Goal: Task Accomplishment & Management: Use online tool/utility

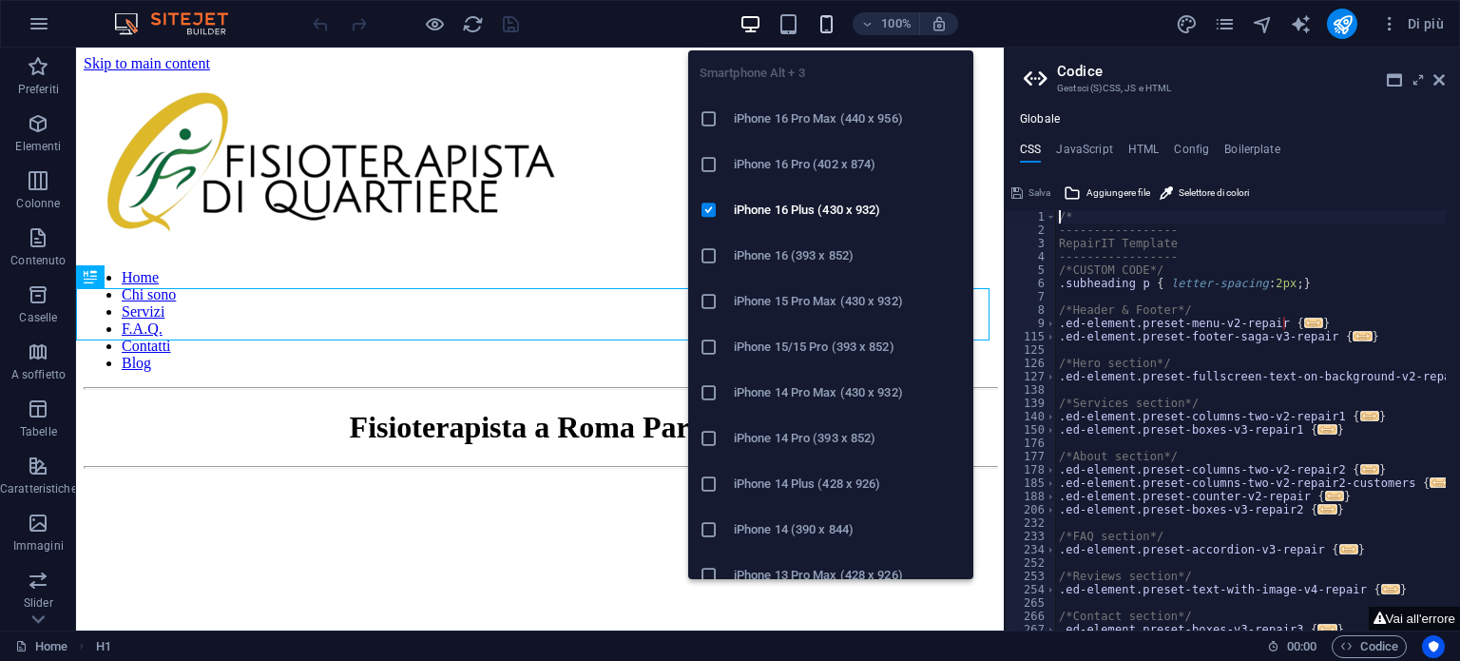
click at [828, 20] on icon "button" at bounding box center [827, 24] width 22 height 22
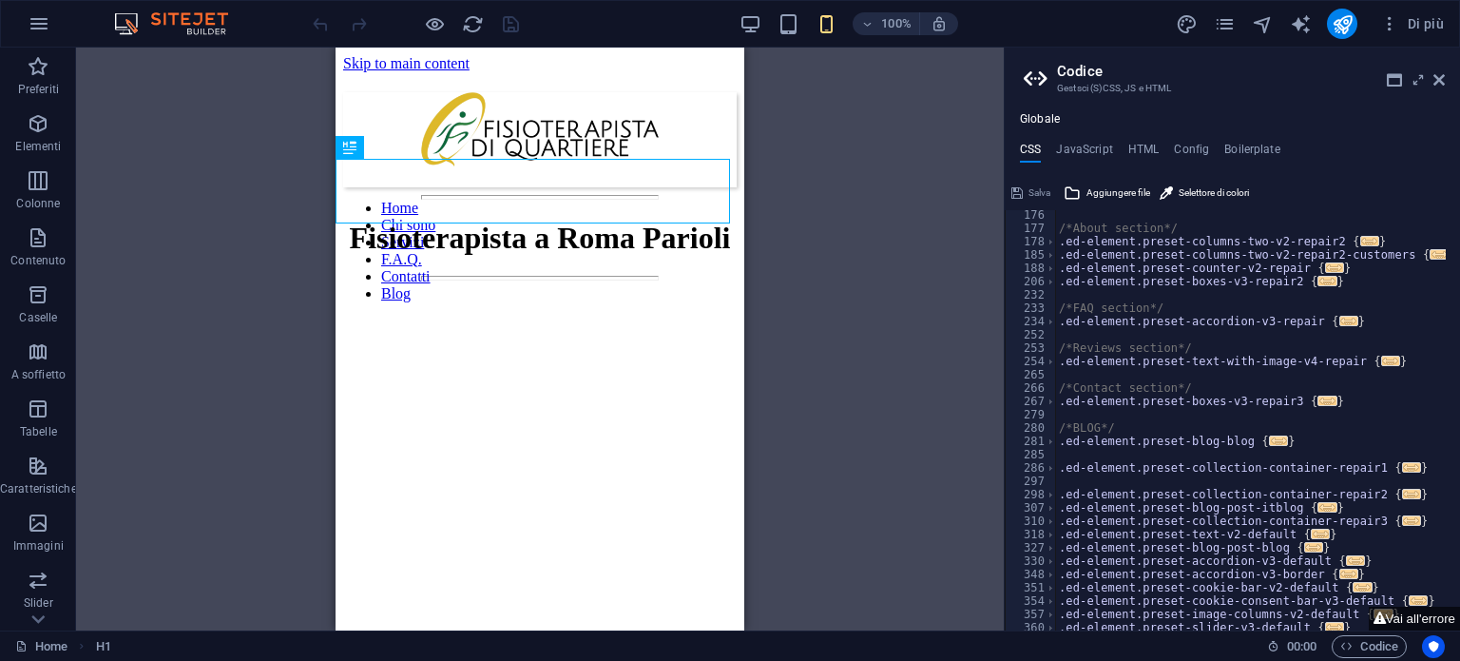
scroll to position [171, 0]
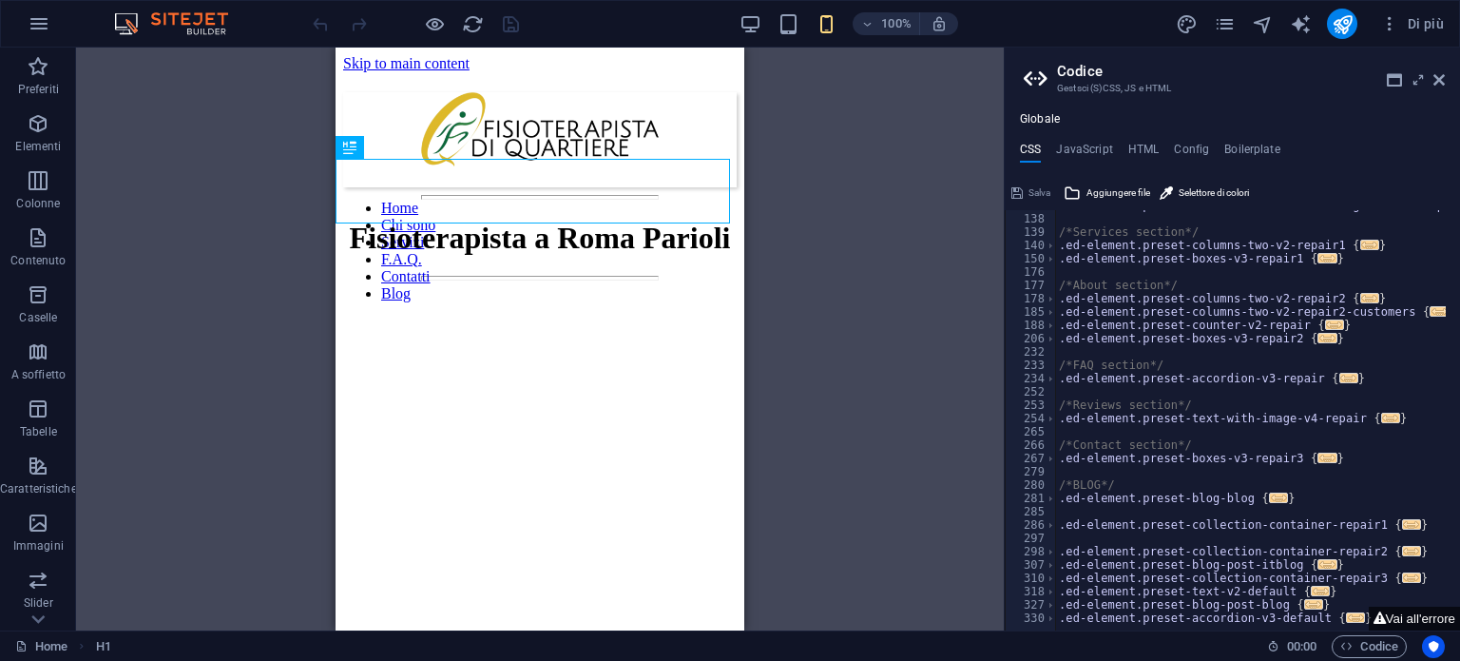
click at [1034, 191] on div "Salva" at bounding box center [1031, 193] width 45 height 23
click at [1070, 155] on h4 "JavaScript" at bounding box center [1084, 153] width 56 height 21
type textarea "/* JS for preset "Menu V2" */"
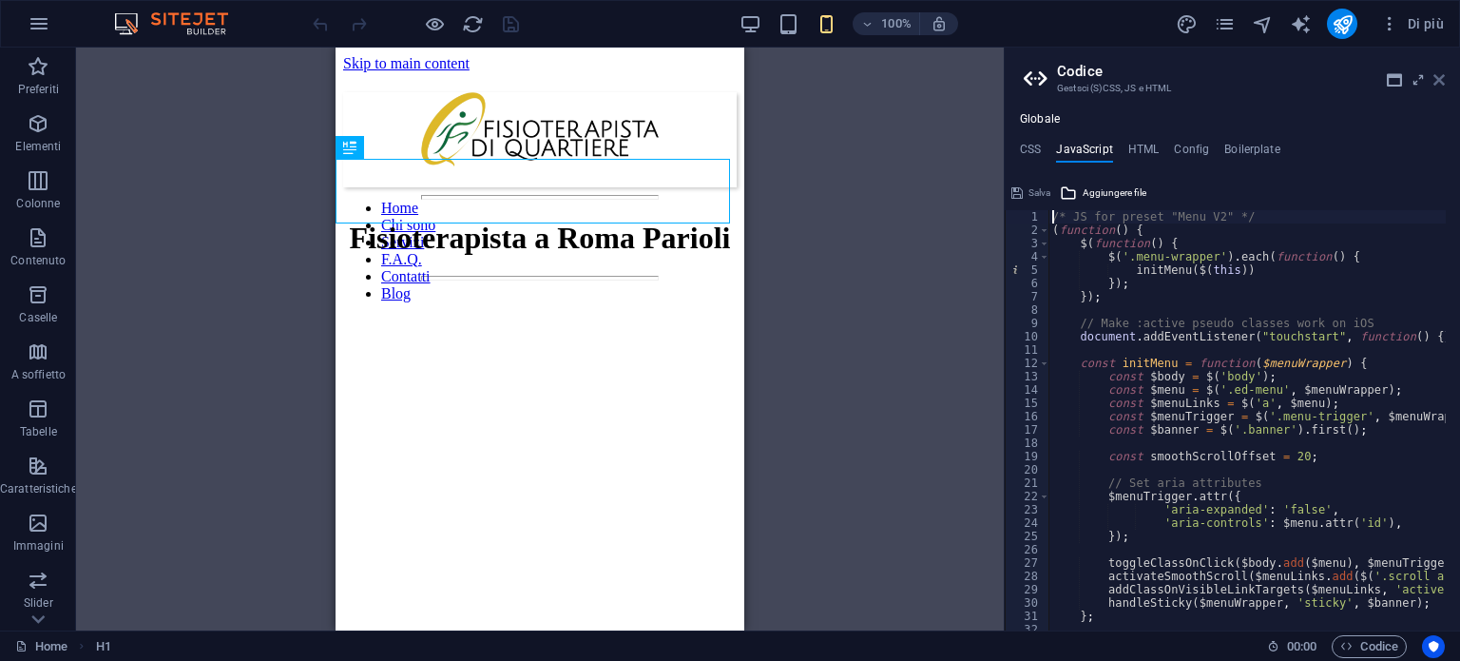
click at [1438, 84] on icon at bounding box center [1439, 79] width 11 height 15
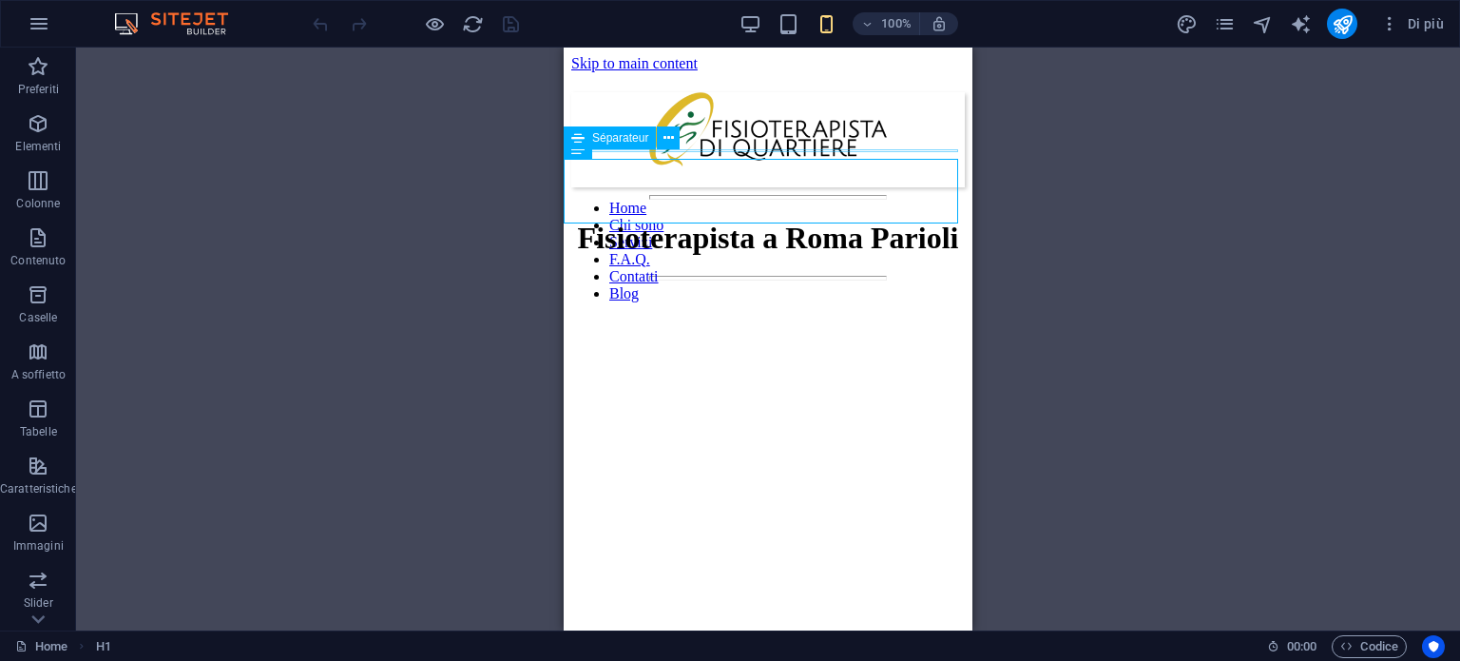
click at [787, 195] on div at bounding box center [768, 197] width 394 height 5
select select "%"
select select "px"
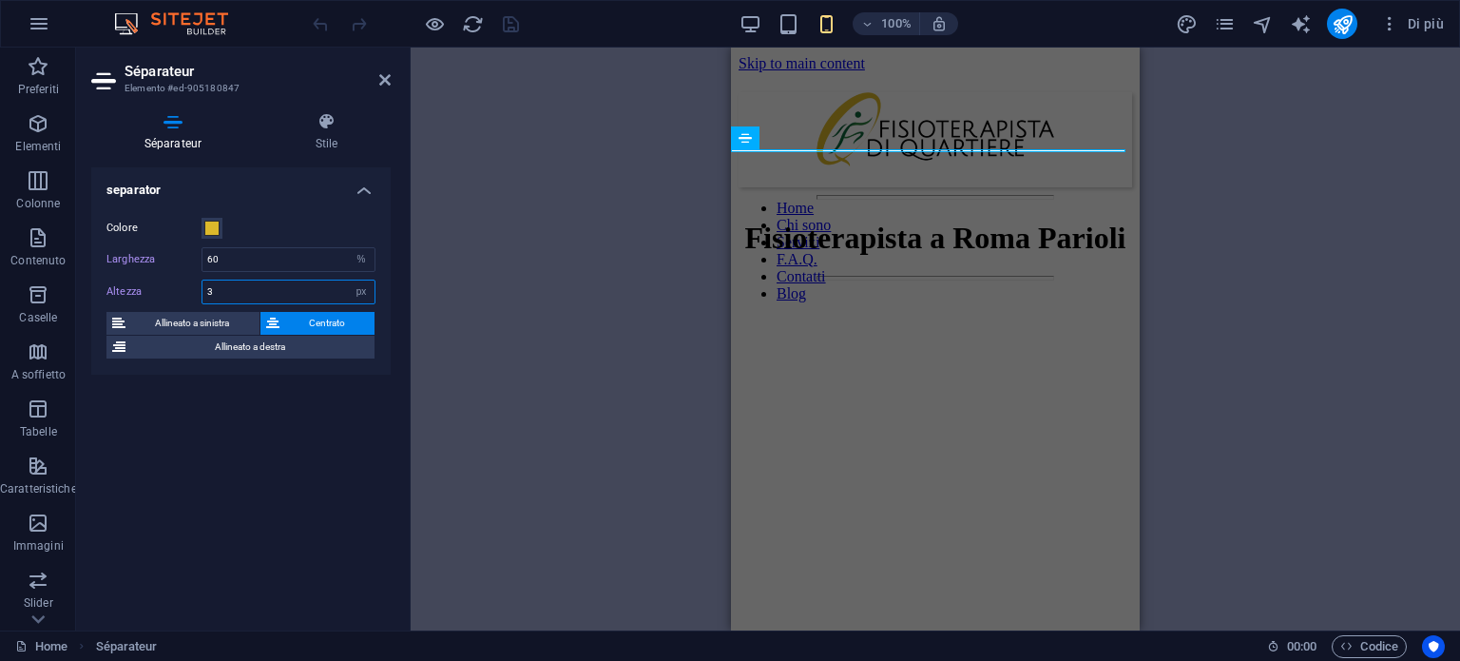
drag, startPoint x: 251, startPoint y: 298, endPoint x: 141, endPoint y: 304, distance: 110.5
click at [141, 304] on div "Colore Larghezza 60 px rem % vh vw Altezza 3 px rem vh vw Allineato a sinistra …" at bounding box center [240, 288] width 299 height 173
type input "2"
click at [183, 444] on div "separator Colore Larghezza 60 px rem % vh vw Altezza 2 px rem vh vw Allineato a…" at bounding box center [240, 391] width 299 height 448
click at [520, 176] on div "H1 Séparateur Séparateur" at bounding box center [936, 339] width 1050 height 583
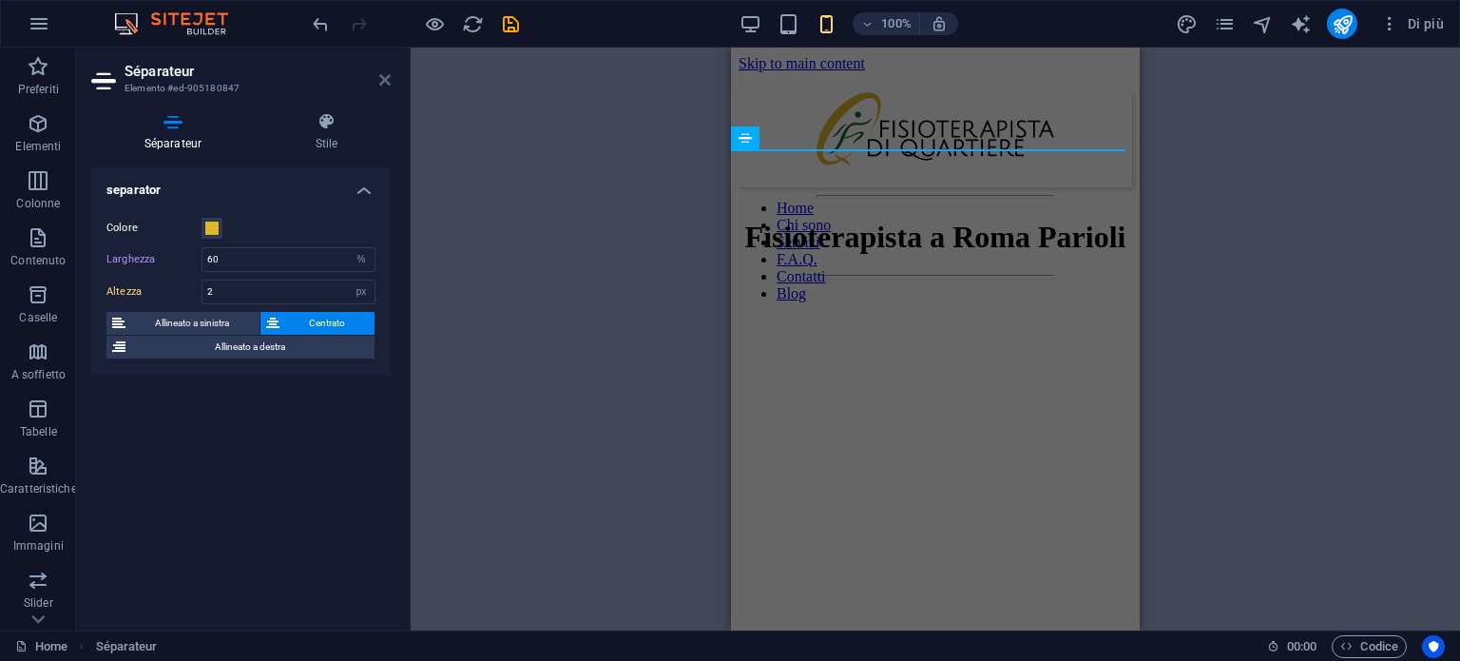
click at [383, 73] on icon at bounding box center [384, 79] width 11 height 15
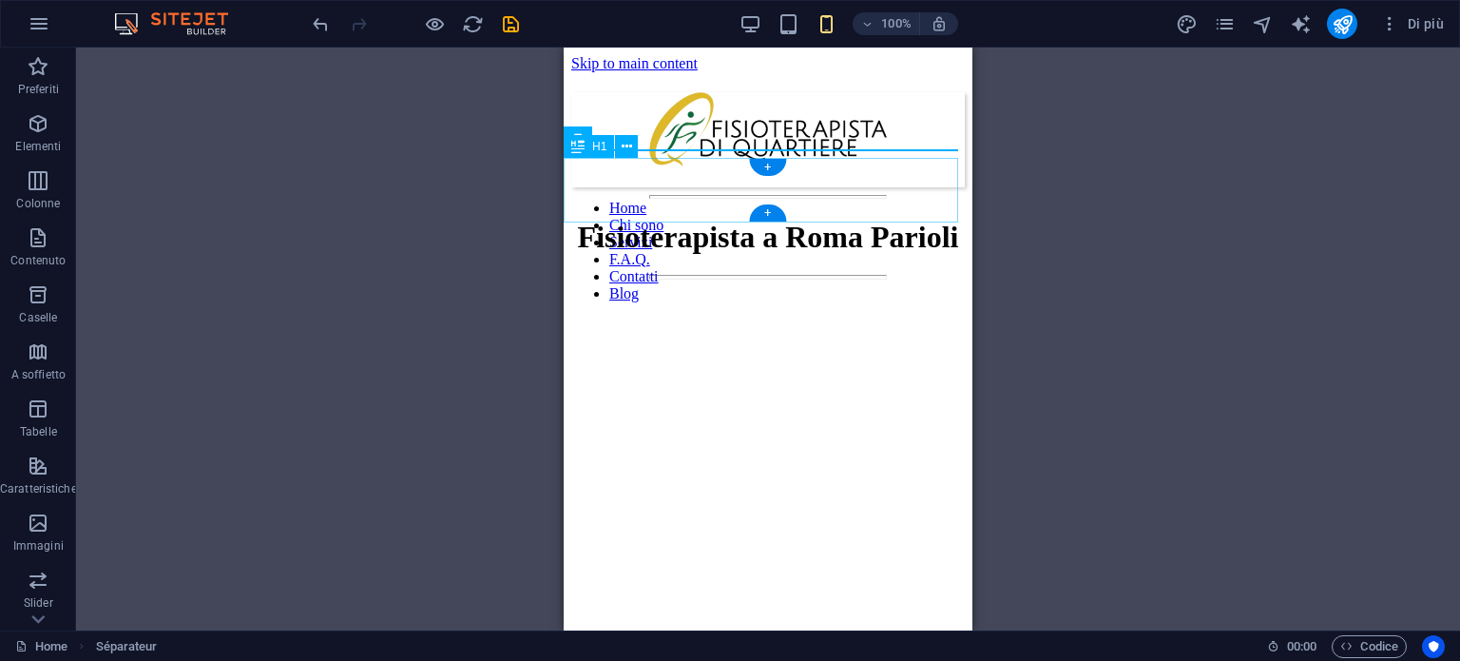
click at [898, 220] on div "Fisioterapista a Roma Parioli" at bounding box center [768, 237] width 394 height 35
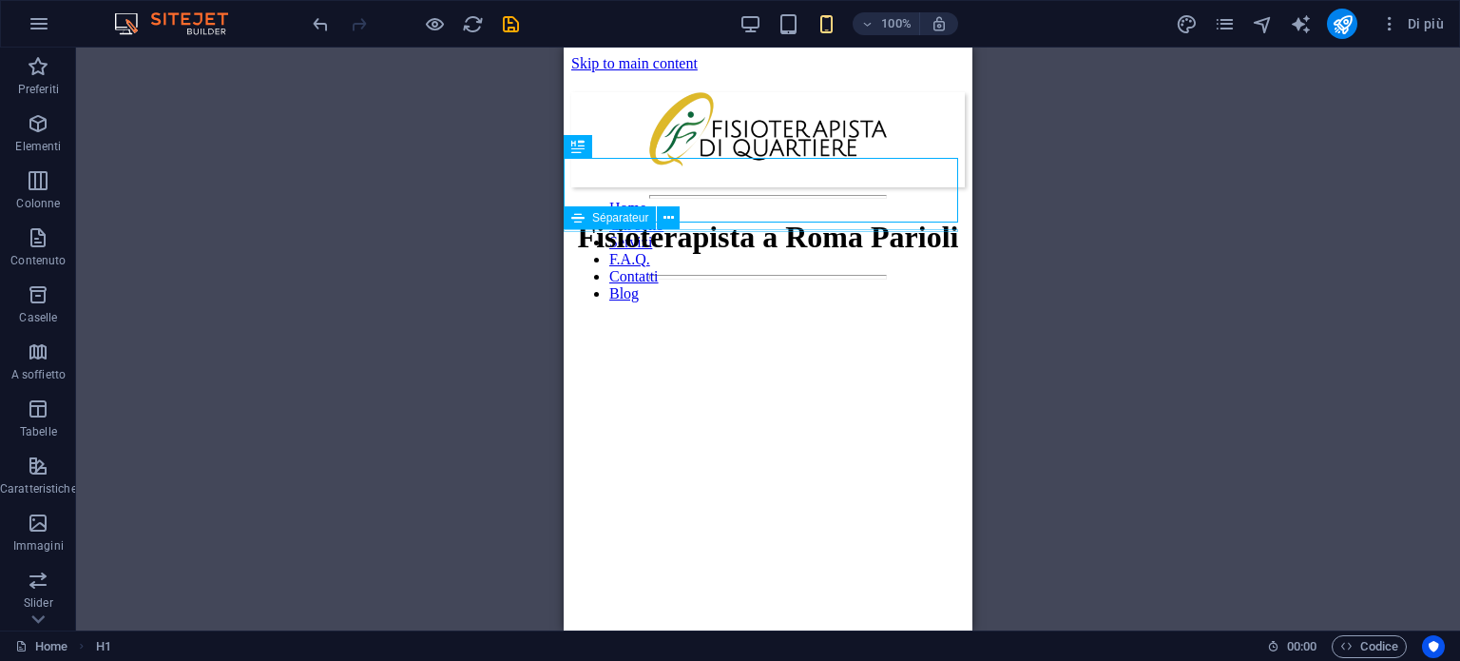
click at [712, 275] on div at bounding box center [768, 277] width 394 height 5
select select "%"
select select "px"
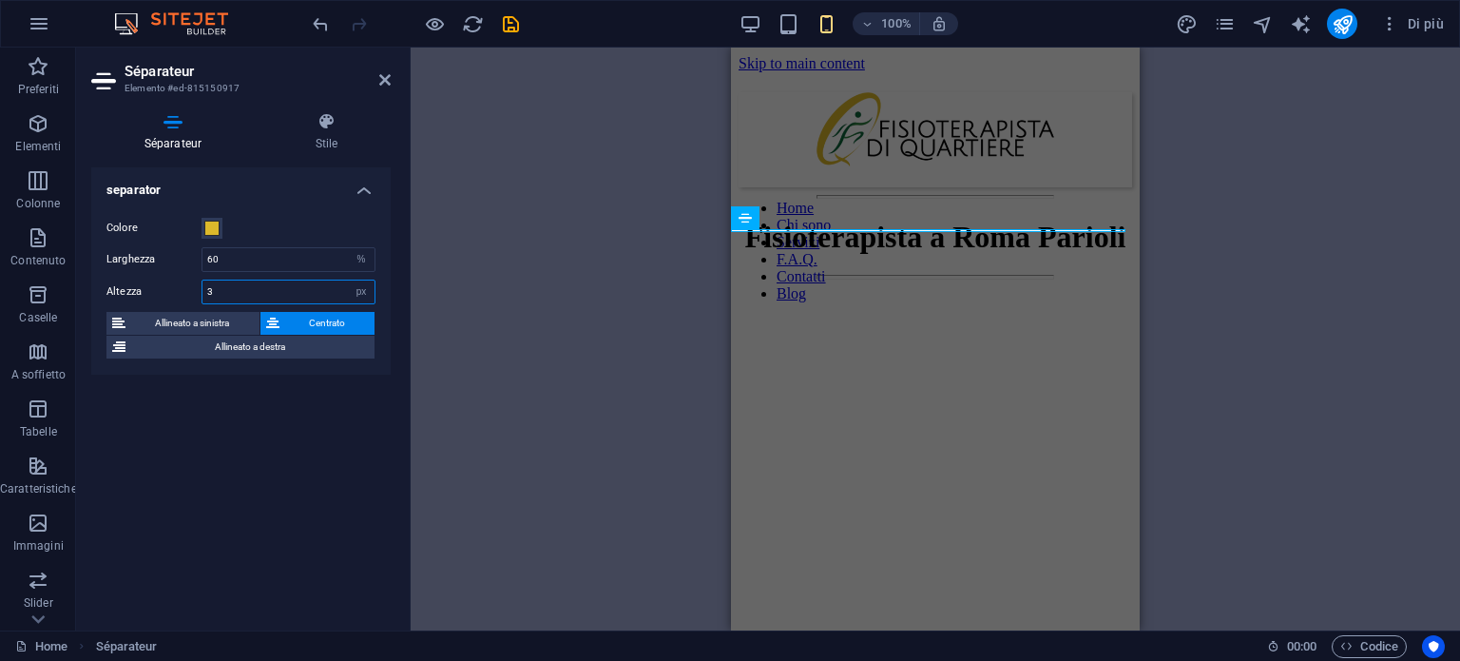
drag, startPoint x: 229, startPoint y: 287, endPoint x: 170, endPoint y: 283, distance: 59.1
click at [170, 283] on div "Altezza 3 px rem vh vw" at bounding box center [240, 292] width 269 height 25
type input "2"
click at [263, 372] on div "Colore Larghezza 60 px rem % vh vw Altezza 2 px rem vh vw Allineato a sinistra …" at bounding box center [240, 288] width 299 height 173
drag, startPoint x: 384, startPoint y: 90, endPoint x: 391, endPoint y: 82, distance: 10.8
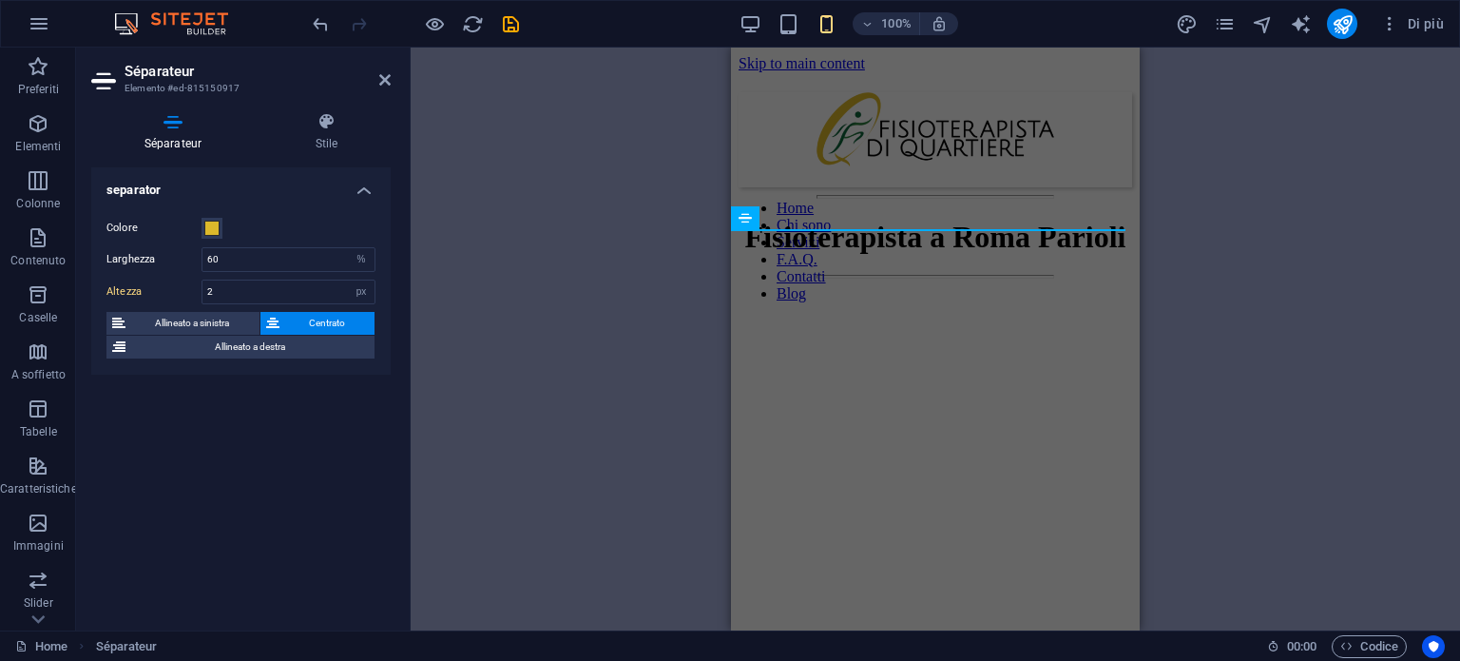
click at [387, 86] on header "Séparateur Elemento #ed-815150917" at bounding box center [240, 72] width 299 height 49
click at [391, 82] on aside "Séparateur Elemento #ed-815150917 Séparateur Stile separator Colore Larghezza 6…" at bounding box center [243, 339] width 335 height 583
click at [382, 83] on icon at bounding box center [384, 79] width 11 height 15
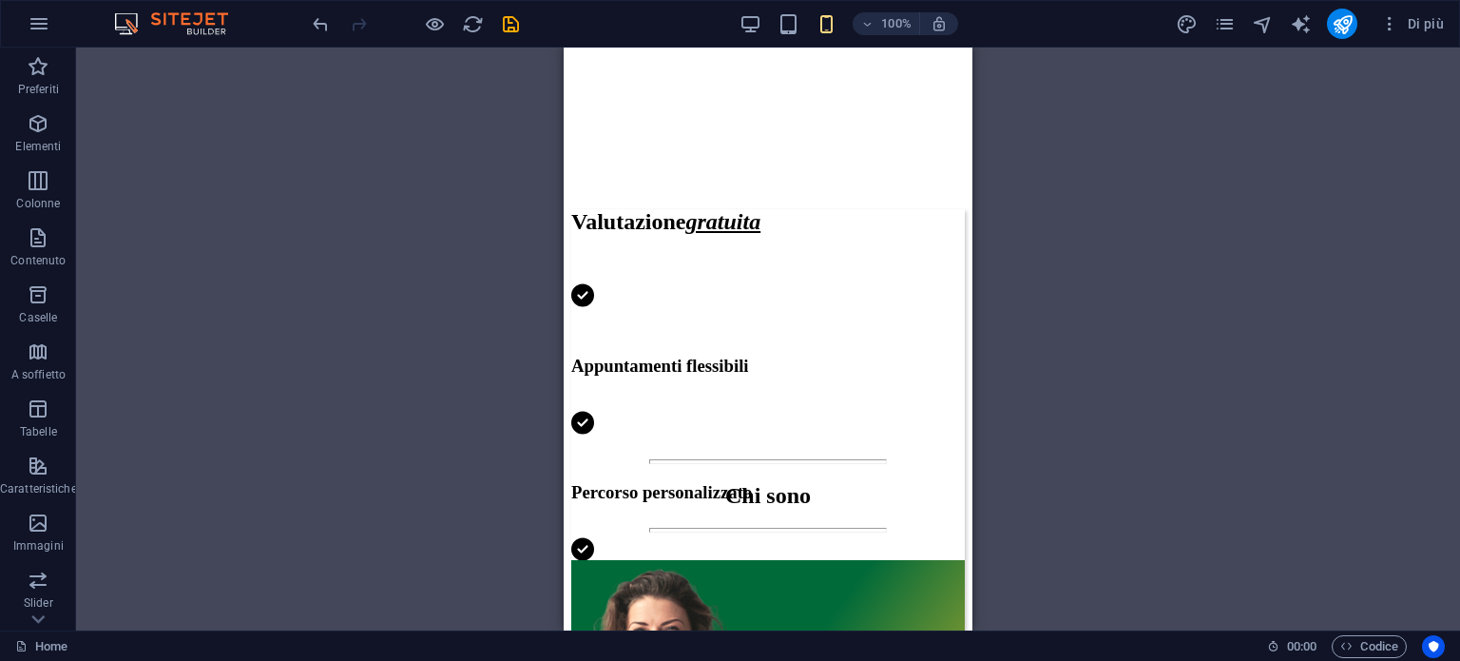
scroll to position [570, 0]
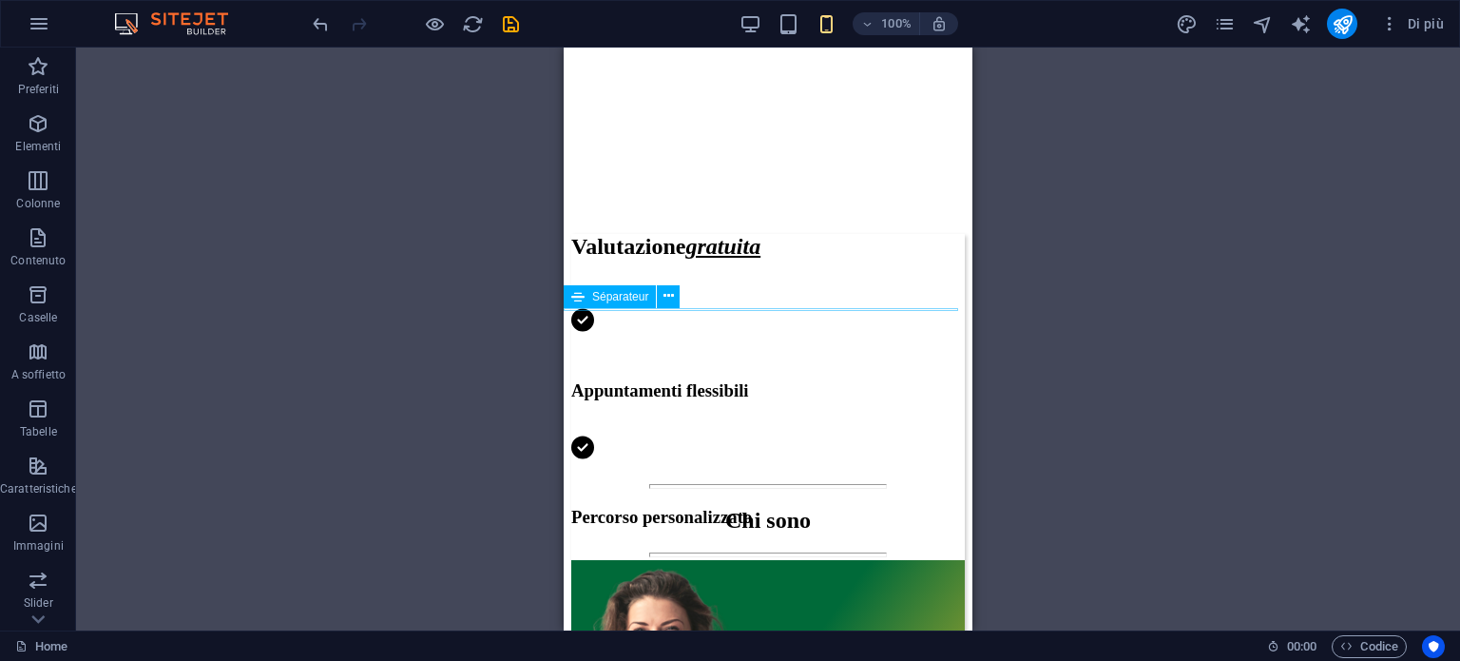
click at [730, 552] on div at bounding box center [768, 554] width 394 height 5
select select "%"
select select "px"
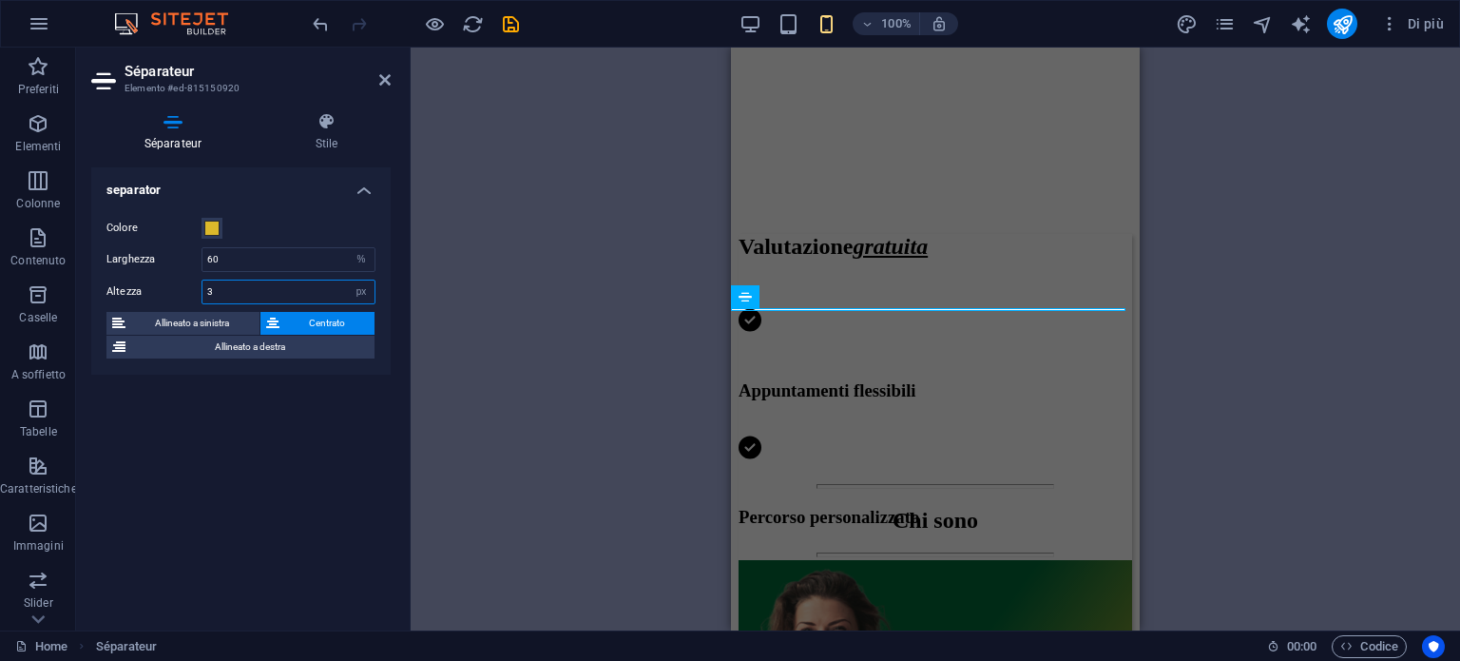
drag, startPoint x: 265, startPoint y: 288, endPoint x: 104, endPoint y: 279, distance: 161.9
click at [104, 279] on div "Colore Larghezza 60 px rem % vh vw Altezza 3 px rem vh vw Allineato a sinistra …" at bounding box center [240, 288] width 299 height 173
type input "2"
click at [502, 360] on div "H1 Séparateur Séparateur Contenitore Testo sullo sfondo H2 Spaziatore Testo Tes…" at bounding box center [936, 339] width 1050 height 583
click at [382, 79] on icon at bounding box center [384, 79] width 11 height 15
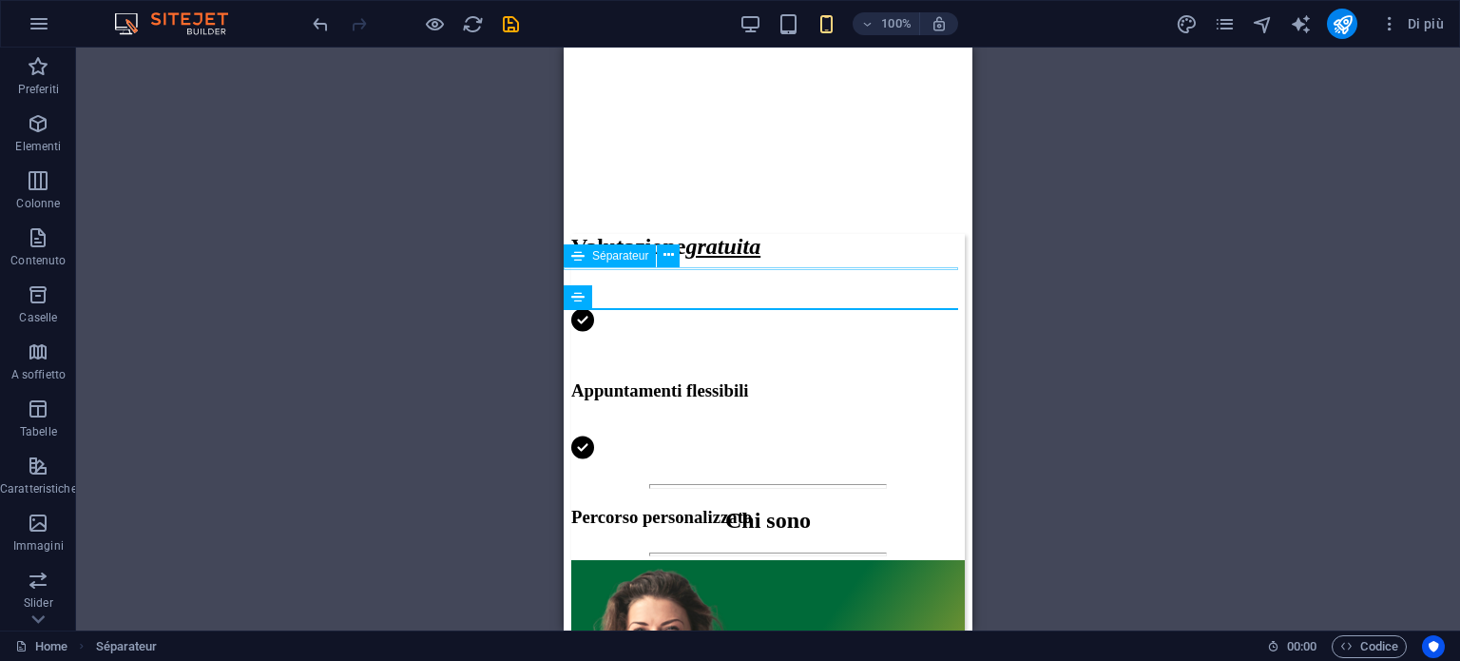
click at [794, 484] on div at bounding box center [768, 486] width 394 height 5
select select "%"
select select "px"
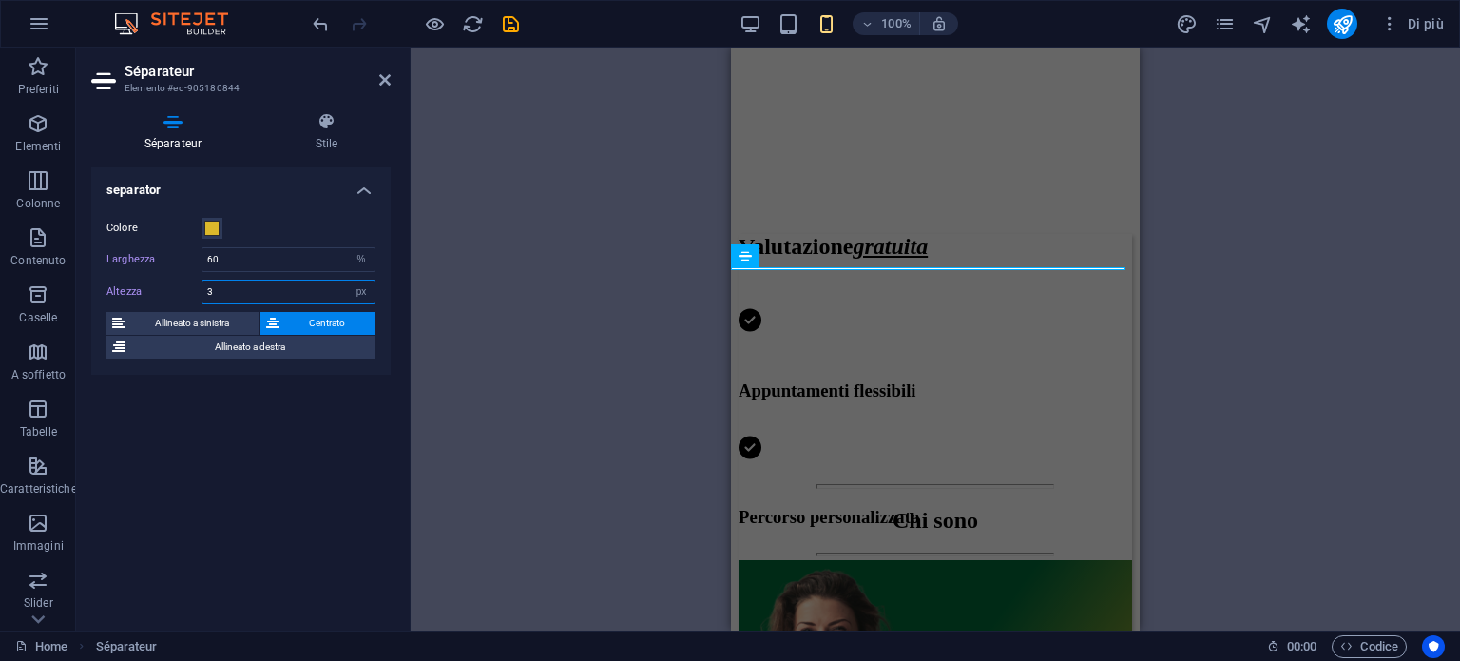
drag, startPoint x: 235, startPoint y: 280, endPoint x: 182, endPoint y: 288, distance: 53.8
click at [182, 288] on div "Altezza 3 px rem vh vw" at bounding box center [240, 292] width 269 height 25
type input "2"
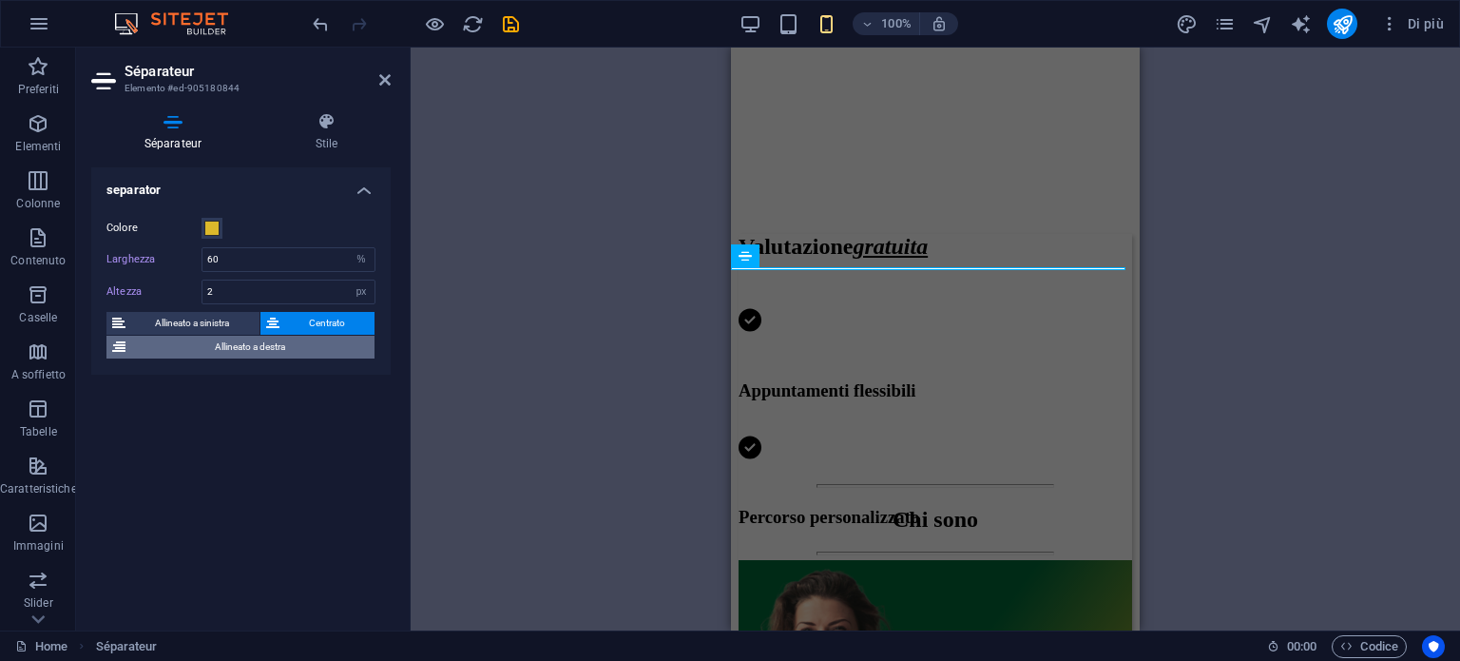
click at [361, 336] on span "Allineato a destra" at bounding box center [250, 347] width 238 height 23
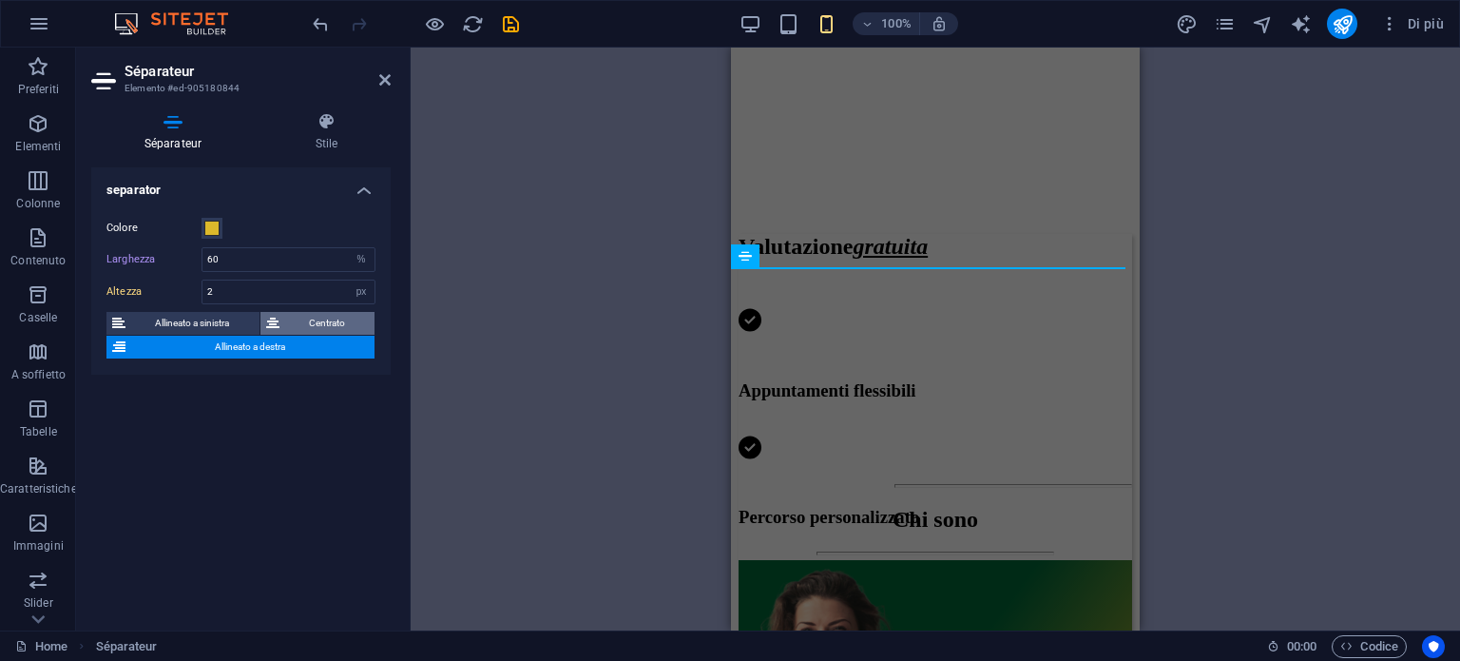
click at [333, 318] on span "Centrato" at bounding box center [327, 323] width 85 height 23
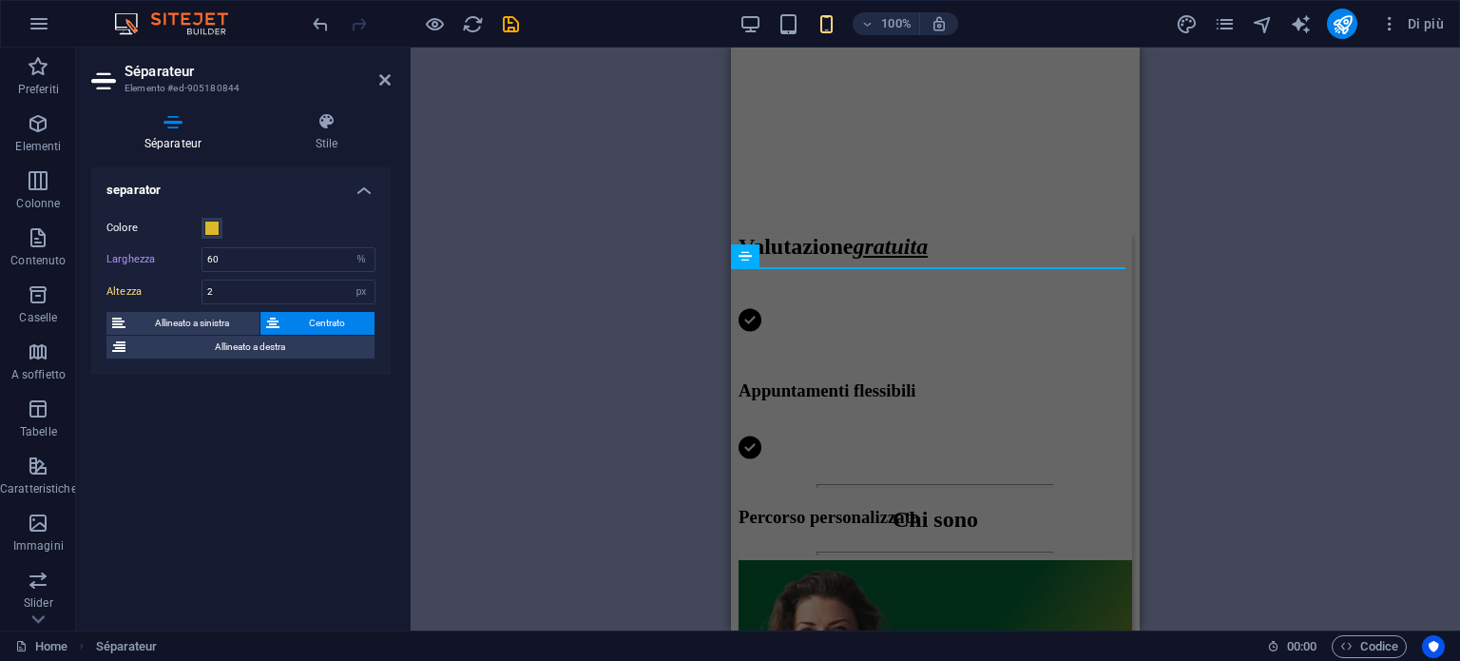
click at [430, 210] on div "H1 Séparateur Séparateur Contenitore Testo sullo sfondo H2 Spaziatore Testo Tes…" at bounding box center [936, 339] width 1050 height 583
click at [380, 70] on h2 "Séparateur" at bounding box center [258, 71] width 266 height 17
click at [382, 75] on icon at bounding box center [384, 79] width 11 height 15
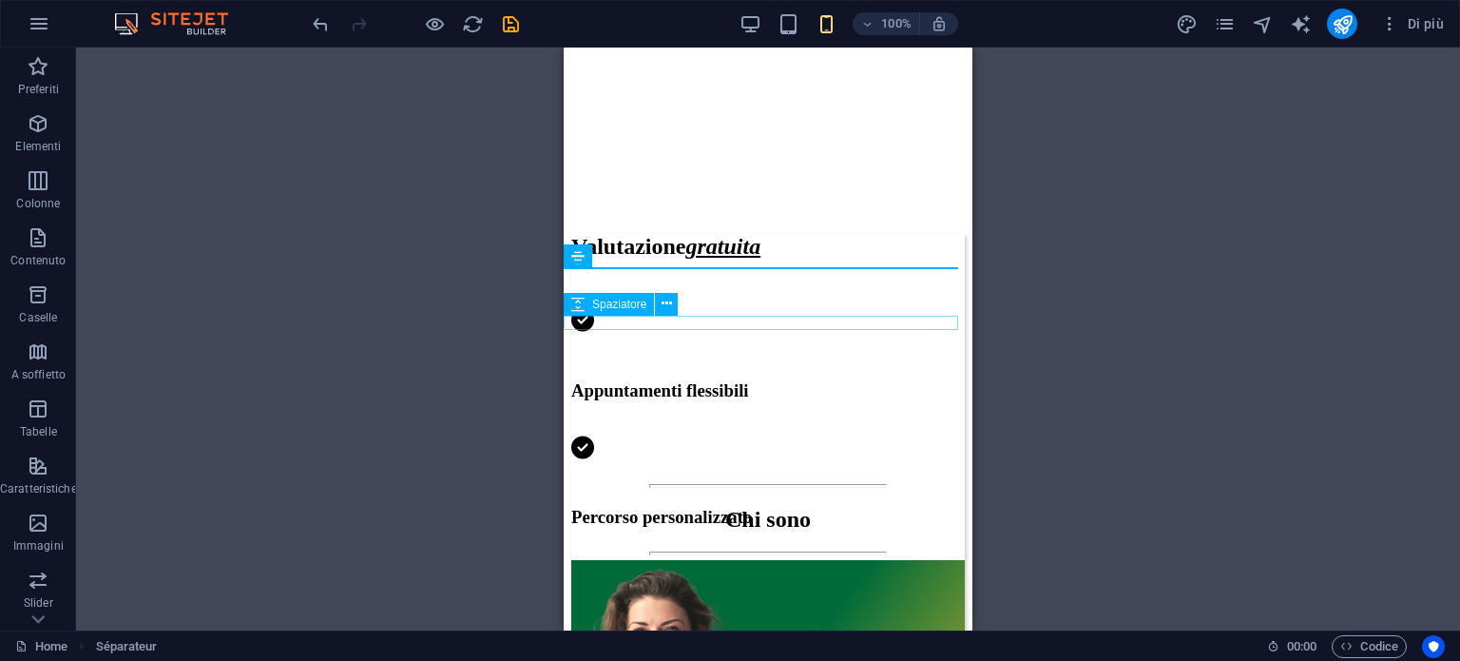
click at [753, 563] on div at bounding box center [768, 570] width 394 height 14
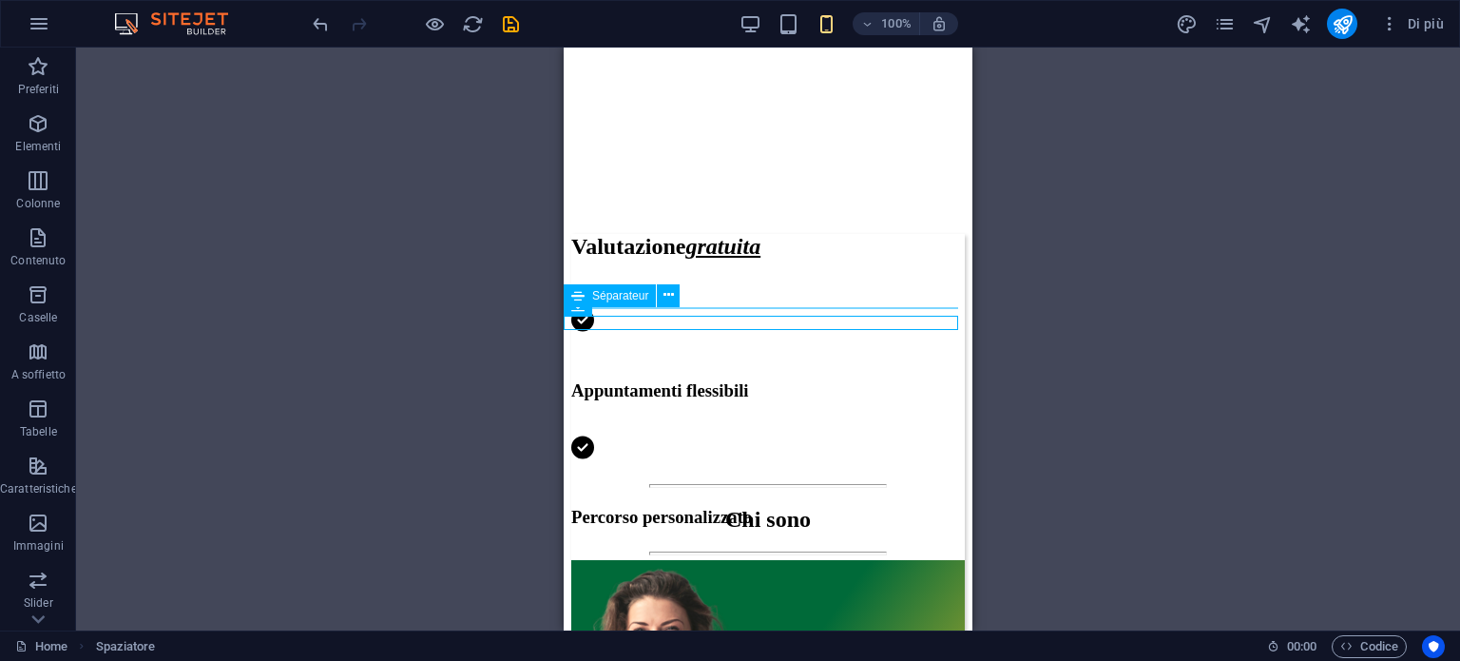
click at [824, 551] on div at bounding box center [768, 553] width 394 height 4
select select "%"
select select "px"
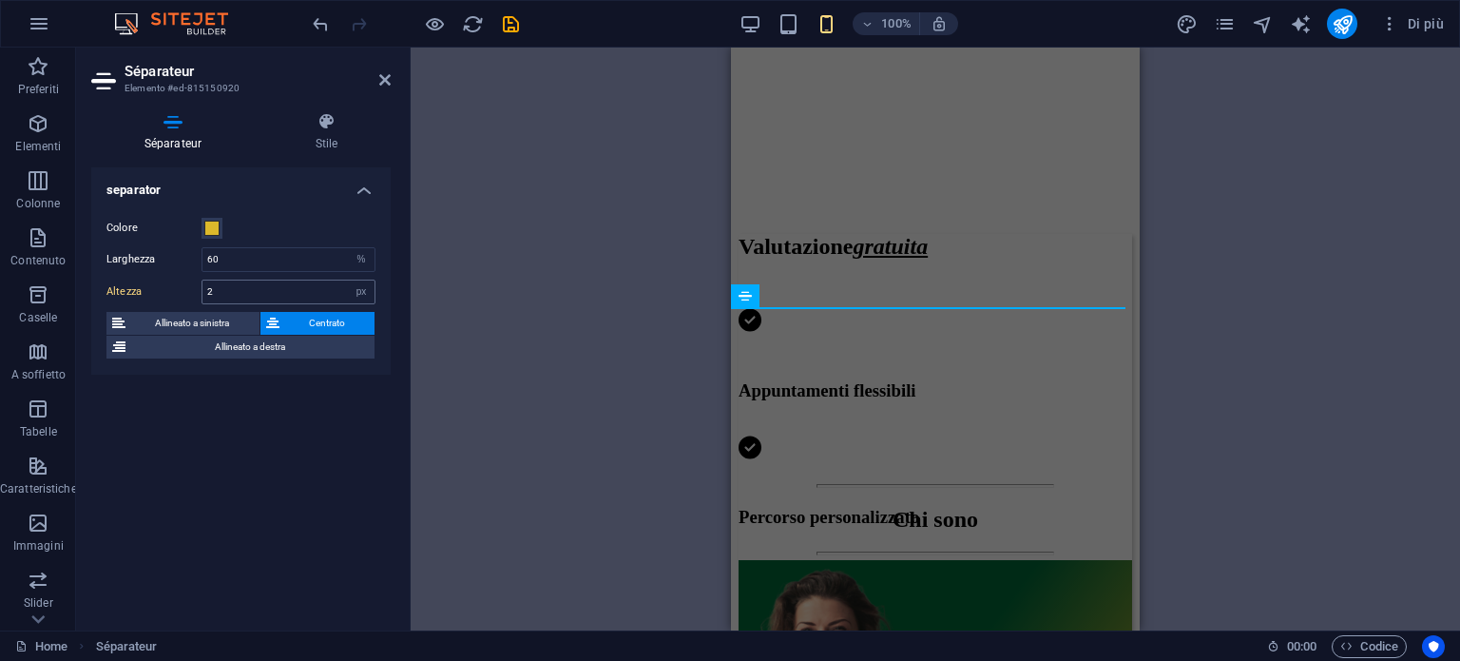
drag, startPoint x: 279, startPoint y: 279, endPoint x: 243, endPoint y: 286, distance: 36.0
click at [243, 286] on div "2 px rem vh vw" at bounding box center [289, 292] width 174 height 25
click at [288, 300] on input "2" at bounding box center [288, 291] width 172 height 23
click at [279, 442] on div "separator Colore Larghezza 60 px rem % vh vw Altezza 2 px rem vh vw Allineato a…" at bounding box center [240, 391] width 299 height 448
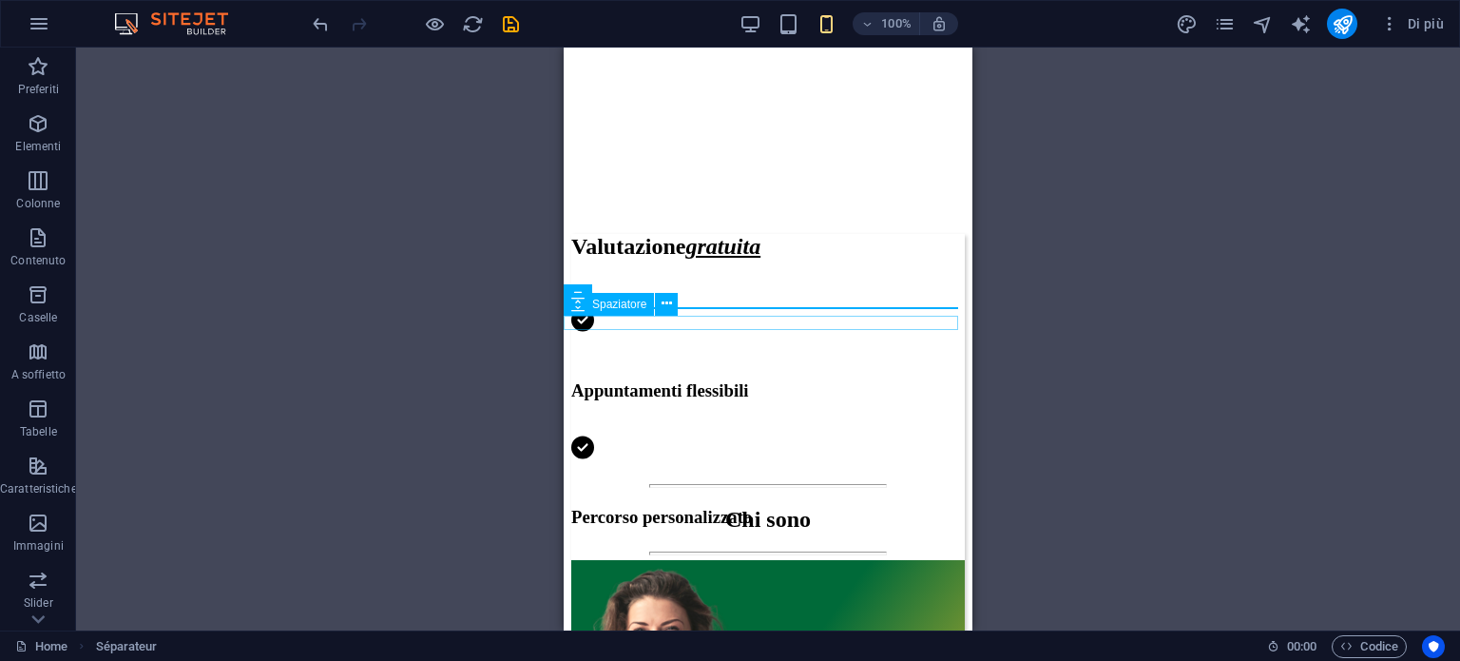
click at [648, 563] on div at bounding box center [768, 570] width 394 height 14
drag, startPoint x: 646, startPoint y: 213, endPoint x: 673, endPoint y: 232, distance: 33.5
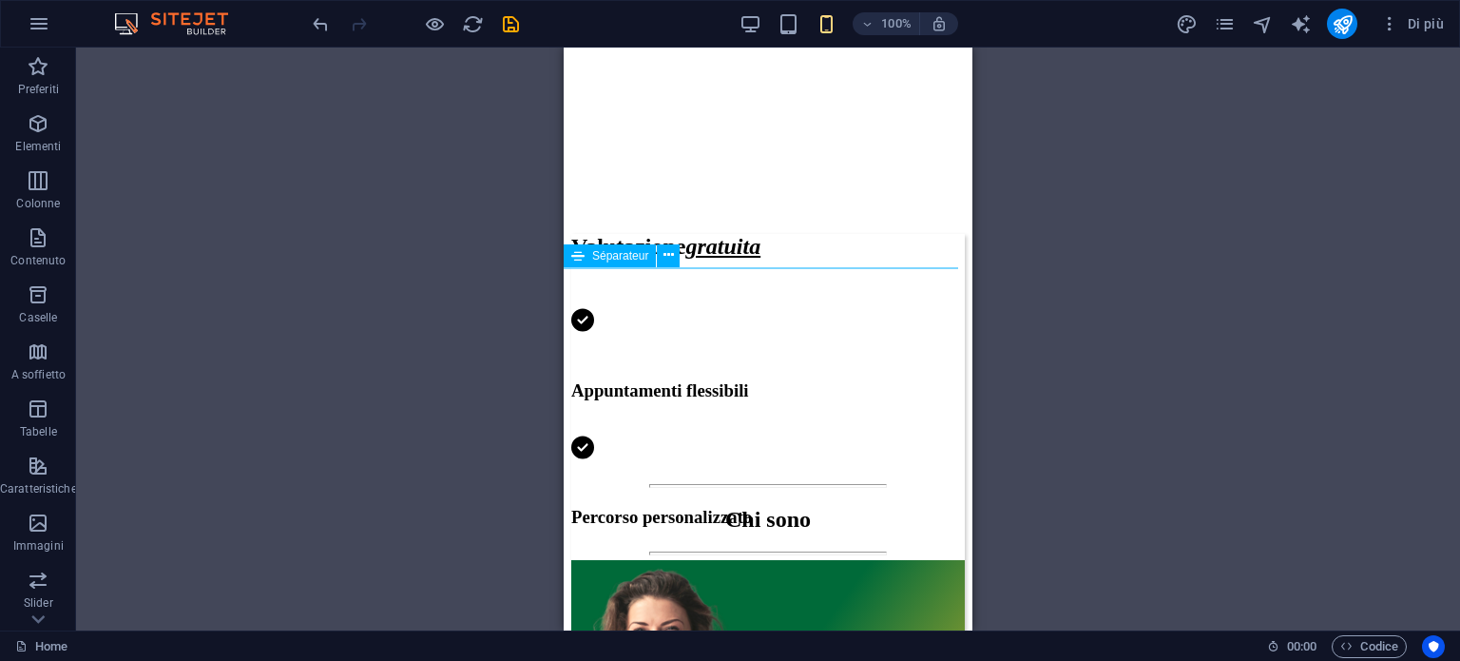
click at [844, 484] on div at bounding box center [768, 486] width 394 height 4
select select "%"
select select "px"
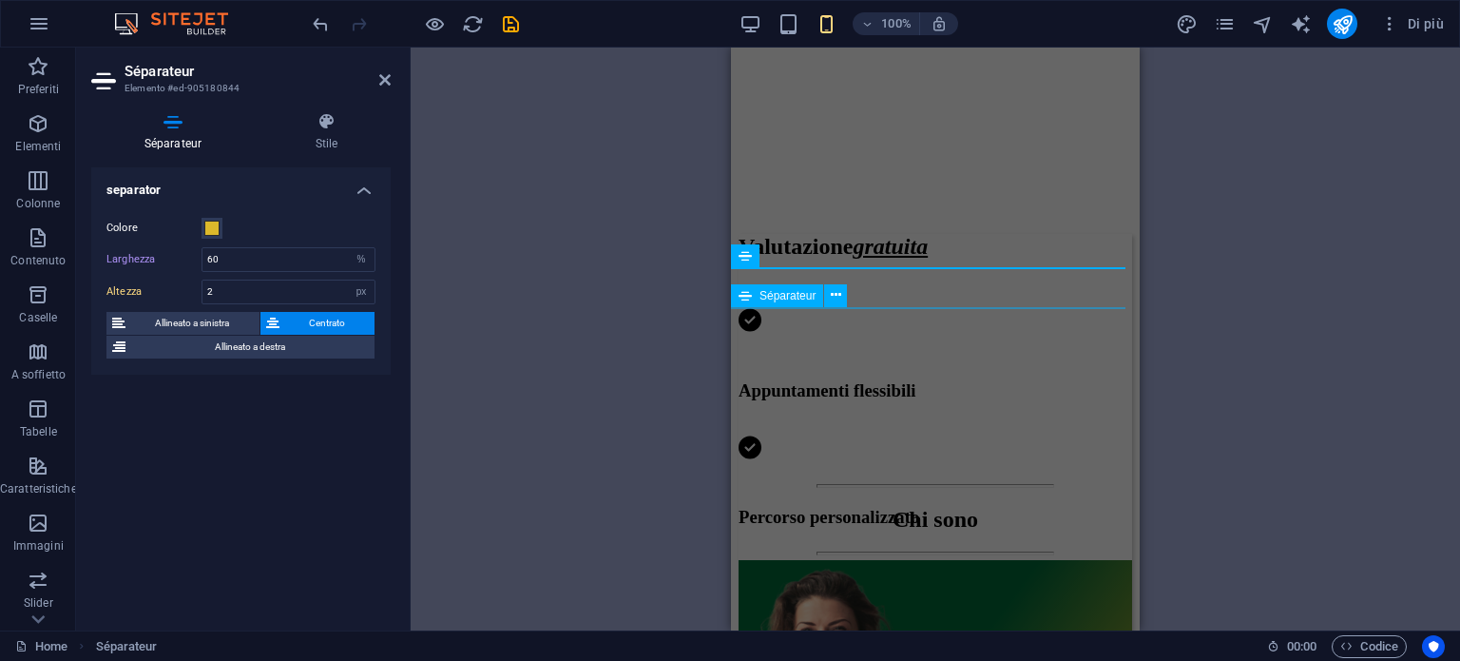
click at [844, 307] on div "Séparateur" at bounding box center [795, 296] width 128 height 24
click at [857, 310] on div "Spaziatore" at bounding box center [794, 305] width 126 height 24
click at [873, 507] on div "Chi sono" at bounding box center [936, 520] width 394 height 26
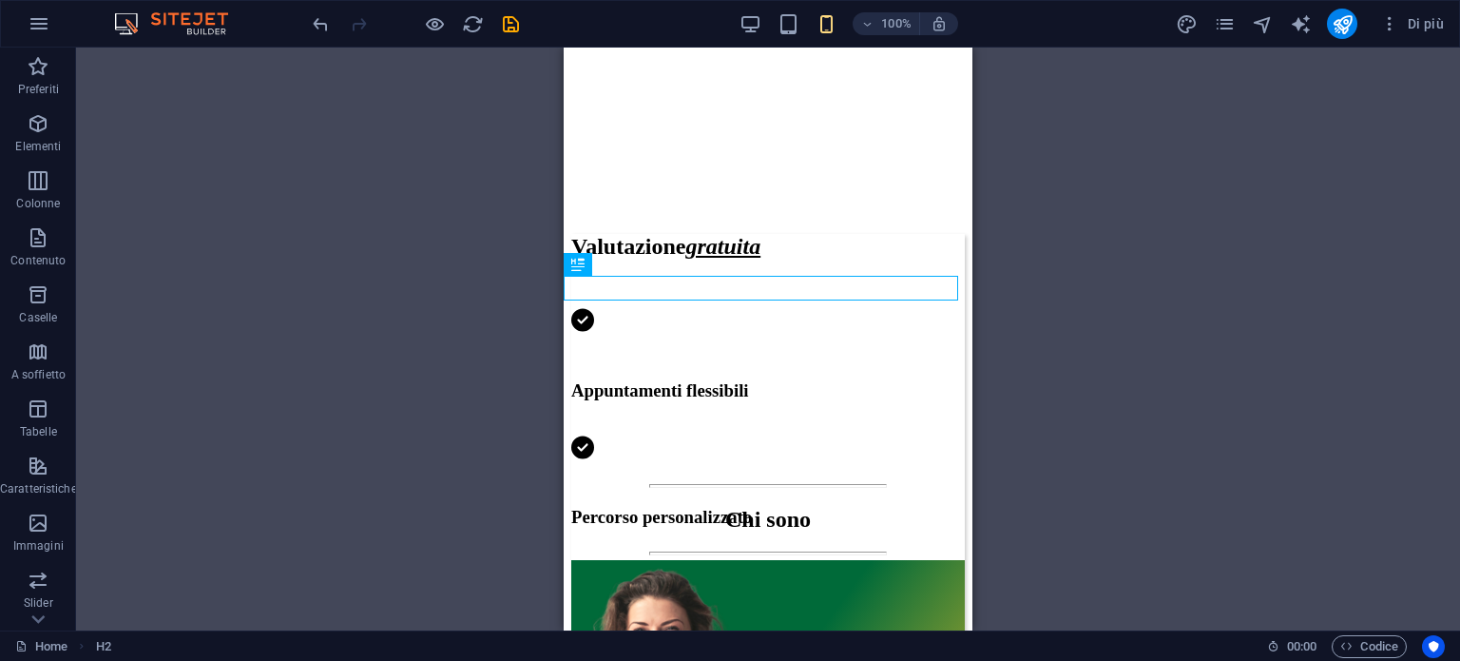
click at [835, 551] on div at bounding box center [768, 553] width 394 height 4
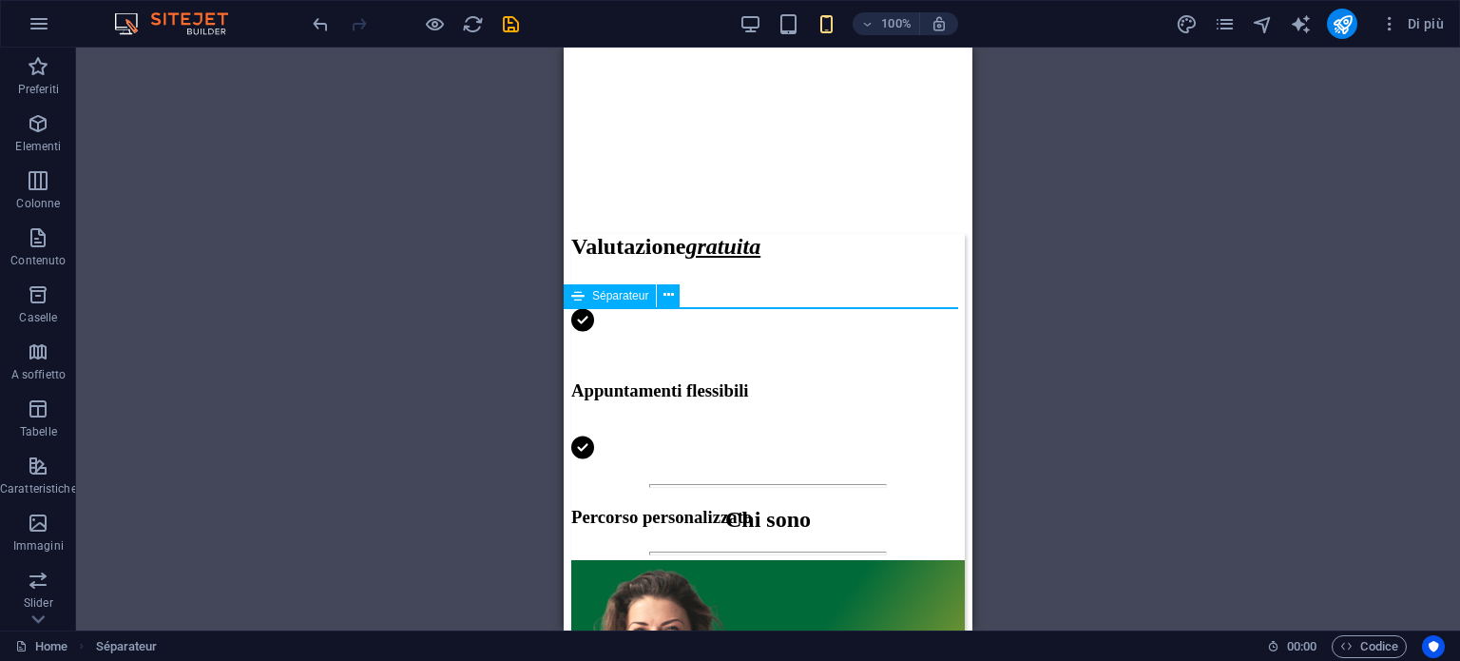
click at [835, 551] on div at bounding box center [768, 553] width 394 height 4
select select "%"
select select "px"
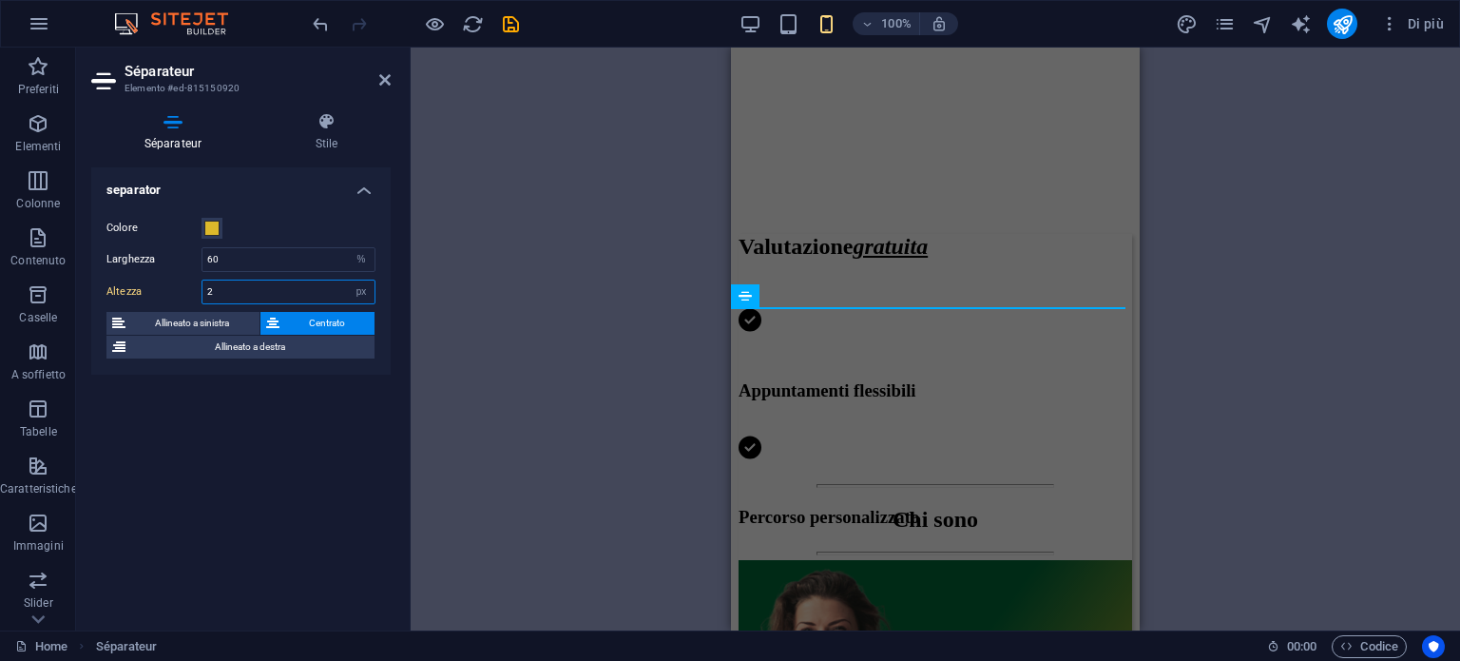
drag, startPoint x: 224, startPoint y: 295, endPoint x: 188, endPoint y: 296, distance: 36.1
click at [188, 296] on div "Altezza 2 px rem vh vw" at bounding box center [240, 292] width 269 height 25
click at [213, 486] on div "separator Colore Larghezza 60 px rem % vh vw Altezza 2 px rem vh vw Allineato a…" at bounding box center [240, 391] width 299 height 448
click at [442, 349] on div "H1 Séparateur Séparateur Contenitore Testo sullo sfondo H2 Spaziatore Testo Tes…" at bounding box center [936, 339] width 1050 height 583
click at [848, 609] on div "Dottor [PERSON_NAME] Guerritore" at bounding box center [936, 622] width 394 height 26
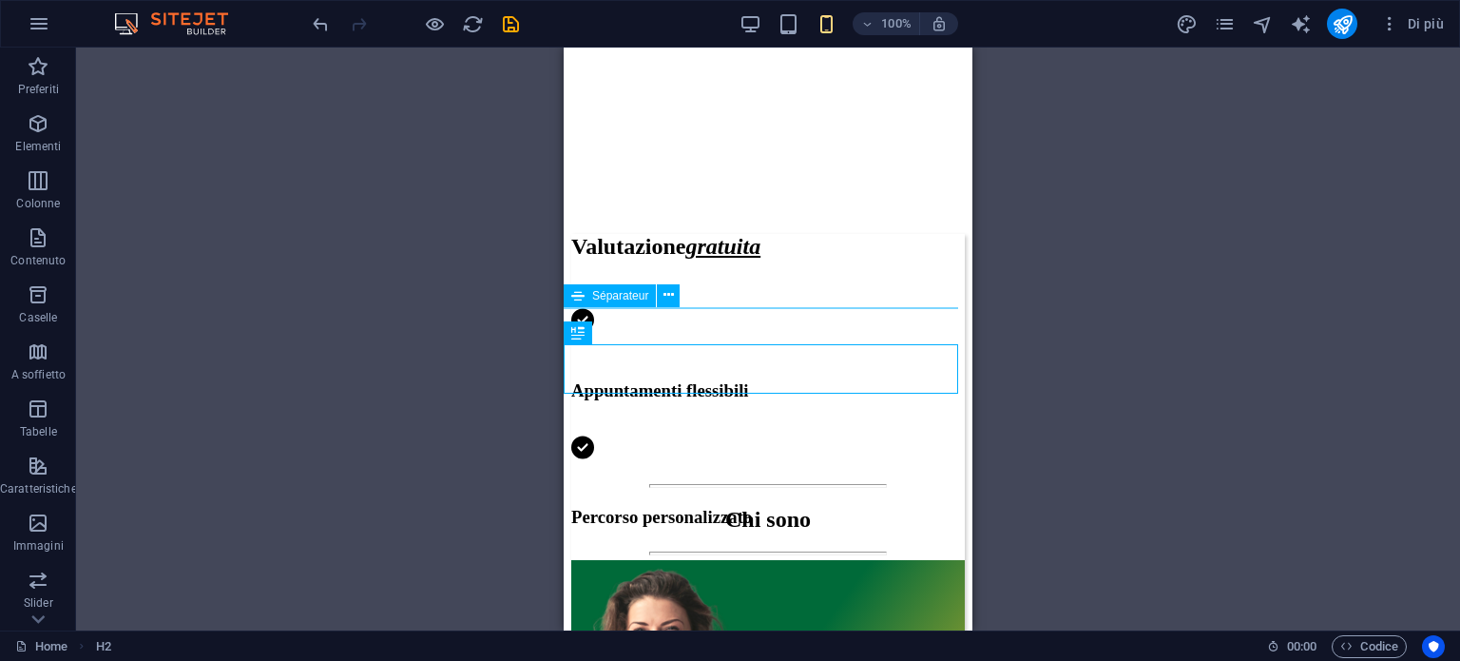
click at [799, 551] on div at bounding box center [768, 553] width 394 height 4
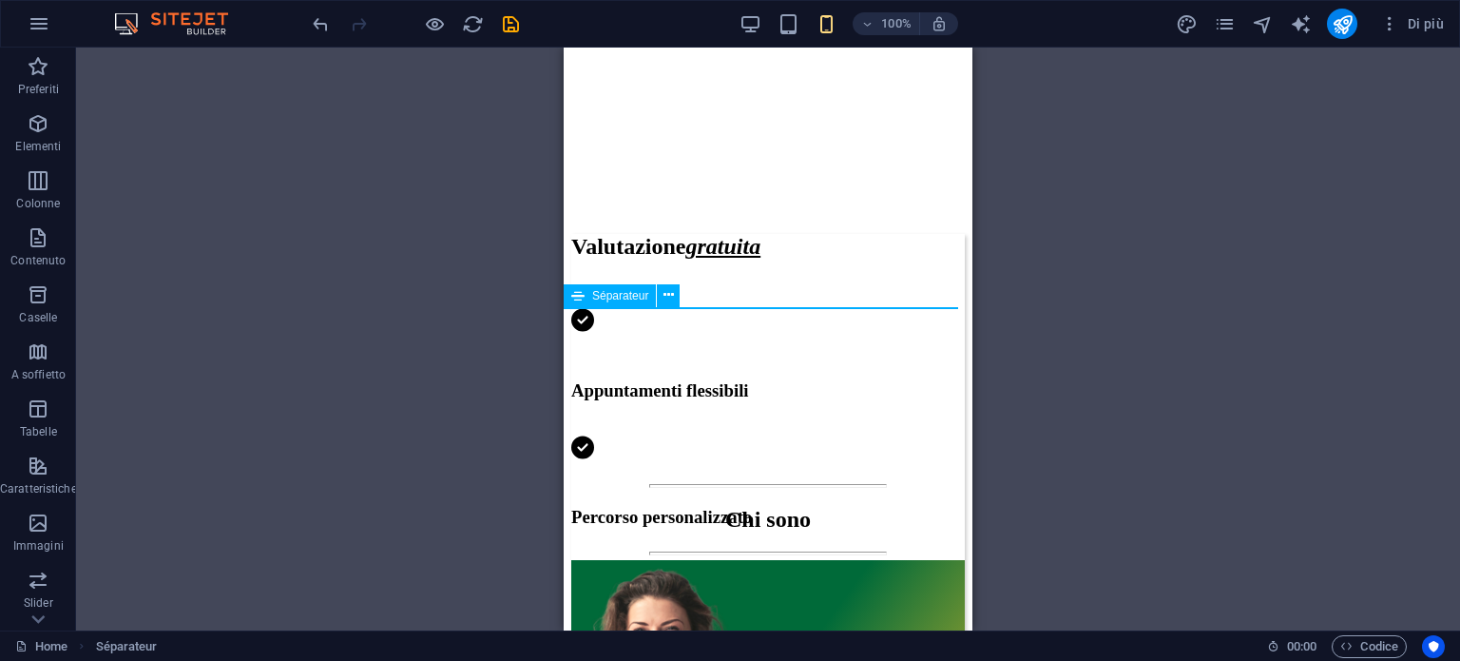
click at [799, 551] on div at bounding box center [768, 553] width 394 height 4
select select "%"
select select "px"
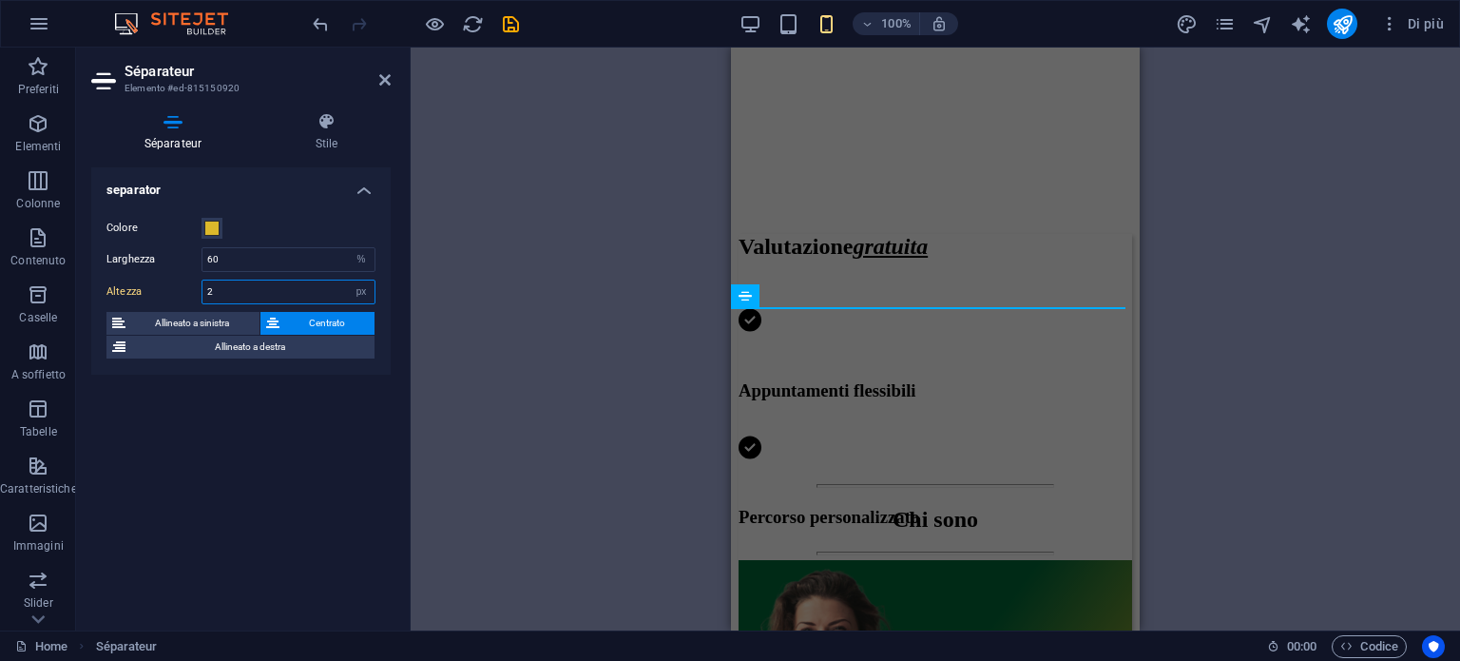
drag, startPoint x: 247, startPoint y: 289, endPoint x: 182, endPoint y: 291, distance: 65.6
click at [182, 291] on div "Altezza 2 px rem vh vw" at bounding box center [240, 292] width 269 height 25
type input "1"
click at [245, 444] on div "separator Colore Larghezza 60 px rem % vh vw Altezza 1 px rem vh vw Allineato a…" at bounding box center [240, 391] width 299 height 448
click at [690, 345] on div "H1 Séparateur Séparateur Contenitore Testo sullo sfondo H2 Spaziatore Testo Tes…" at bounding box center [936, 339] width 1050 height 583
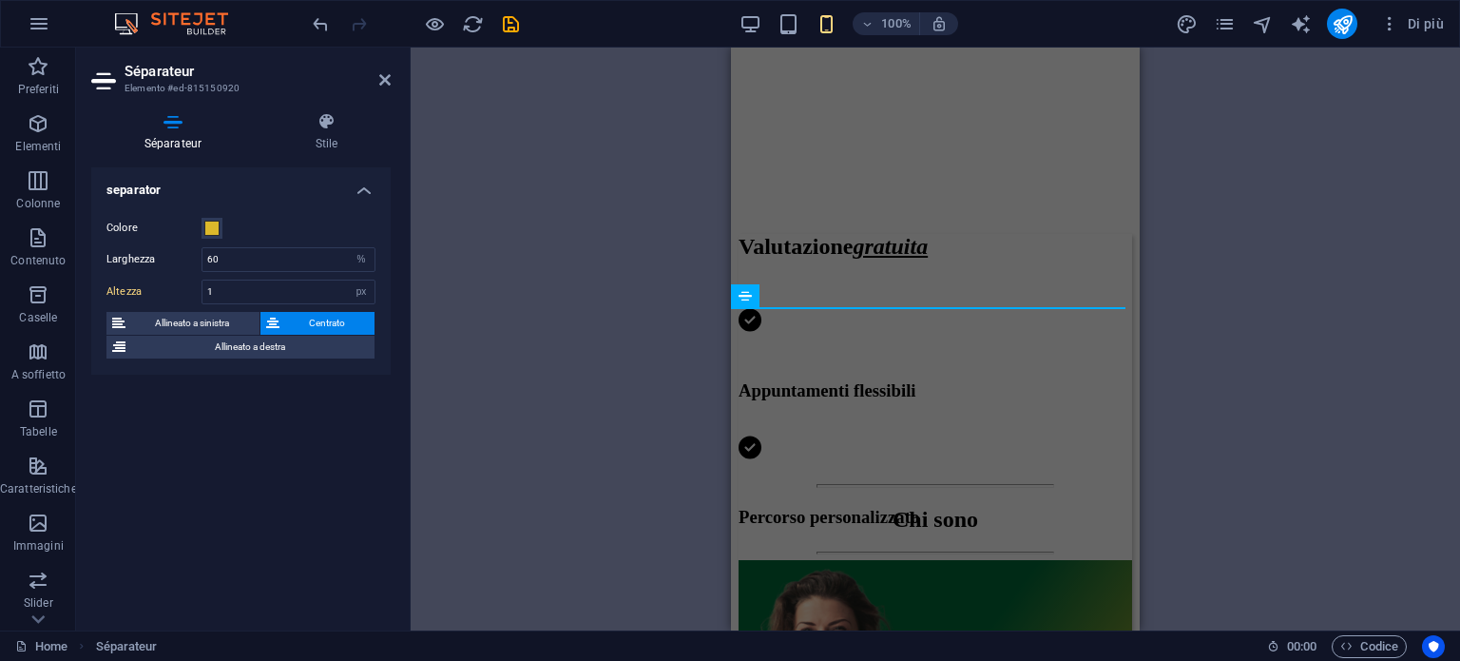
click at [456, 490] on div "H1 Séparateur Séparateur Contenitore Testo sullo sfondo H2 Spaziatore Testo Tes…" at bounding box center [936, 339] width 1050 height 583
click at [383, 77] on icon at bounding box center [384, 79] width 11 height 15
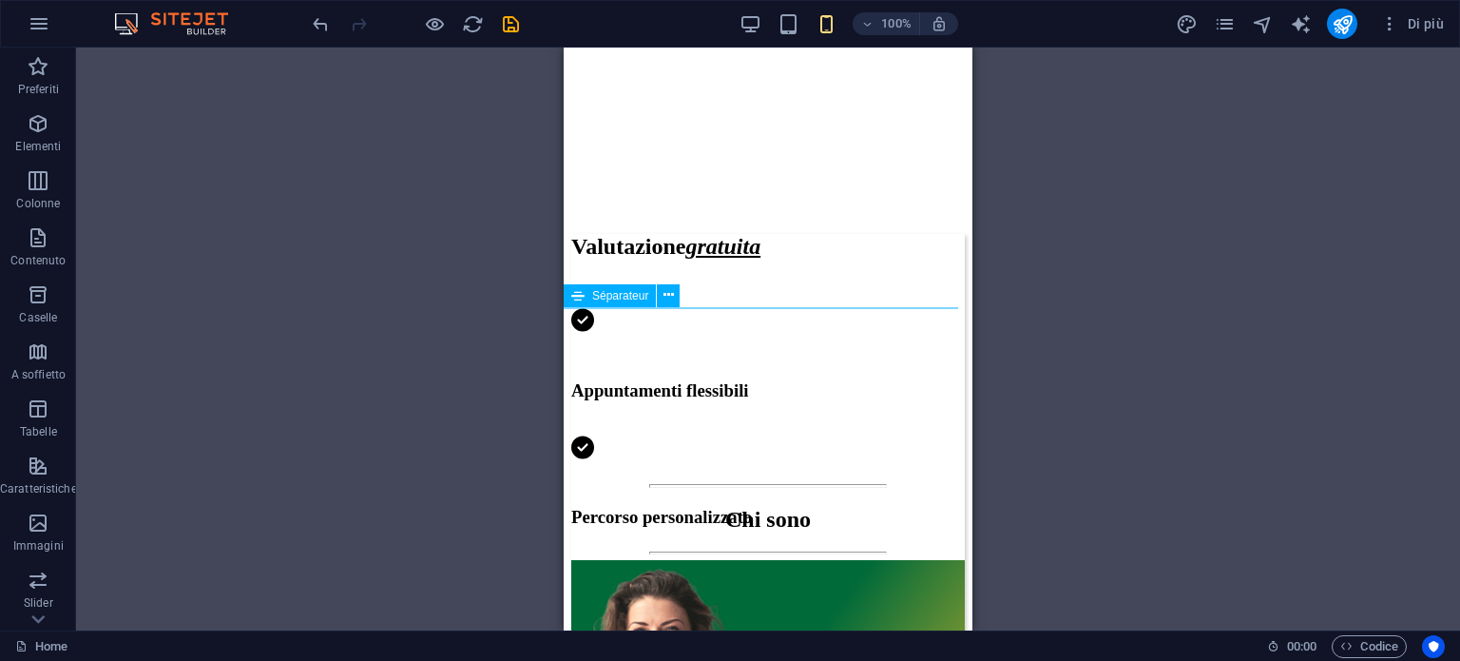
click at [802, 551] on div at bounding box center [768, 552] width 394 height 3
select select "%"
select select "px"
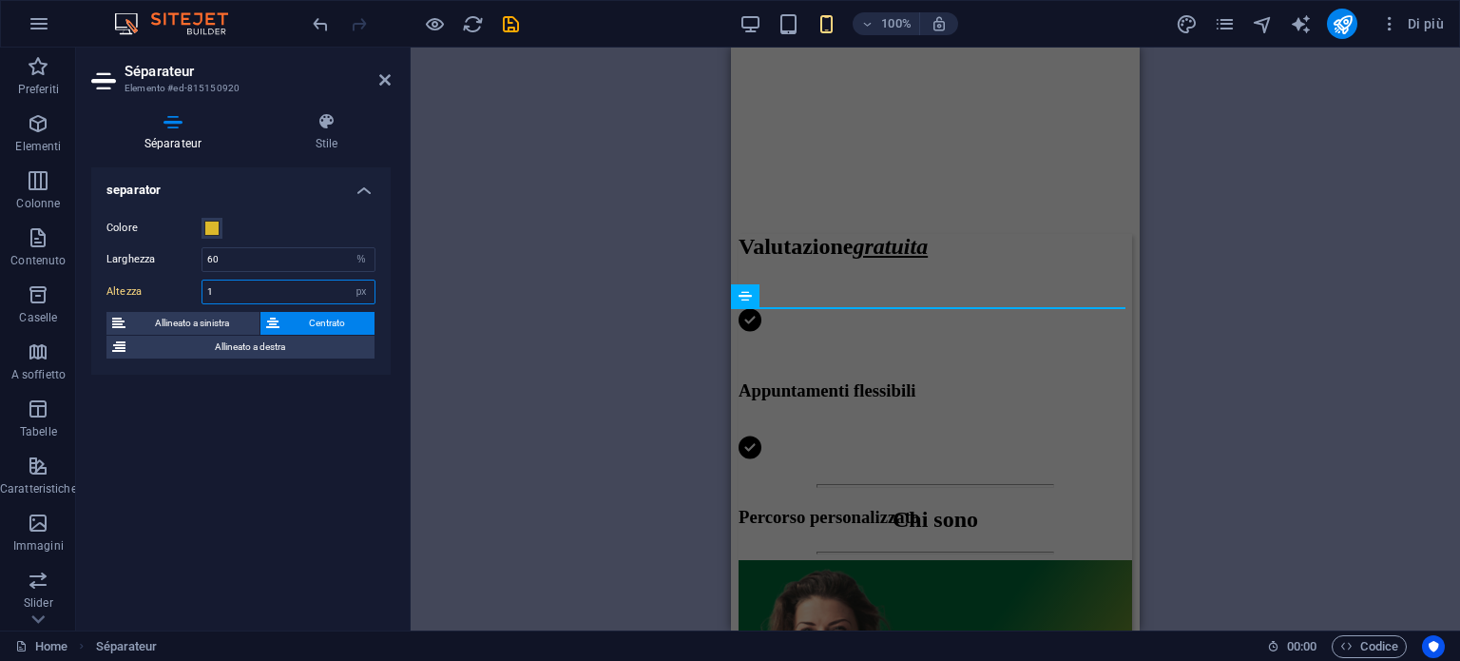
drag, startPoint x: 237, startPoint y: 292, endPoint x: 196, endPoint y: 302, distance: 42.2
click at [196, 302] on div "Altezza 1 px rem vh vw" at bounding box center [240, 292] width 269 height 25
type input "2"
click at [242, 455] on div "separator Colore Larghezza 60 px rem % vh vw Altezza 2 px rem vh vw Allineato a…" at bounding box center [240, 391] width 299 height 448
click at [384, 85] on icon at bounding box center [384, 79] width 11 height 15
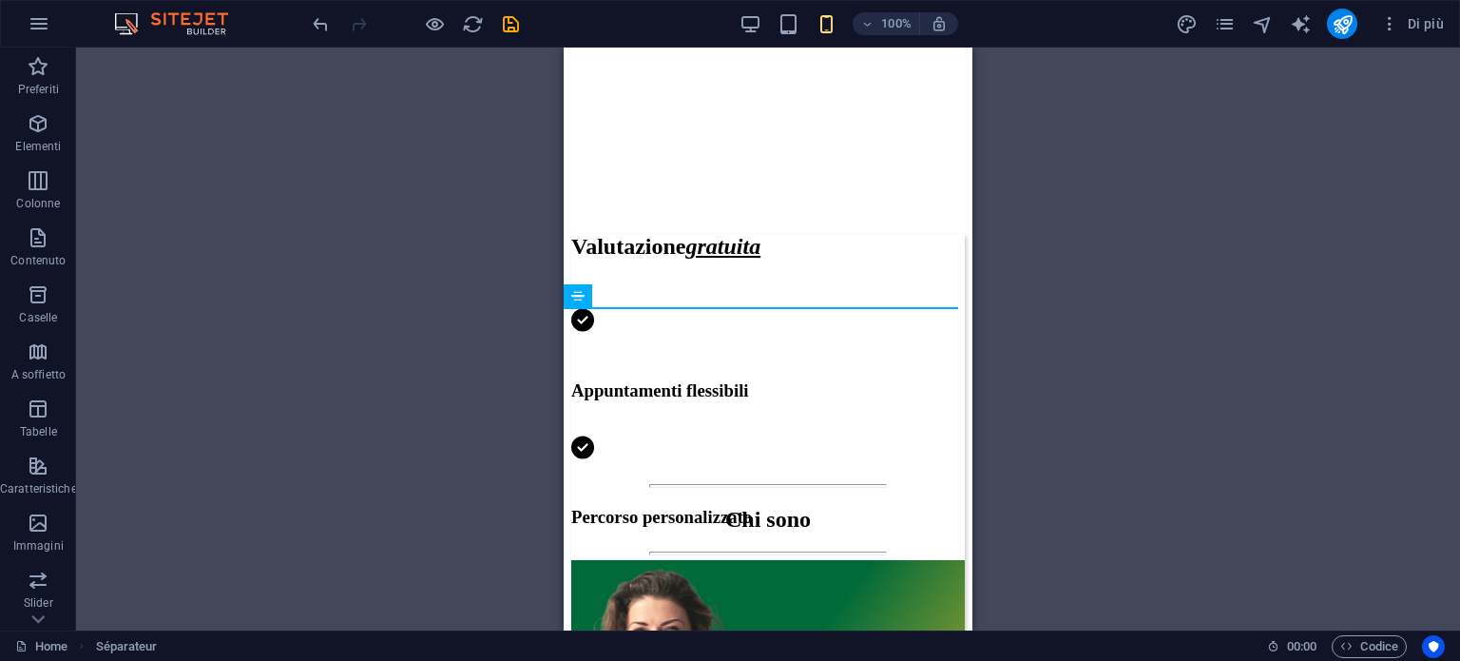
drag, startPoint x: 511, startPoint y: 248, endPoint x: 529, endPoint y: 226, distance: 28.4
click at [513, 241] on div "H1 Séparateur Séparateur Contenitore Testo sullo sfondo H2 Spaziatore Testo Tes…" at bounding box center [768, 339] width 1384 height 583
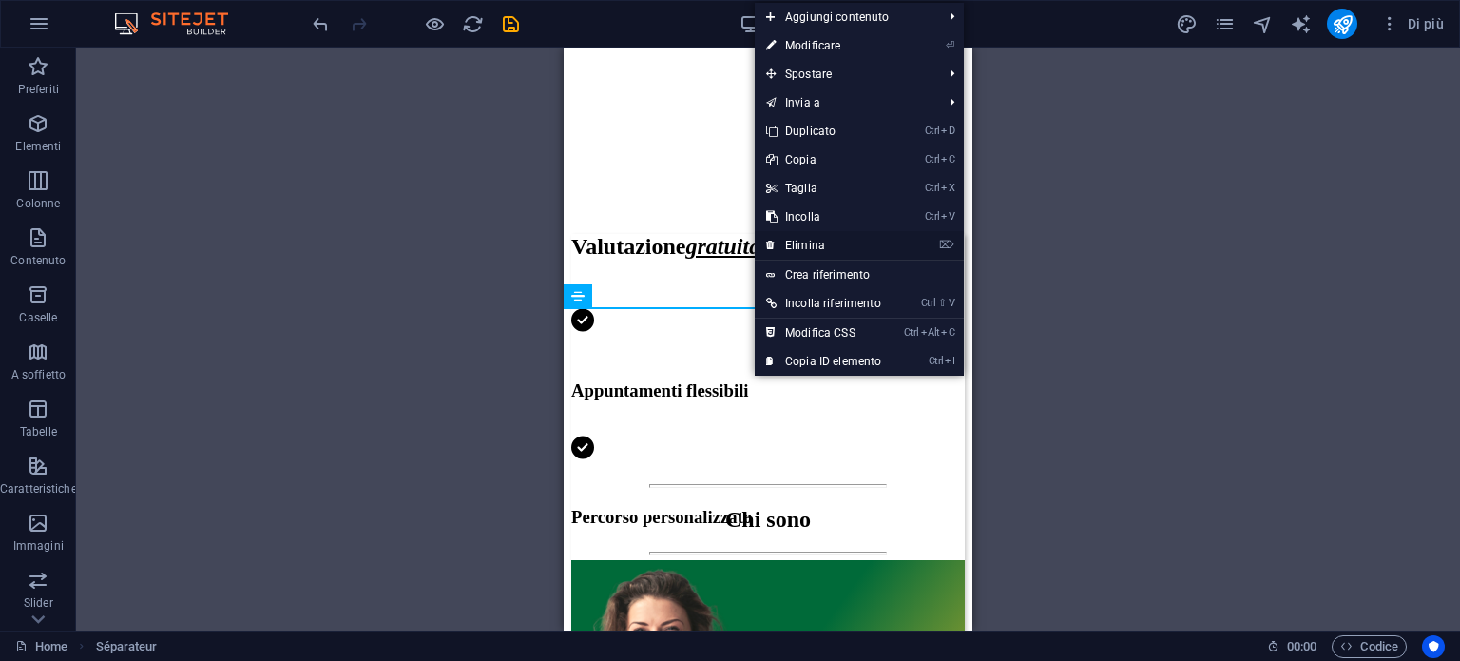
click at [788, 245] on link "⌦ Elimina" at bounding box center [824, 245] width 138 height 29
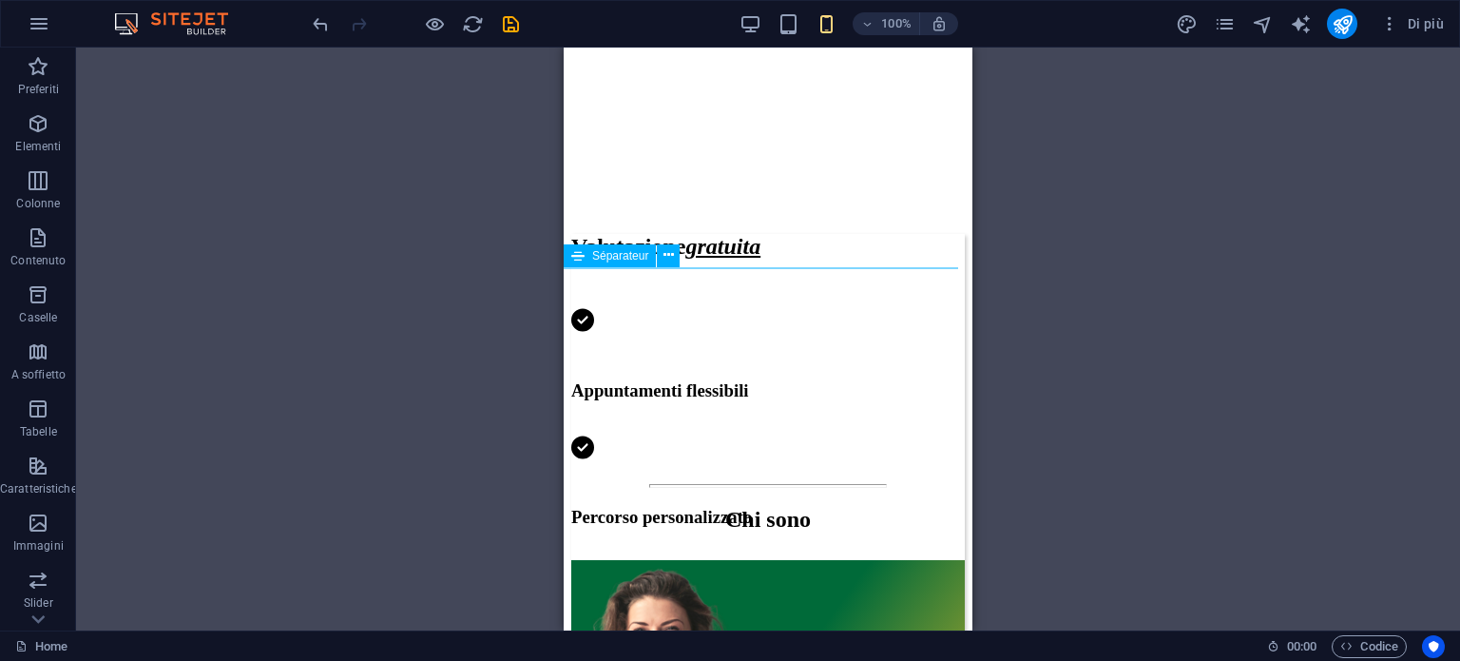
click at [760, 484] on div at bounding box center [768, 486] width 394 height 4
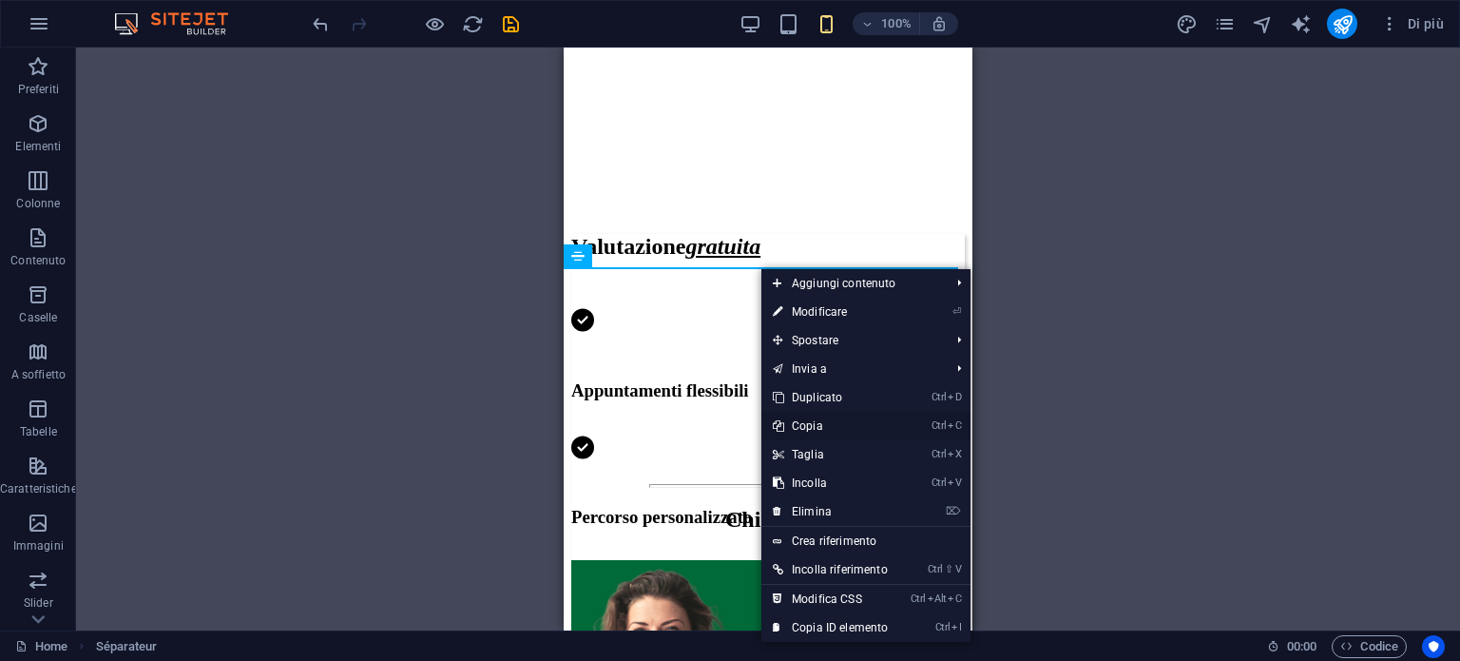
click at [814, 427] on link "Ctrl C Copia" at bounding box center [831, 426] width 138 height 29
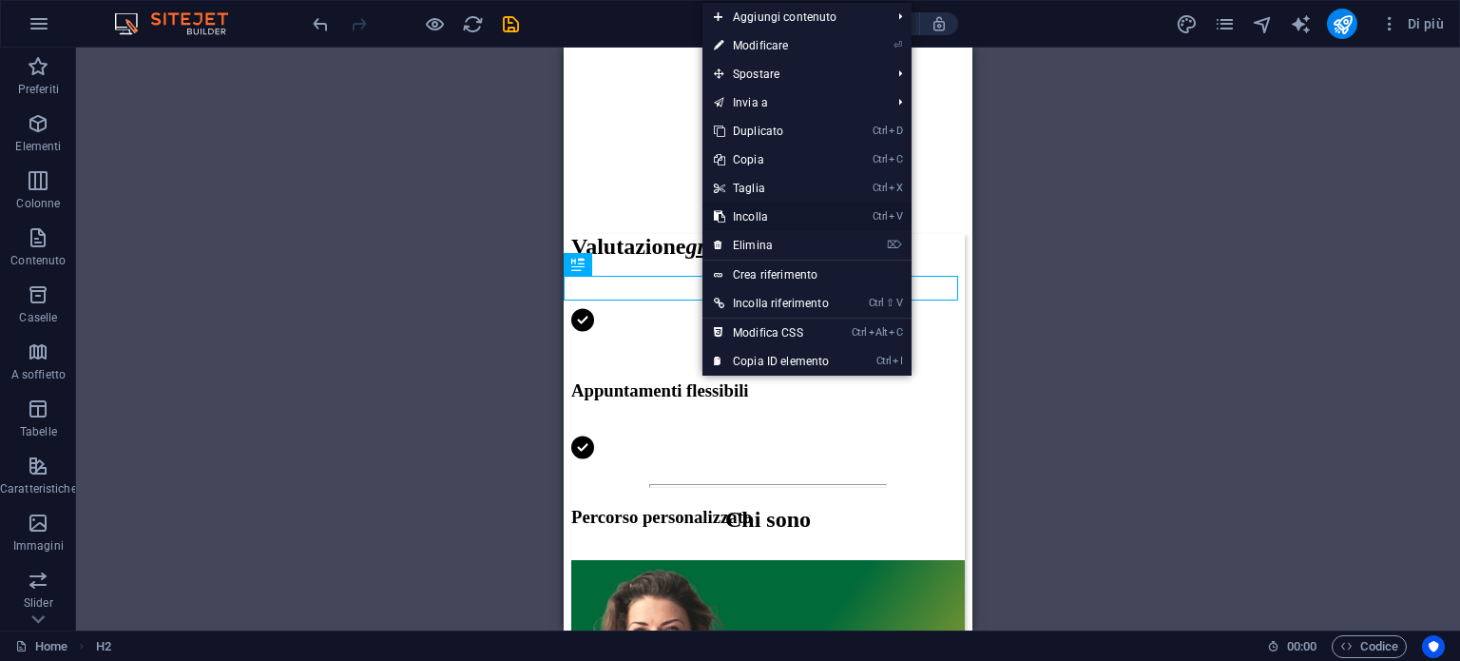
click at [746, 222] on link "Ctrl V Incolla" at bounding box center [772, 216] width 138 height 29
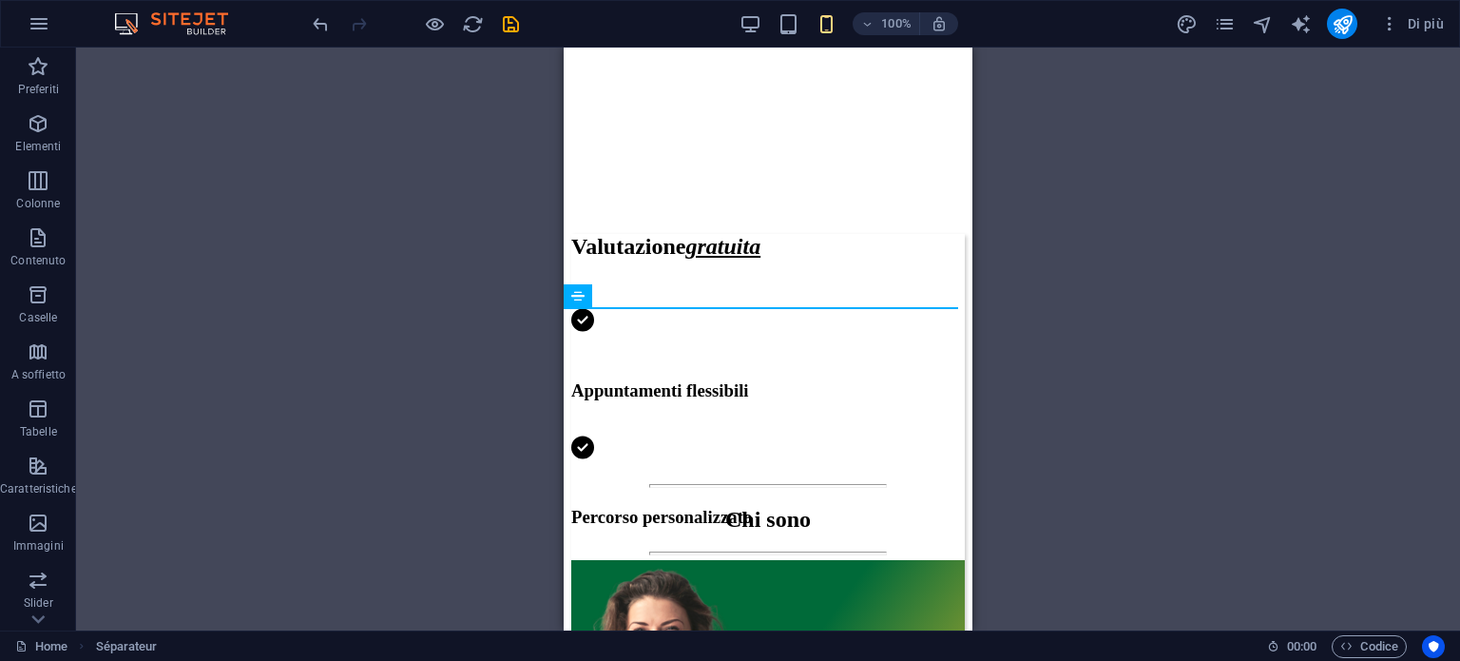
click at [419, 238] on div "H1 Séparateur Séparateur Contenitore Testo sullo sfondo H2 Spaziatore Testo Tes…" at bounding box center [768, 339] width 1384 height 583
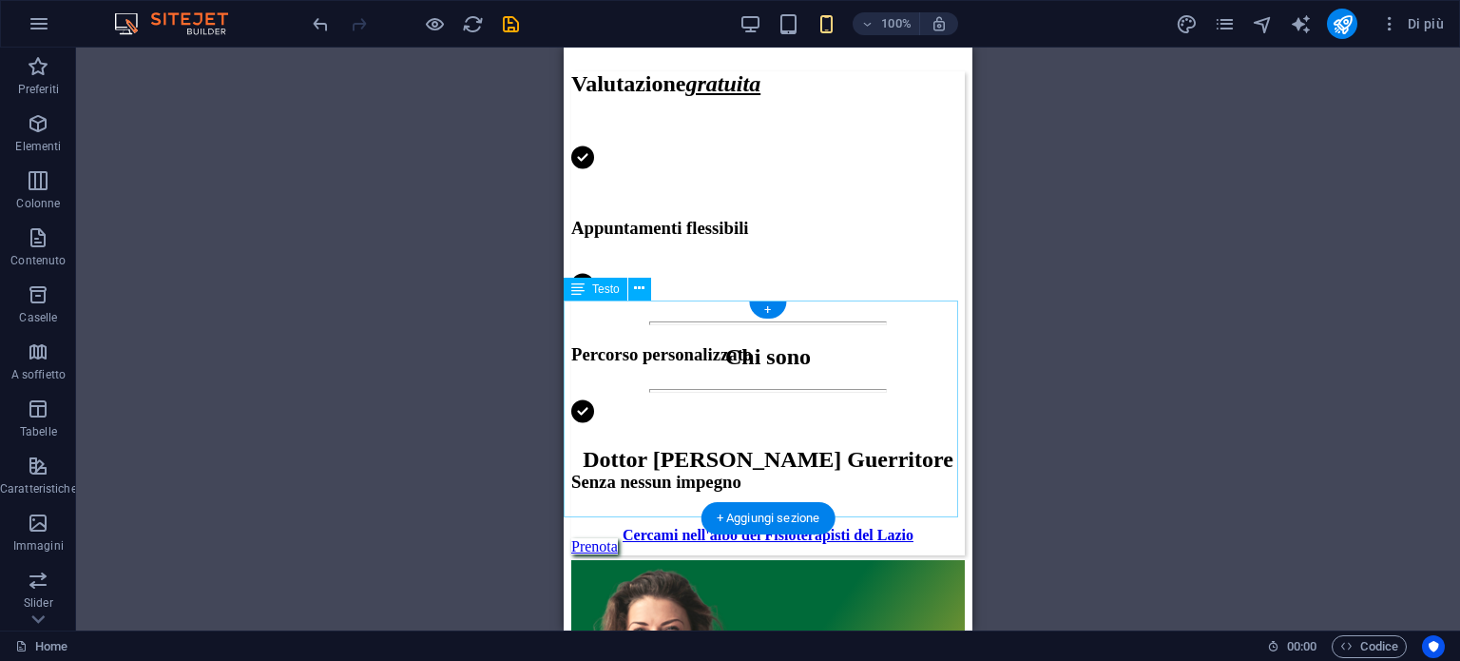
scroll to position [761, 0]
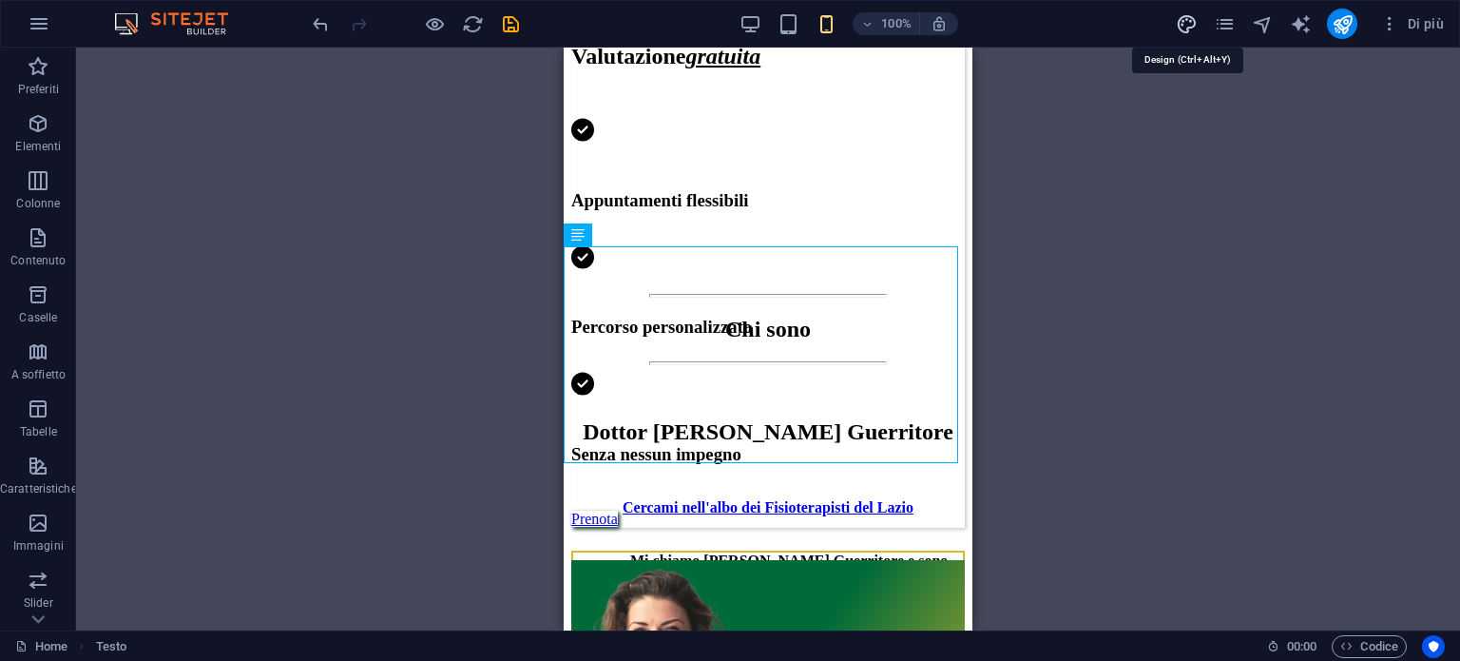
click at [1192, 18] on icon "design" at bounding box center [1187, 24] width 22 height 22
select select "px"
select select "400"
select select "px"
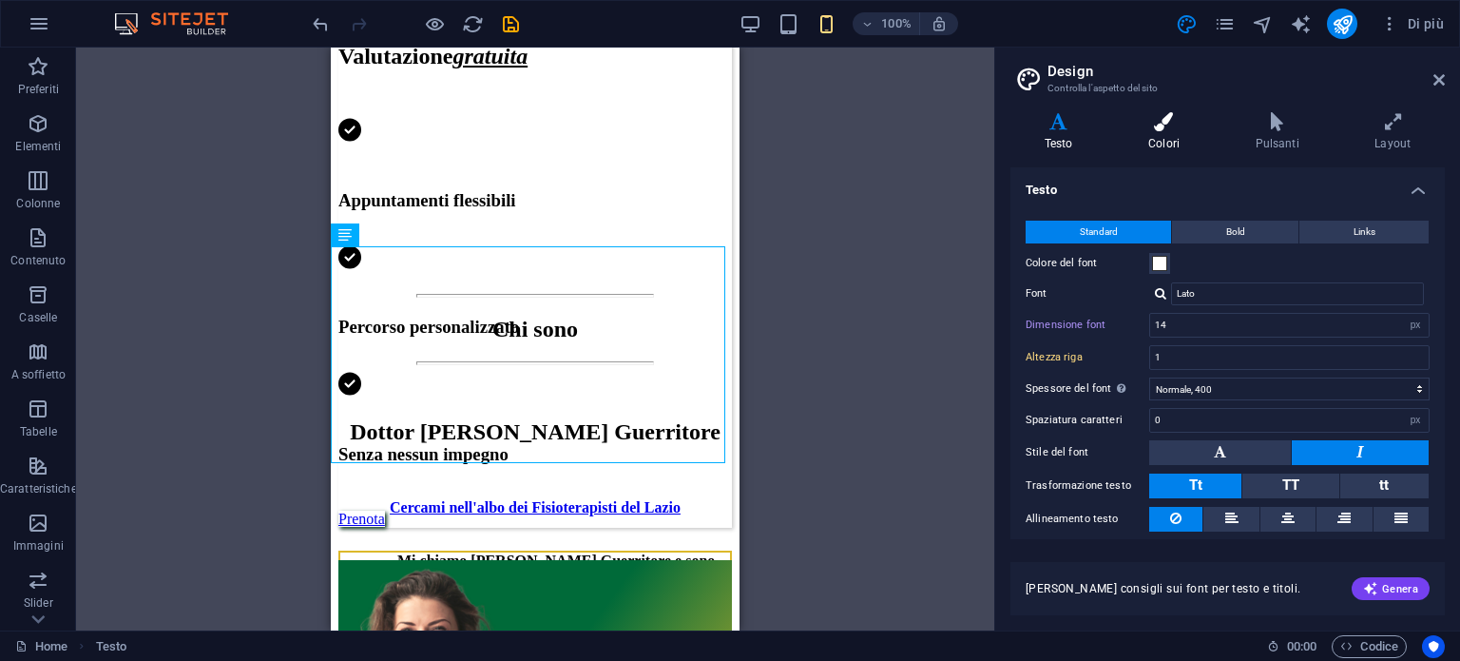
click at [1168, 121] on icon at bounding box center [1163, 121] width 99 height 19
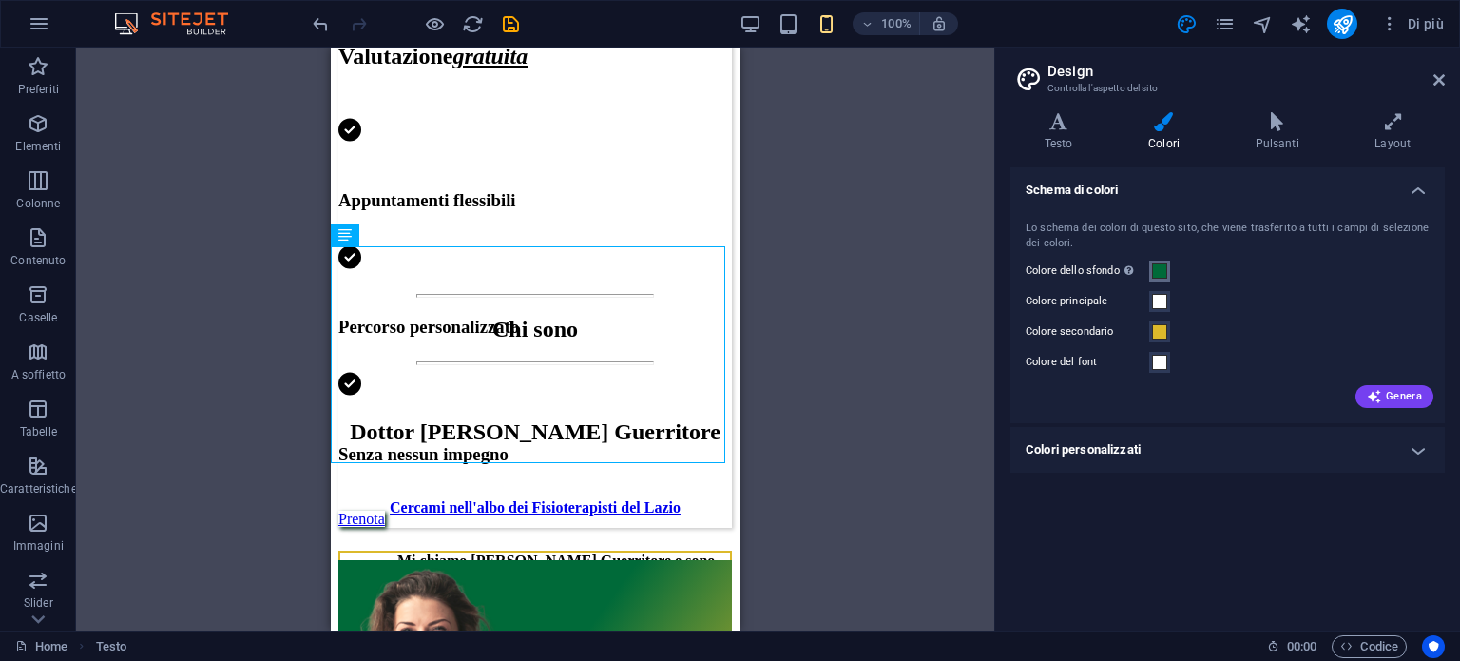
click at [1156, 274] on span at bounding box center [1159, 270] width 15 height 15
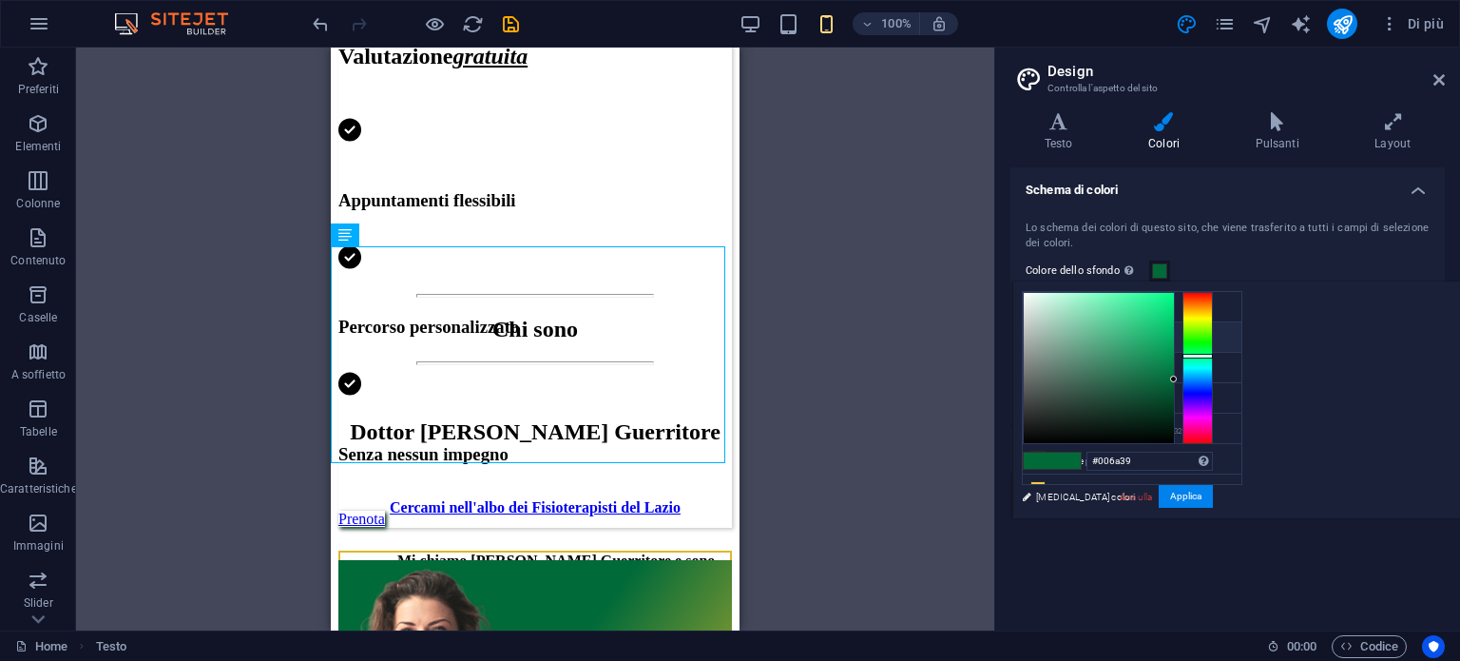
click at [1036, 335] on icon at bounding box center [1037, 336] width 13 height 13
type input "#ffffff"
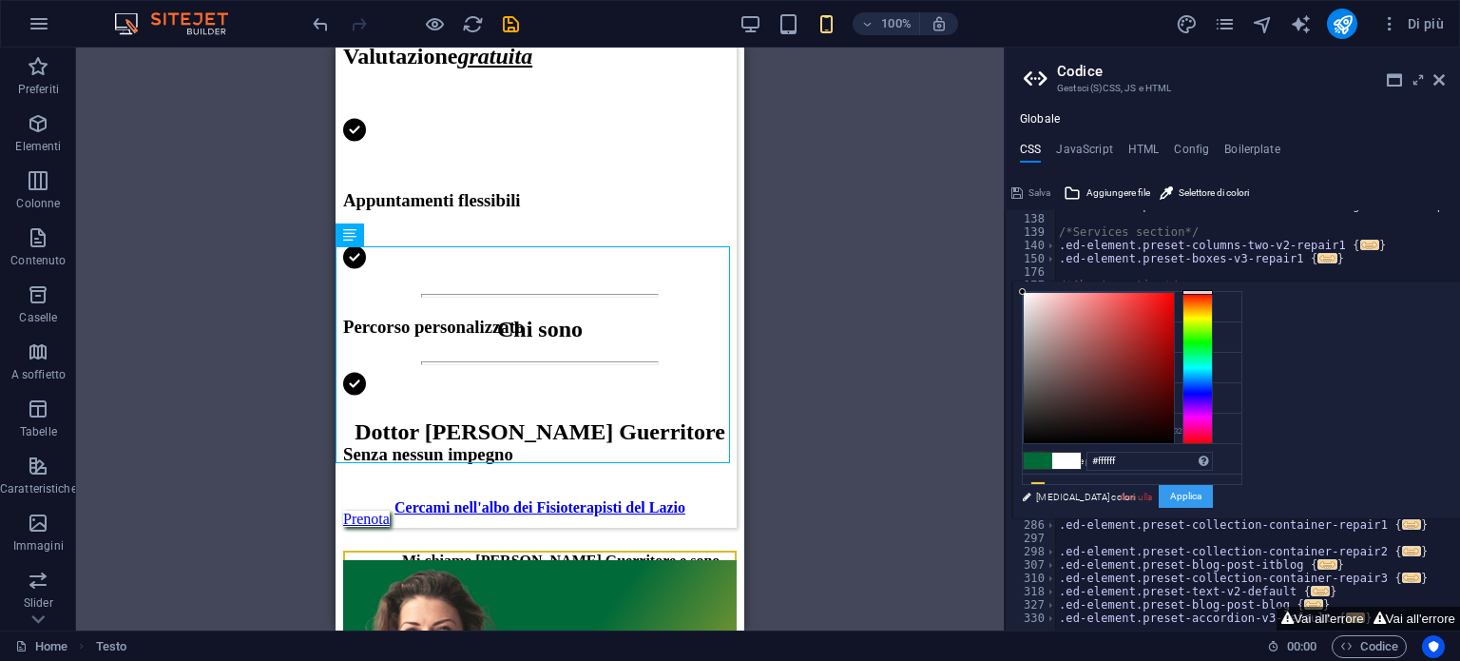
click at [1213, 501] on button "Applica" at bounding box center [1186, 496] width 54 height 23
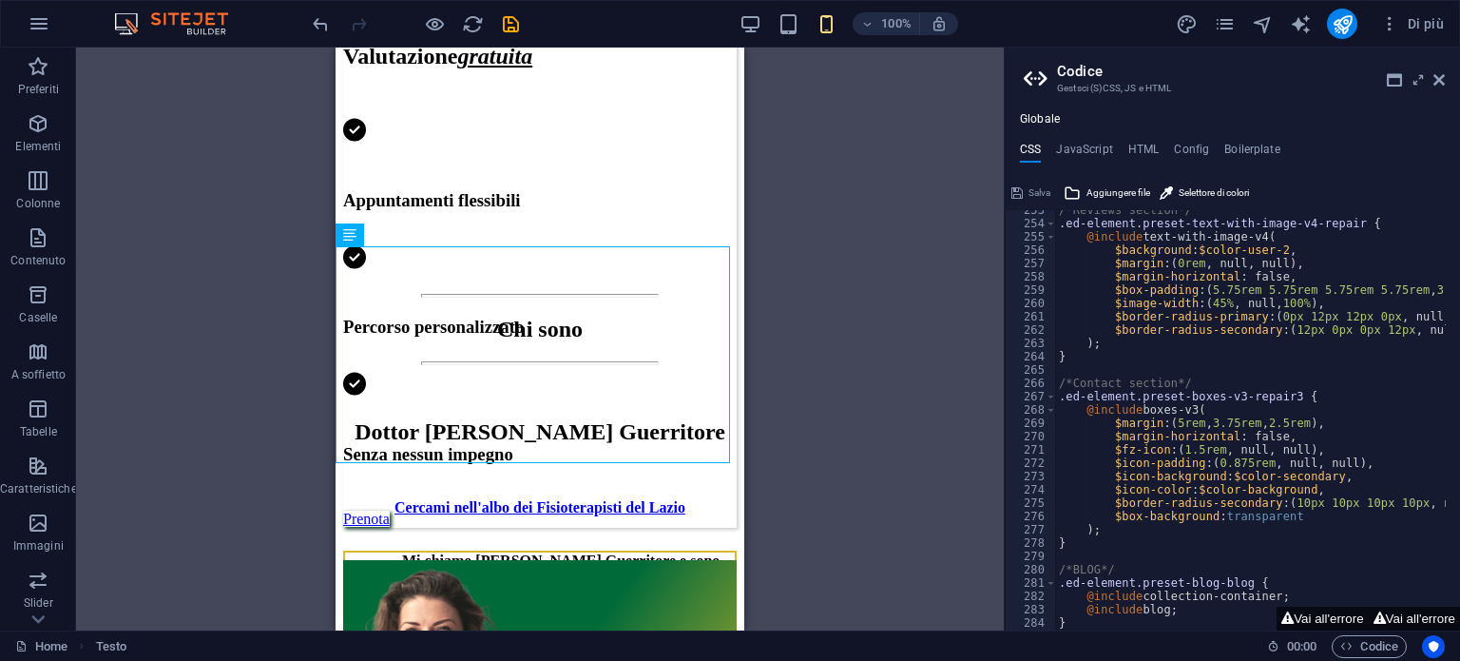
scroll to position [365, 0]
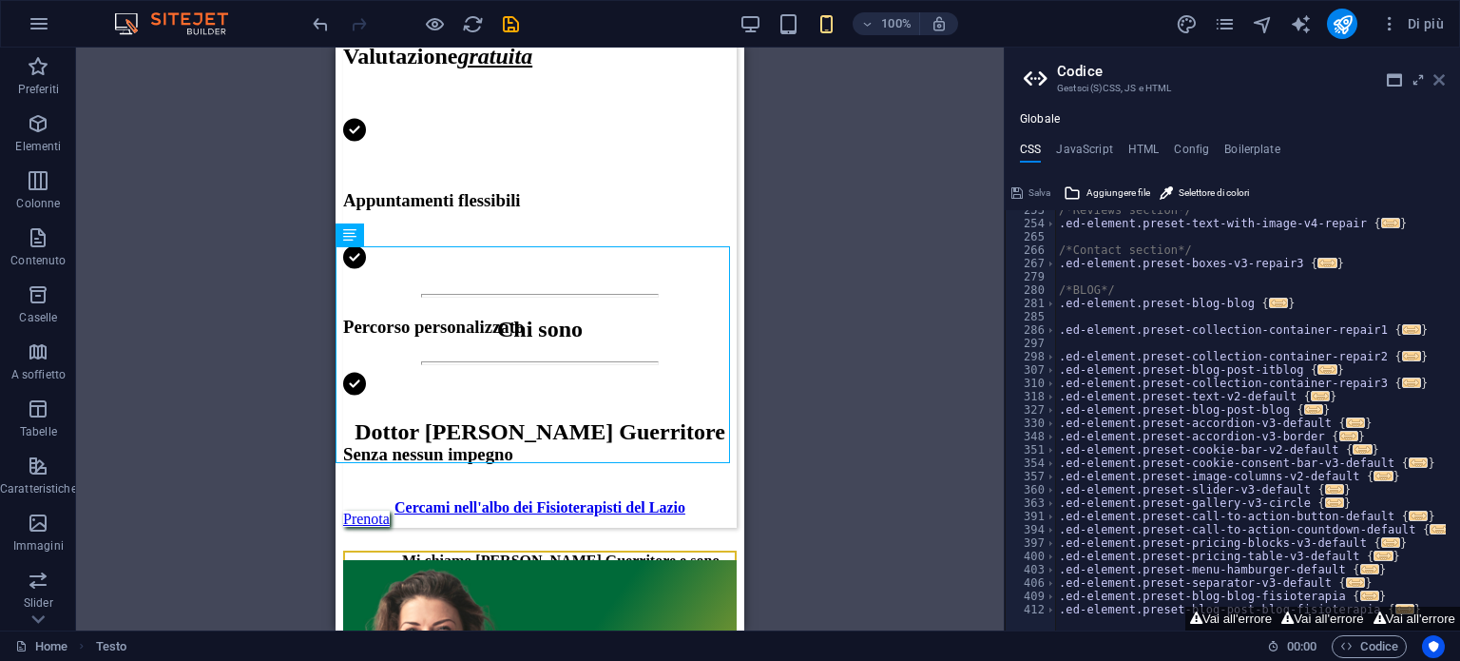
click at [1441, 84] on icon at bounding box center [1439, 79] width 11 height 15
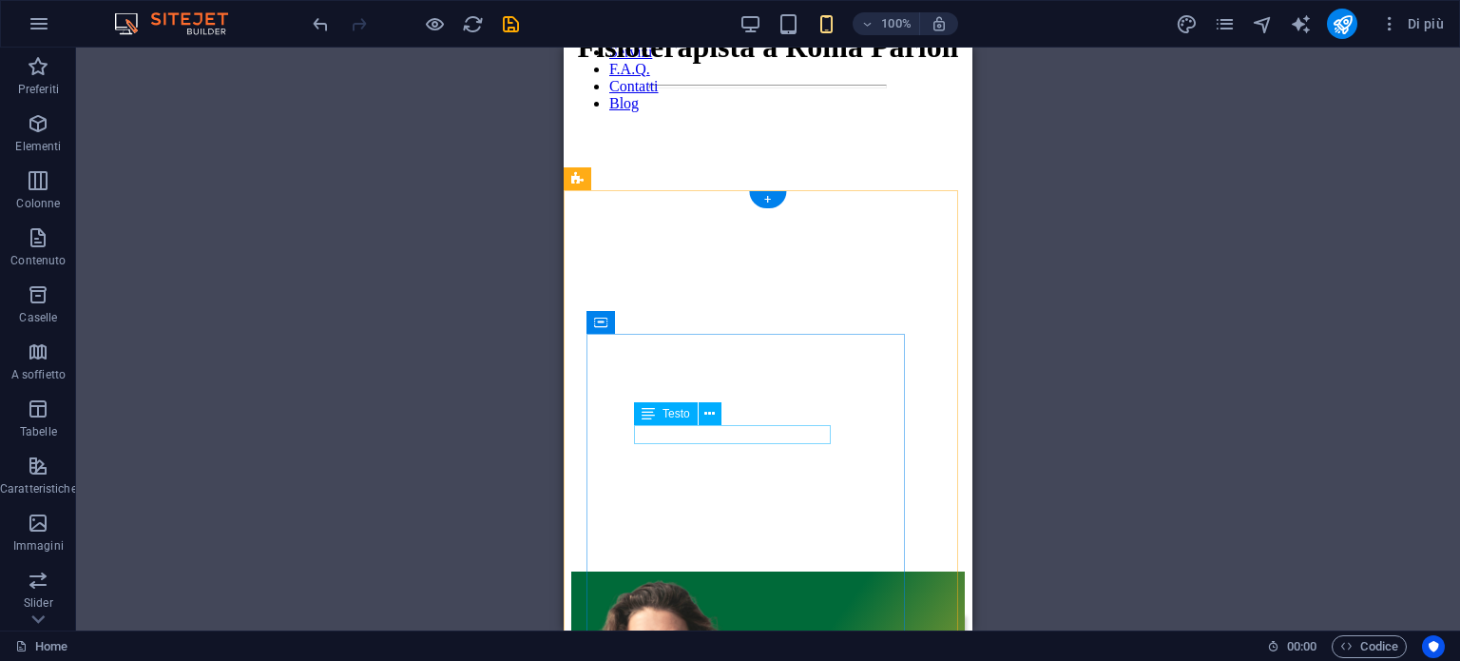
scroll to position [0, 0]
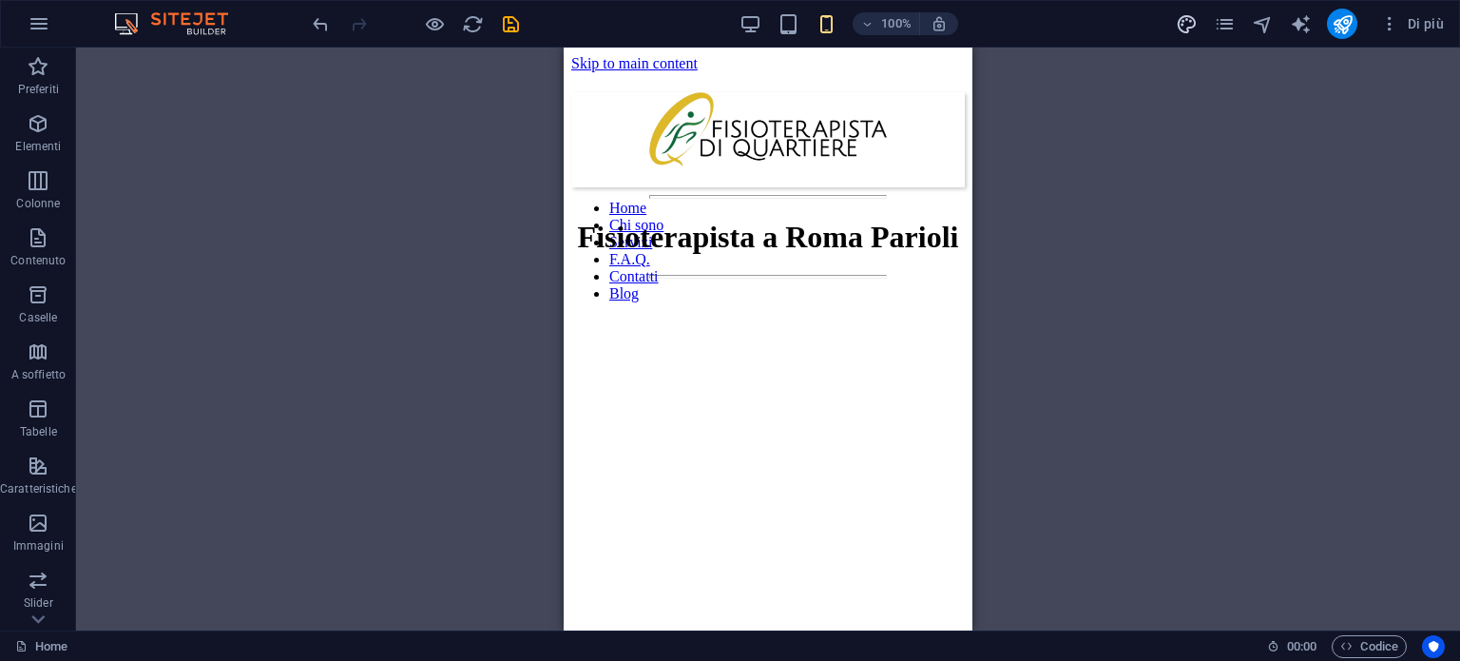
click at [1194, 24] on icon "design" at bounding box center [1187, 24] width 22 height 22
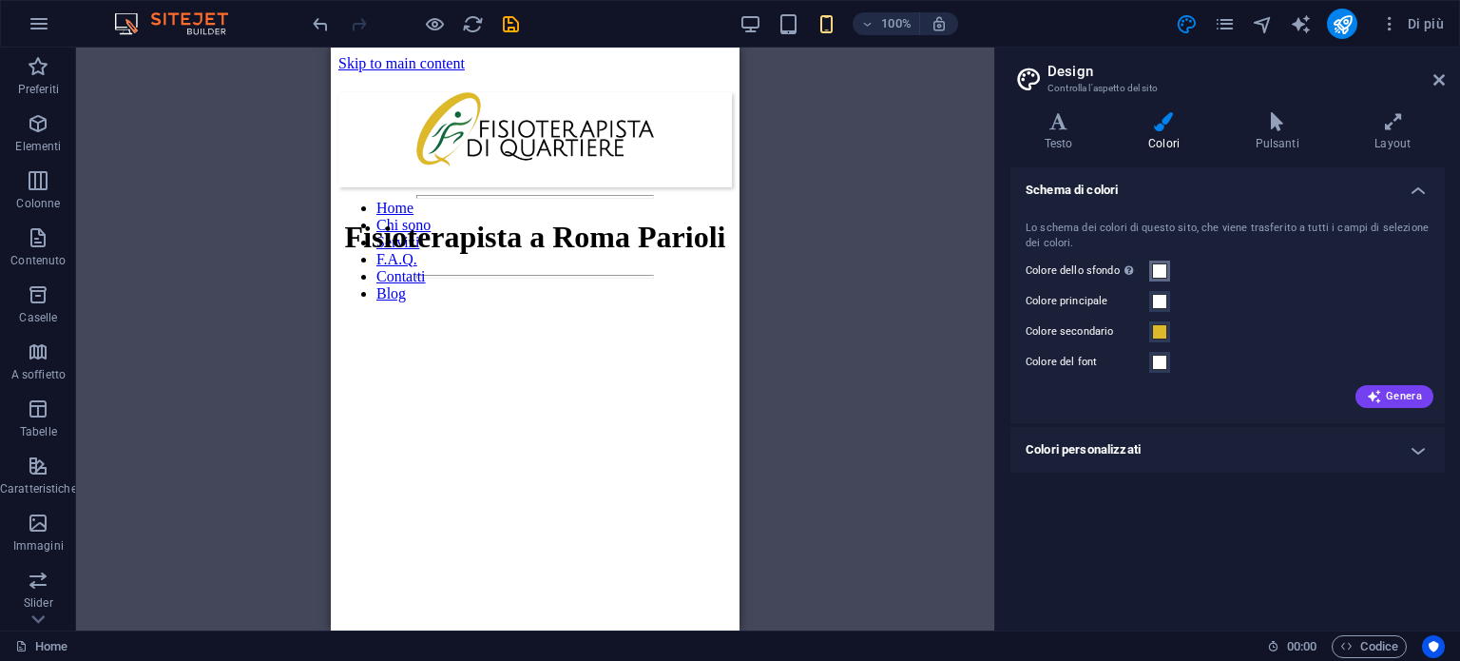
click at [1160, 270] on span at bounding box center [1159, 270] width 15 height 15
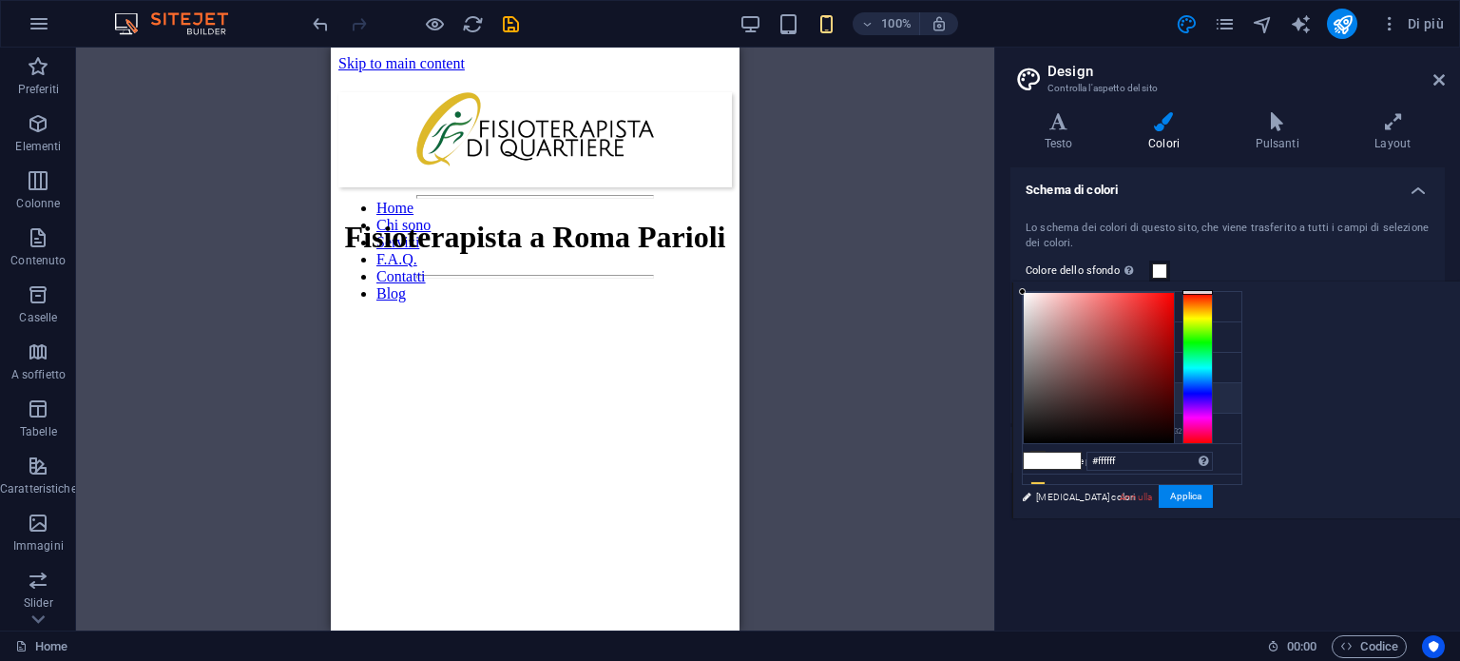
scroll to position [42, 0]
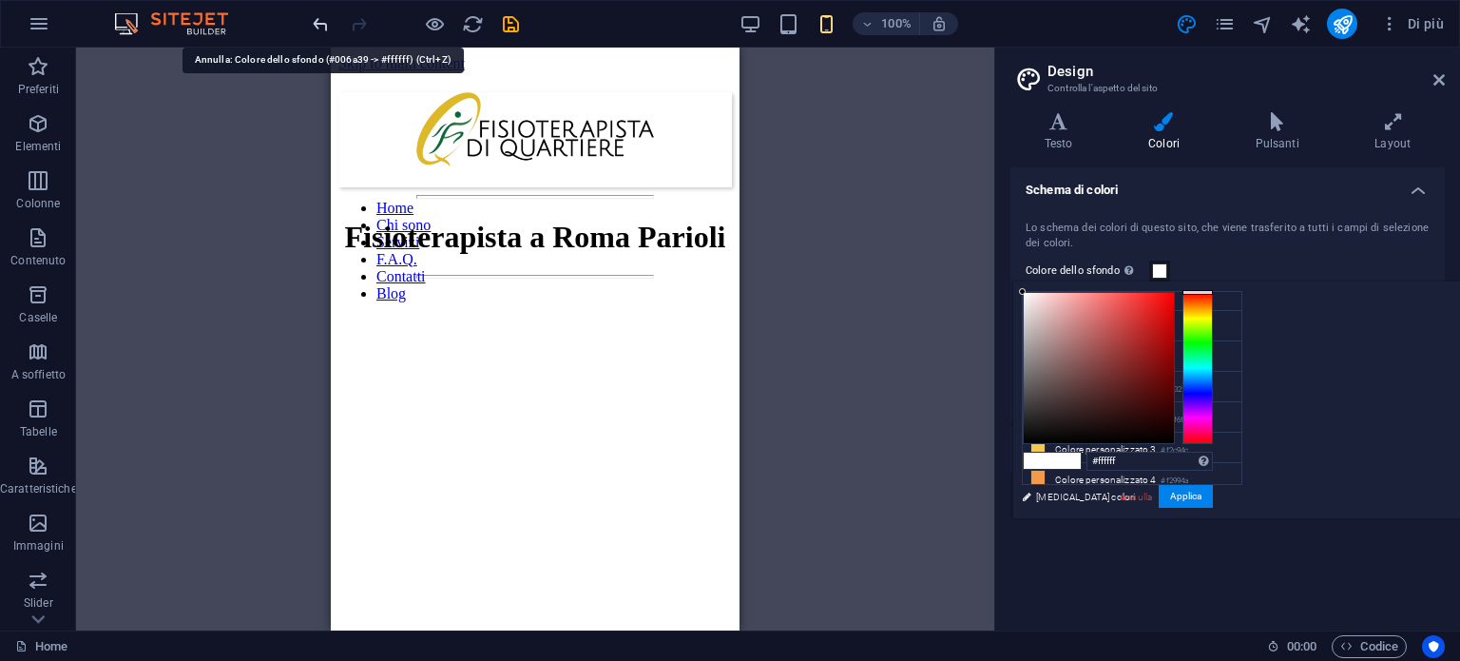
click at [319, 24] on icon "undo" at bounding box center [321, 24] width 22 height 22
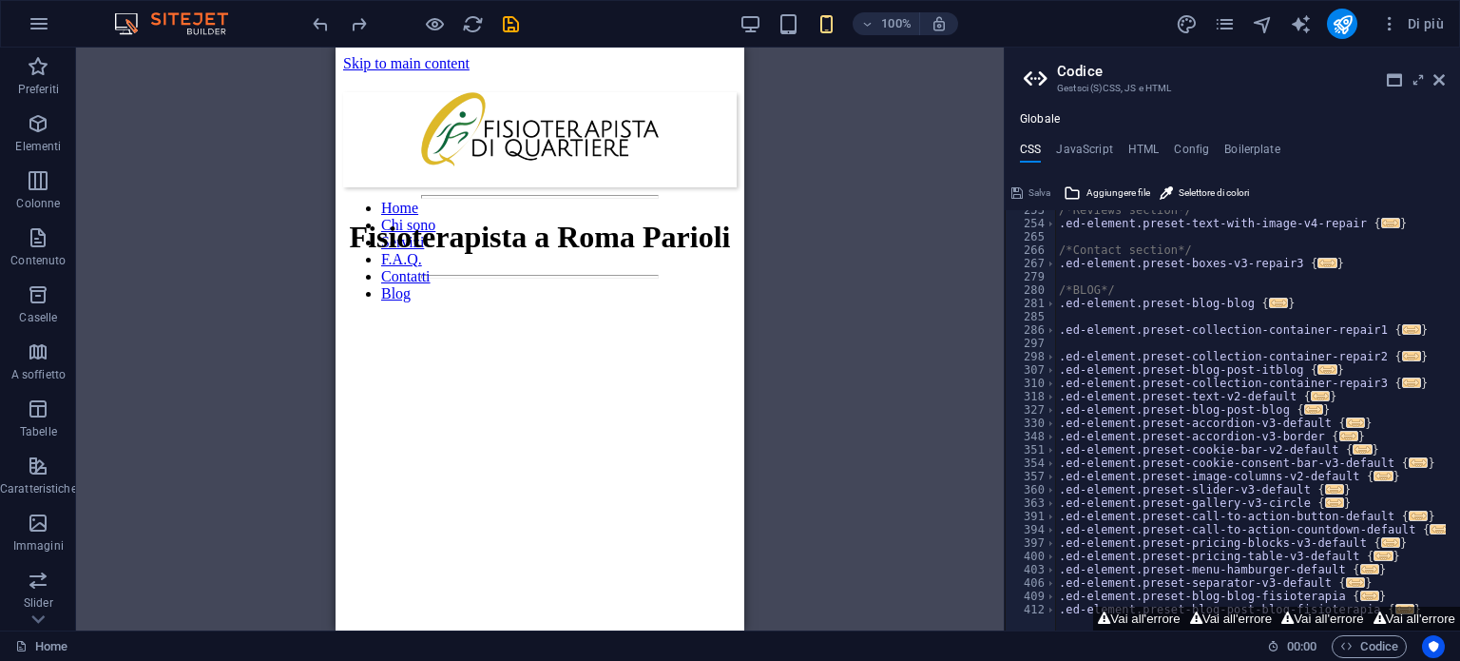
scroll to position [365, 0]
click at [316, 16] on icon "undo" at bounding box center [321, 24] width 22 height 22
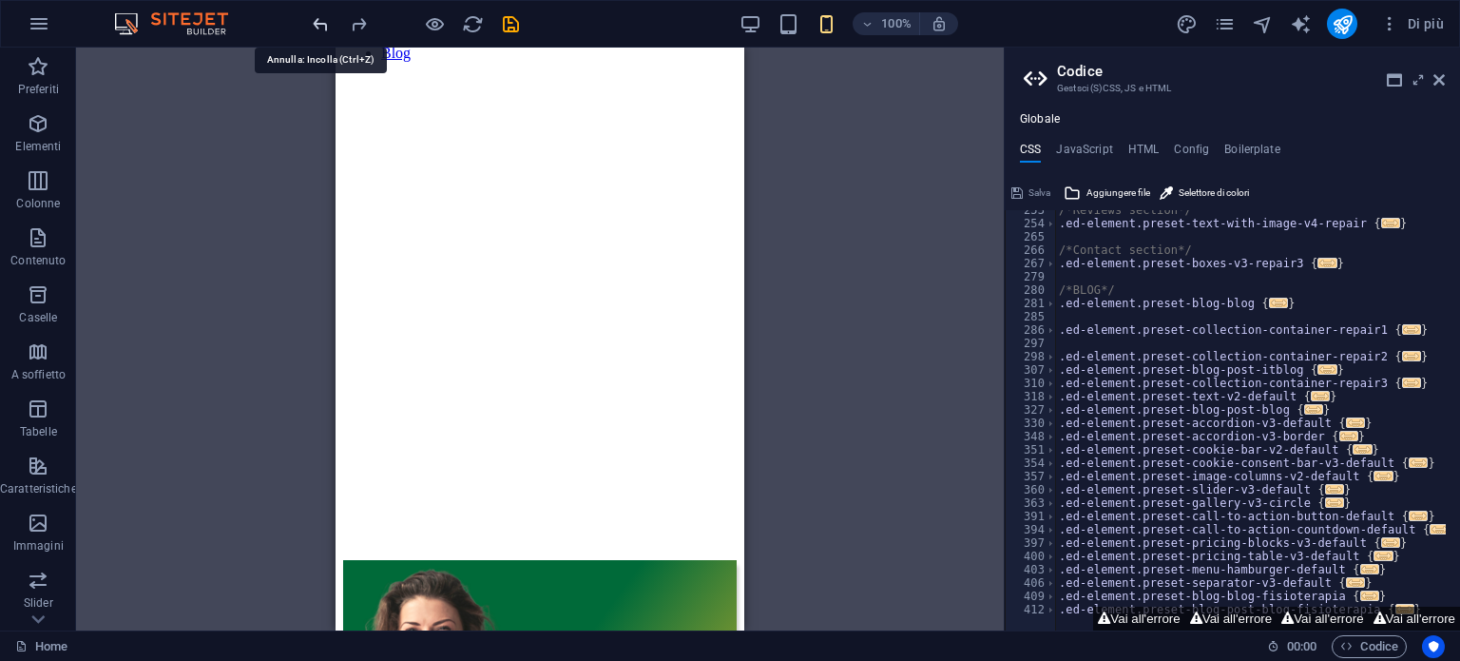
scroll to position [776, 0]
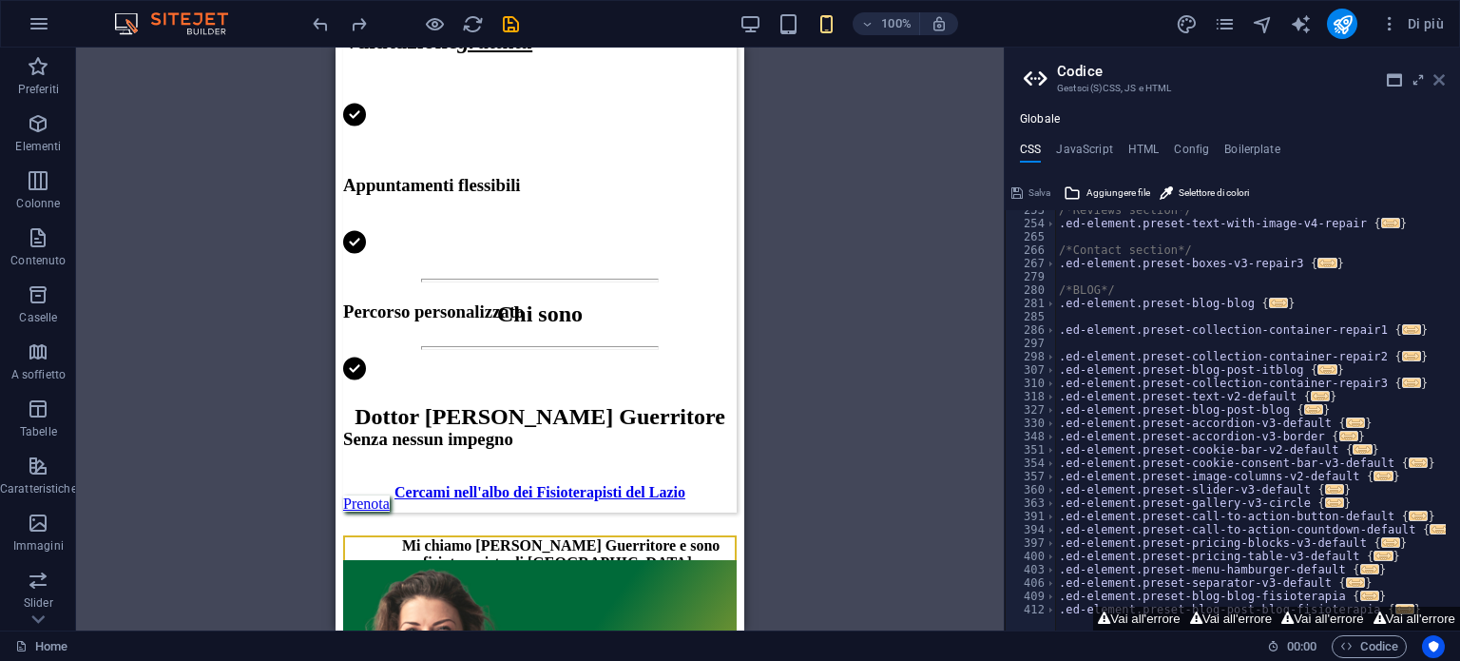
click at [1436, 72] on icon at bounding box center [1439, 79] width 11 height 15
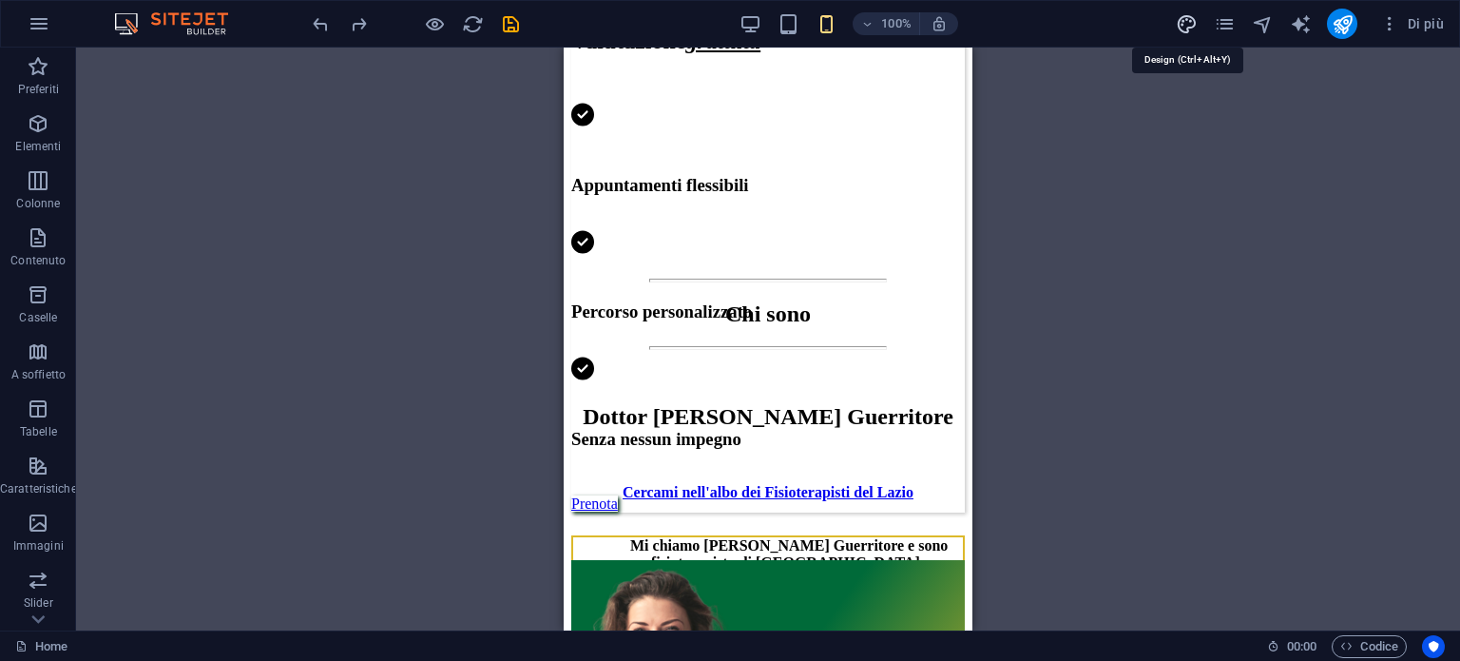
click at [1194, 30] on icon "design" at bounding box center [1187, 24] width 22 height 22
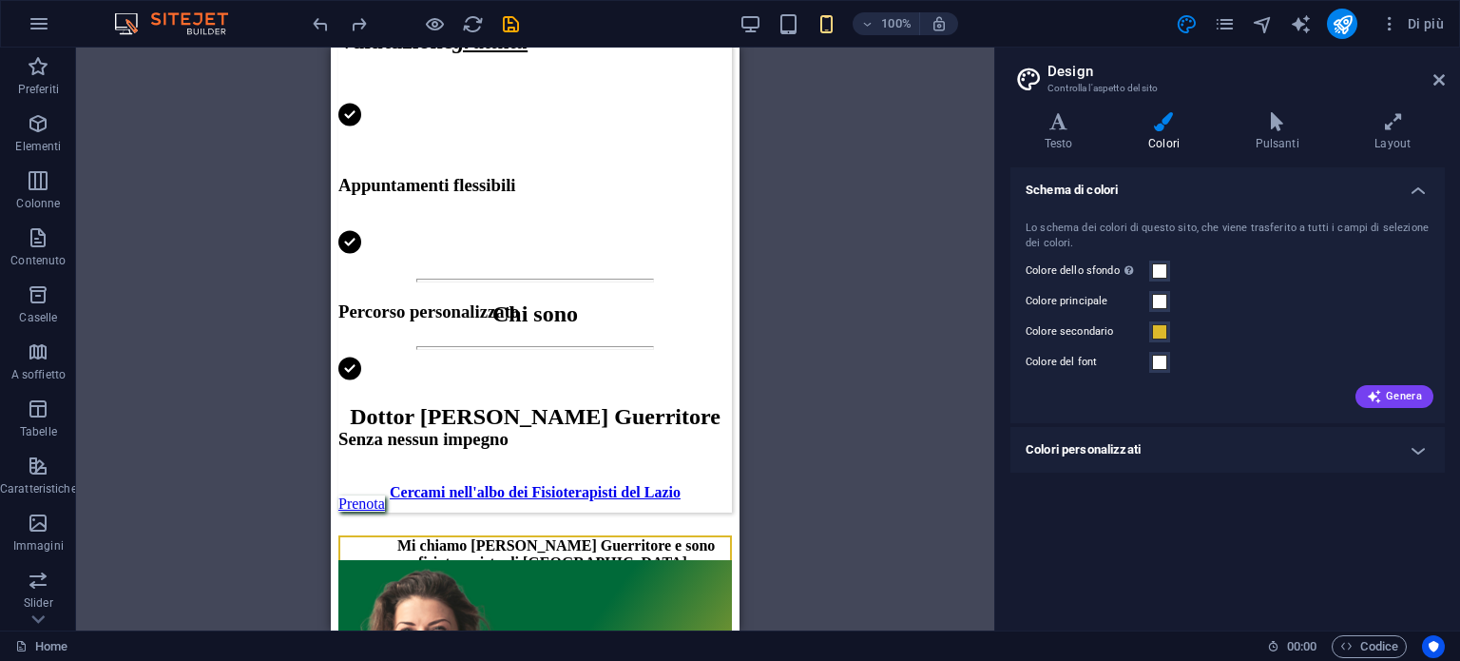
click at [1155, 447] on h4 "Colori personalizzati" at bounding box center [1228, 450] width 434 height 46
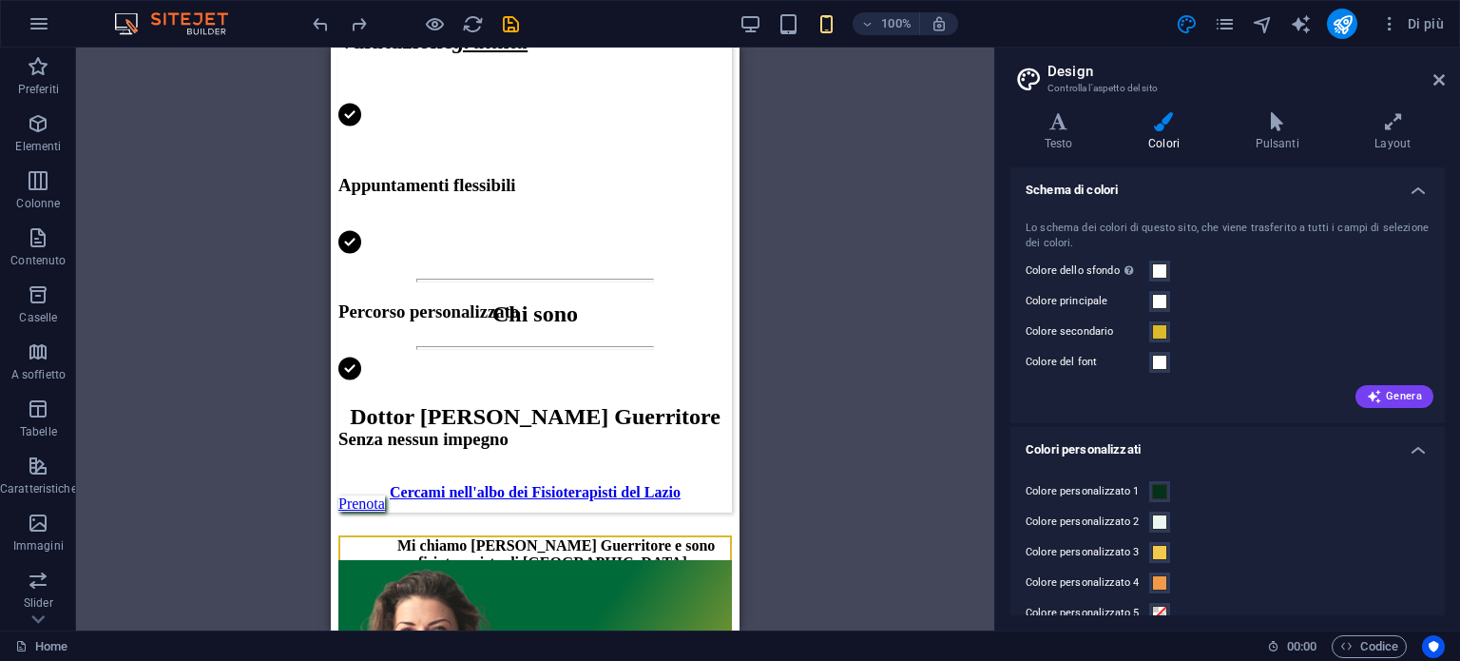
scroll to position [27, 0]
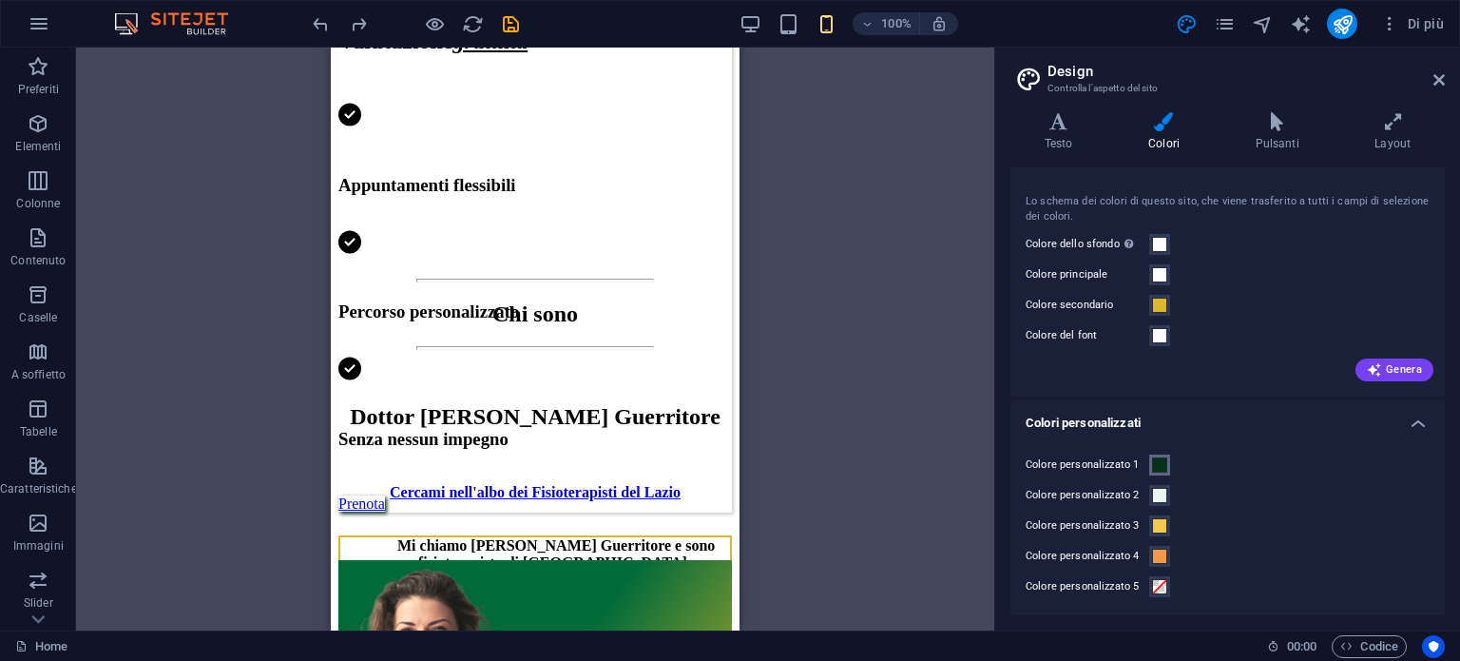
click at [1165, 457] on span at bounding box center [1159, 464] width 15 height 15
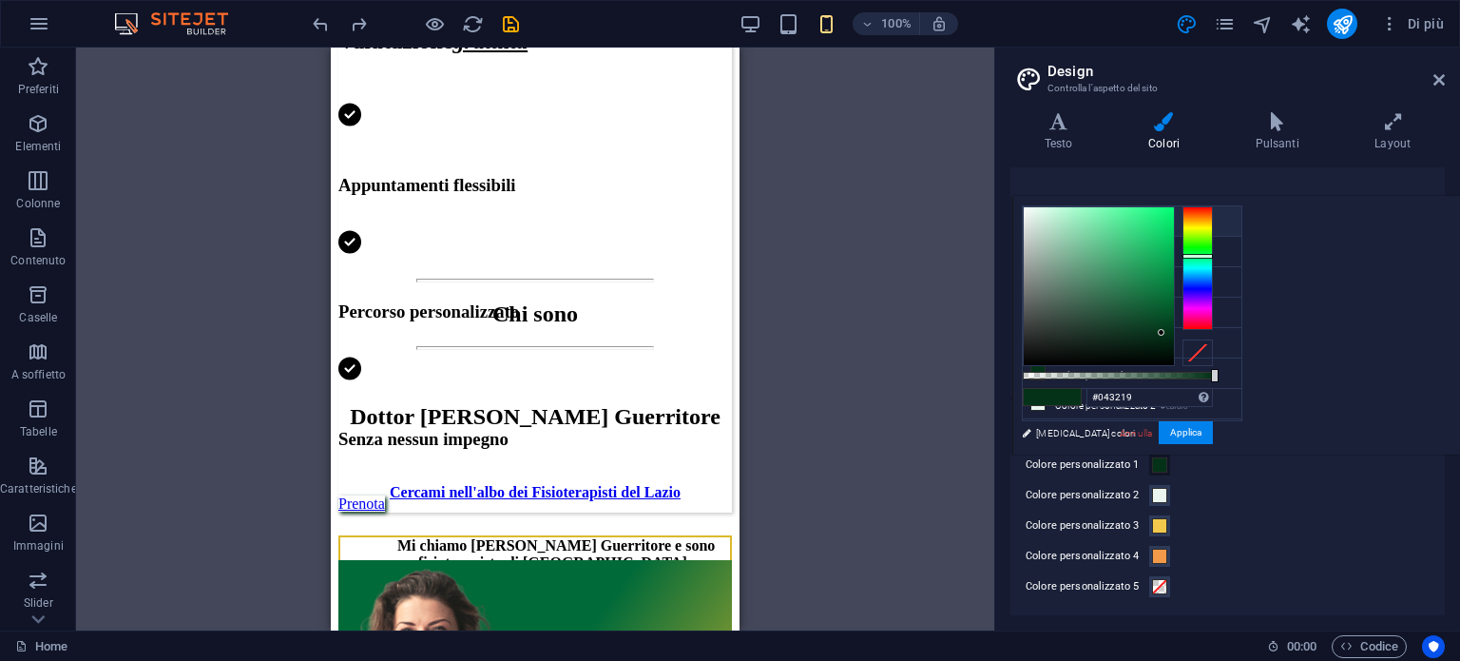
click at [1034, 221] on icon at bounding box center [1037, 220] width 13 height 13
type input "#ffffff"
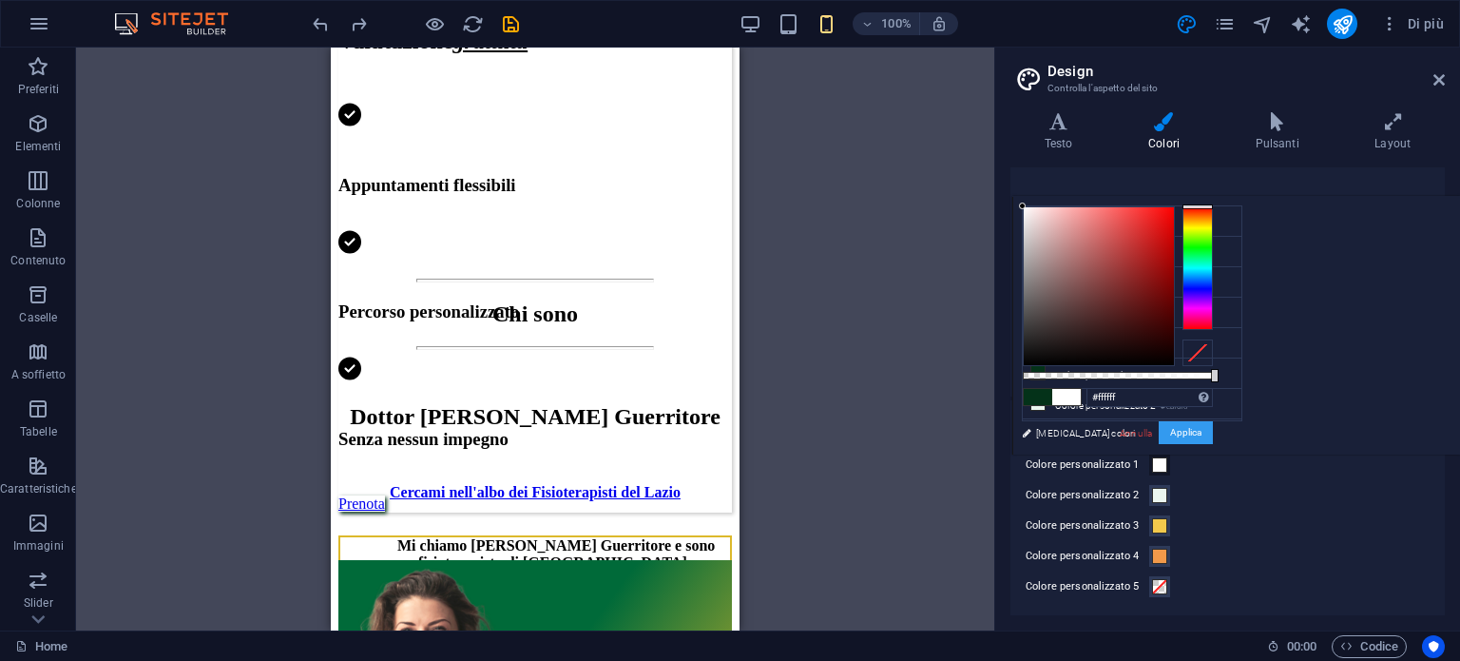
click at [1213, 429] on button "Applica" at bounding box center [1186, 432] width 54 height 23
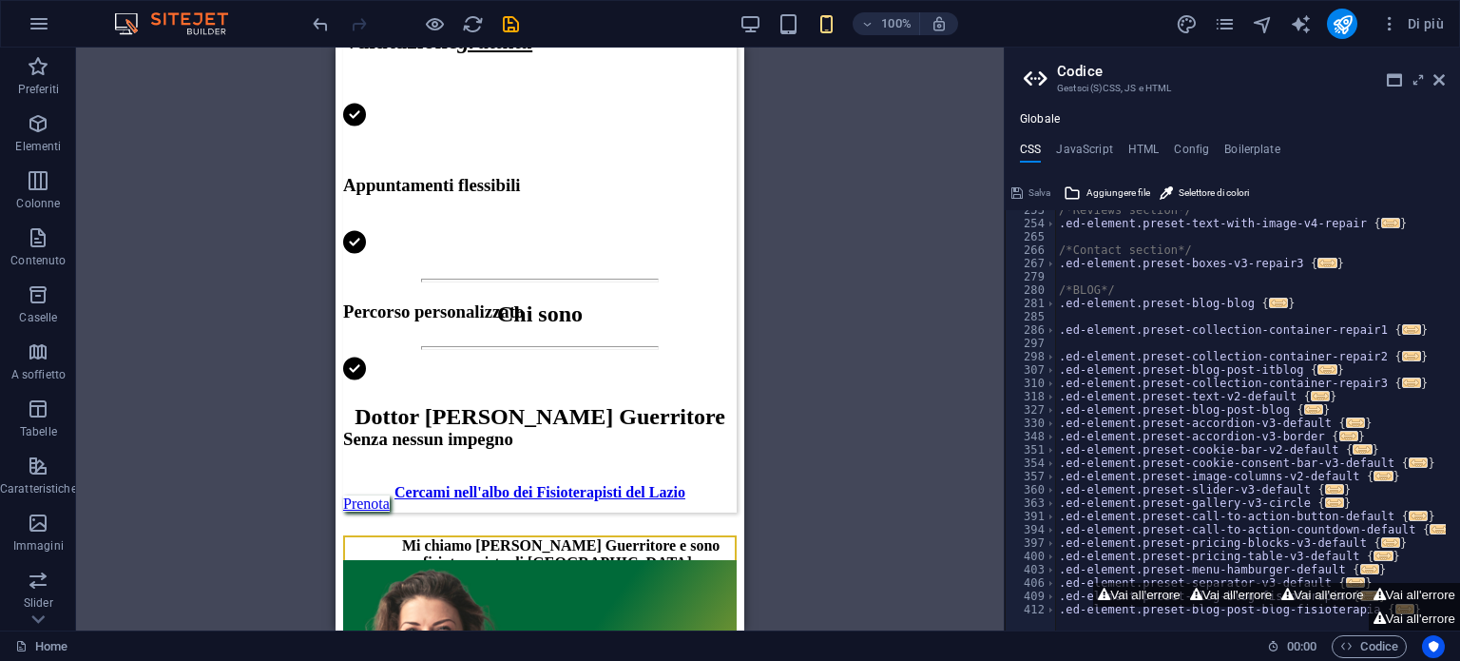
scroll to position [365, 0]
click at [1186, 592] on button "Vai all'errore" at bounding box center [1231, 595] width 91 height 24
type textarea "$menu-animation-duration: 0.3s,"
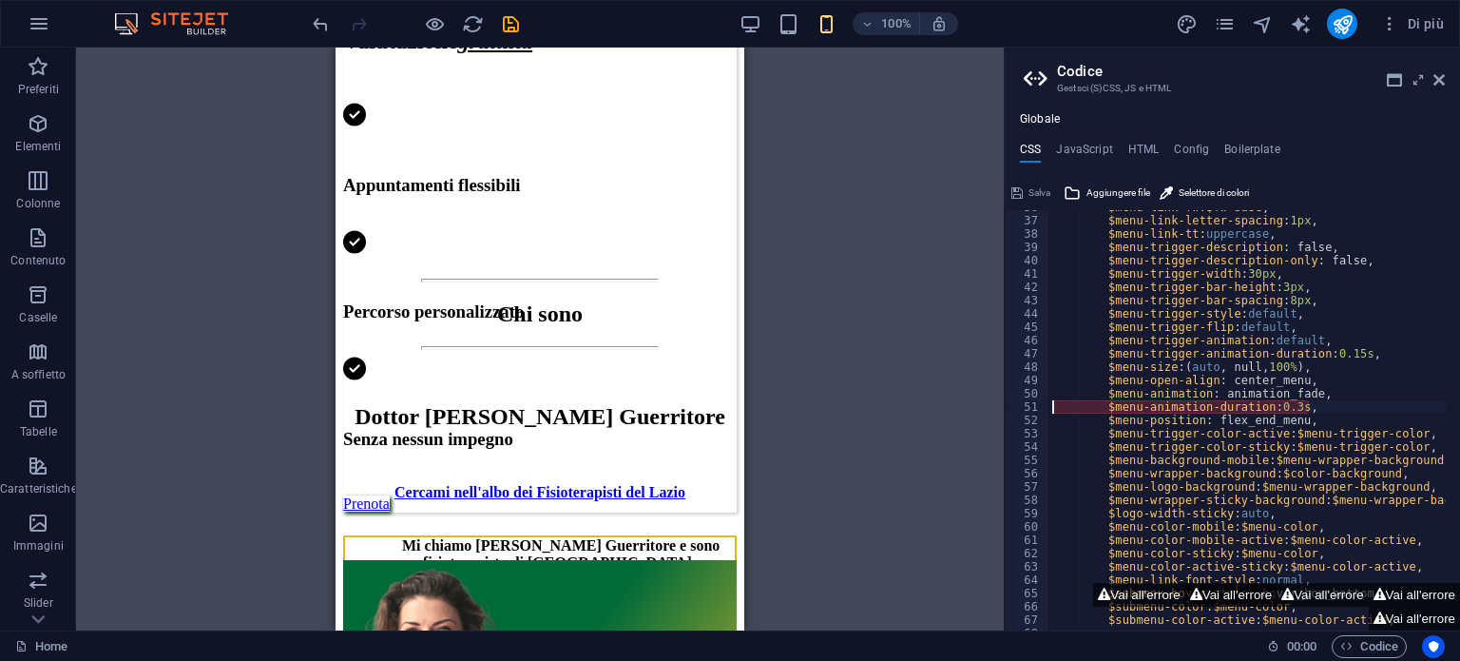
scroll to position [475, 0]
click at [1437, 76] on icon at bounding box center [1439, 79] width 11 height 15
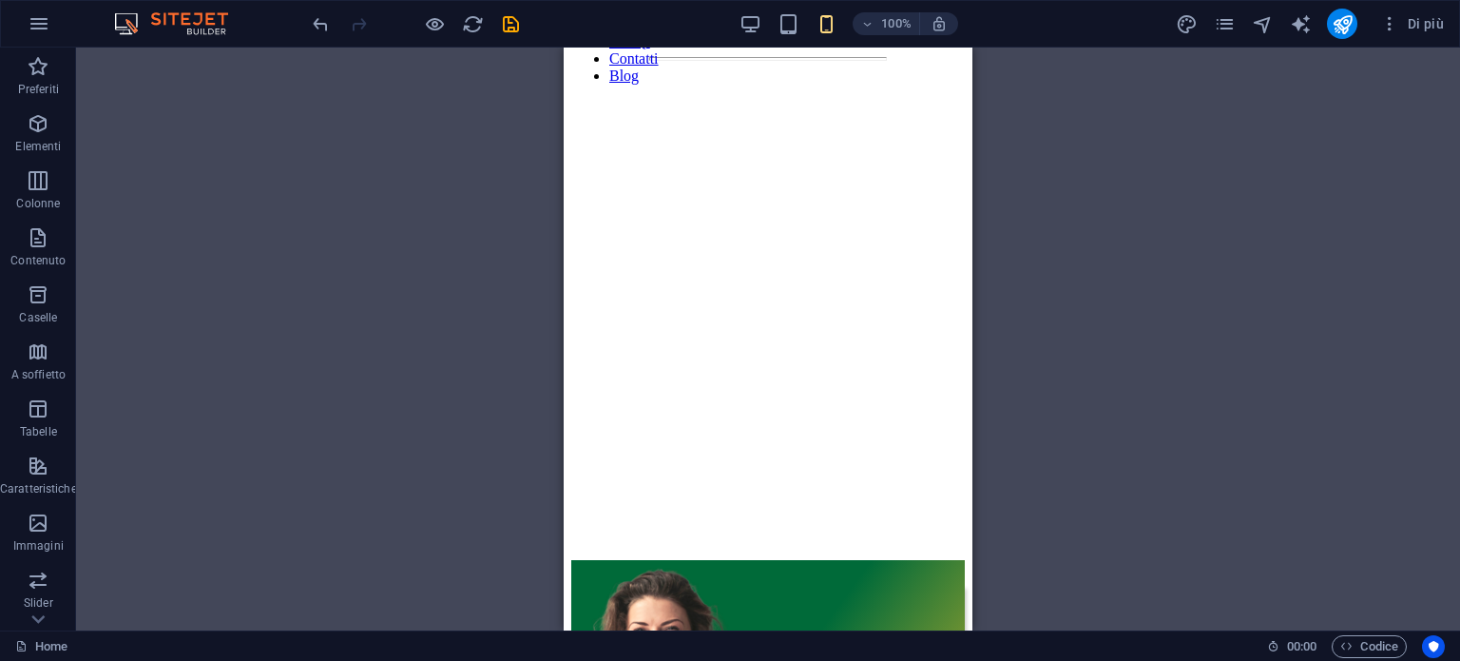
scroll to position [205, 0]
click at [471, 26] on icon "reload" at bounding box center [473, 24] width 22 height 22
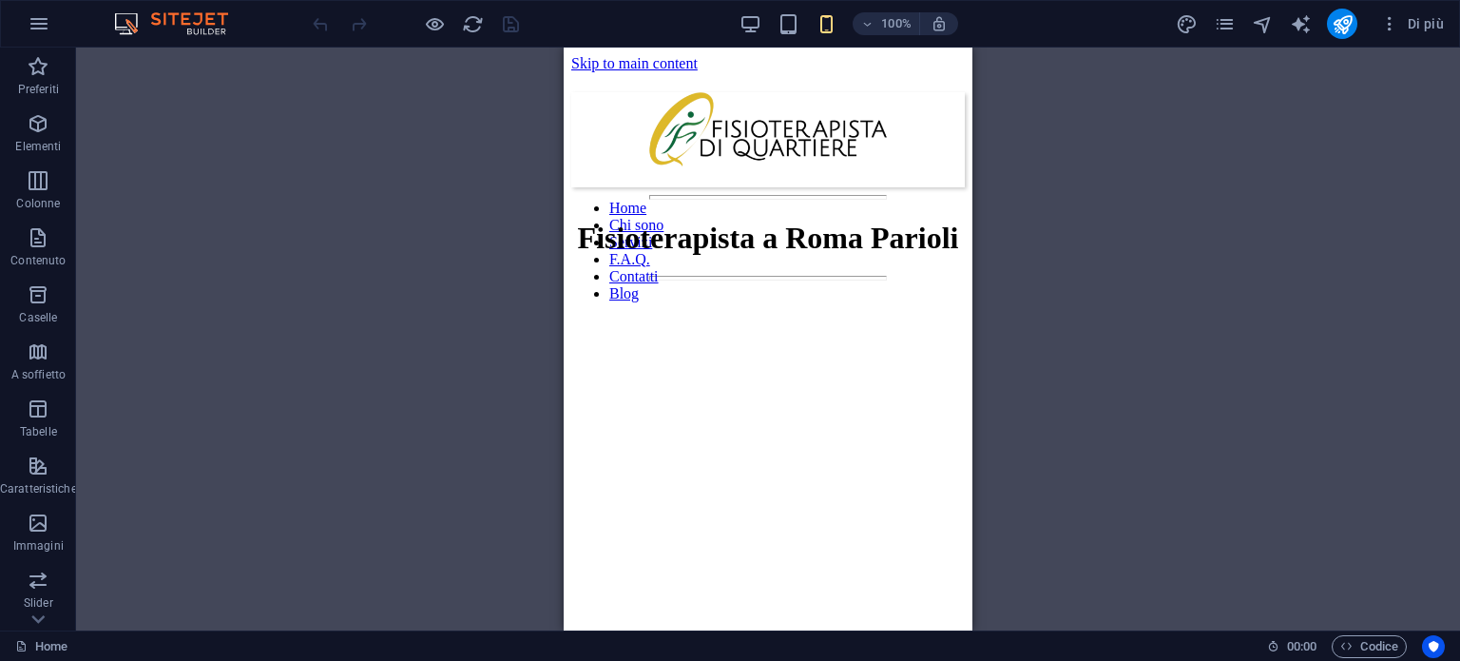
scroll to position [0, 0]
click at [742, 195] on div at bounding box center [768, 197] width 394 height 5
select select "%"
select select "px"
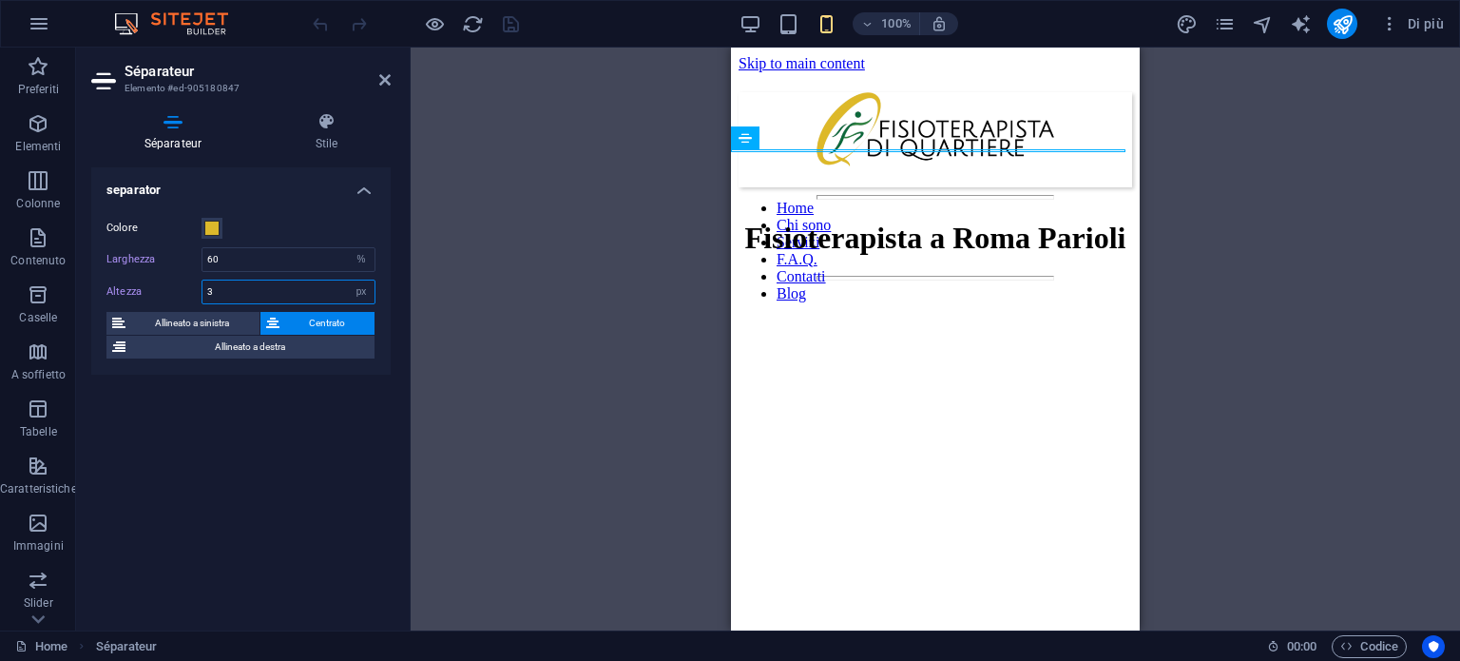
click at [207, 289] on input "3" at bounding box center [288, 291] width 172 height 23
type input "2"
click at [266, 429] on div "separator Colore Larghezza 60 px rem % vh vw Altezza 2 px rem vh vw Allineato a…" at bounding box center [240, 391] width 299 height 448
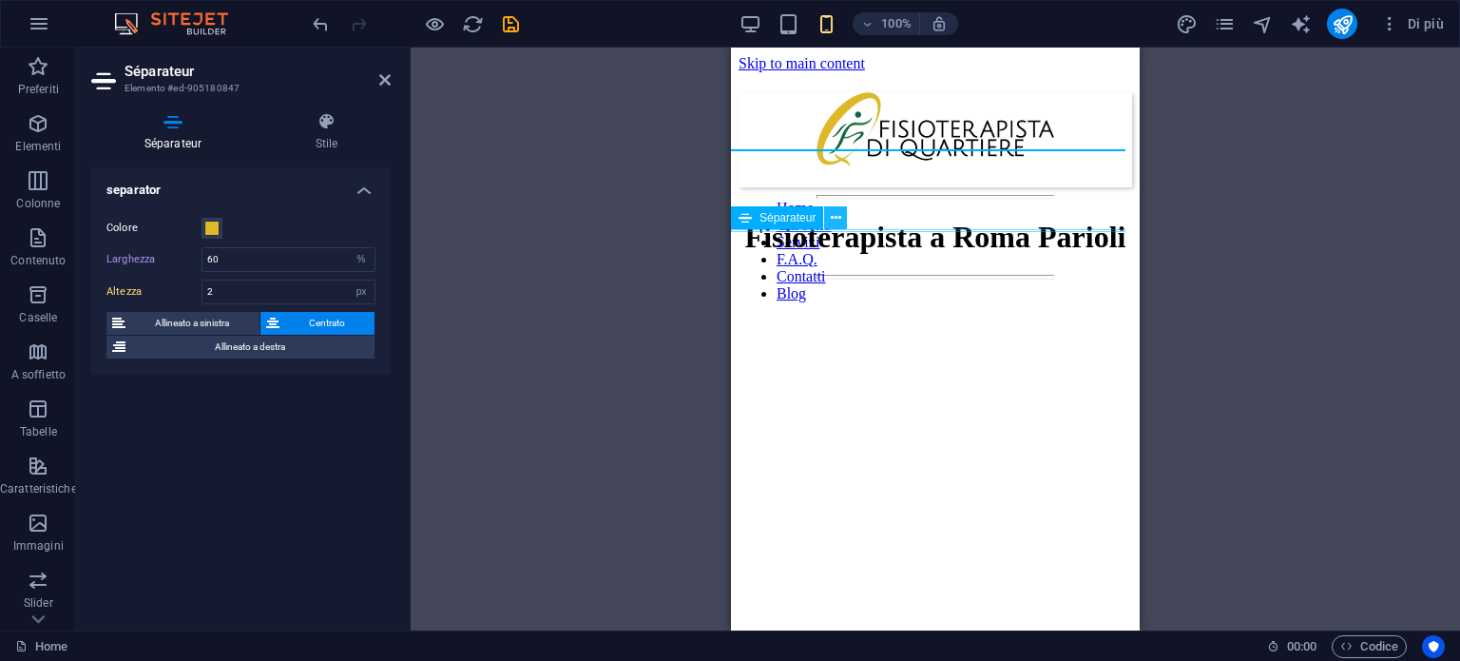
click at [843, 228] on button at bounding box center [835, 217] width 23 height 23
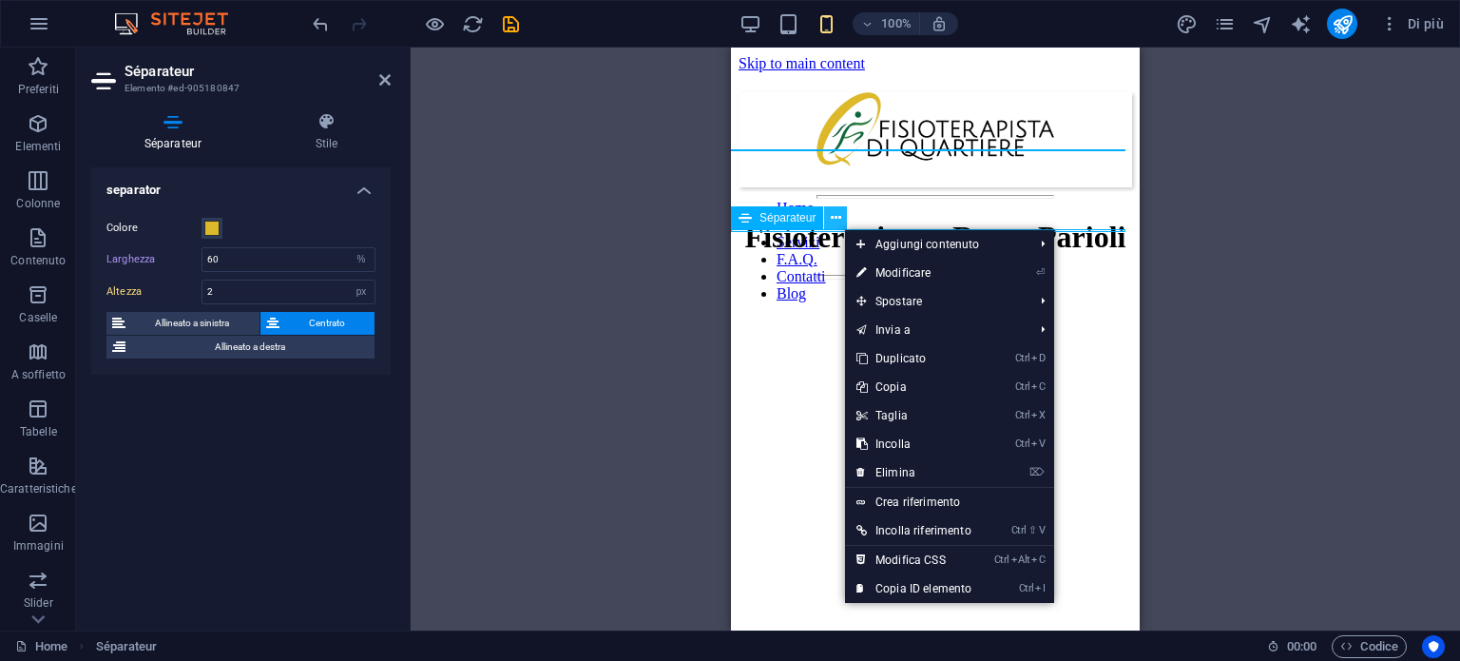
click at [843, 228] on button at bounding box center [835, 217] width 23 height 23
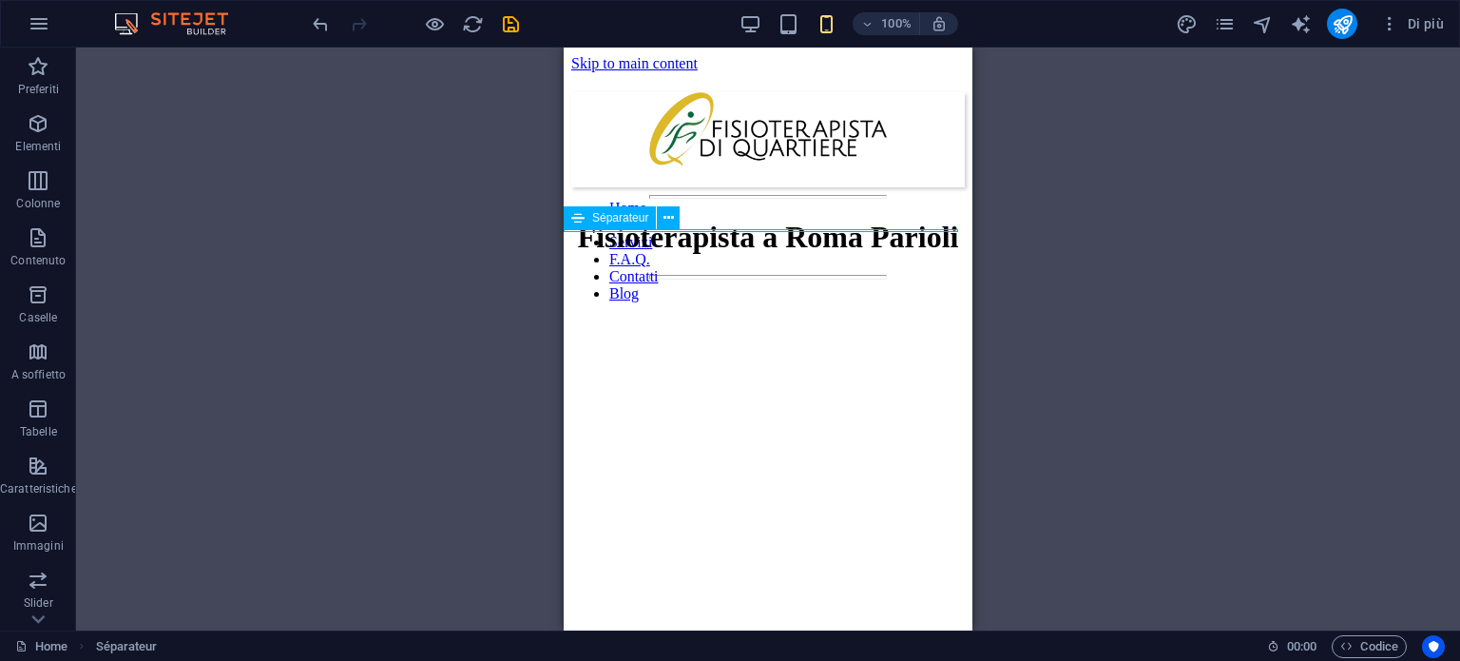
click at [722, 275] on div at bounding box center [768, 277] width 394 height 5
select select "%"
select select "px"
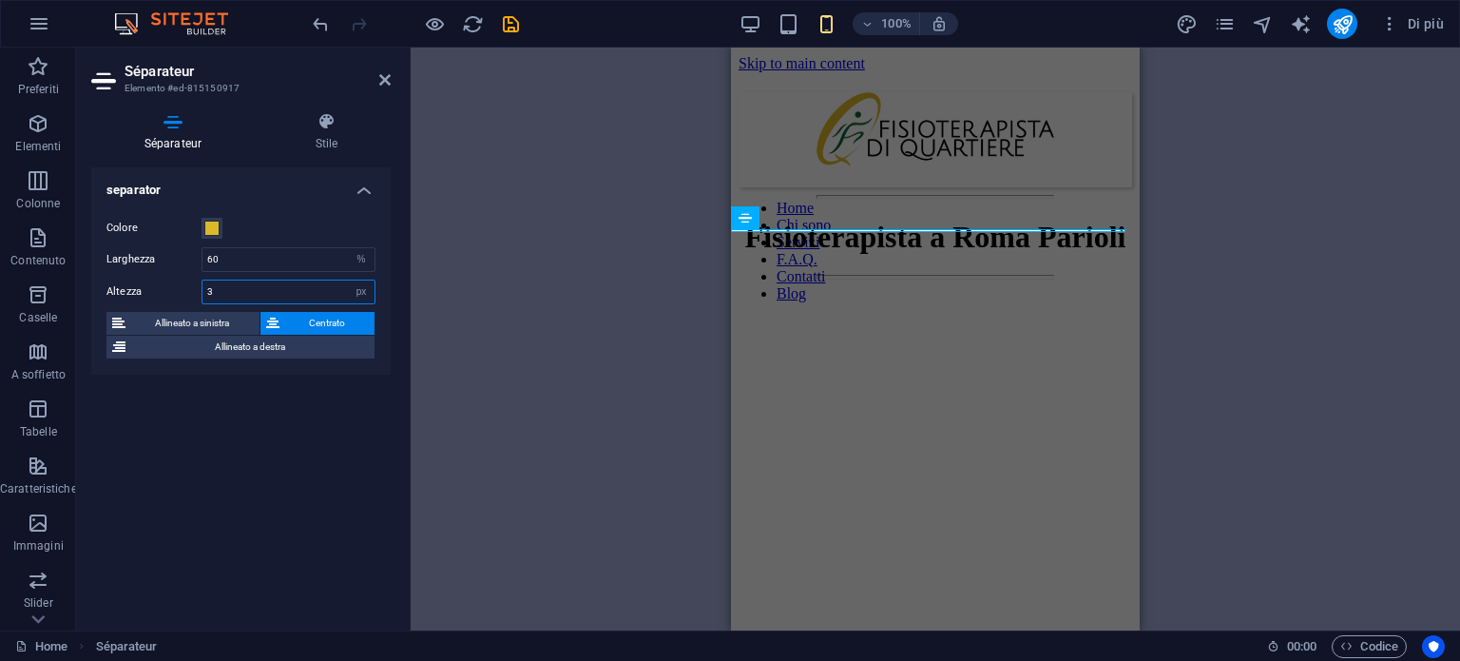
drag, startPoint x: 205, startPoint y: 286, endPoint x: 167, endPoint y: 271, distance: 41.0
click at [167, 271] on div "Colore Larghezza 60 px rem % vh vw Altezza 3 px rem vh vw Allineato a sinistra …" at bounding box center [240, 288] width 299 height 173
type input "2"
click at [209, 412] on div "separator Colore Larghezza 60 px rem % vh vw Altezza 2 px rem vh vw Allineato a…" at bounding box center [240, 391] width 299 height 448
click at [519, 390] on div "H1 Séparateur Séparateur H2 Testo sullo sfondo Contenitore" at bounding box center [936, 339] width 1050 height 583
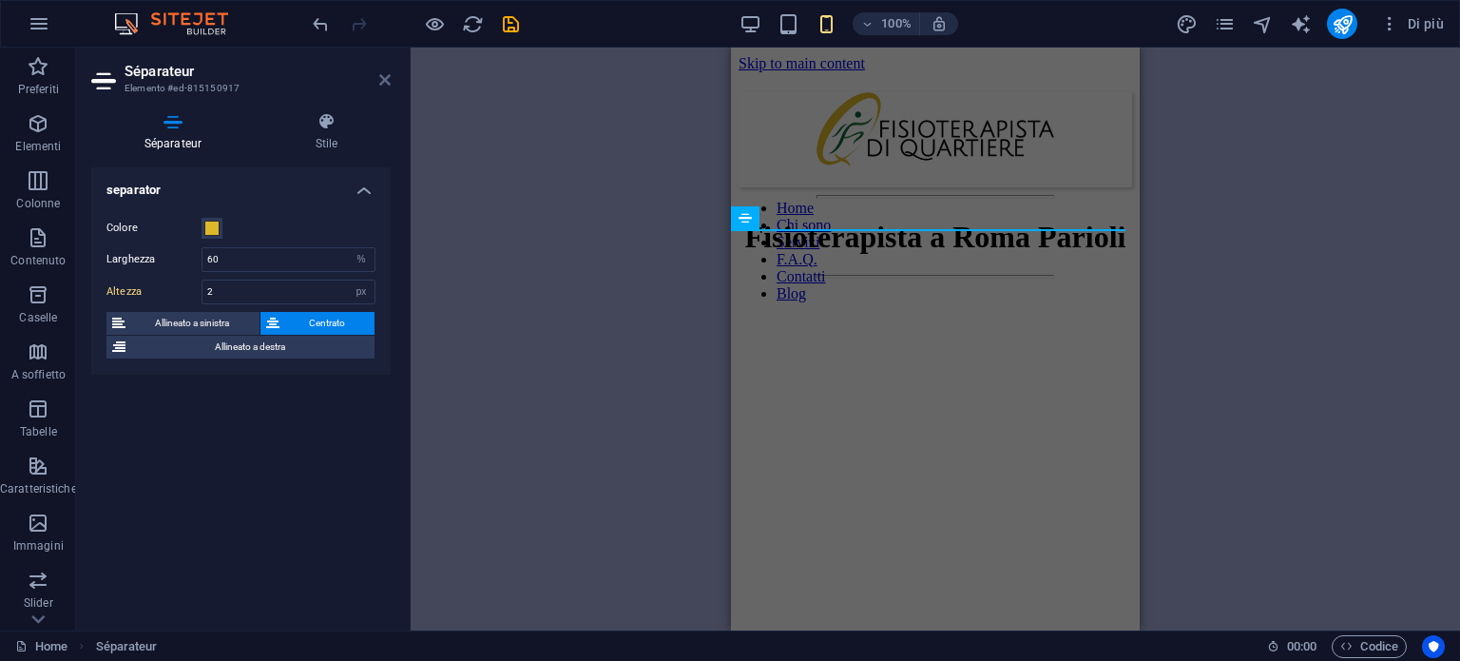
click at [380, 87] on icon at bounding box center [384, 79] width 11 height 15
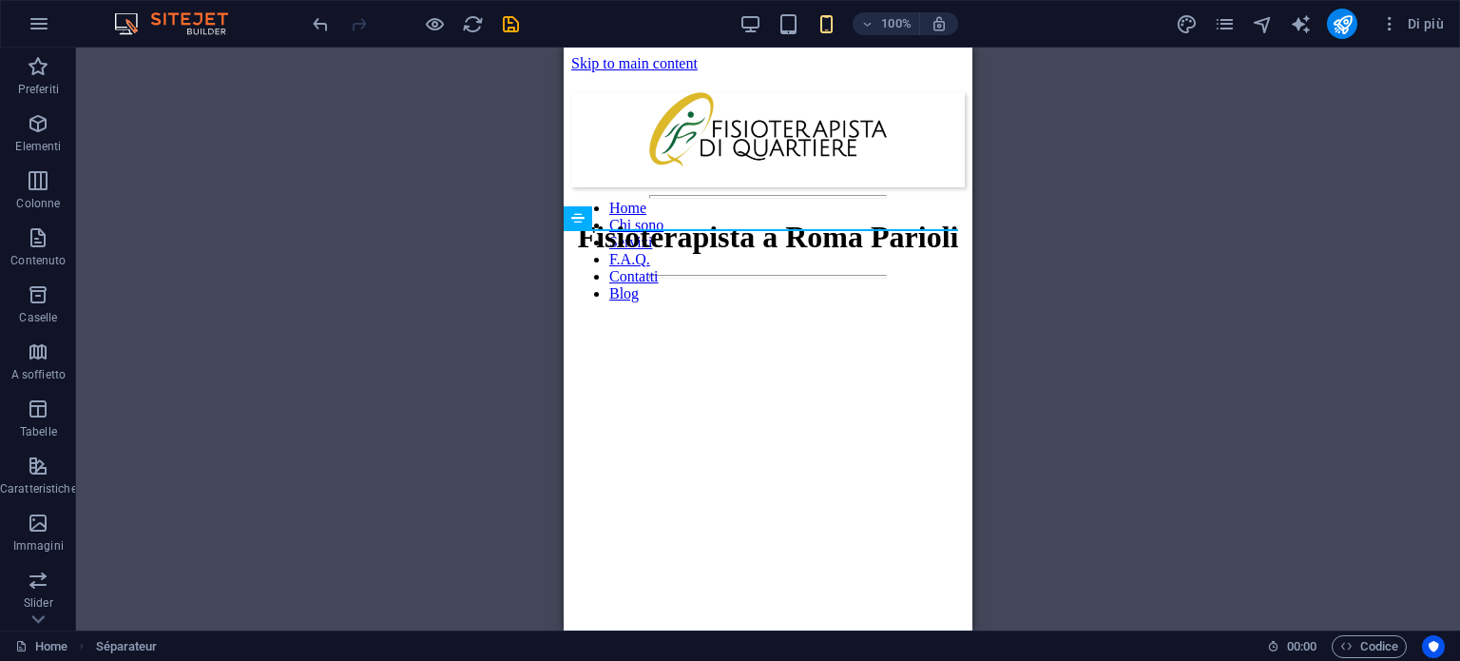
click at [464, 335] on div "H1 Séparateur Séparateur H2 Testo sullo sfondo Contenitore" at bounding box center [768, 339] width 1384 height 583
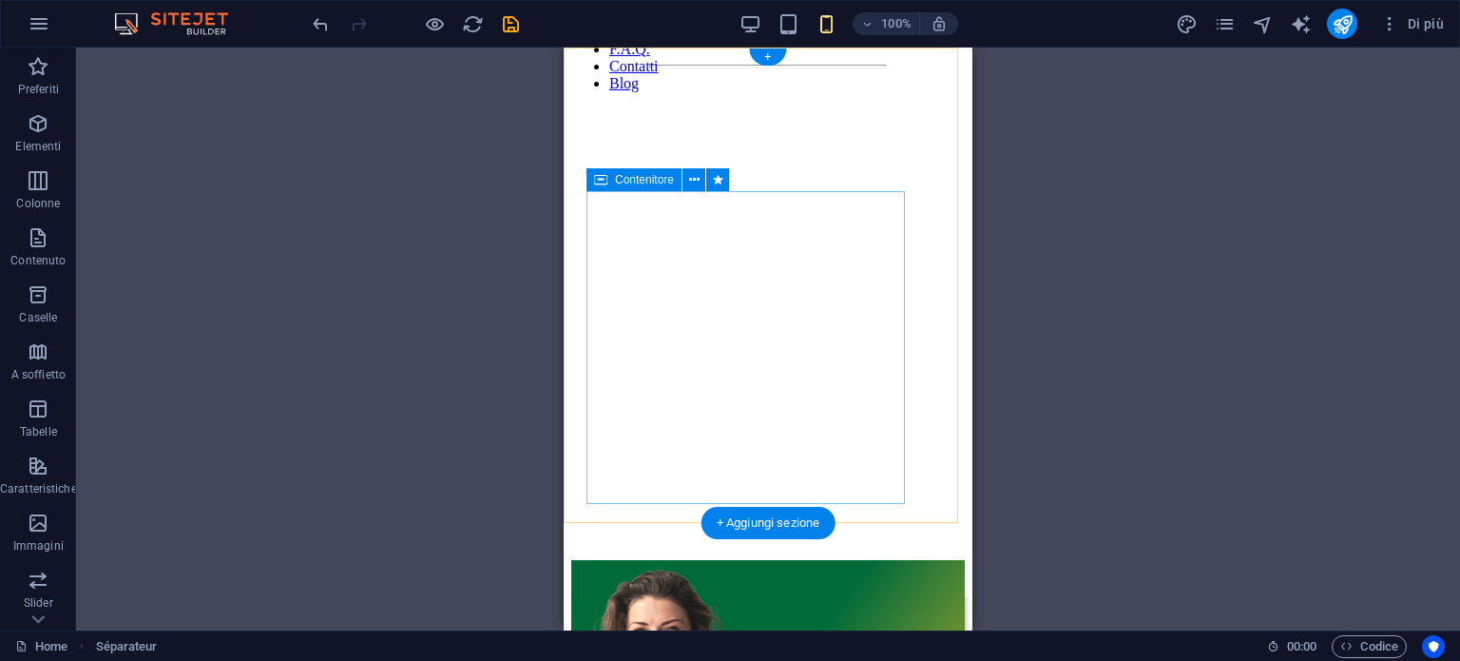
scroll to position [190, 0]
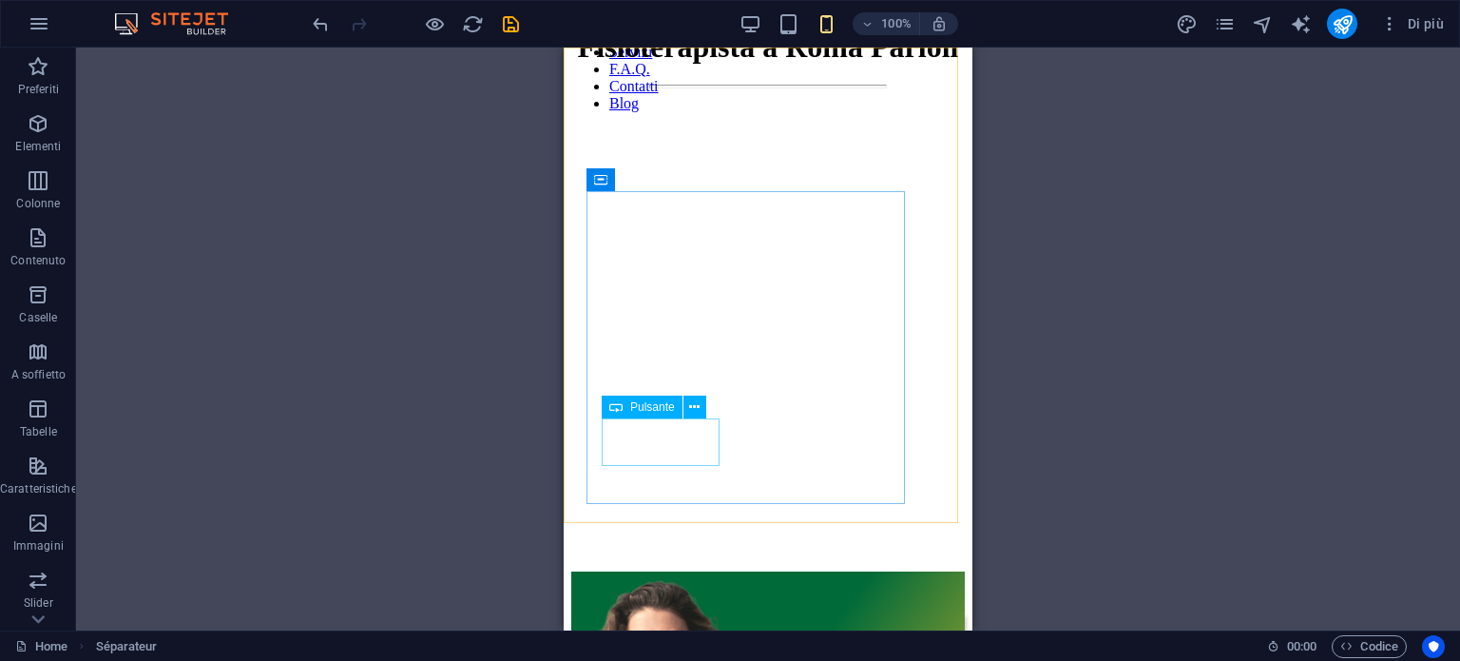
click at [653, 414] on div "Pulsante" at bounding box center [642, 406] width 81 height 23
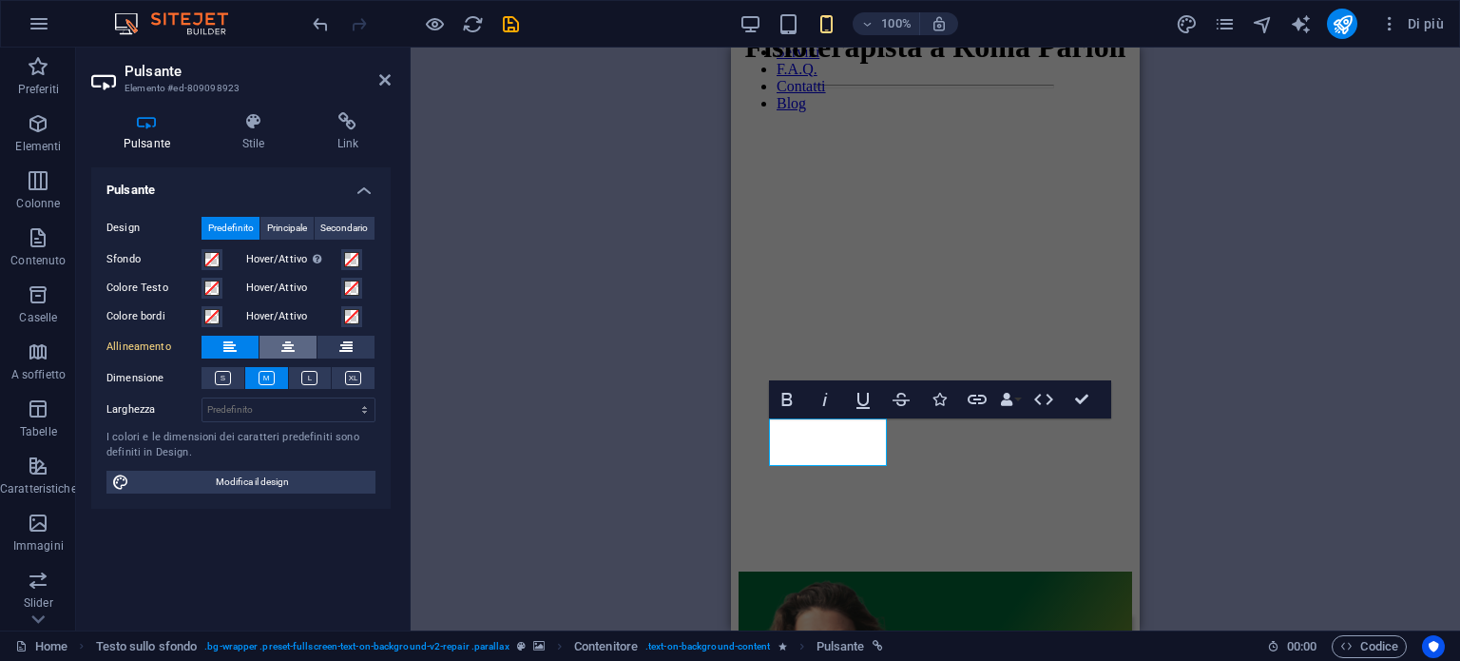
click at [289, 342] on icon at bounding box center [287, 347] width 13 height 23
click at [618, 494] on div "H1 Séparateur Séparateur H2 Testo sullo sfondo Contenitore Spaziatore Testo Spa…" at bounding box center [936, 339] width 1050 height 583
click at [229, 337] on icon at bounding box center [229, 347] width 13 height 23
click at [253, 144] on h4 "Stile" at bounding box center [257, 132] width 95 height 40
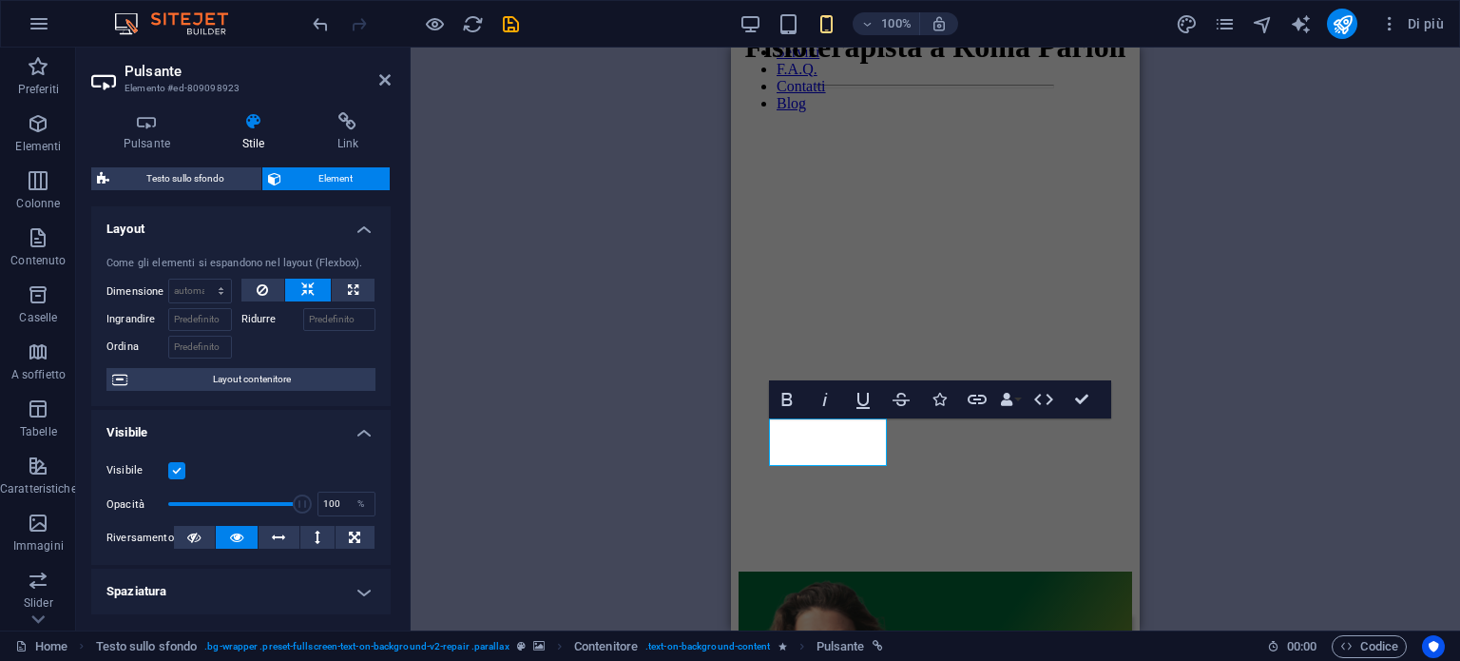
scroll to position [380, 0]
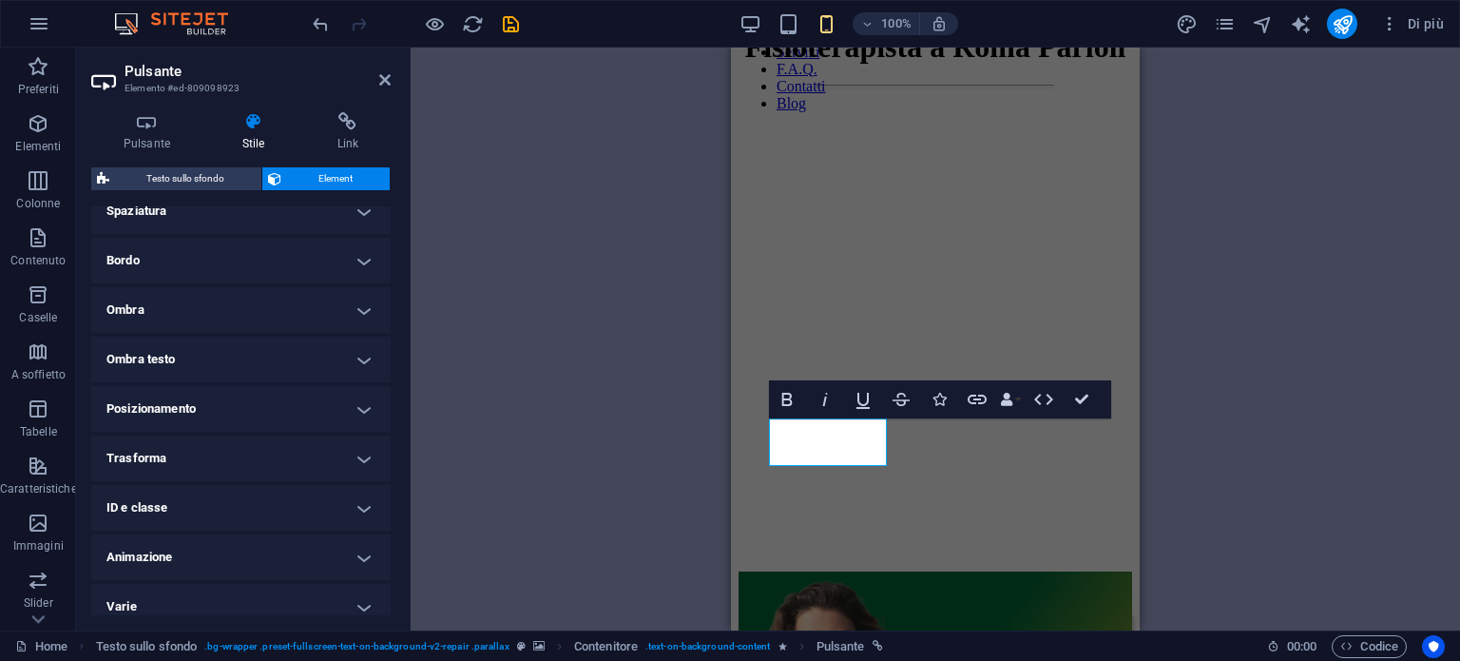
click at [379, 70] on h2 "Pulsante" at bounding box center [258, 71] width 266 height 17
click at [380, 80] on icon at bounding box center [384, 79] width 11 height 15
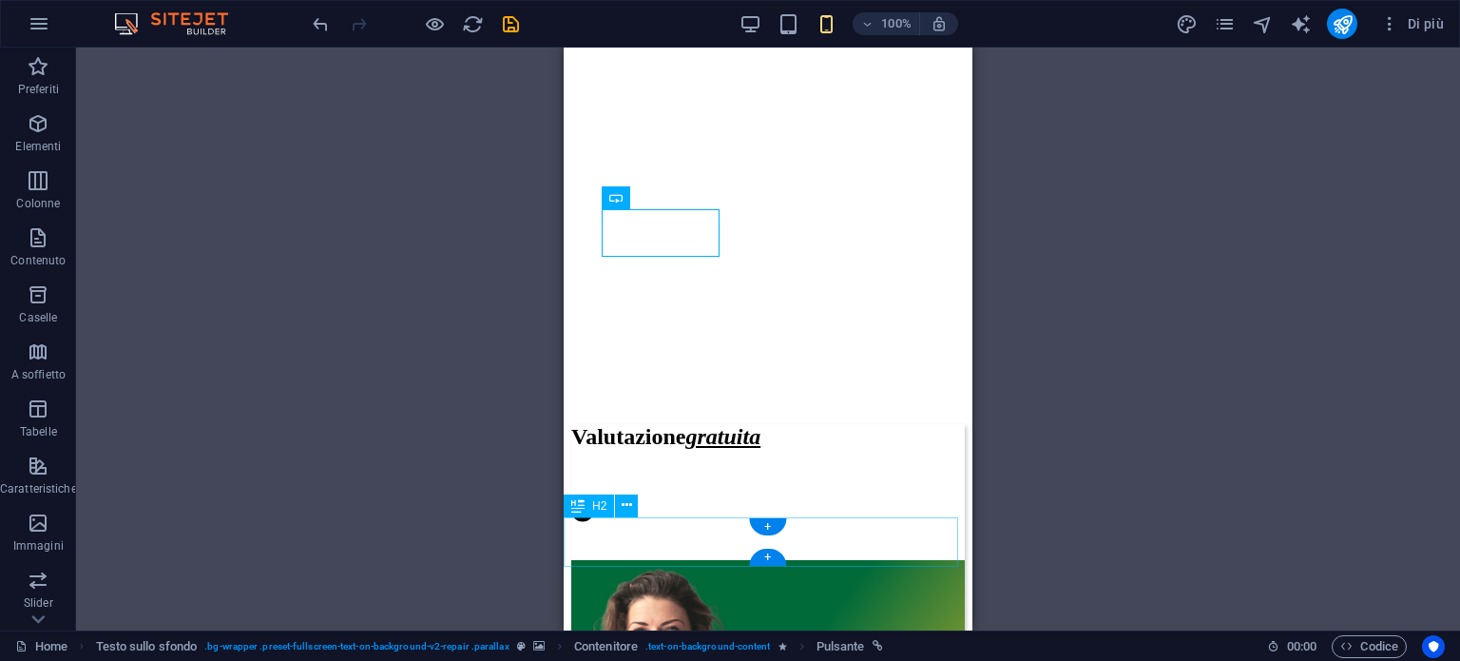
scroll to position [570, 0]
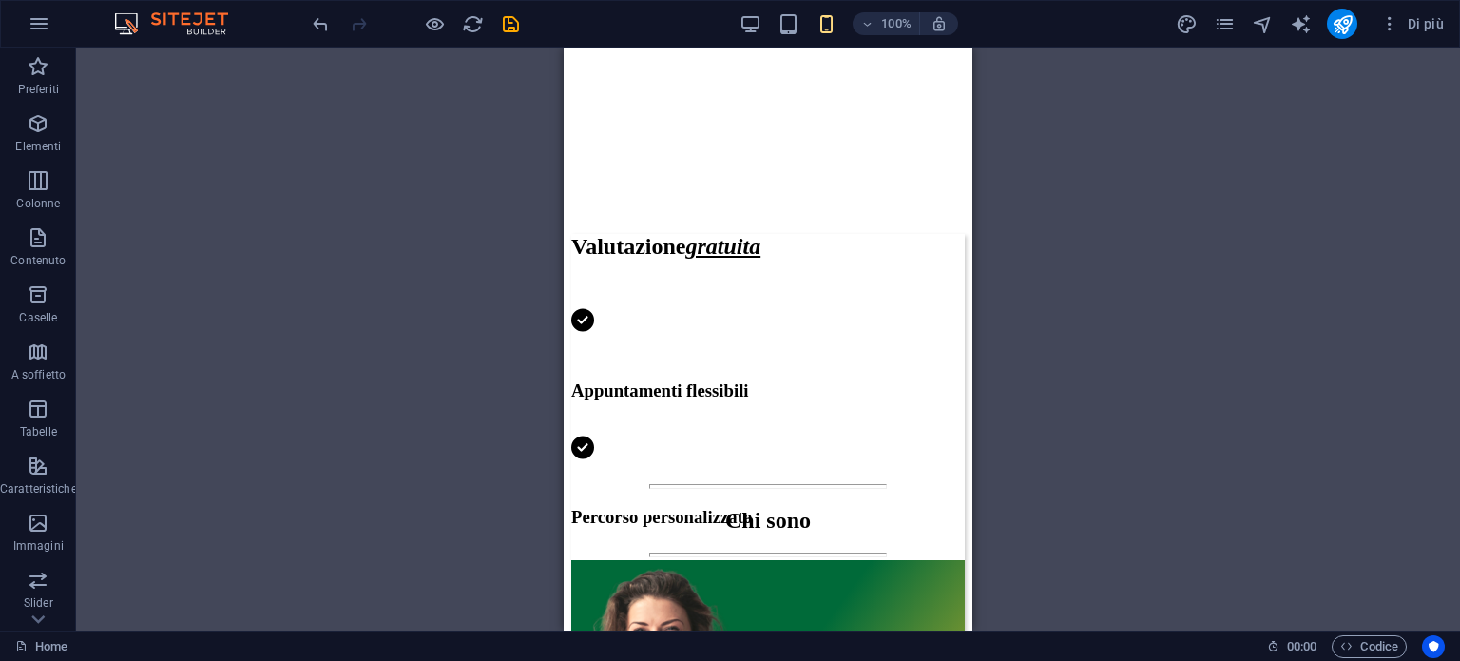
click at [783, 484] on div at bounding box center [768, 486] width 394 height 5
select select "%"
select select "px"
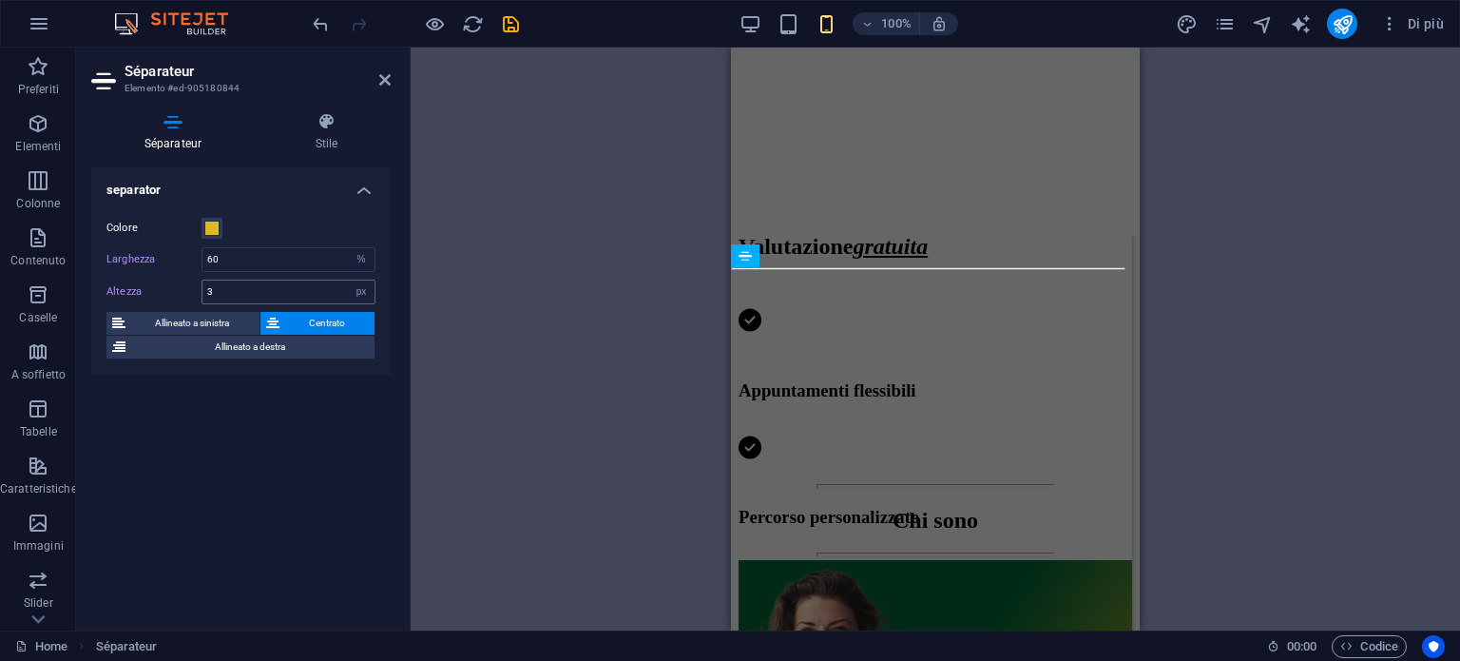
click at [208, 298] on div "Colore Larghezza 60 px rem % vh vw Altezza 3 px rem vh vw Allineato a sinistra …" at bounding box center [240, 288] width 299 height 173
drag, startPoint x: 216, startPoint y: 294, endPoint x: 200, endPoint y: 294, distance: 16.2
click at [200, 294] on div "Altezza 3 px rem vh vw" at bounding box center [240, 292] width 269 height 25
type input "2"
click at [203, 511] on div "separator Colore Larghezza 60 px rem % vh vw Altezza 2 px rem vh vw Allineato a…" at bounding box center [240, 391] width 299 height 448
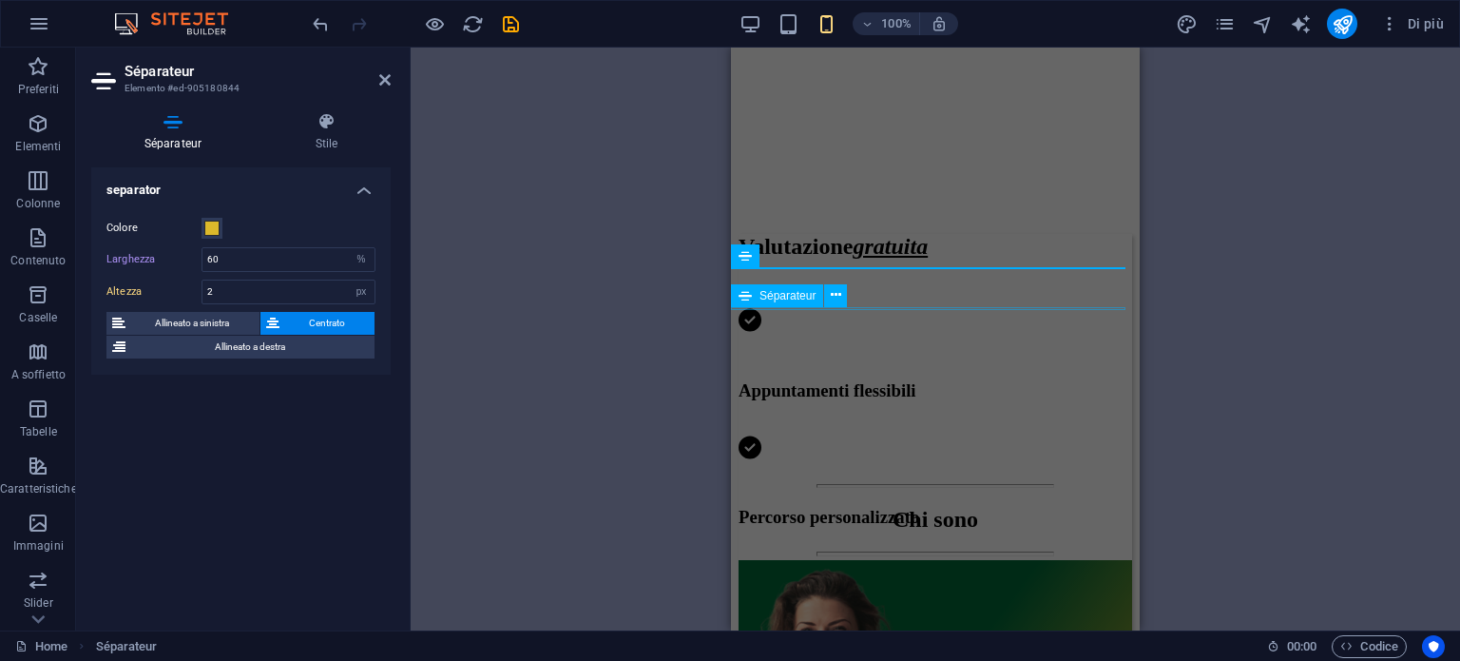
click at [868, 551] on div at bounding box center [936, 553] width 394 height 5
select select "%"
select select "px"
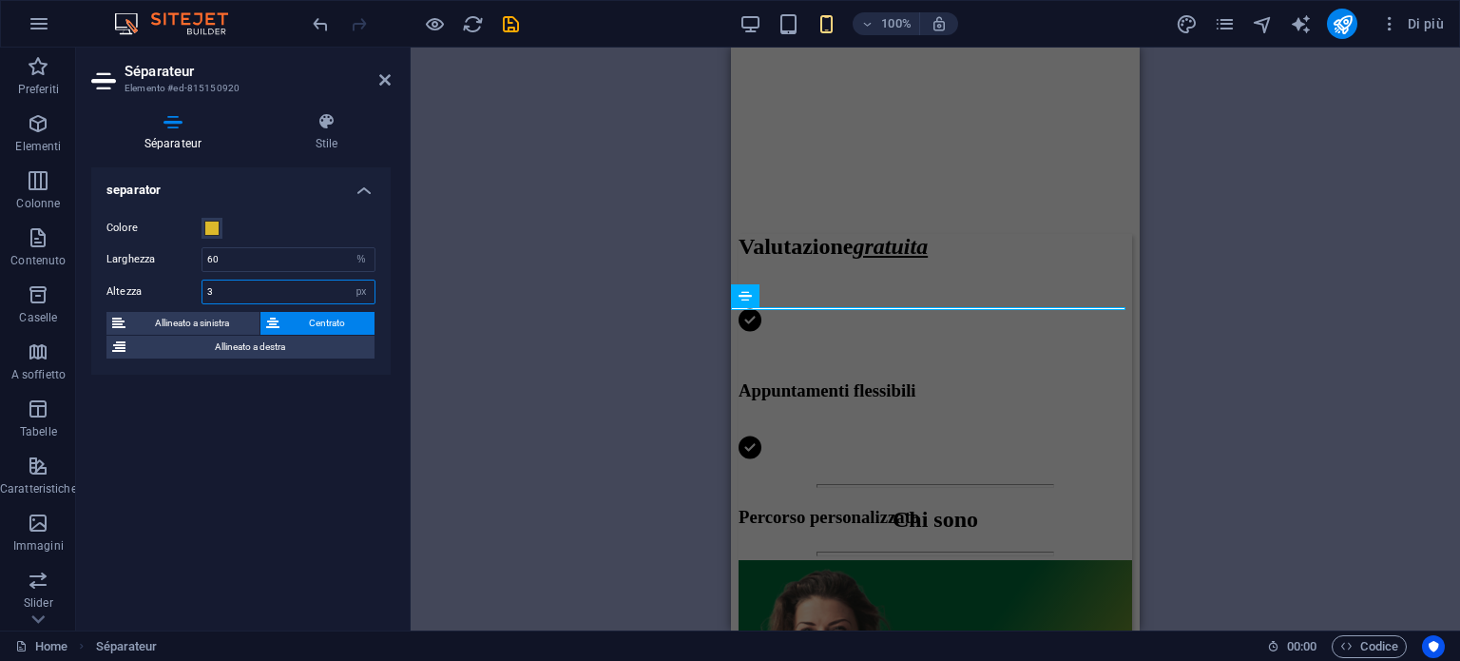
drag, startPoint x: 247, startPoint y: 294, endPoint x: 183, endPoint y: 286, distance: 64.1
click at [183, 286] on div "Altezza 3 px rem vh vw" at bounding box center [240, 292] width 269 height 25
type input "2"
click at [249, 458] on div "separator Colore Larghezza 60 px rem % vh vw Altezza 2 px rem vh vw Allineato a…" at bounding box center [240, 391] width 299 height 448
click at [620, 450] on div "H1 Séparateur Séparateur H2 Testo sullo sfondo Contenitore Spaziatore Testo Spa…" at bounding box center [936, 339] width 1050 height 583
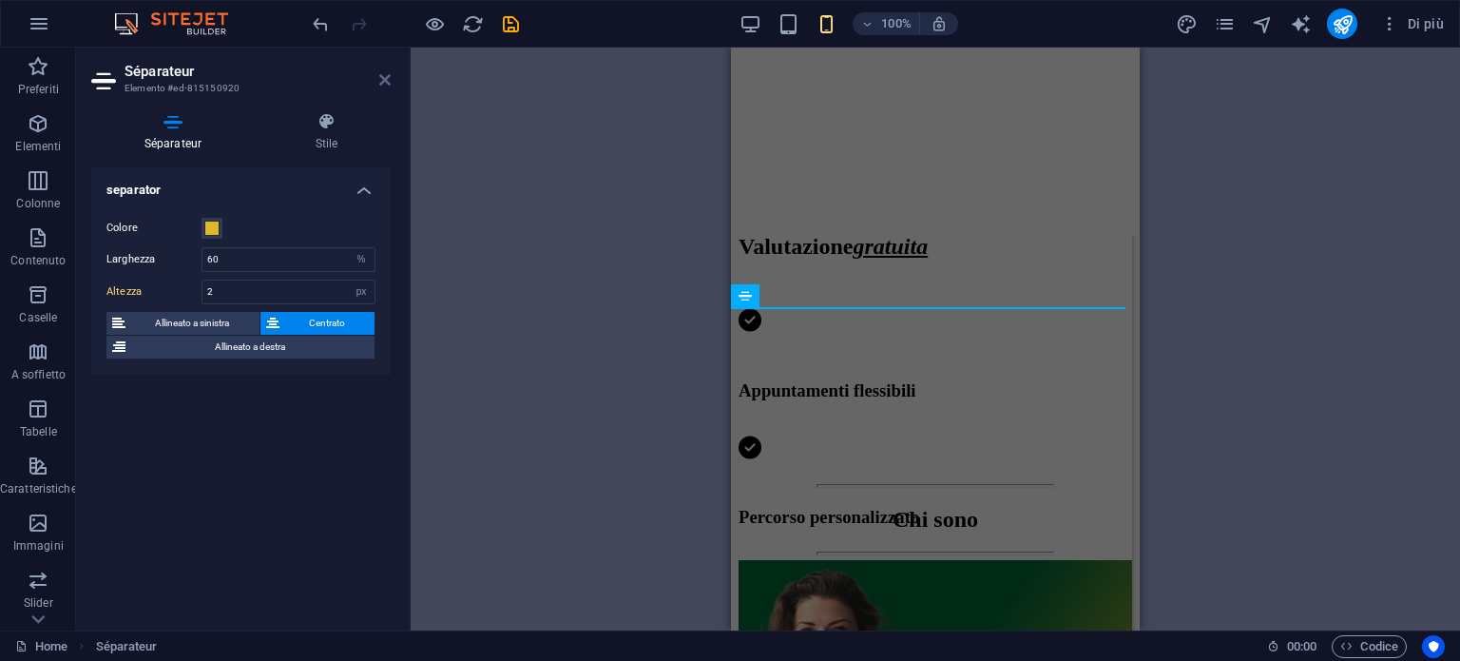
click at [384, 81] on icon at bounding box center [384, 79] width 11 height 15
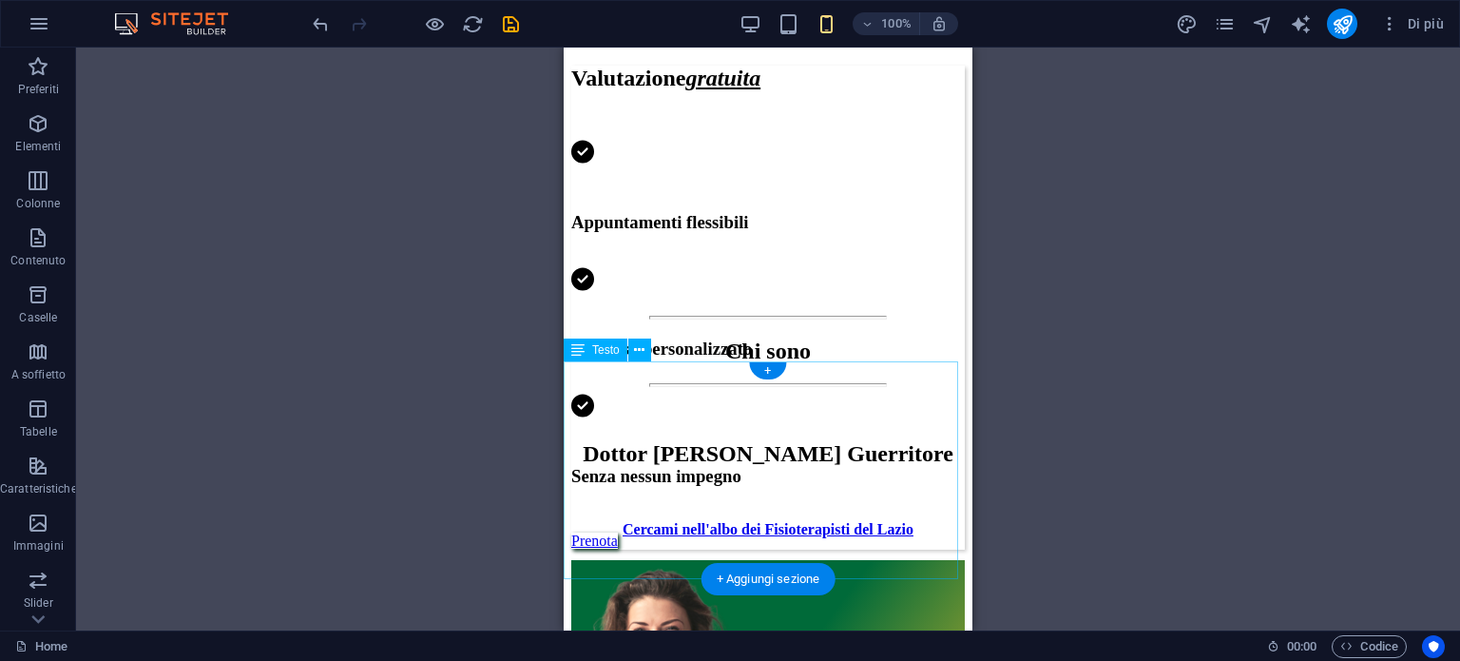
scroll to position [761, 0]
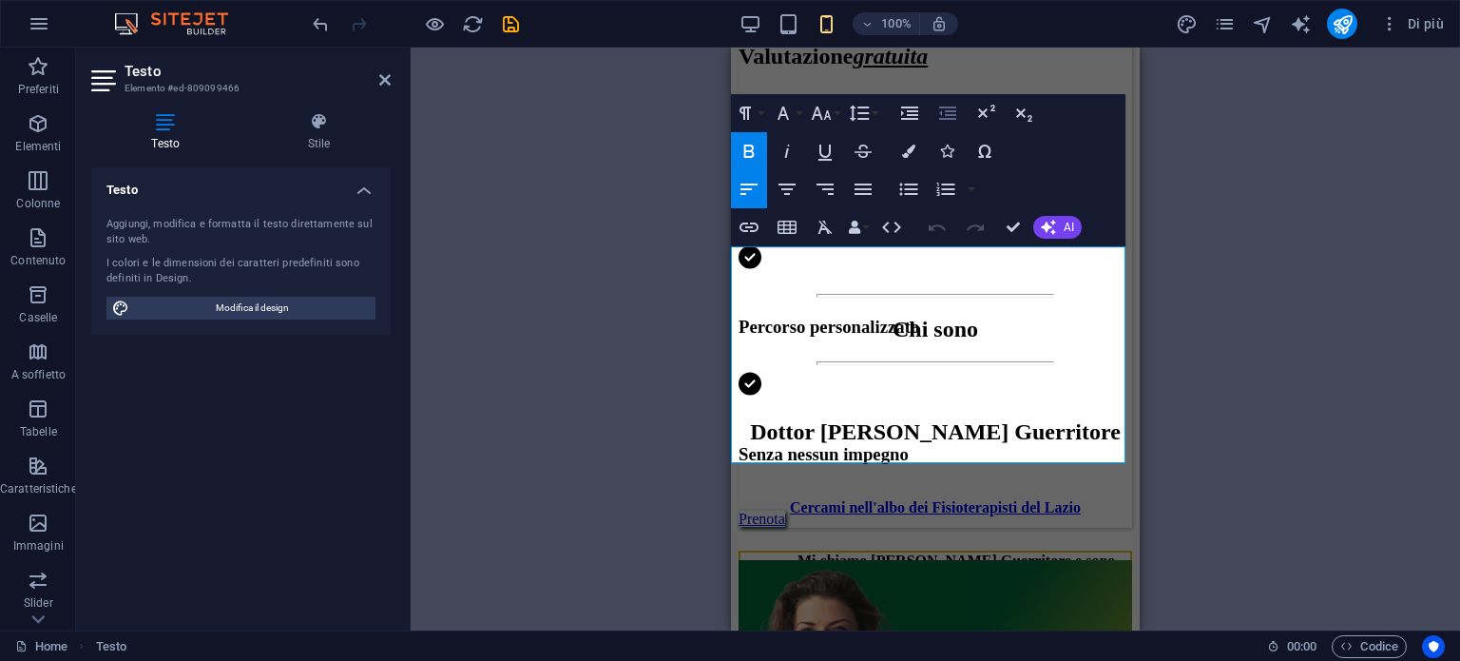
click at [943, 113] on icon "button" at bounding box center [947, 113] width 23 height 23
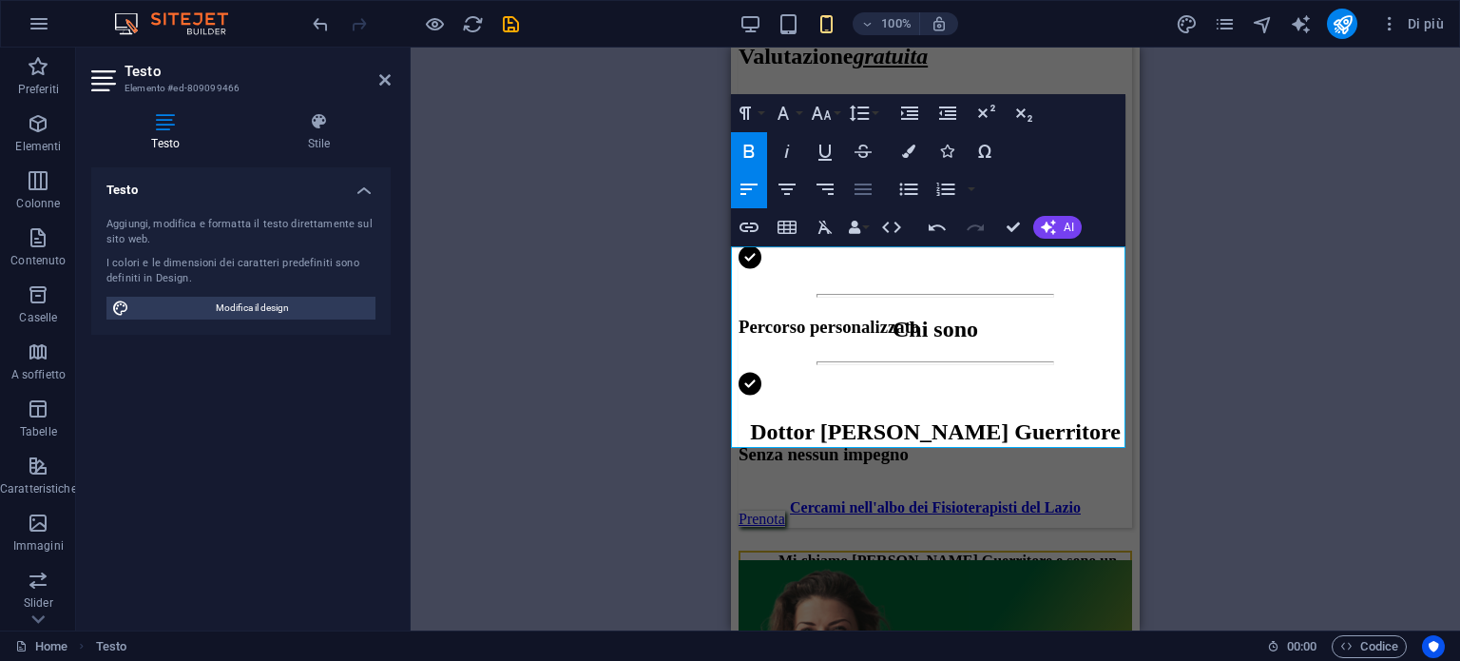
click at [856, 197] on icon "button" at bounding box center [863, 189] width 23 height 23
click at [742, 190] on icon "button" at bounding box center [749, 189] width 23 height 23
click at [867, 120] on icon "button" at bounding box center [859, 113] width 23 height 23
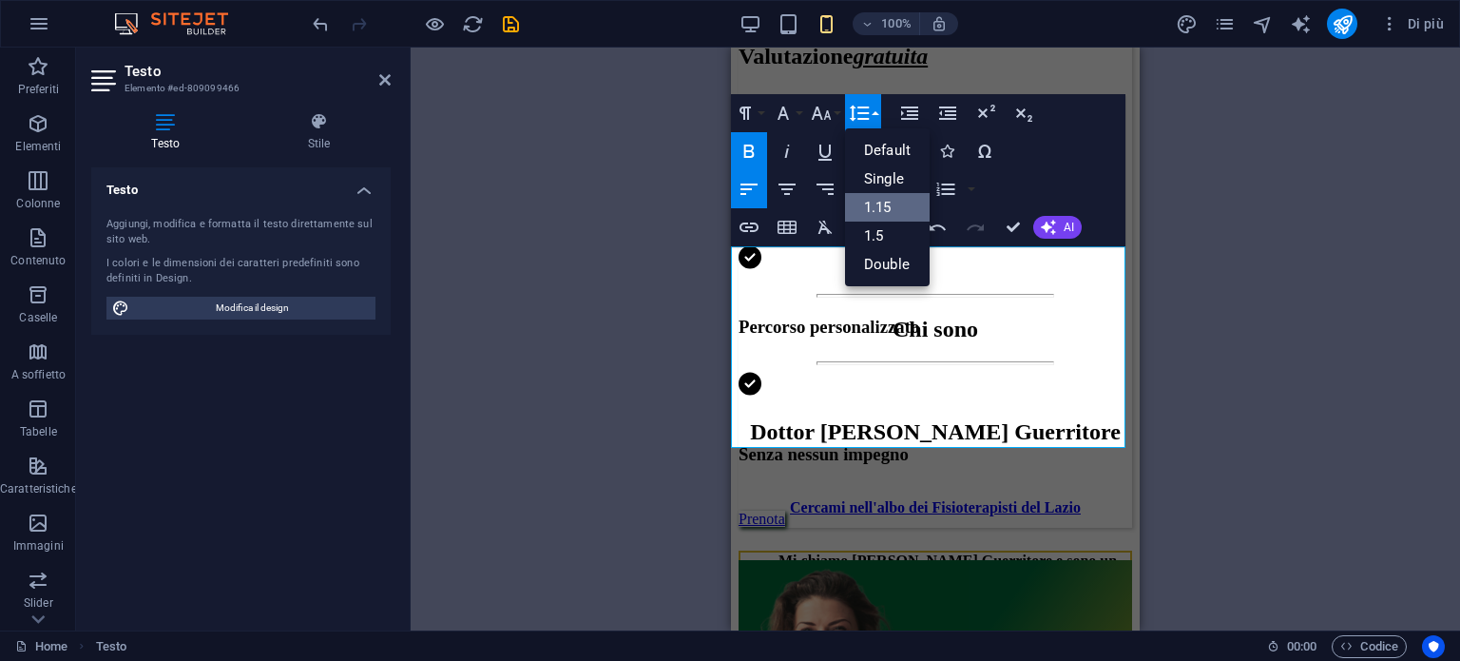
scroll to position [0, 0]
click at [873, 234] on link "1.5" at bounding box center [887, 236] width 85 height 29
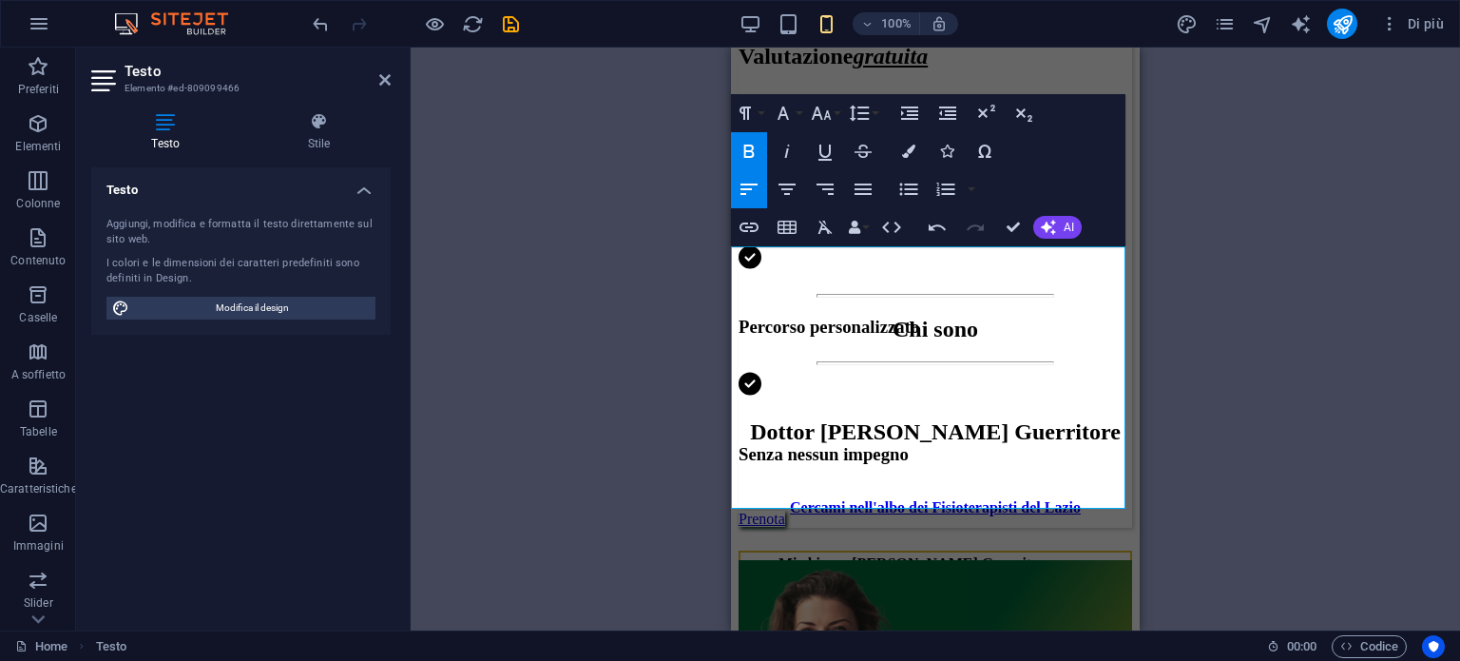
click at [754, 142] on icon "button" at bounding box center [749, 151] width 23 height 23
click at [745, 152] on icon "button" at bounding box center [749, 151] width 10 height 13
drag, startPoint x: 1038, startPoint y: 494, endPoint x: 1405, endPoint y: 219, distance: 459.0
click at [748, 145] on icon "button" at bounding box center [749, 151] width 10 height 13
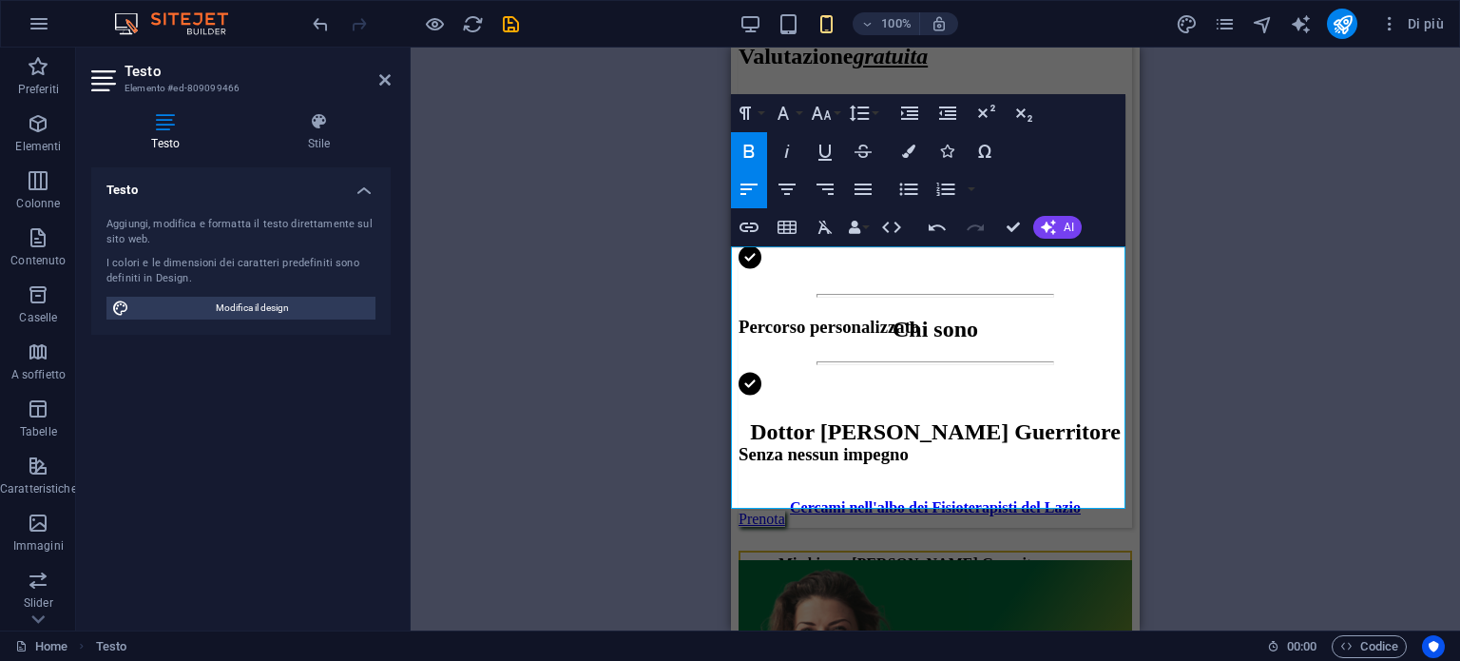
click at [748, 145] on icon "button" at bounding box center [749, 151] width 10 height 13
drag, startPoint x: 865, startPoint y: 406, endPoint x: 793, endPoint y: 382, distance: 76.1
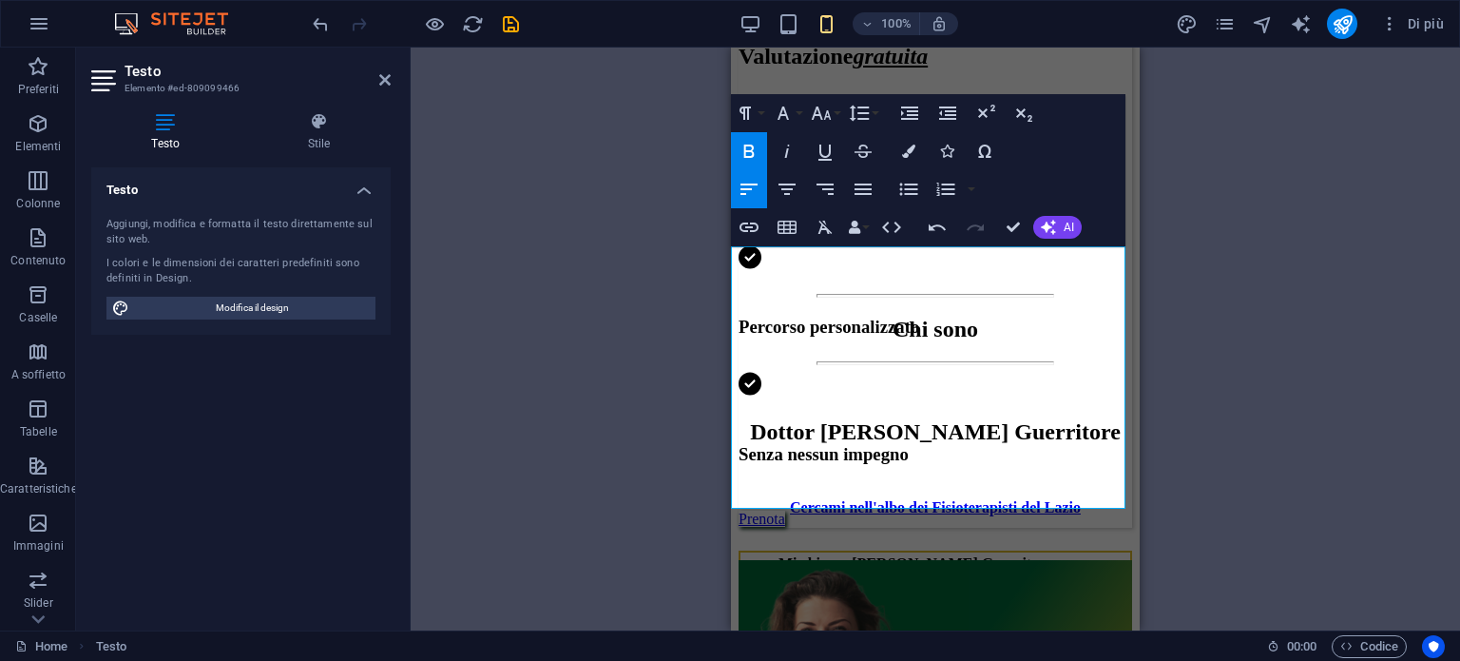
click at [746, 150] on icon "button" at bounding box center [749, 151] width 10 height 13
drag, startPoint x: 1070, startPoint y: 492, endPoint x: 735, endPoint y: 427, distance: 341.0
click at [753, 158] on icon "button" at bounding box center [749, 151] width 23 height 23
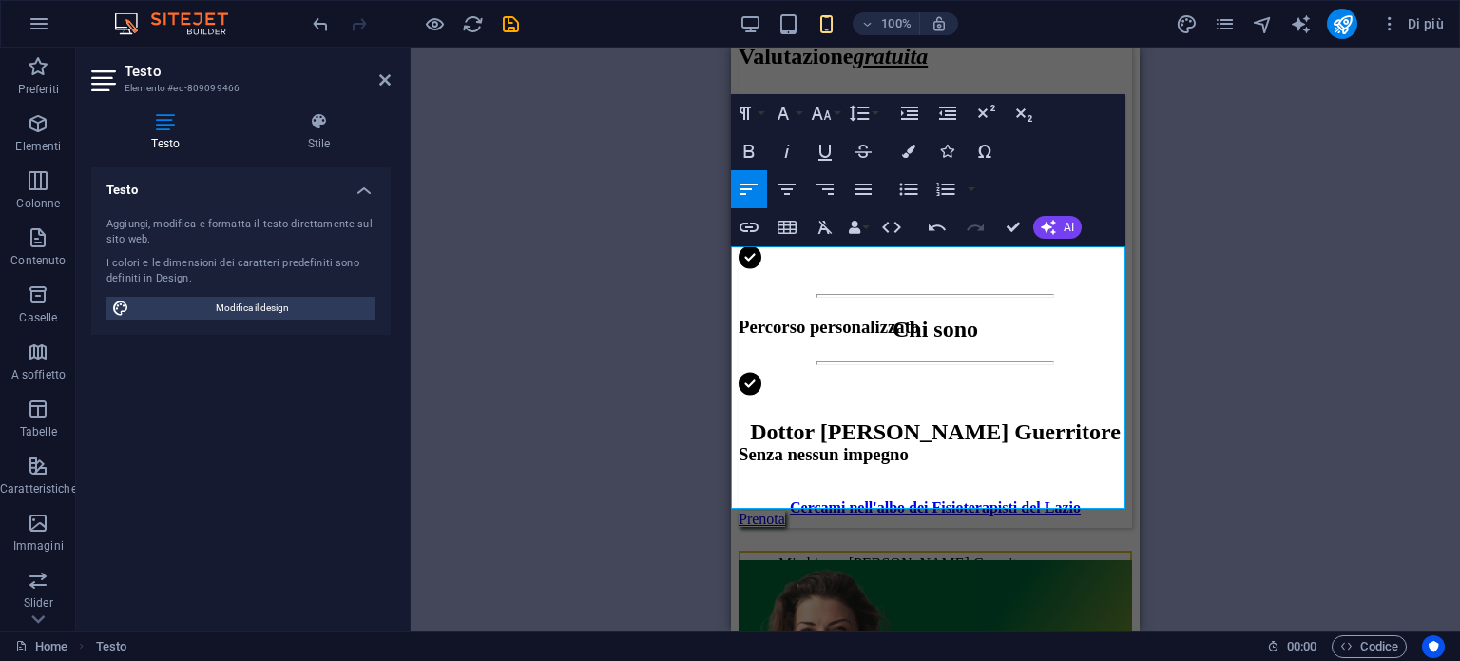
click at [511, 25] on icon "save" at bounding box center [511, 24] width 22 height 22
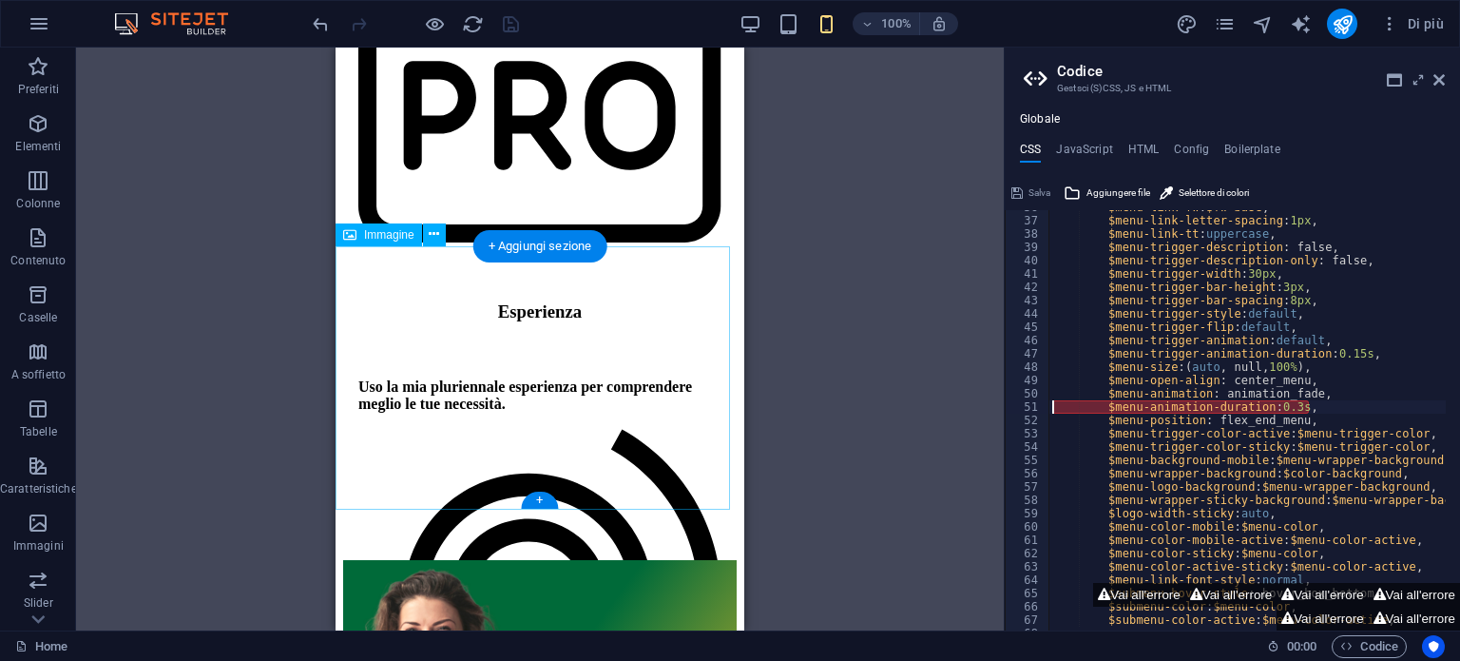
scroll to position [2092, 0]
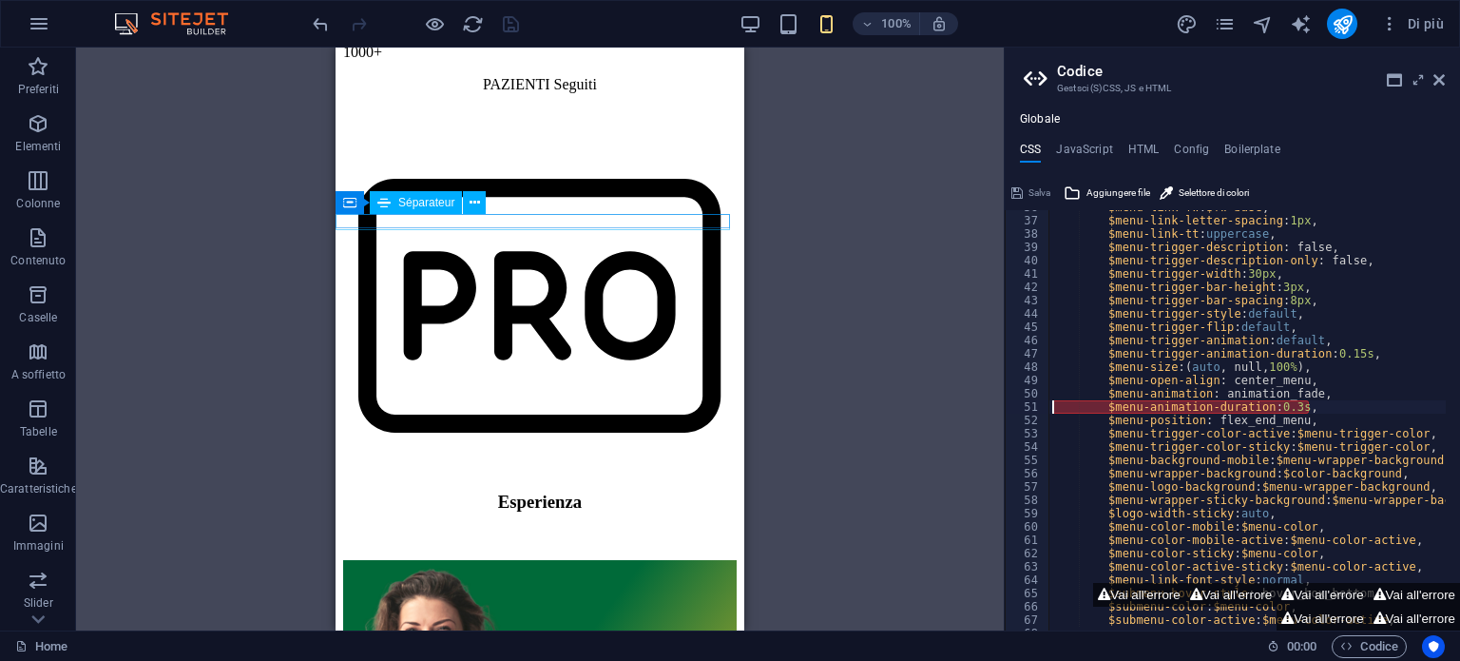
select select "%"
select select "px"
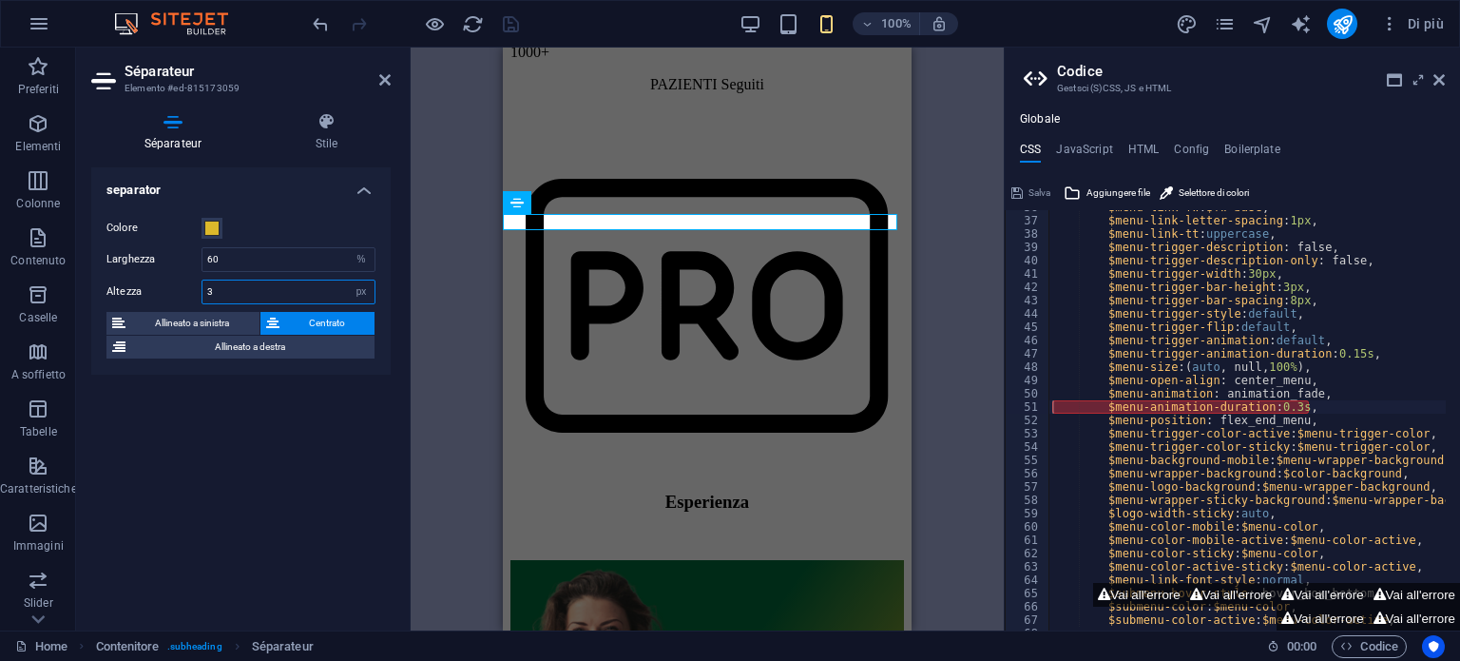
drag, startPoint x: 205, startPoint y: 294, endPoint x: 217, endPoint y: 294, distance: 11.4
click at [217, 294] on input "3" at bounding box center [288, 291] width 172 height 23
type input "2"
click at [214, 453] on div "separator Colore Larghezza 60 px rem % vh vw Altezza 2 px rem vh vw Allineato a…" at bounding box center [240, 391] width 299 height 448
click at [380, 79] on icon at bounding box center [384, 79] width 11 height 15
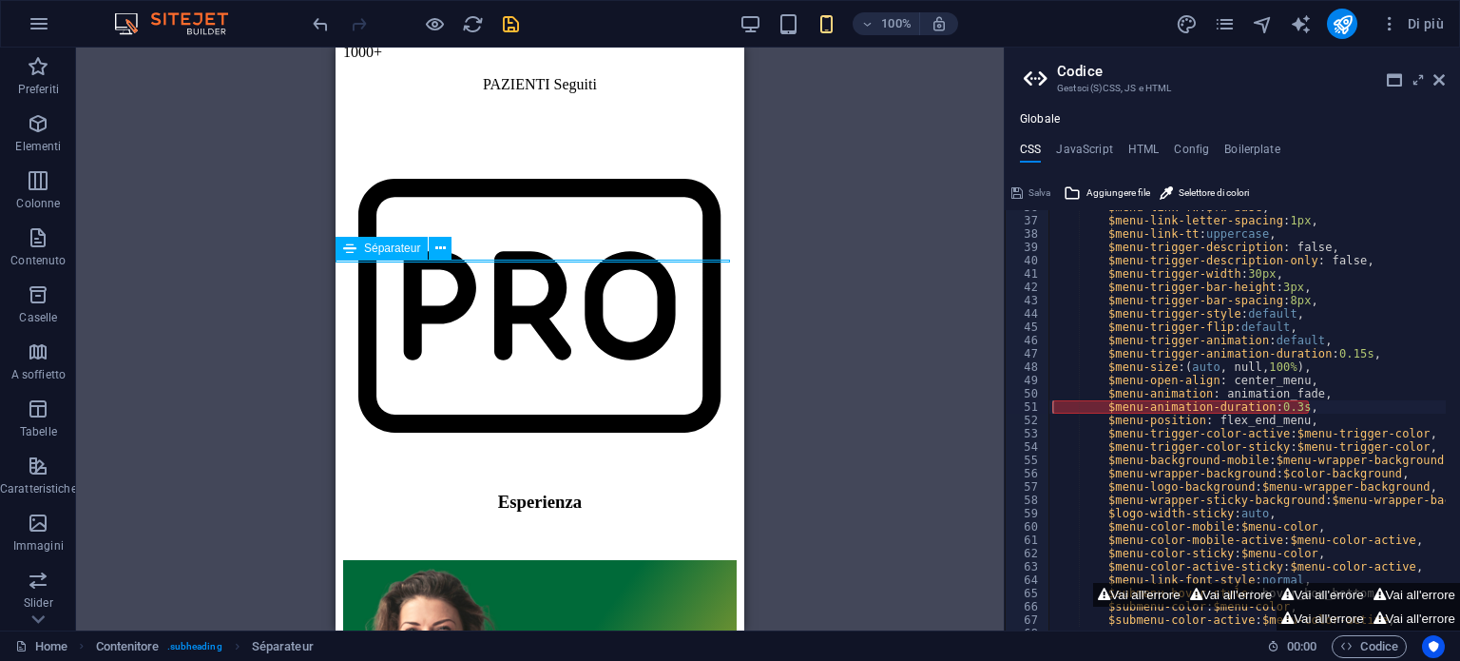
select select "%"
select select "px"
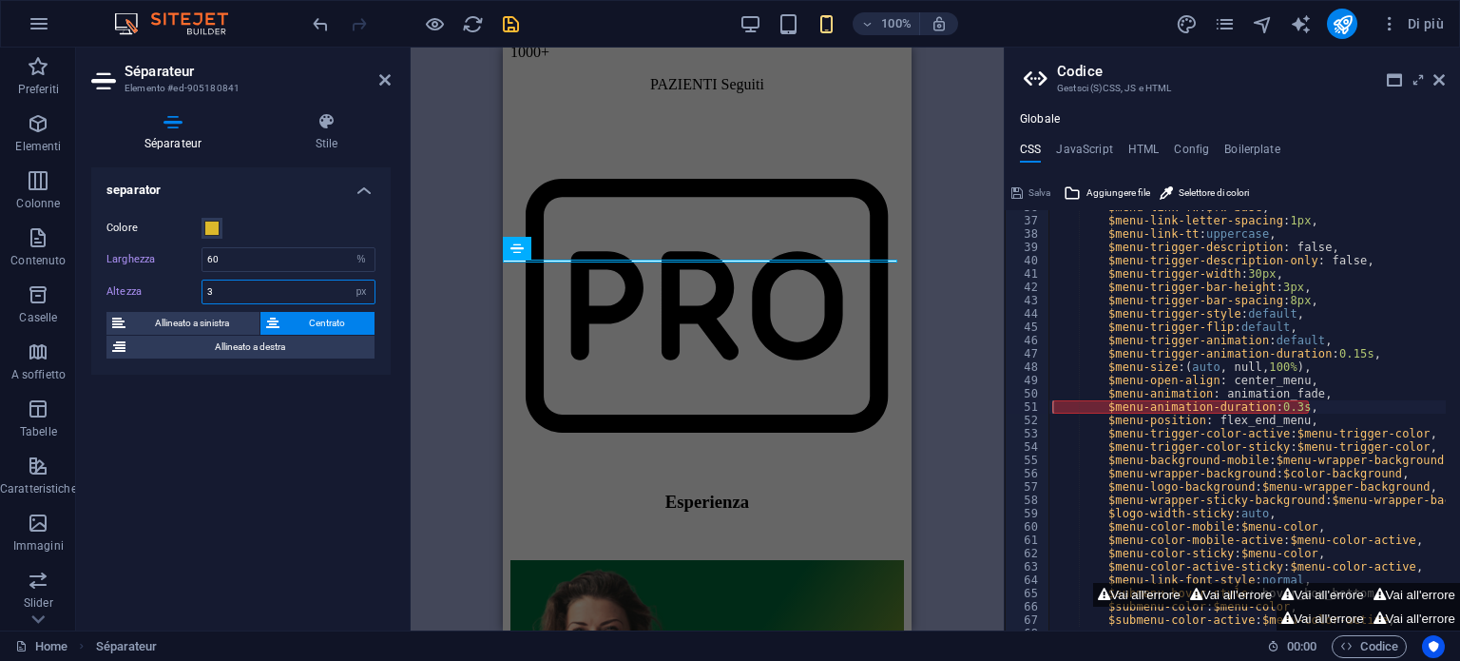
drag, startPoint x: 251, startPoint y: 287, endPoint x: 160, endPoint y: 270, distance: 92.9
click at [160, 270] on div "Colore Larghezza 60 px rem % vh vw Altezza 3 px rem vh vw Allineato a sinistra …" at bounding box center [240, 288] width 299 height 173
type input "2"
click at [274, 446] on div "separator Colore Larghezza 60 px rem % vh vw Altezza 2 px rem vh vw Allineato a…" at bounding box center [240, 391] width 299 height 448
click at [382, 89] on header "Séparateur Elemento #ed-905180841" at bounding box center [240, 72] width 299 height 49
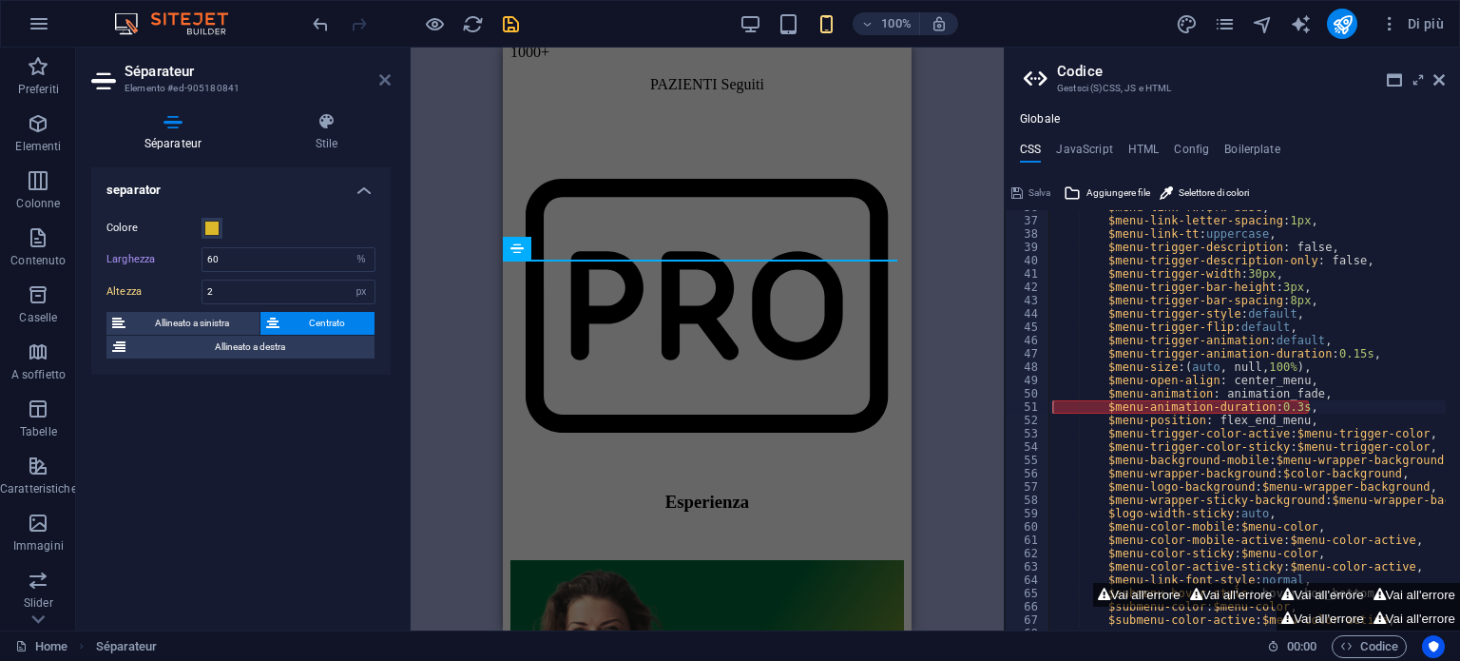
click at [384, 83] on icon at bounding box center [384, 79] width 11 height 15
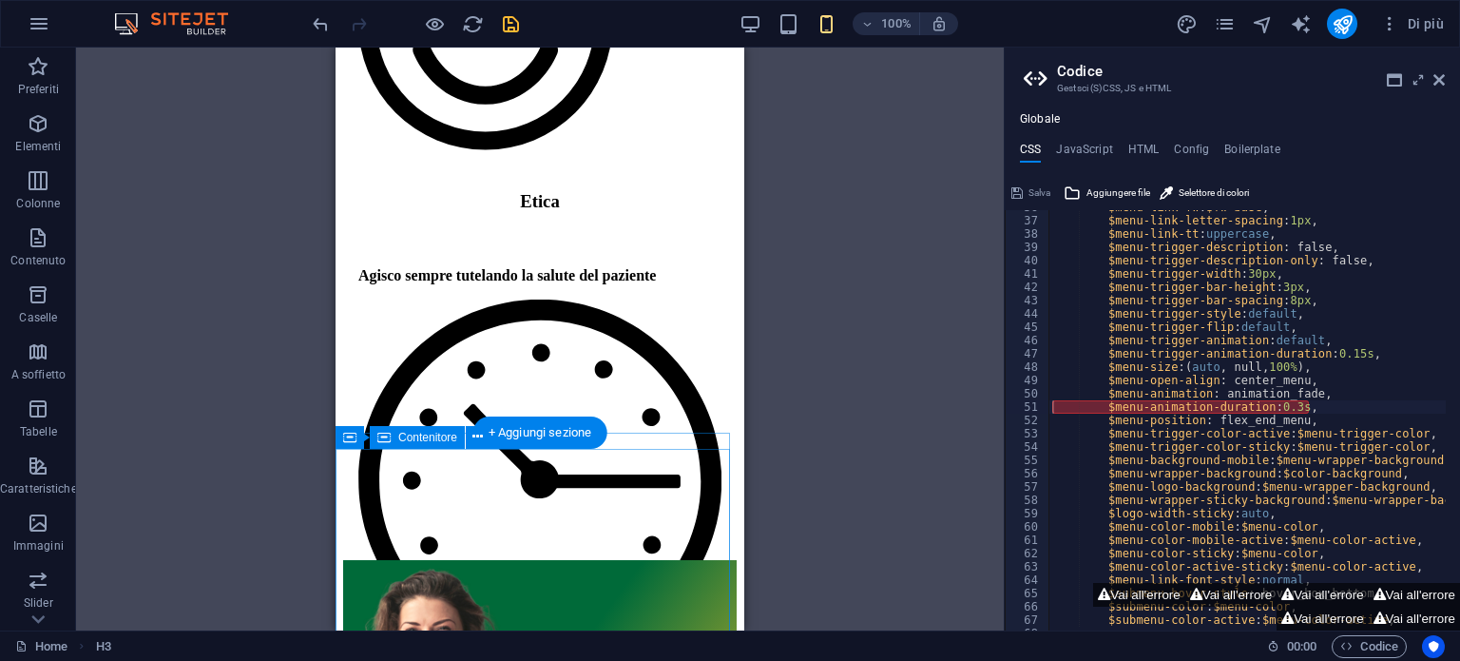
scroll to position [3422, 0]
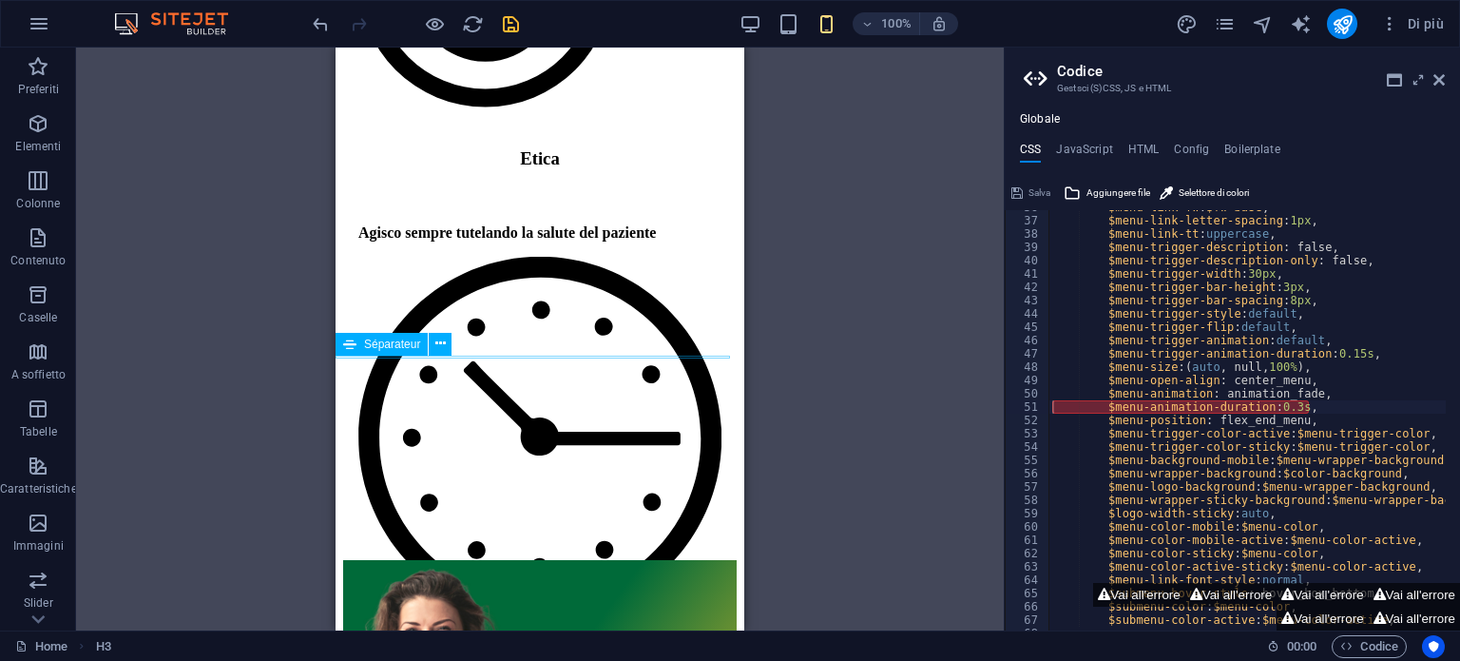
drag, startPoint x: 472, startPoint y: 356, endPoint x: 746, endPoint y: 370, distance: 275.1
select select "%"
select select "px"
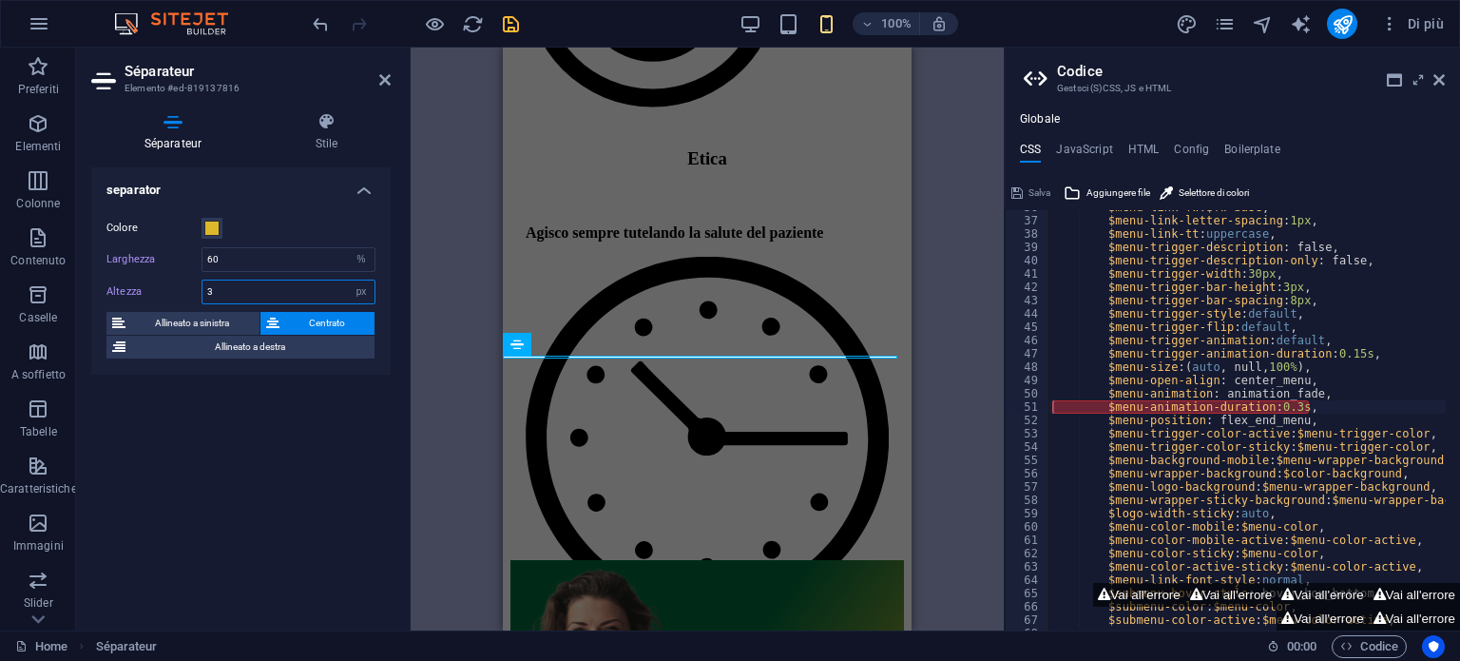
drag, startPoint x: 230, startPoint y: 290, endPoint x: 191, endPoint y: 288, distance: 39.0
click at [191, 288] on div "Altezza 3 px rem vh vw" at bounding box center [240, 292] width 269 height 25
type input "2"
click at [220, 434] on div "separator Colore Larghezza 60 px rem % vh vw Altezza 2 px rem vh vw Allineato a…" at bounding box center [240, 391] width 299 height 448
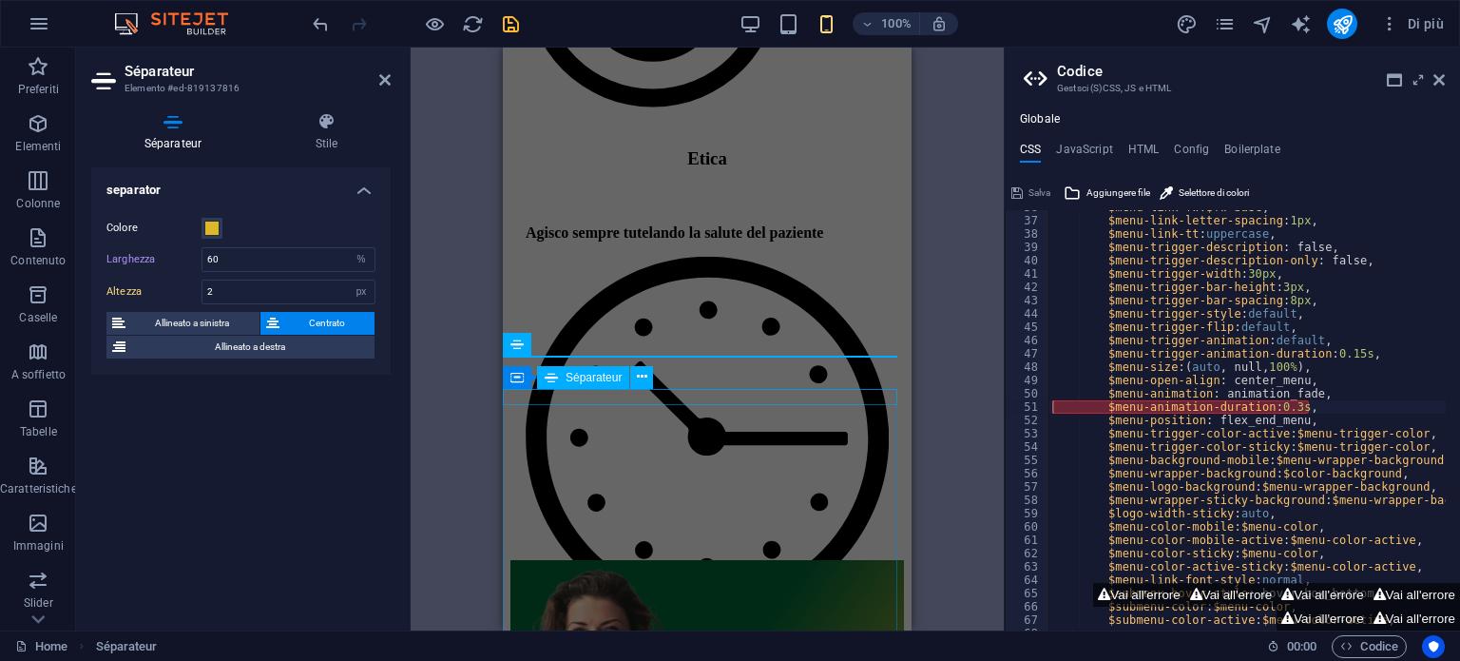
drag, startPoint x: 684, startPoint y: 395, endPoint x: 921, endPoint y: 415, distance: 238.5
select select "%"
select select "px"
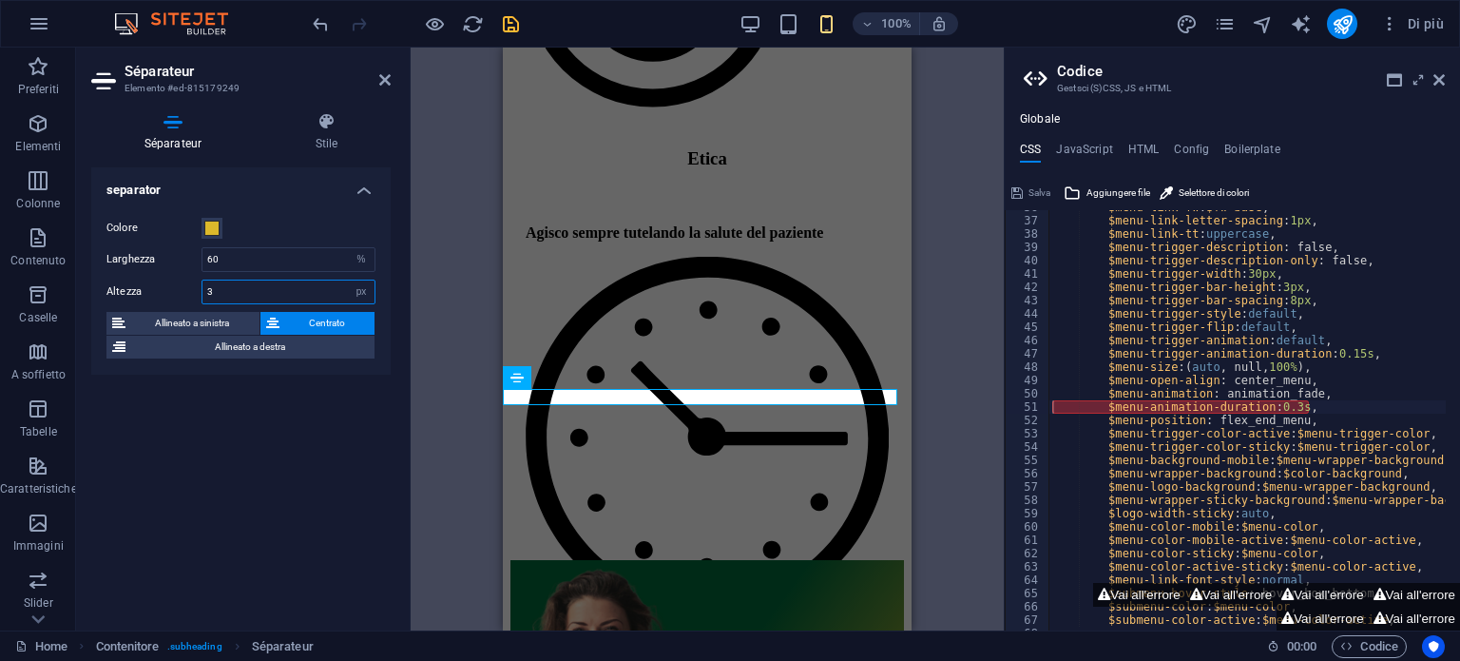
drag, startPoint x: 249, startPoint y: 296, endPoint x: 181, endPoint y: 288, distance: 68.9
click at [181, 288] on div "Altezza 3 px rem vh vw" at bounding box center [240, 292] width 269 height 25
type input "2"
click at [224, 509] on div "separator Colore Larghezza 60 px rem % vh vw Altezza 2 px rem vh vw Allineato a…" at bounding box center [240, 391] width 299 height 448
click at [384, 83] on icon at bounding box center [384, 79] width 11 height 15
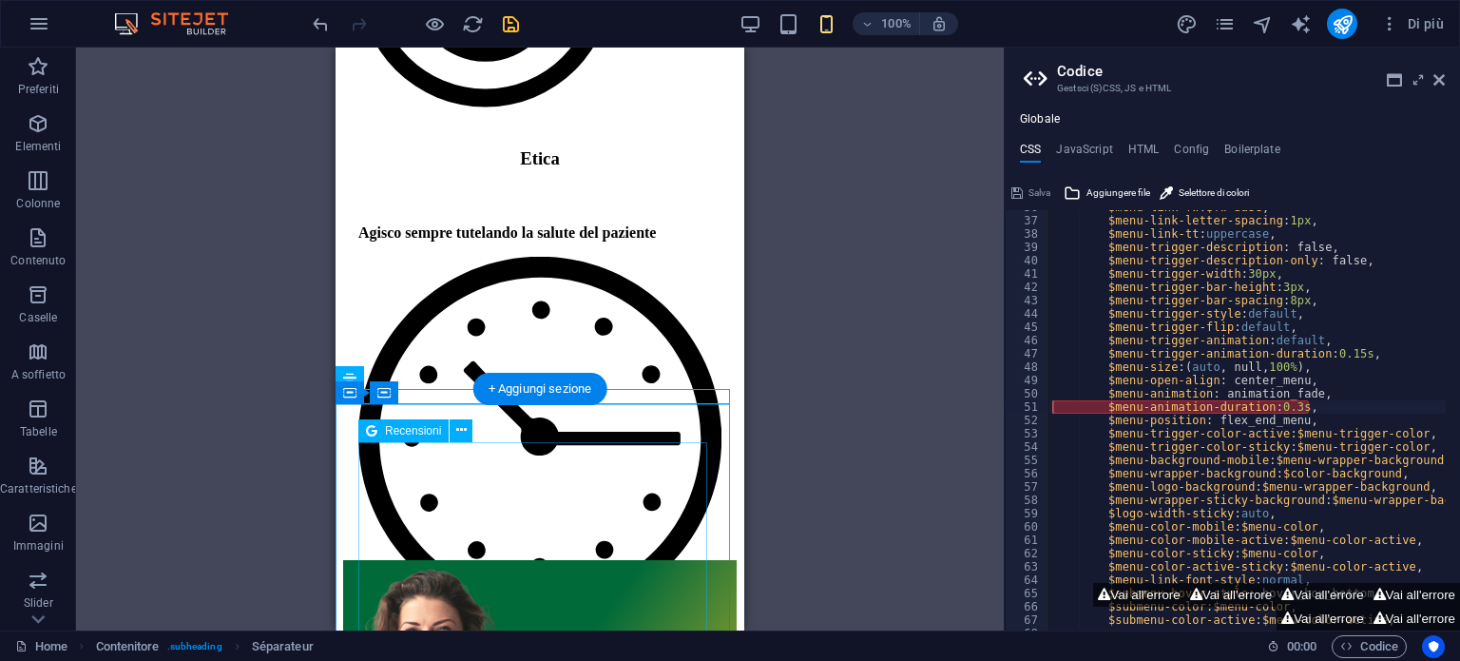
click at [259, 497] on div "H1 Séparateur Séparateur H2 Testo sullo sfondo Contenitore Spaziatore Testo Spa…" at bounding box center [540, 339] width 928 height 583
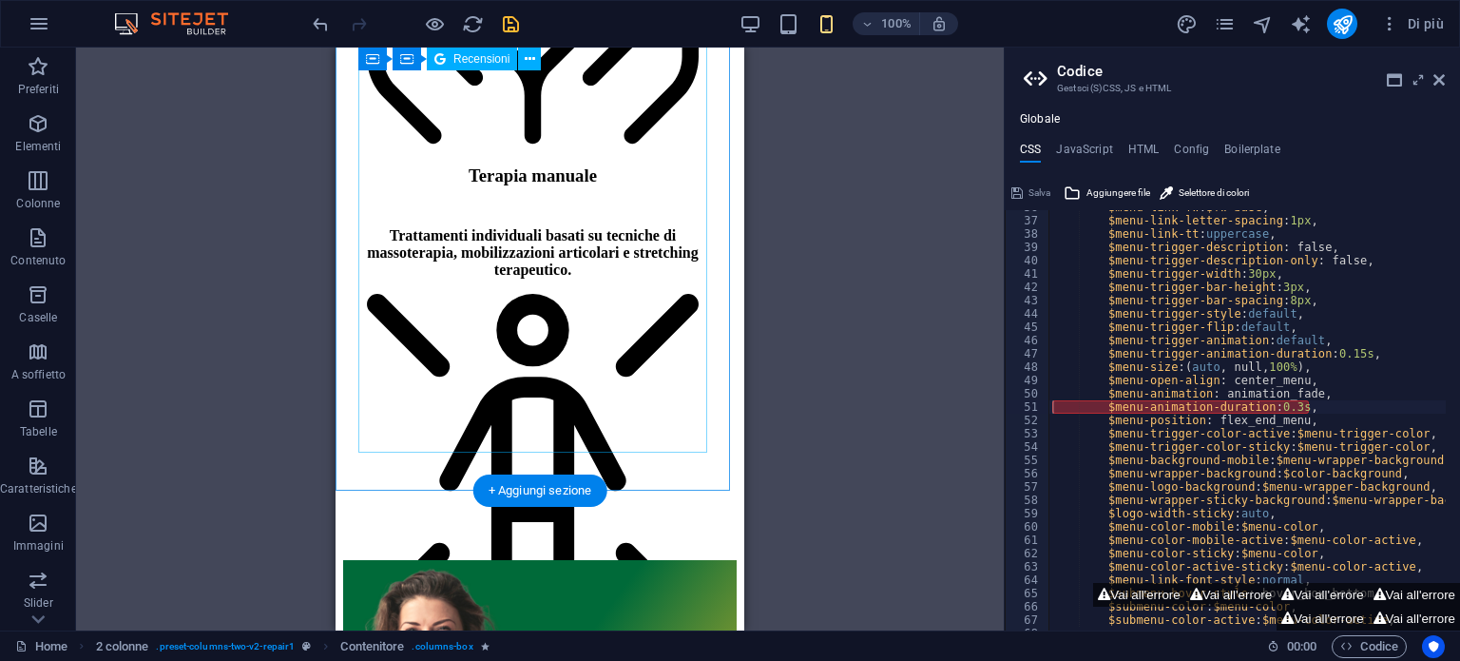
scroll to position [5704, 0]
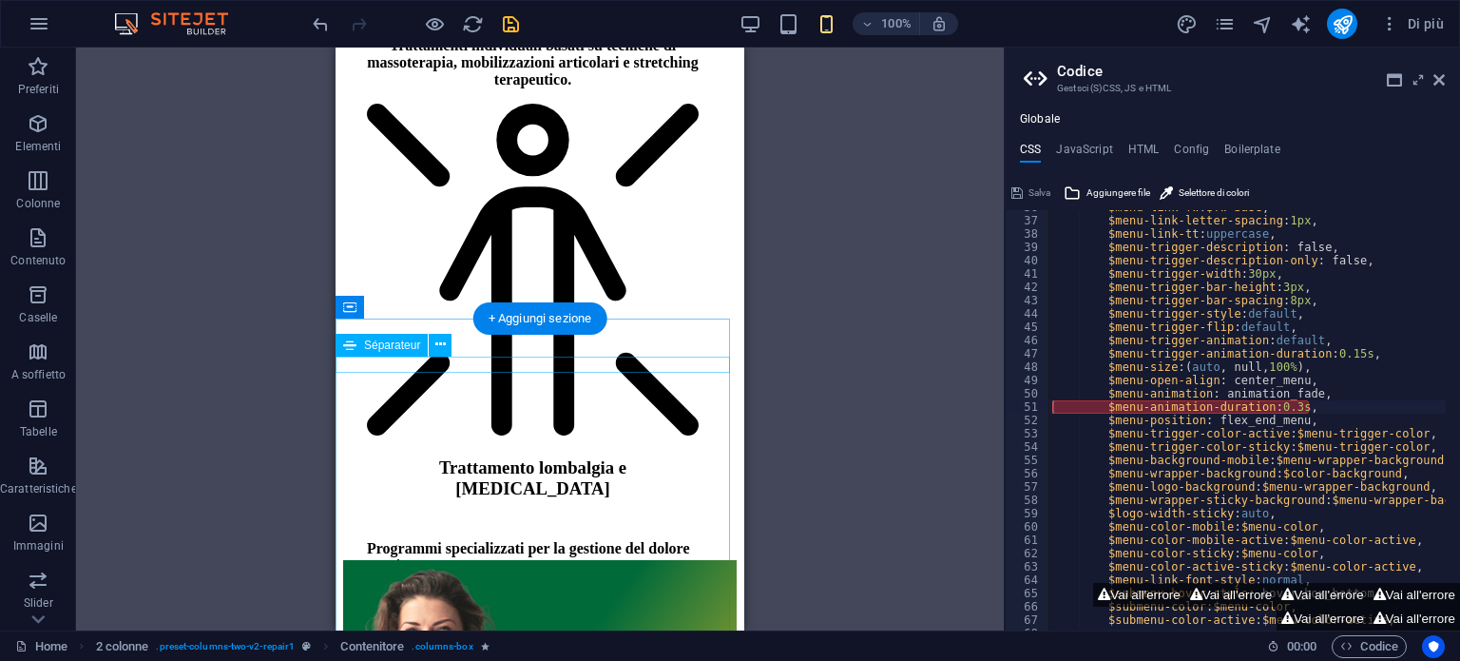
select select "%"
select select "px"
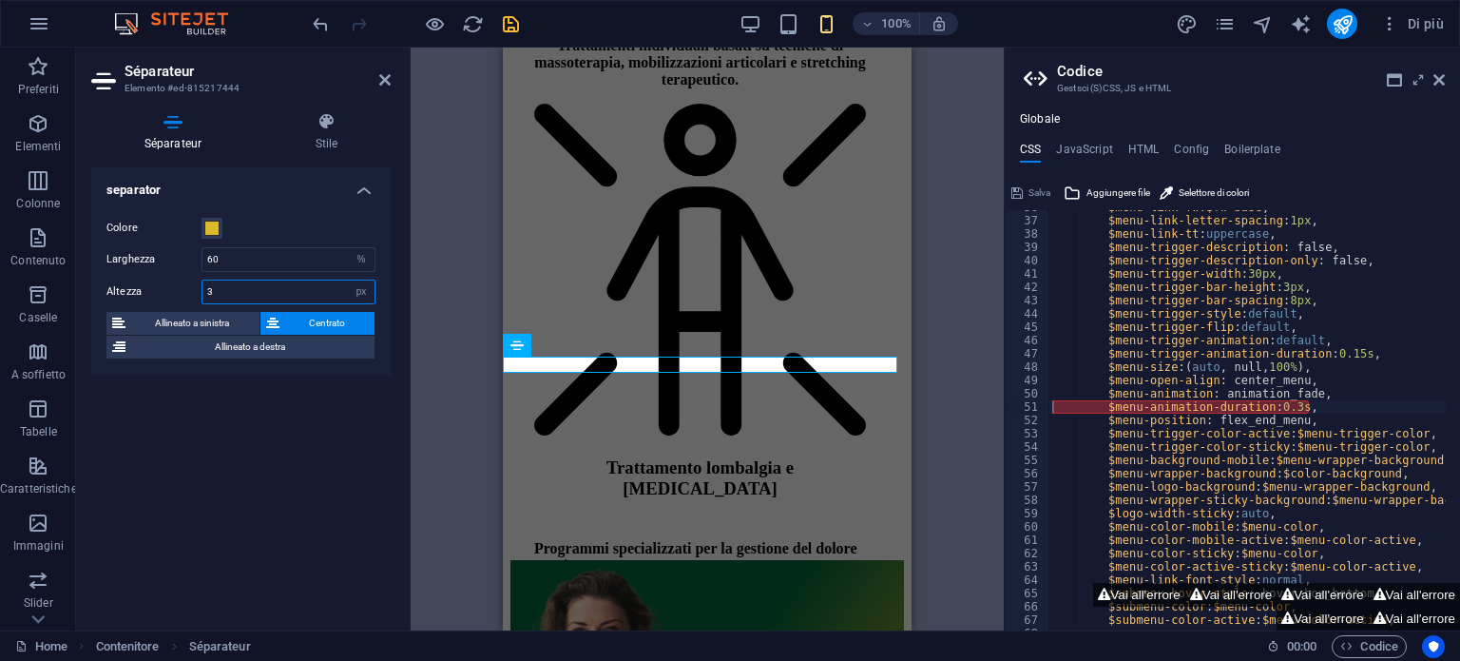
drag, startPoint x: 247, startPoint y: 281, endPoint x: 175, endPoint y: 294, distance: 73.3
click at [175, 294] on div "Altezza 3 px rem vh vw" at bounding box center [240, 292] width 269 height 25
type input "2"
click at [264, 390] on div "separator Colore Larghezza 60 px rem % vh vw Altezza 2 px rem vh vw Allineato a…" at bounding box center [240, 391] width 299 height 448
click at [379, 79] on icon at bounding box center [384, 79] width 11 height 15
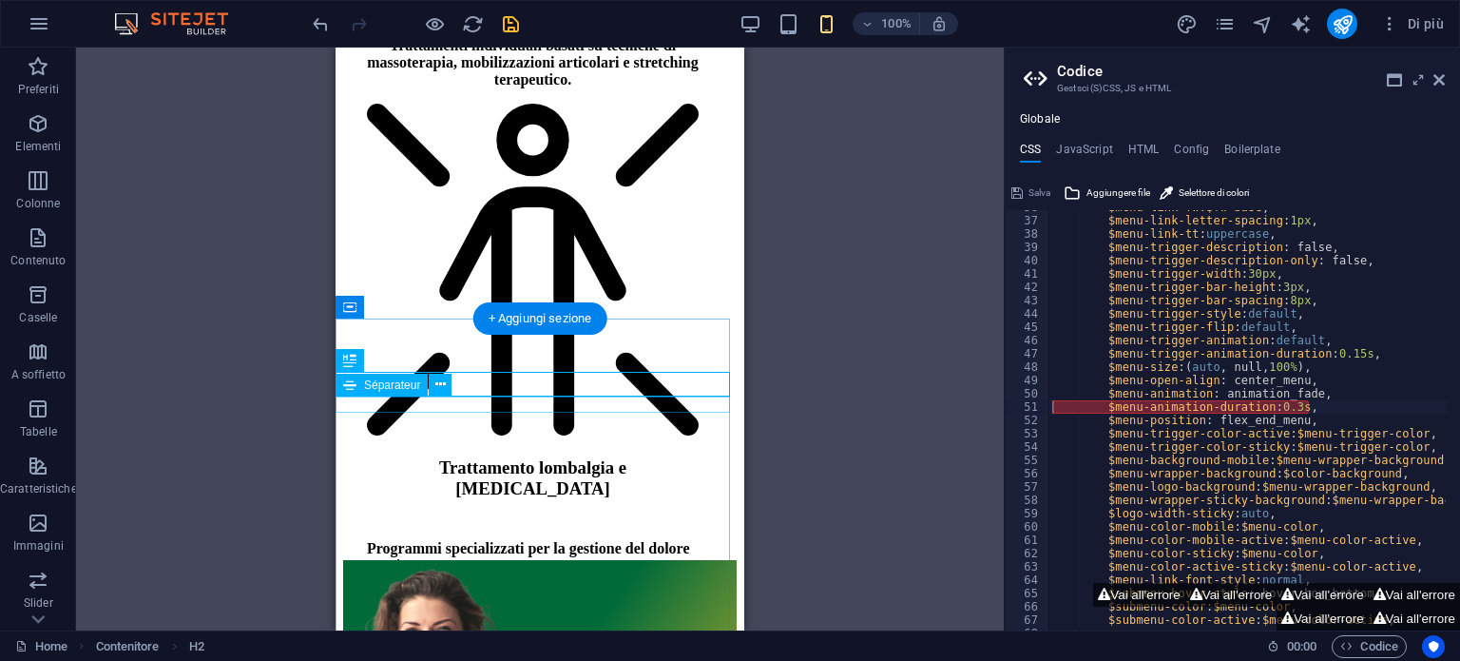
select select "%"
select select "px"
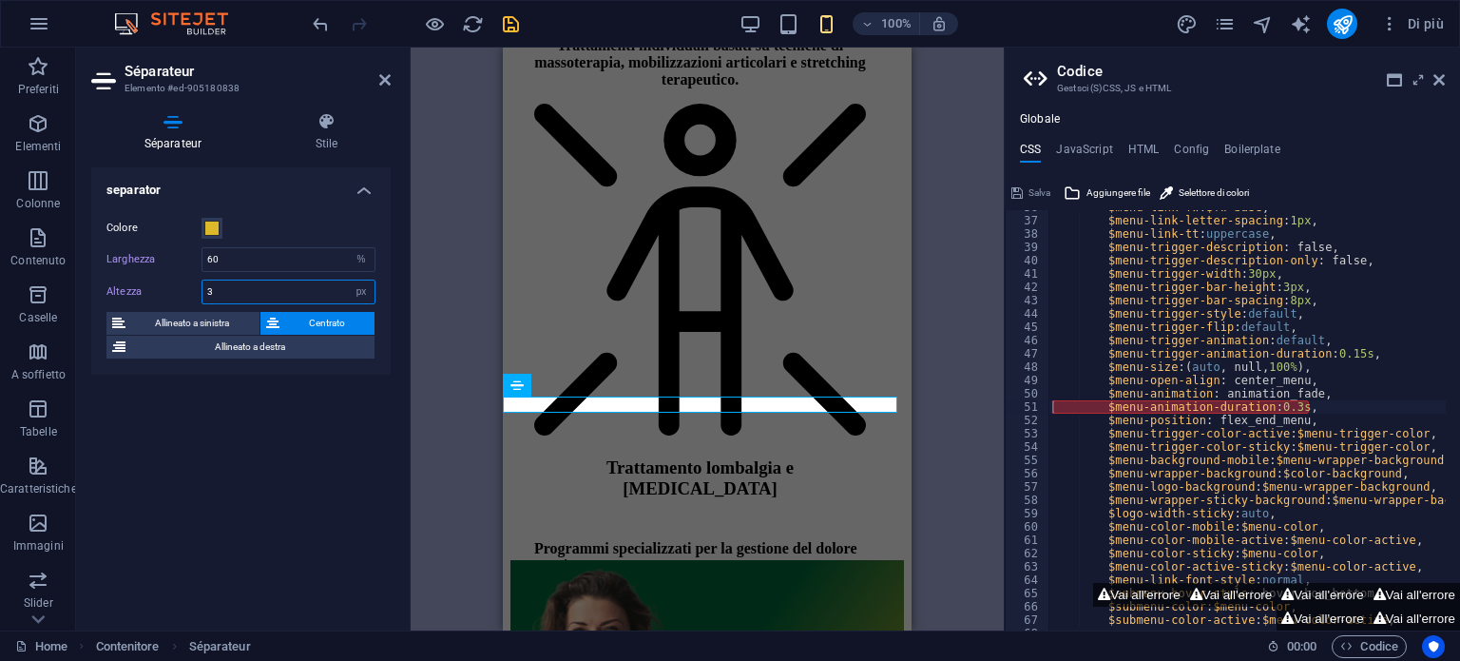
drag, startPoint x: 221, startPoint y: 295, endPoint x: 164, endPoint y: 283, distance: 58.2
click at [164, 283] on div "Altezza 3 px rem vh vw" at bounding box center [240, 292] width 269 height 25
type input "2"
click at [267, 566] on div "separator Colore Larghezza 60 px rem % vh vw Altezza 2 px rem vh vw Allineato a…" at bounding box center [240, 391] width 299 height 448
click at [388, 80] on icon at bounding box center [384, 79] width 11 height 15
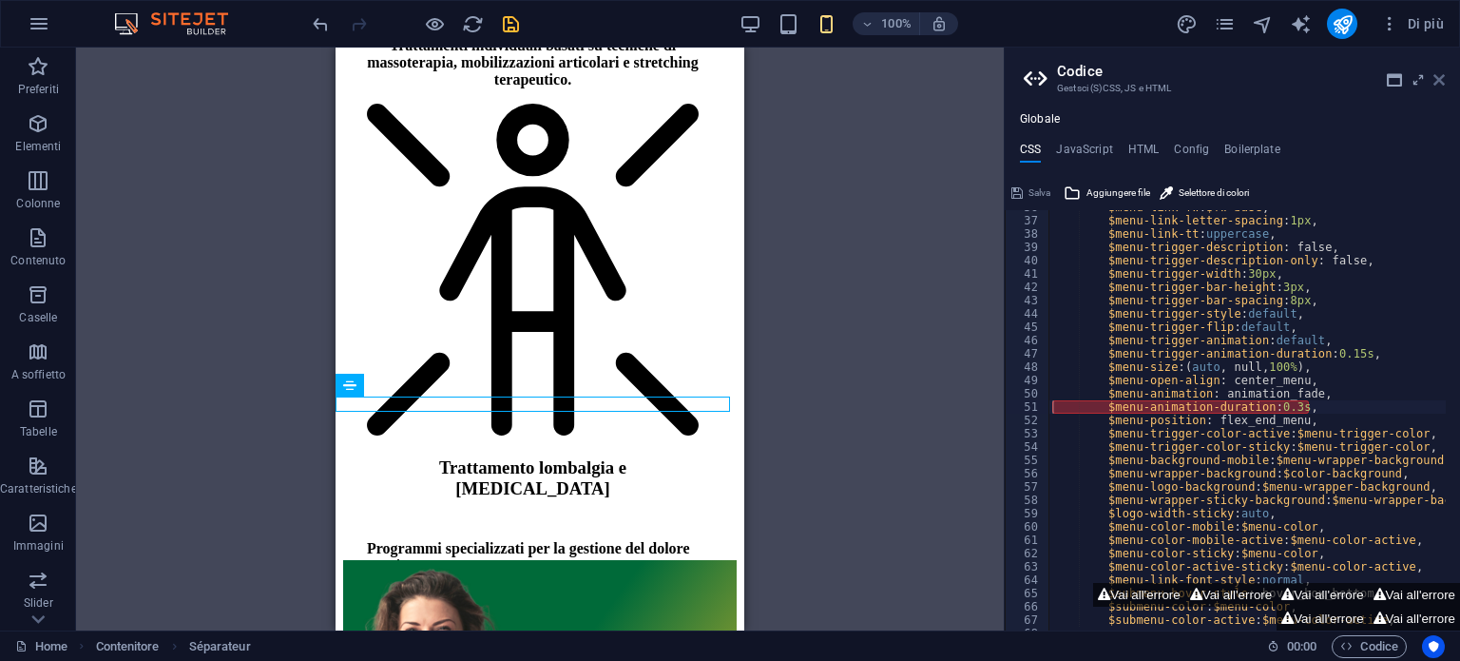
click at [1443, 81] on icon at bounding box center [1439, 79] width 11 height 15
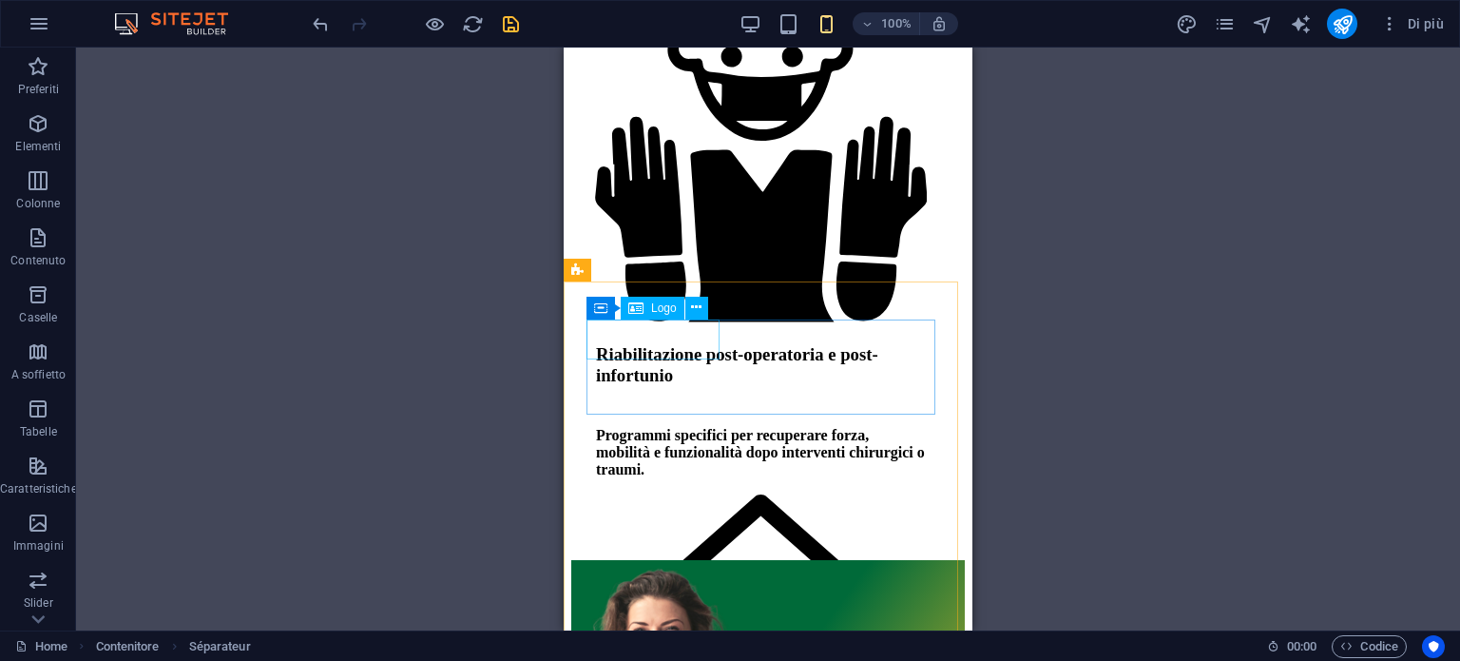
scroll to position [6776, 0]
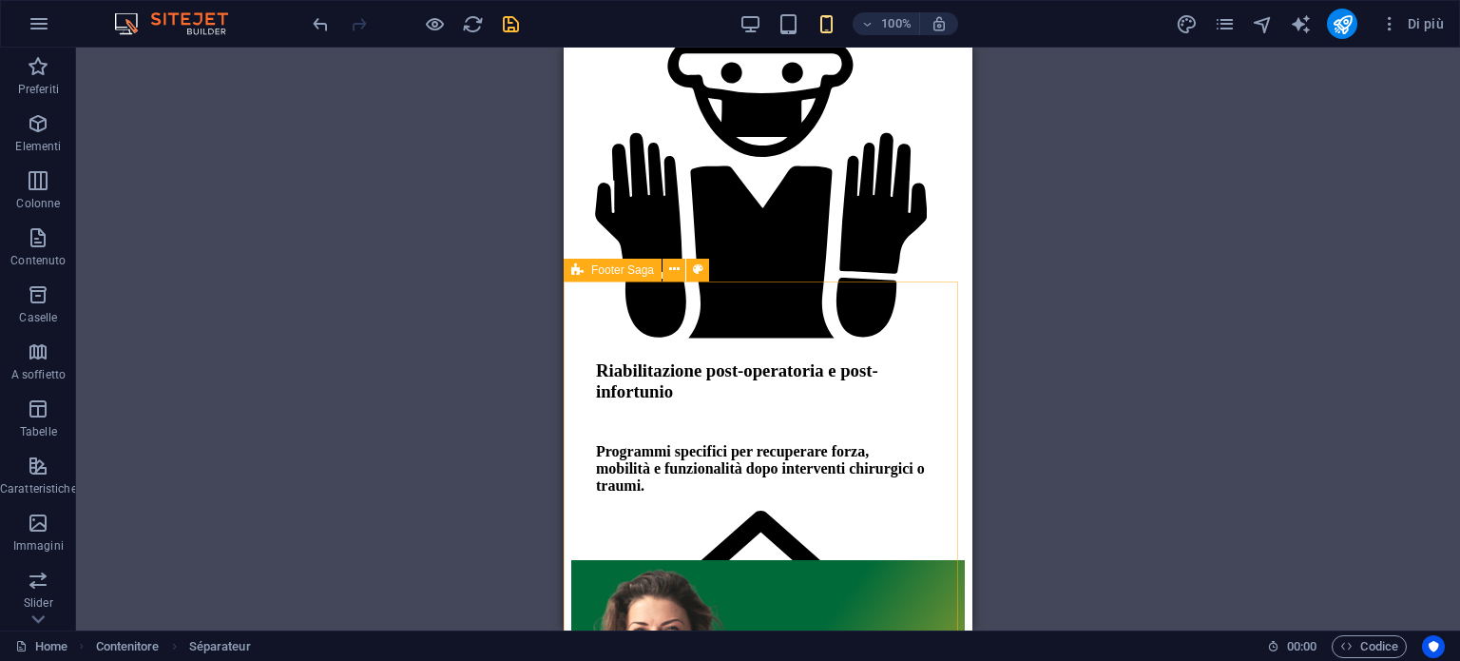
click at [580, 274] on icon at bounding box center [577, 270] width 12 height 23
select select "px"
select select "footer"
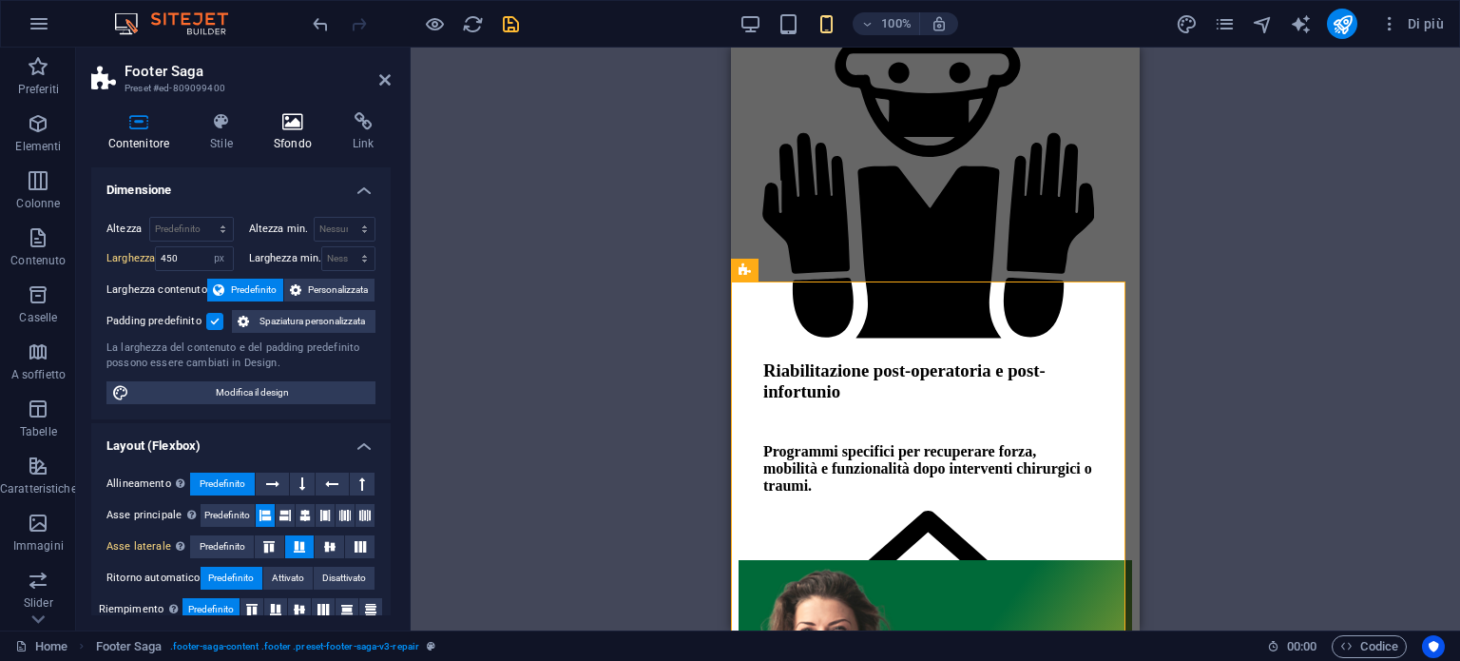
click at [286, 136] on h4 "Sfondo" at bounding box center [296, 132] width 79 height 40
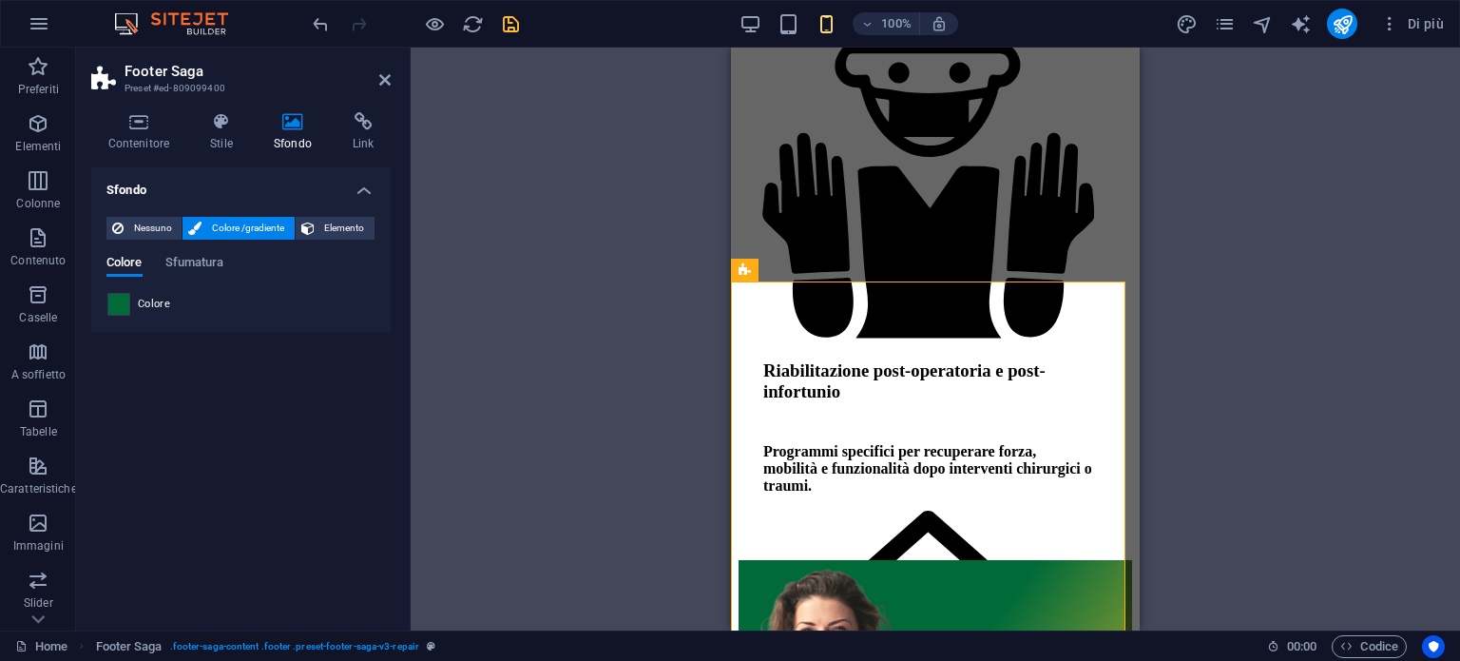
click at [126, 303] on span at bounding box center [118, 304] width 21 height 21
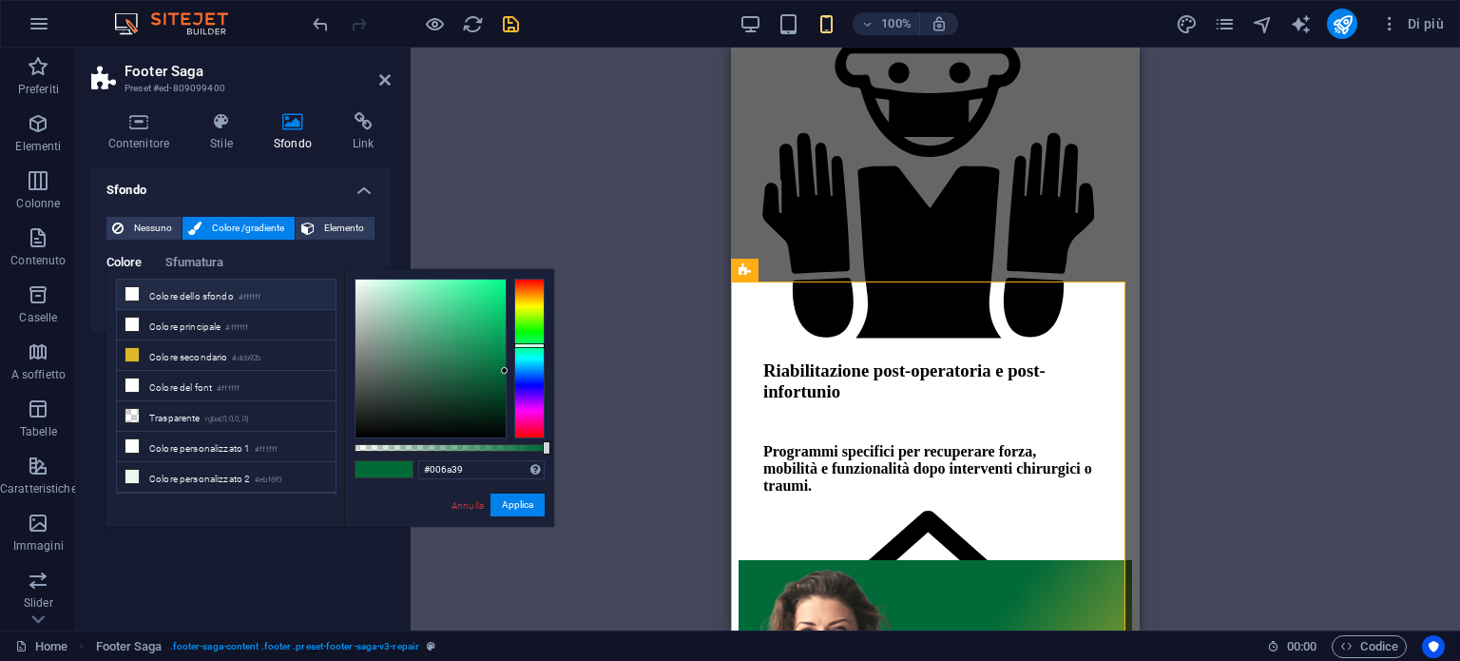
click at [158, 300] on li "Colore dello sfondo #ffffff" at bounding box center [226, 295] width 219 height 30
type input "#ffffff"
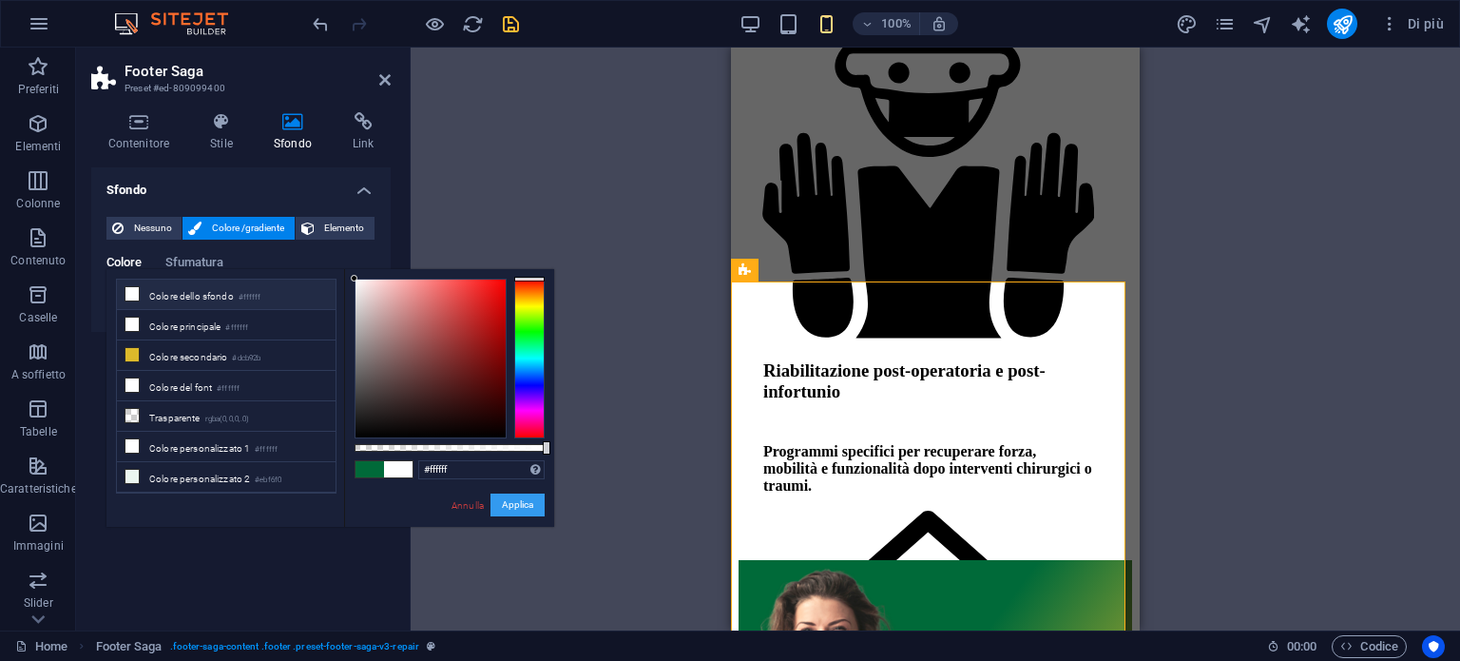
click at [523, 511] on button "Applica" at bounding box center [518, 504] width 54 height 23
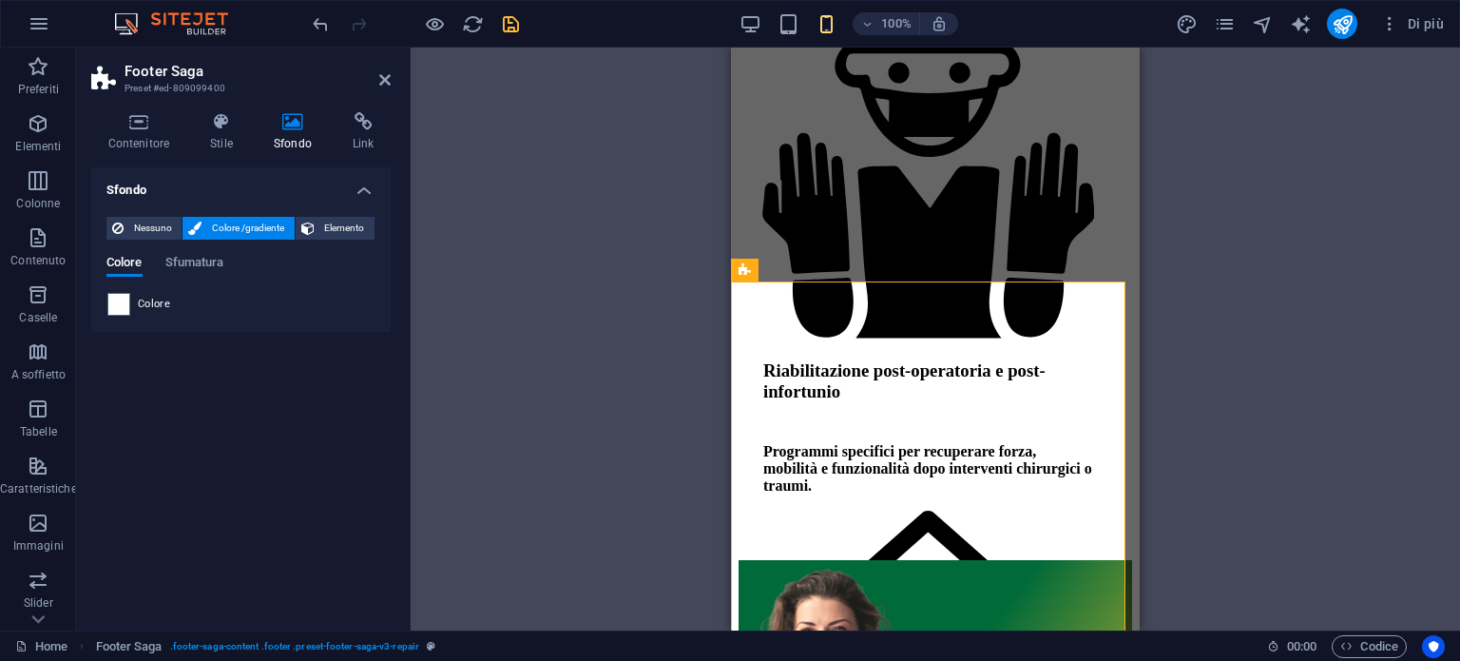
click at [299, 119] on icon at bounding box center [292, 121] width 71 height 19
click at [205, 141] on h4 "Stile" at bounding box center [226, 132] width 64 height 40
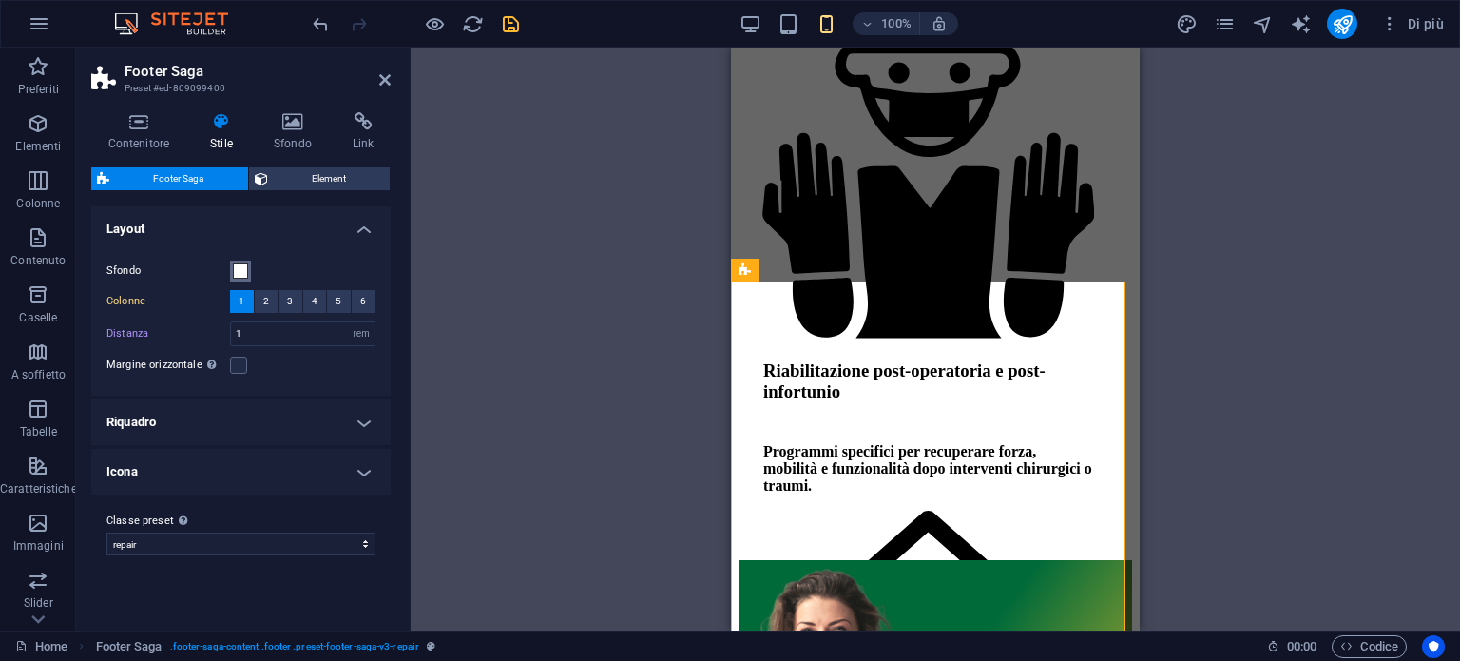
click at [239, 263] on span at bounding box center [240, 270] width 15 height 15
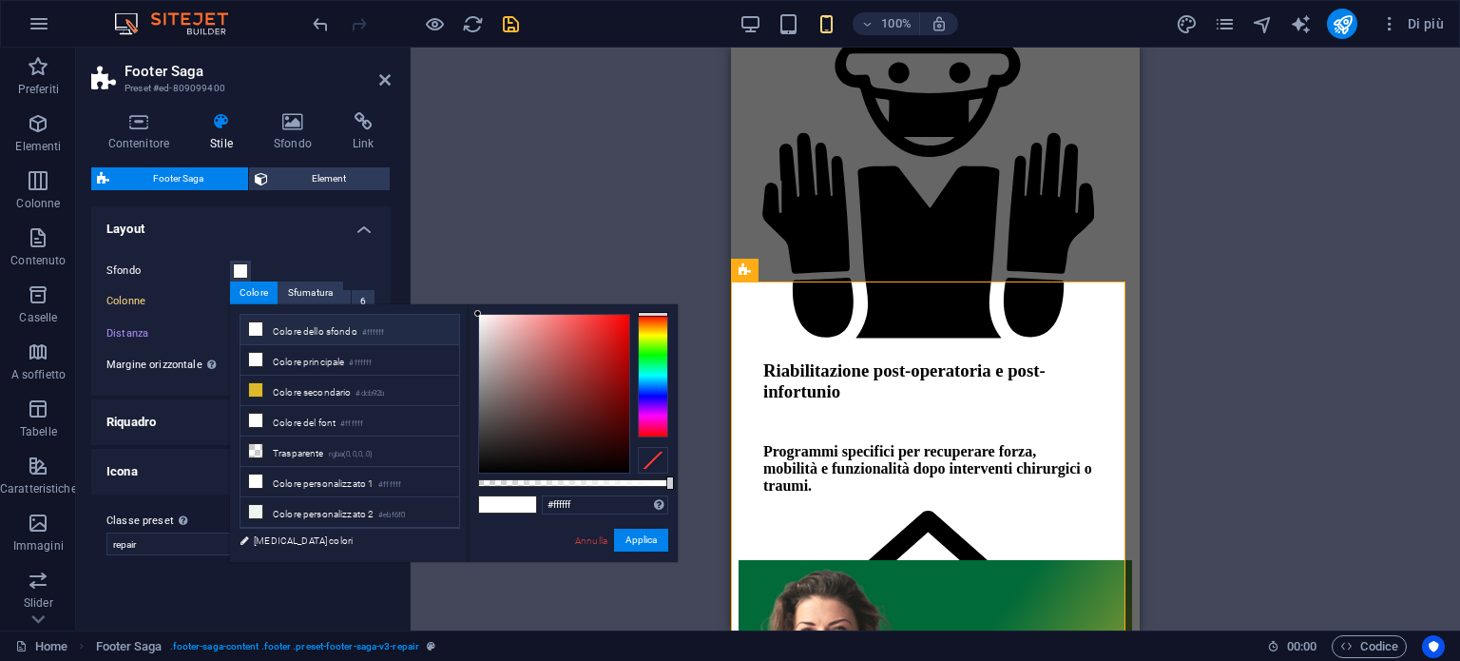
click at [269, 332] on li "Colore dello sfondo #ffffff" at bounding box center [350, 330] width 219 height 30
click at [258, 333] on icon at bounding box center [255, 328] width 13 height 13
click at [626, 537] on button "Applica" at bounding box center [641, 540] width 54 height 23
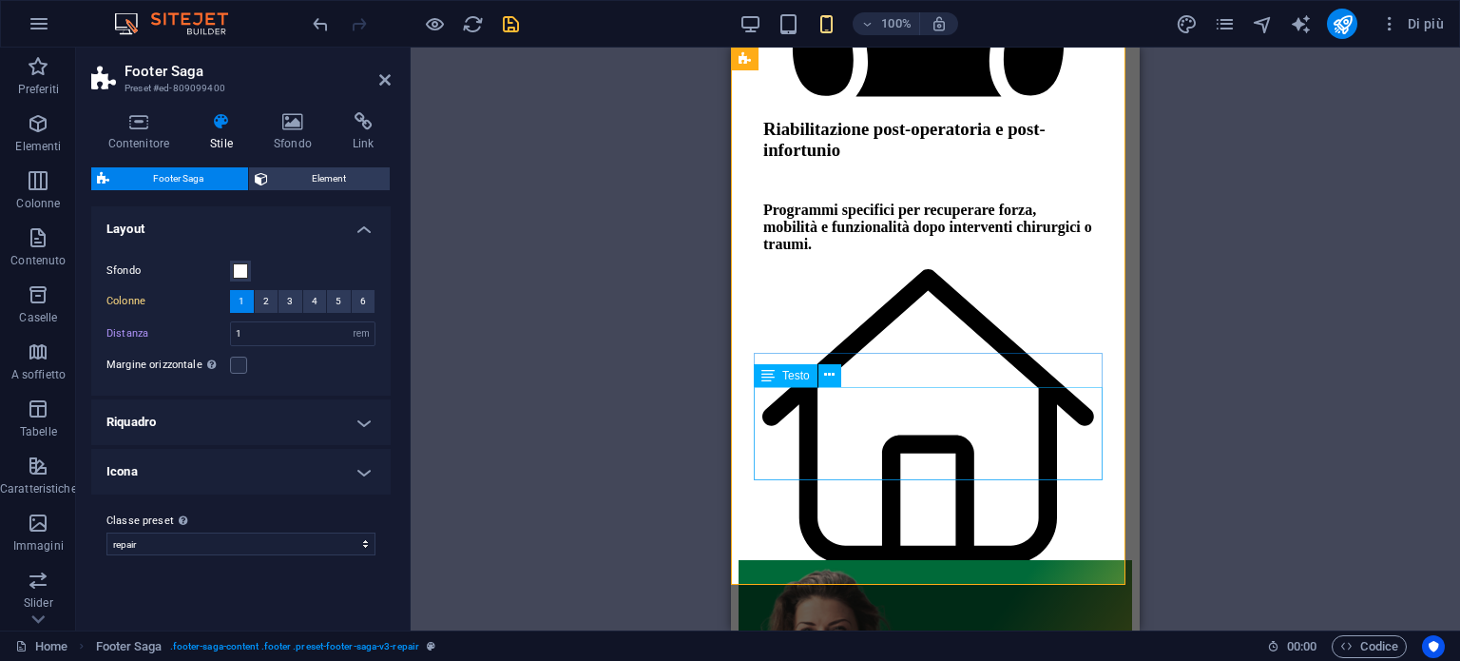
scroll to position [6966, 0]
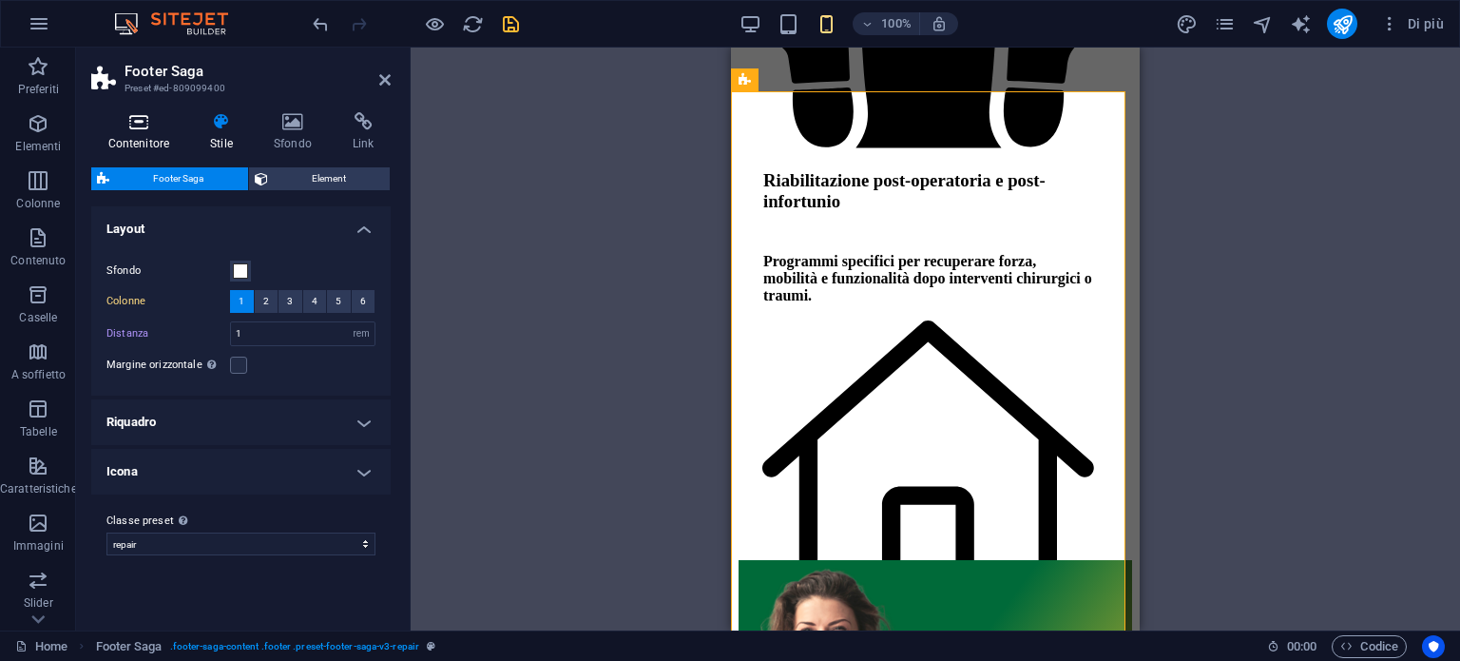
click at [152, 136] on h4 "Contenitore" at bounding box center [142, 132] width 103 height 40
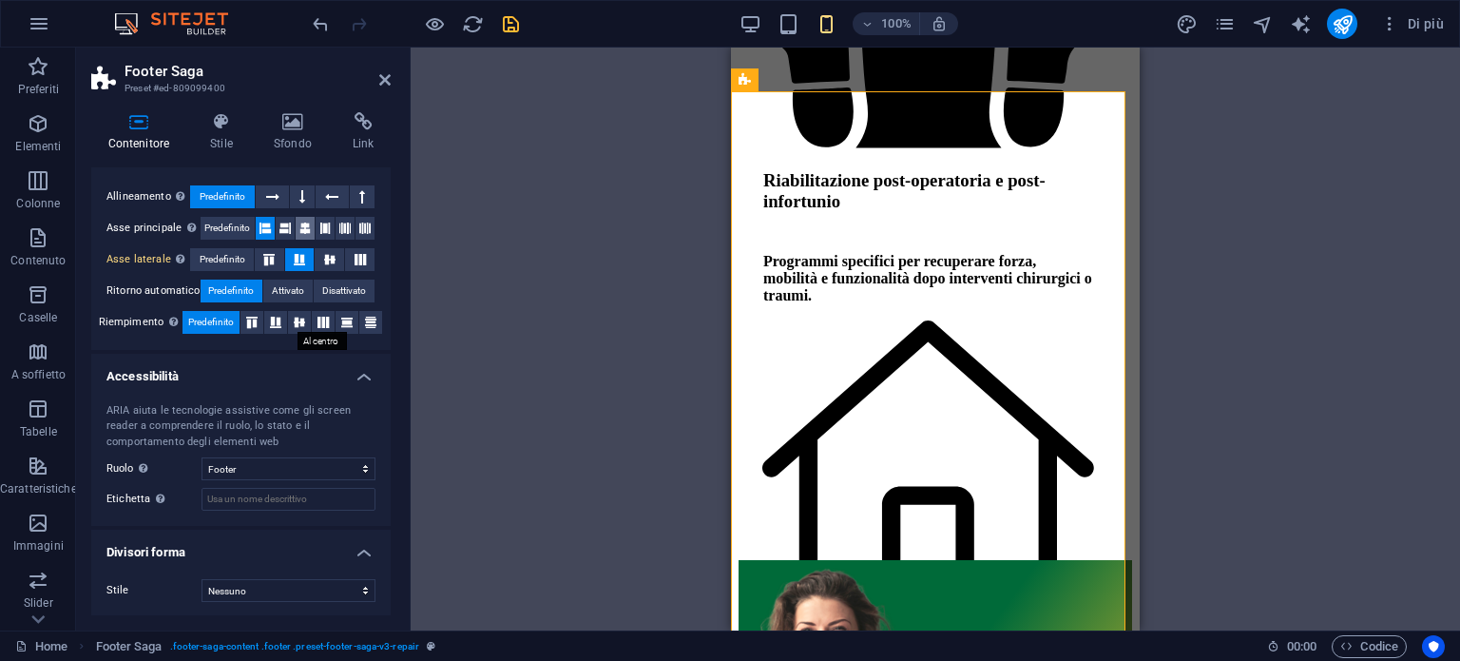
scroll to position [0, 0]
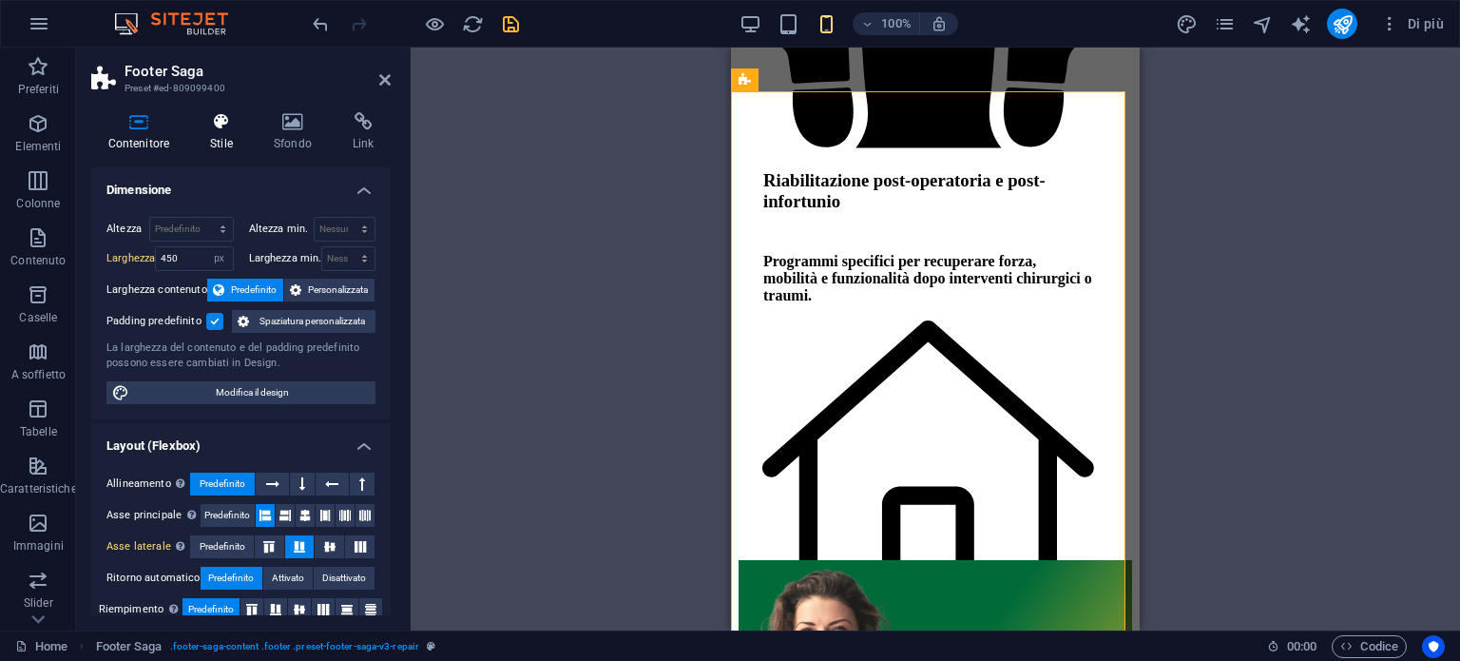
click at [224, 126] on icon at bounding box center [222, 121] width 56 height 19
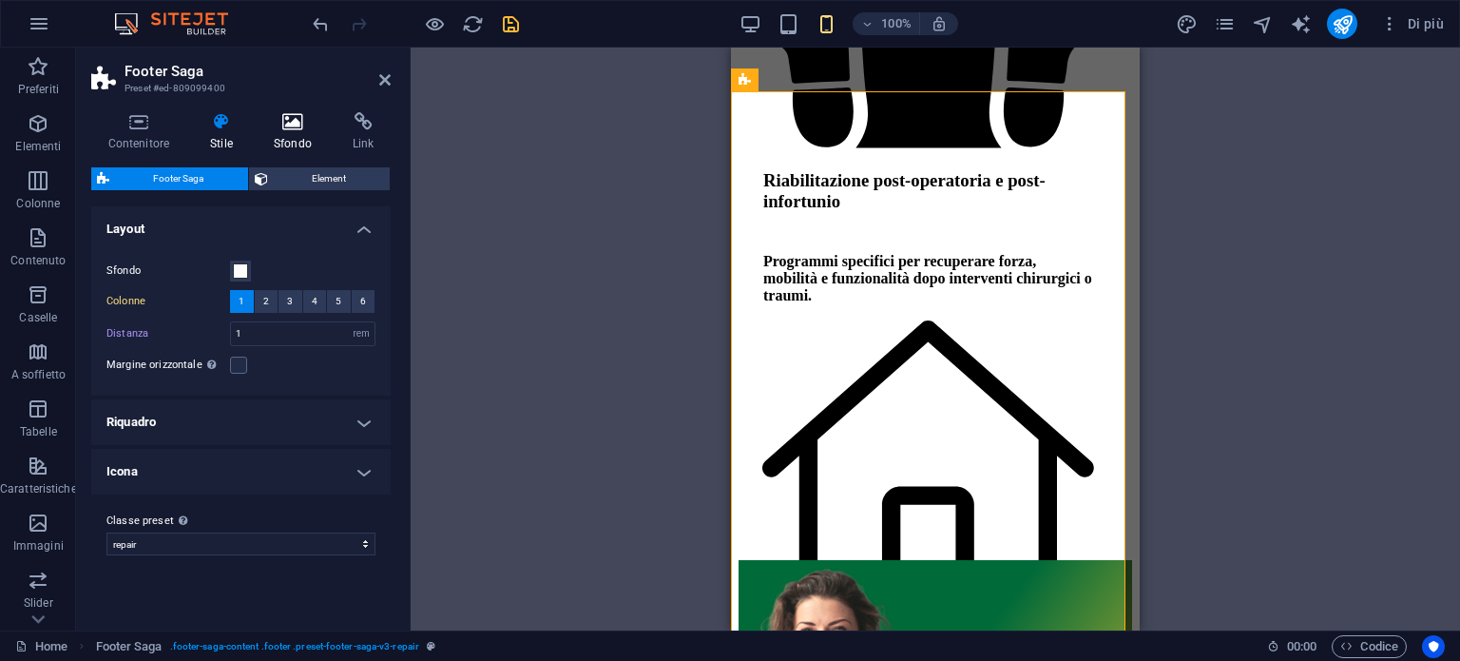
click at [281, 131] on h4 "Sfondo" at bounding box center [296, 132] width 79 height 40
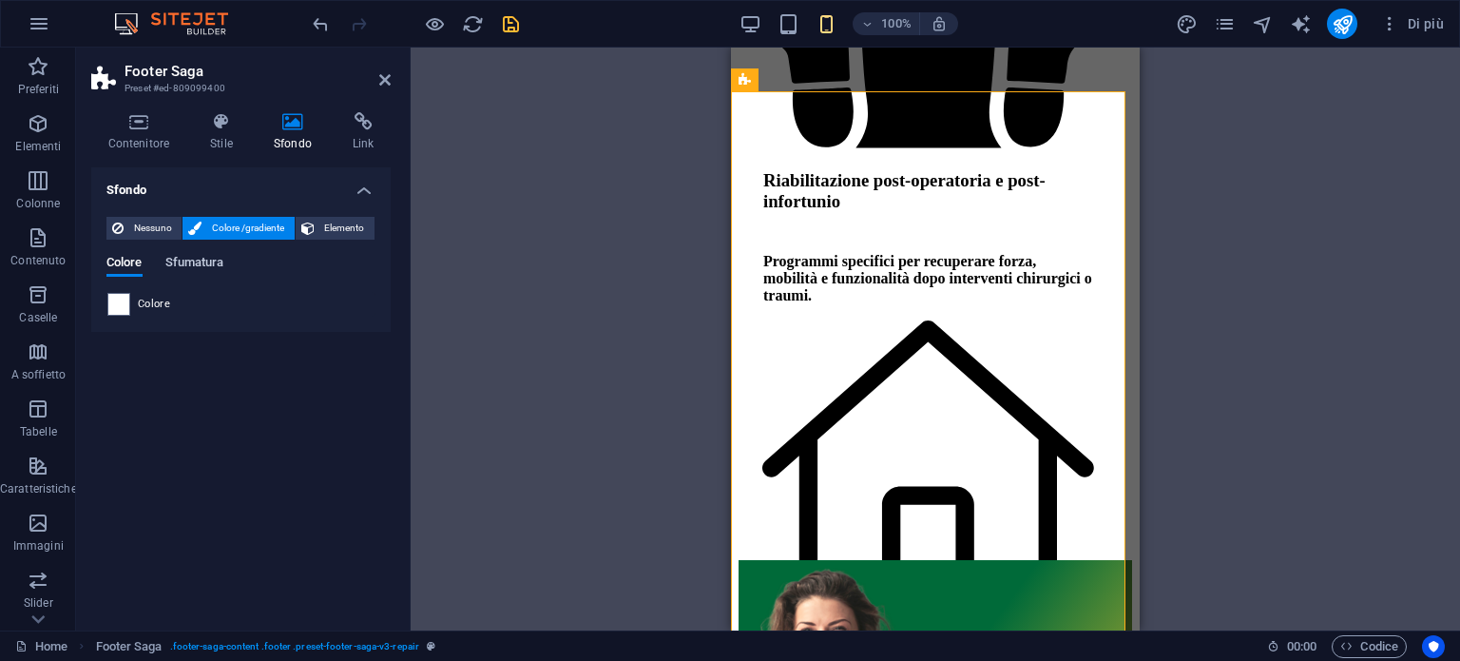
click at [205, 261] on span "Sfumatura" at bounding box center [194, 264] width 59 height 27
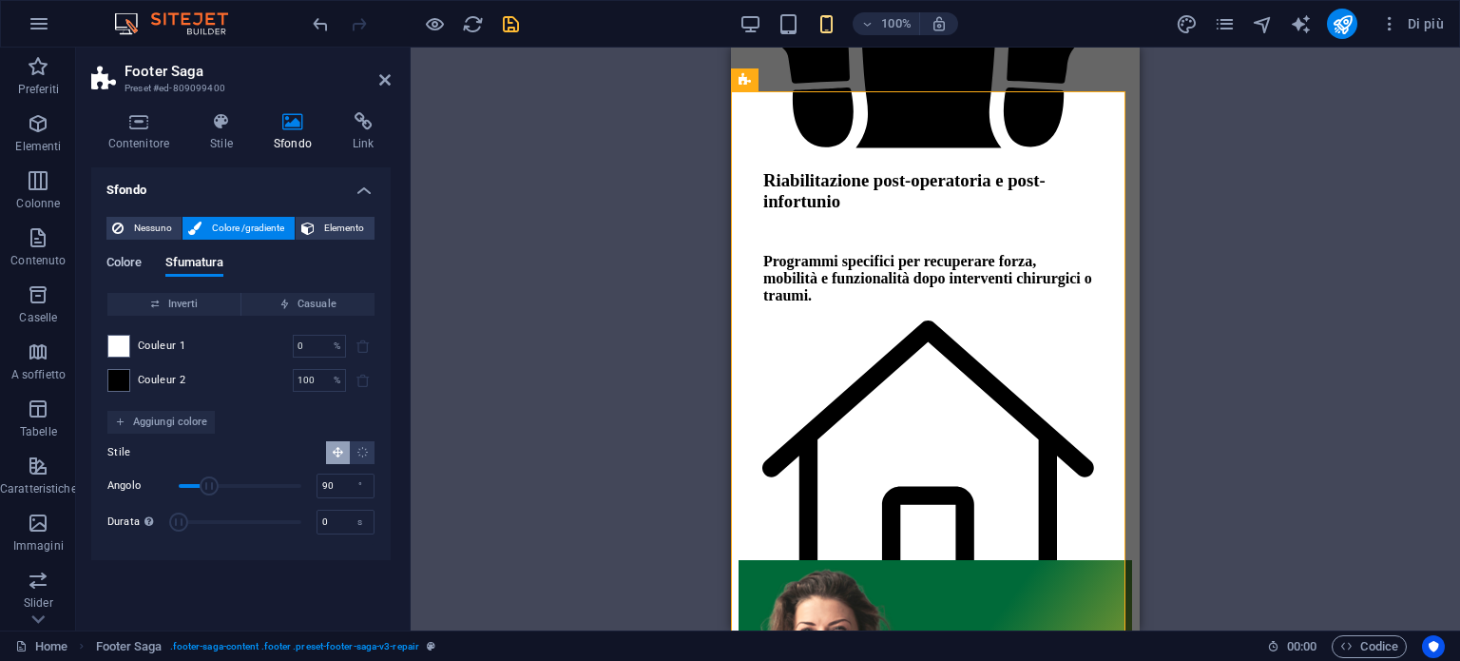
click at [118, 269] on span "Colore" at bounding box center [124, 264] width 36 height 27
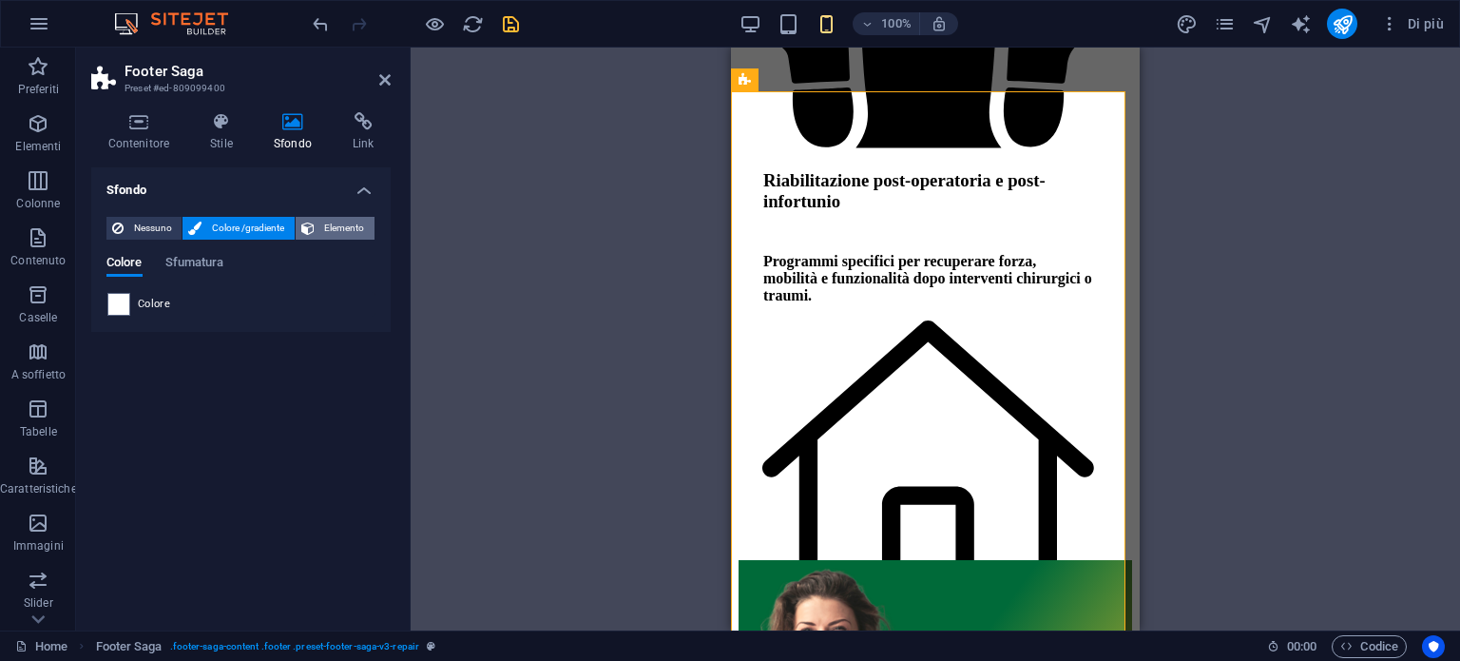
click at [345, 223] on span "Elemento" at bounding box center [344, 228] width 48 height 23
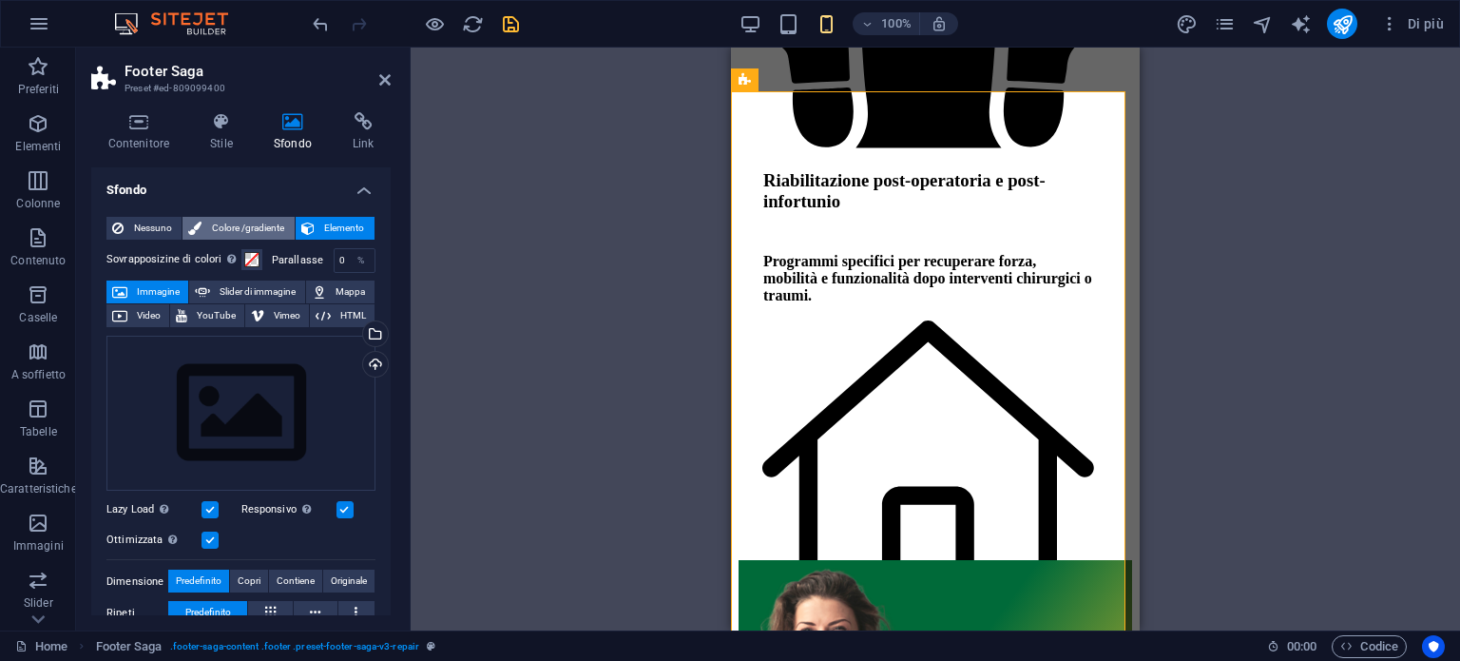
click at [255, 230] on span "Colore /gradiente" at bounding box center [247, 228] width 81 height 23
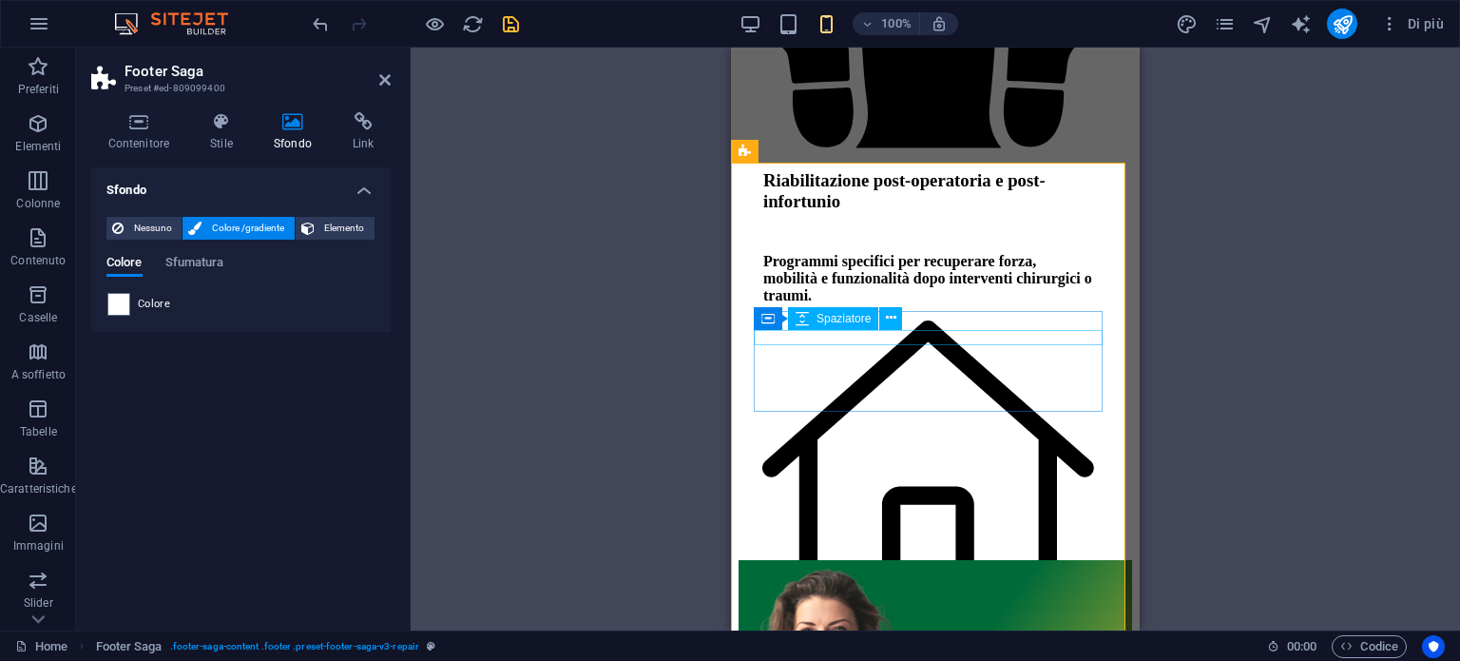
scroll to position [6776, 0]
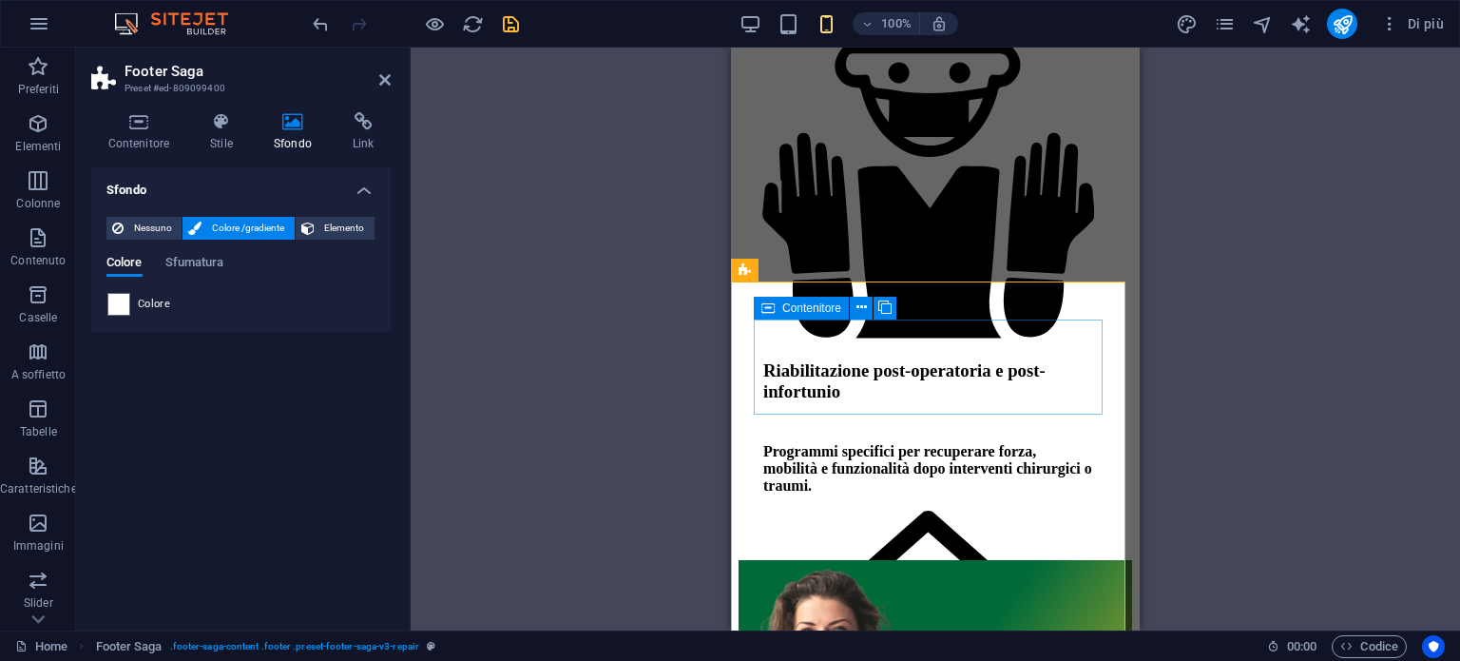
click at [779, 312] on div "Contenitore" at bounding box center [801, 308] width 95 height 23
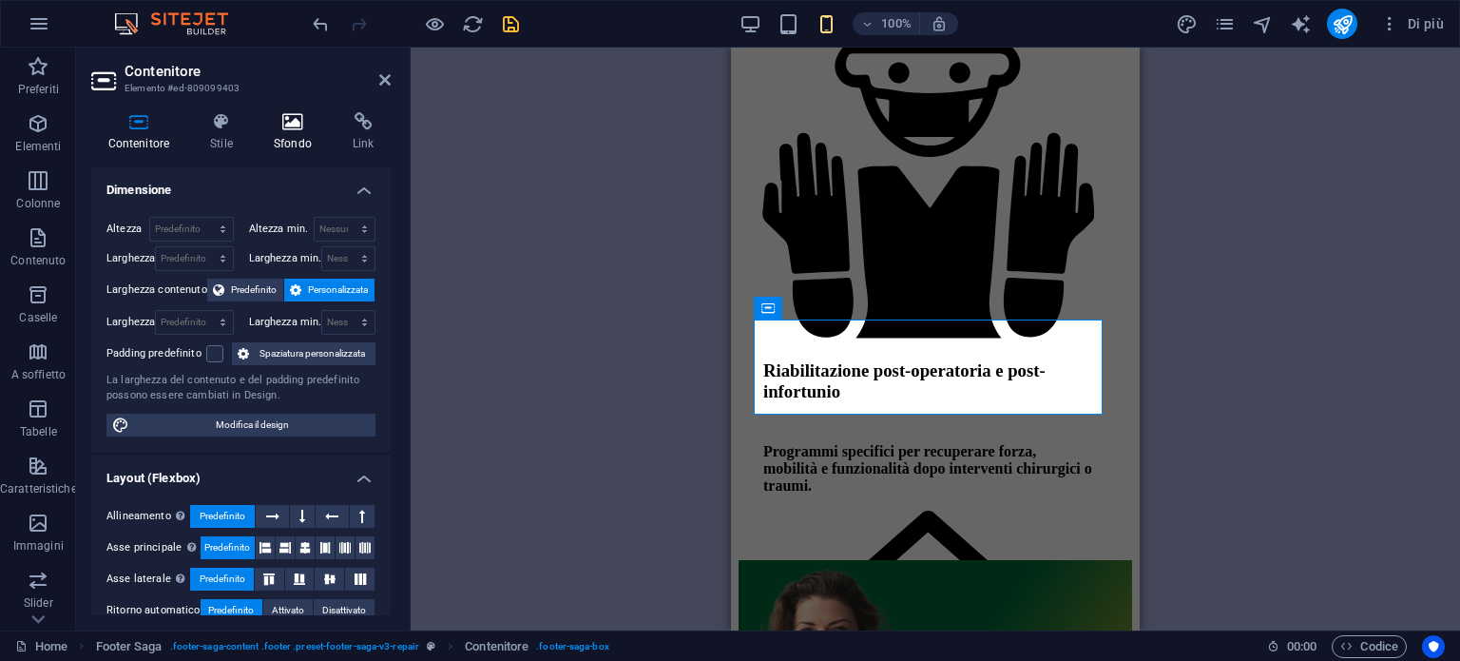
click at [300, 132] on h4 "Sfondo" at bounding box center [296, 132] width 79 height 40
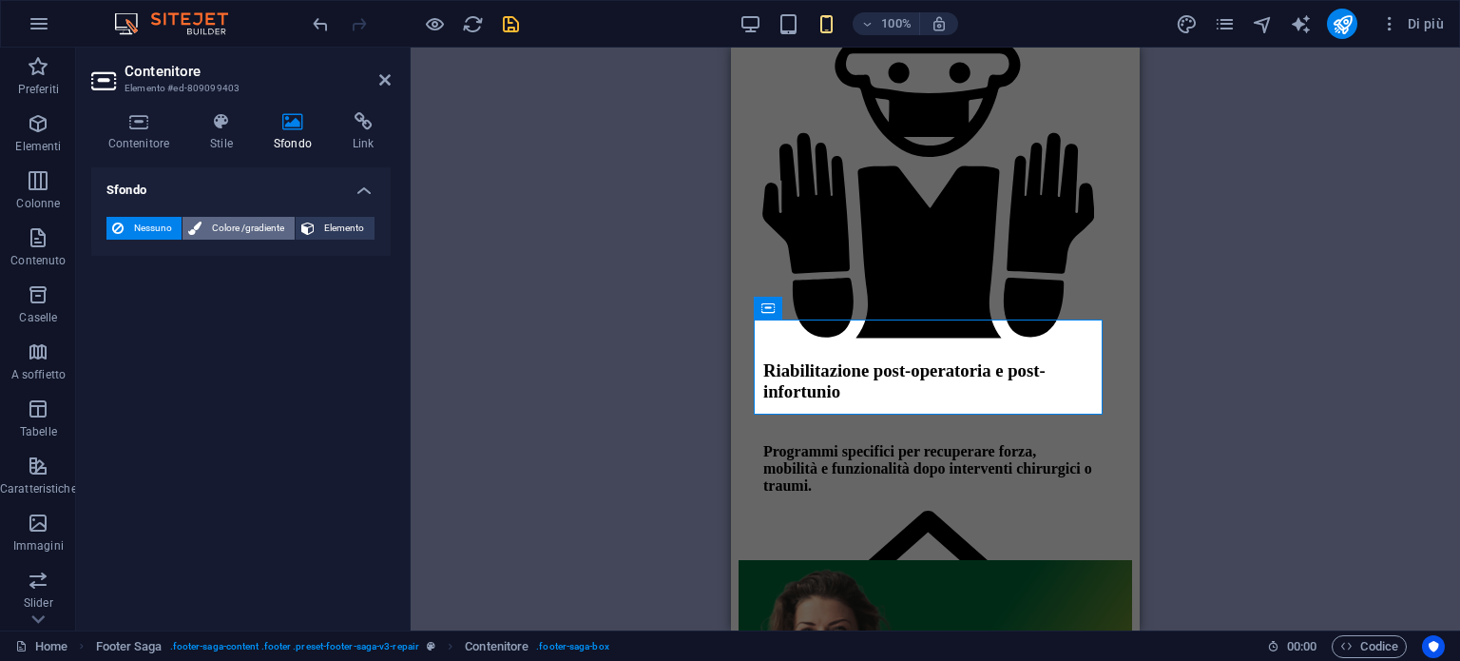
click at [230, 231] on span "Colore /gradiente" at bounding box center [247, 228] width 81 height 23
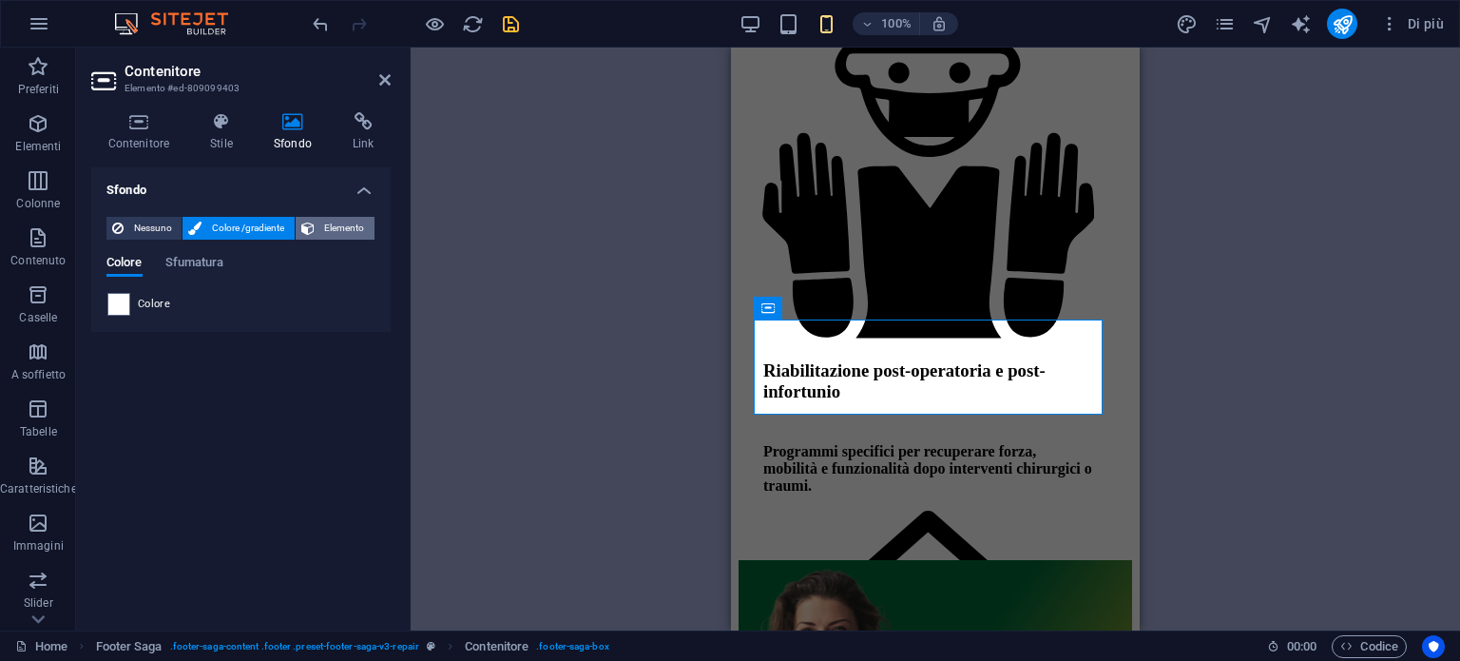
click at [332, 234] on span "Elemento" at bounding box center [344, 228] width 48 height 23
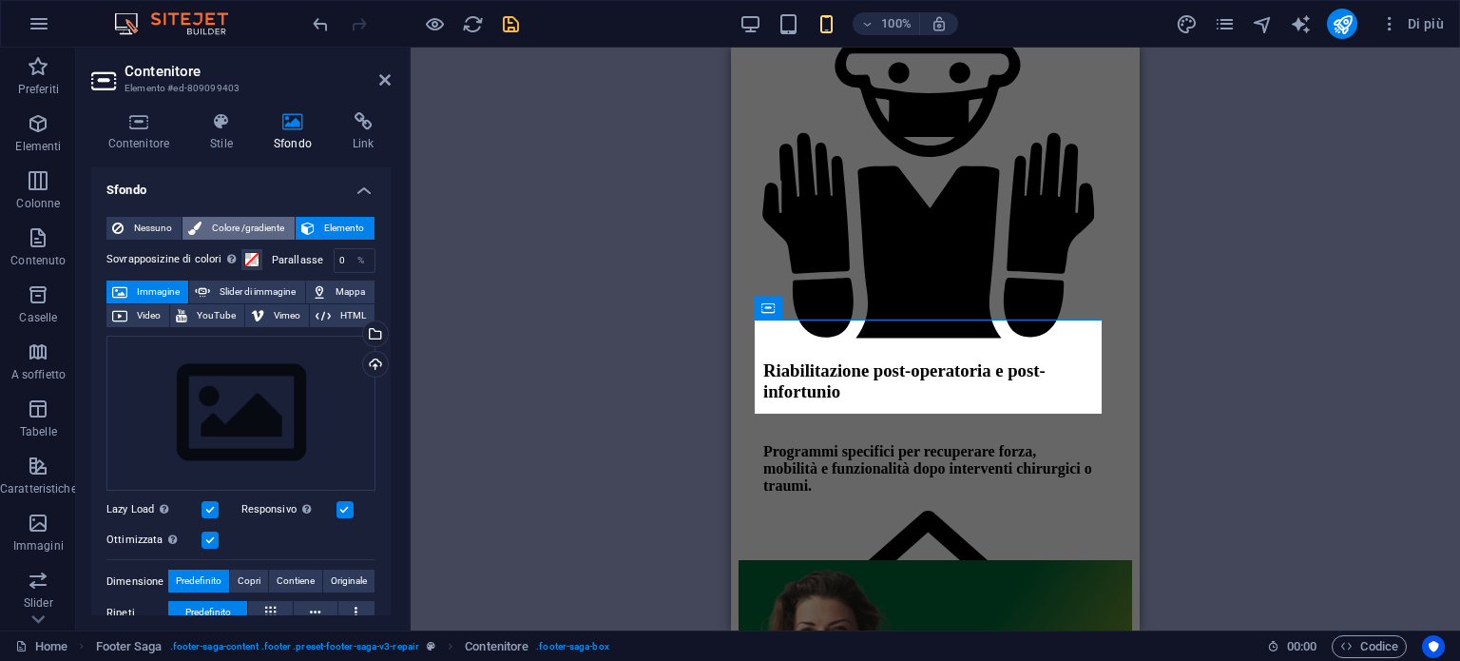
click at [208, 227] on span "Colore /gradiente" at bounding box center [247, 228] width 81 height 23
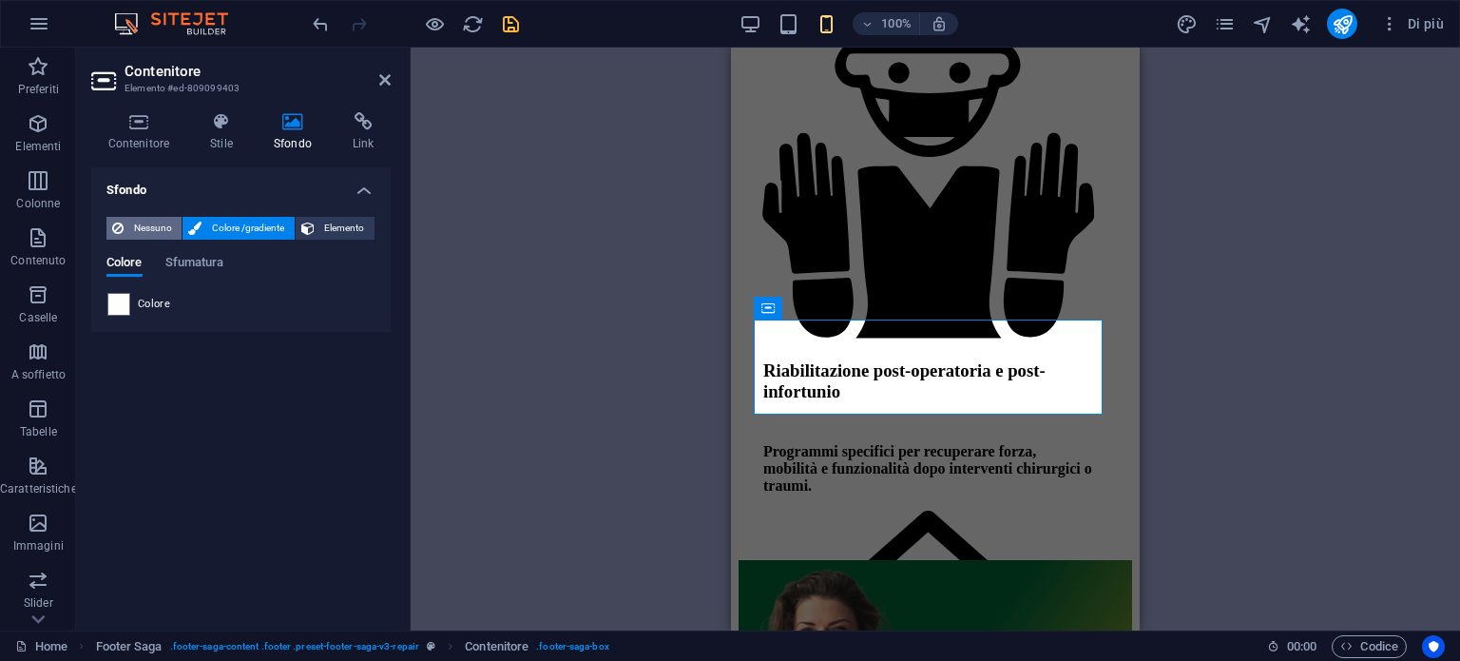
click at [127, 221] on button "Nessuno" at bounding box center [143, 228] width 75 height 23
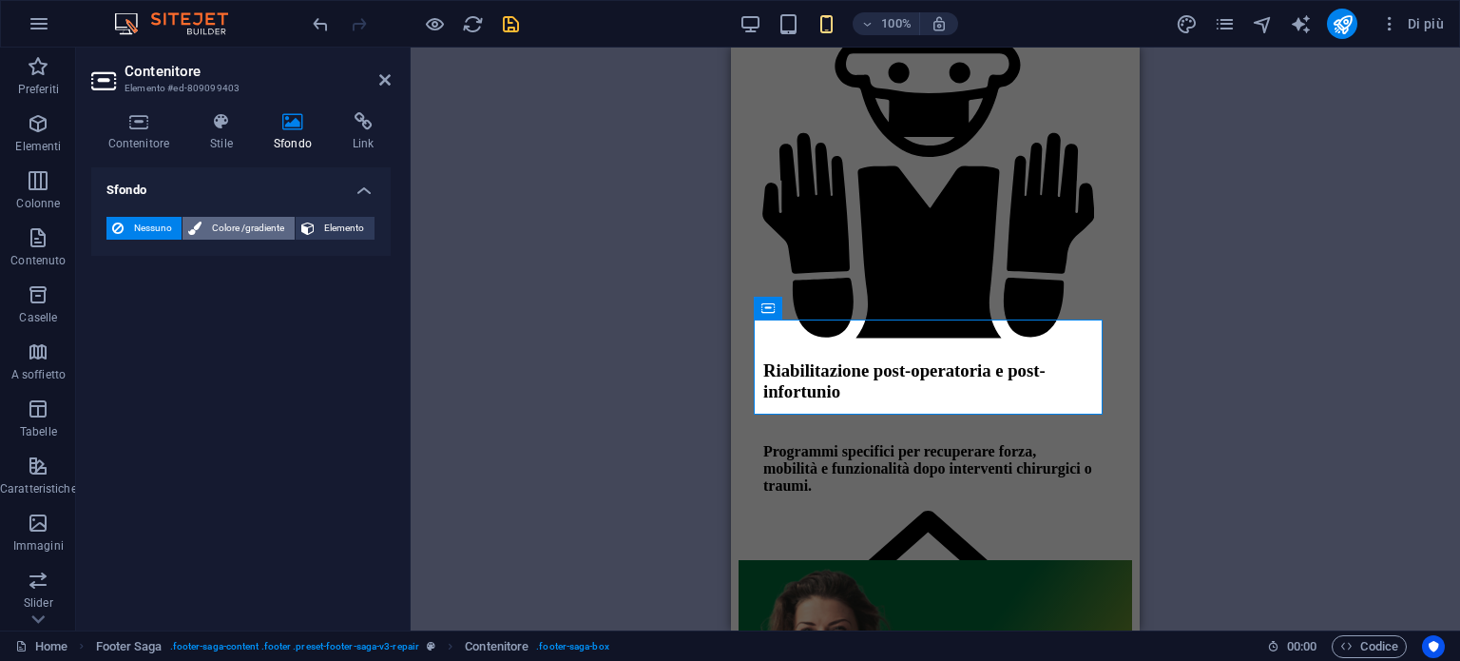
click at [217, 226] on span "Colore /gradiente" at bounding box center [247, 228] width 81 height 23
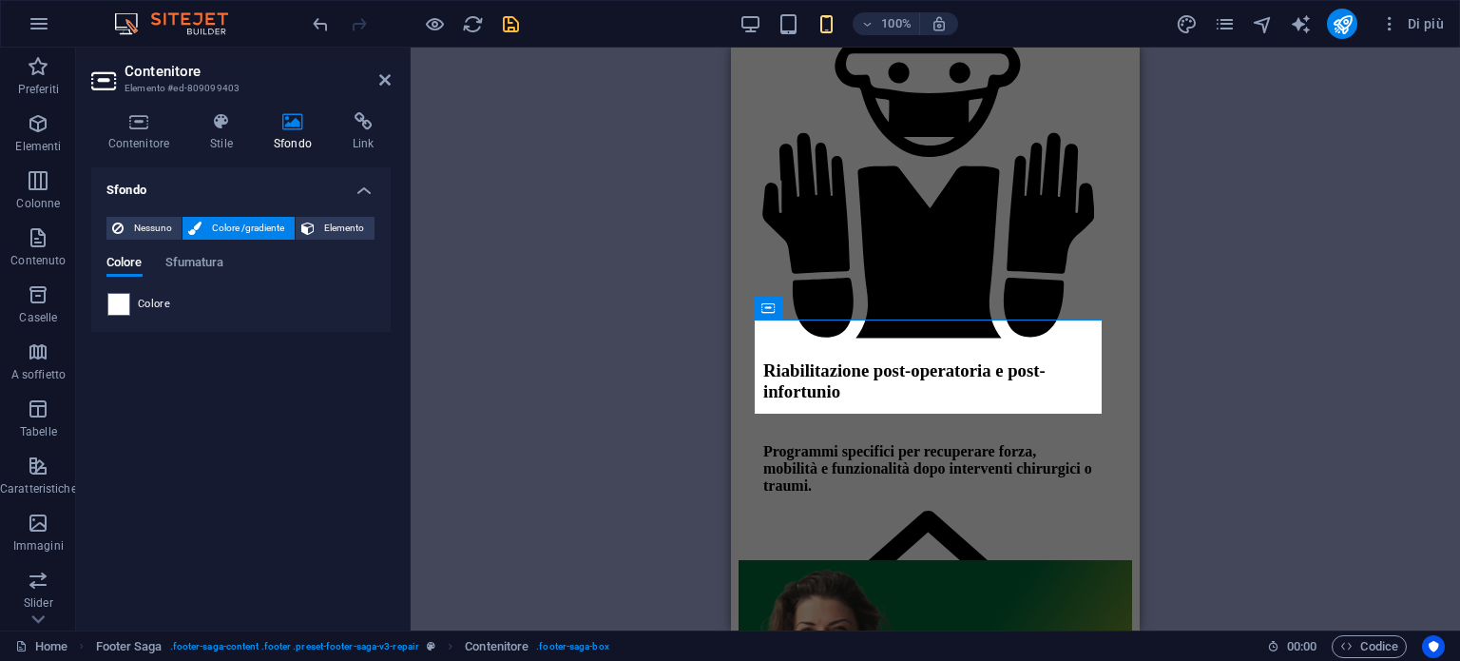
click at [129, 304] on div at bounding box center [118, 304] width 23 height 23
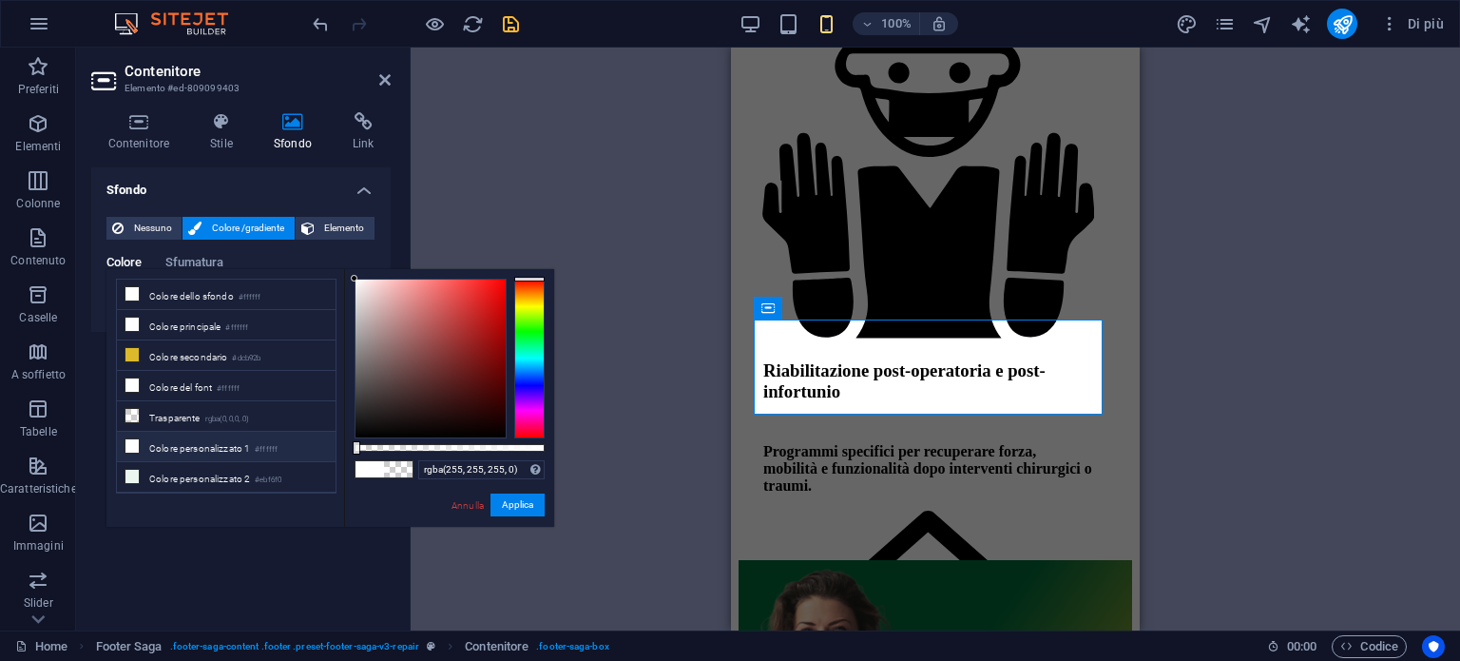
drag, startPoint x: 479, startPoint y: 451, endPoint x: 308, endPoint y: 443, distance: 171.3
click at [308, 443] on div "less Colore dello sfondo #ffffff Colore principale #ffffff Colore secondario #d…" at bounding box center [330, 398] width 448 height 258
click at [353, 452] on div at bounding box center [357, 447] width 8 height 13
drag, startPoint x: 356, startPoint y: 448, endPoint x: 603, endPoint y: 453, distance: 247.2
click at [603, 453] on body "[DOMAIN_NAME] Home Preferiti Elementi Colonne Contenuto Caselle A soffietto Tab…" at bounding box center [730, 330] width 1460 height 661
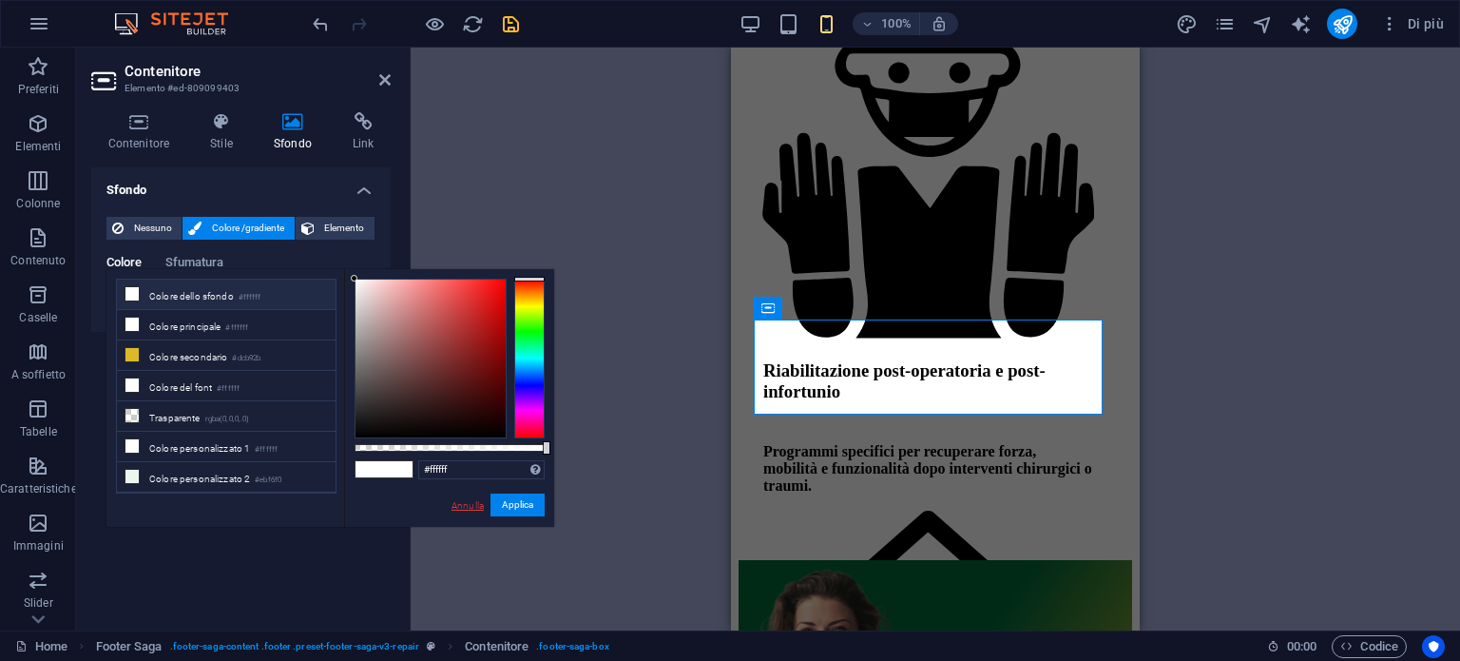
click at [469, 498] on link "Annulla" at bounding box center [468, 505] width 36 height 14
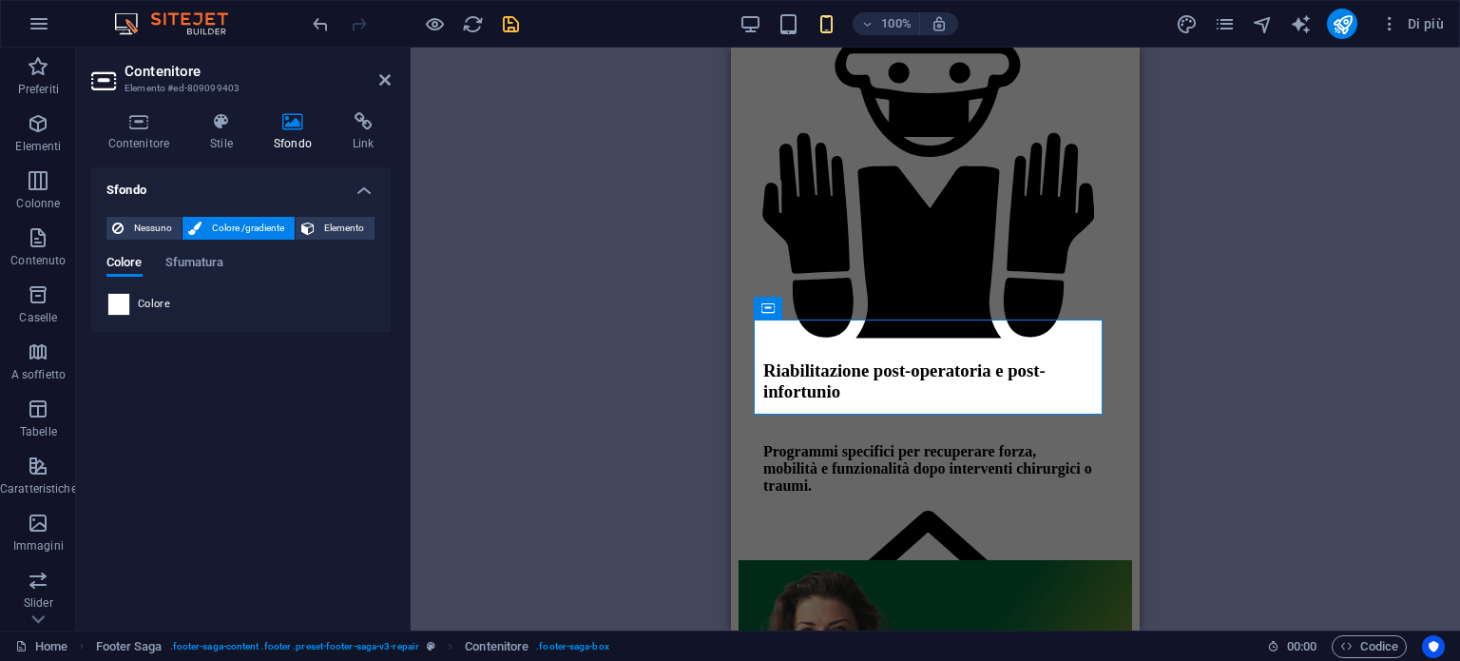
click at [114, 310] on span at bounding box center [118, 304] width 21 height 21
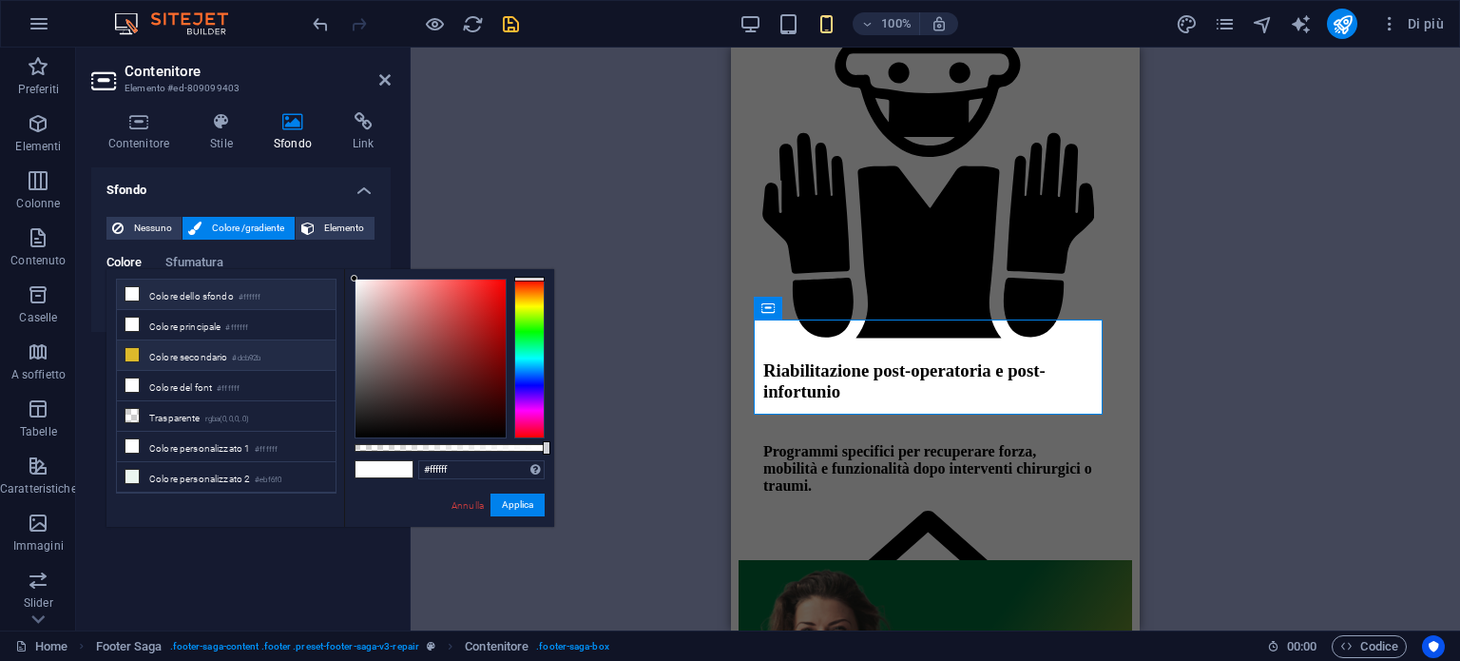
click at [143, 355] on li "Colore secondario #dcb92b" at bounding box center [226, 355] width 219 height 30
type input "#dcb92b"
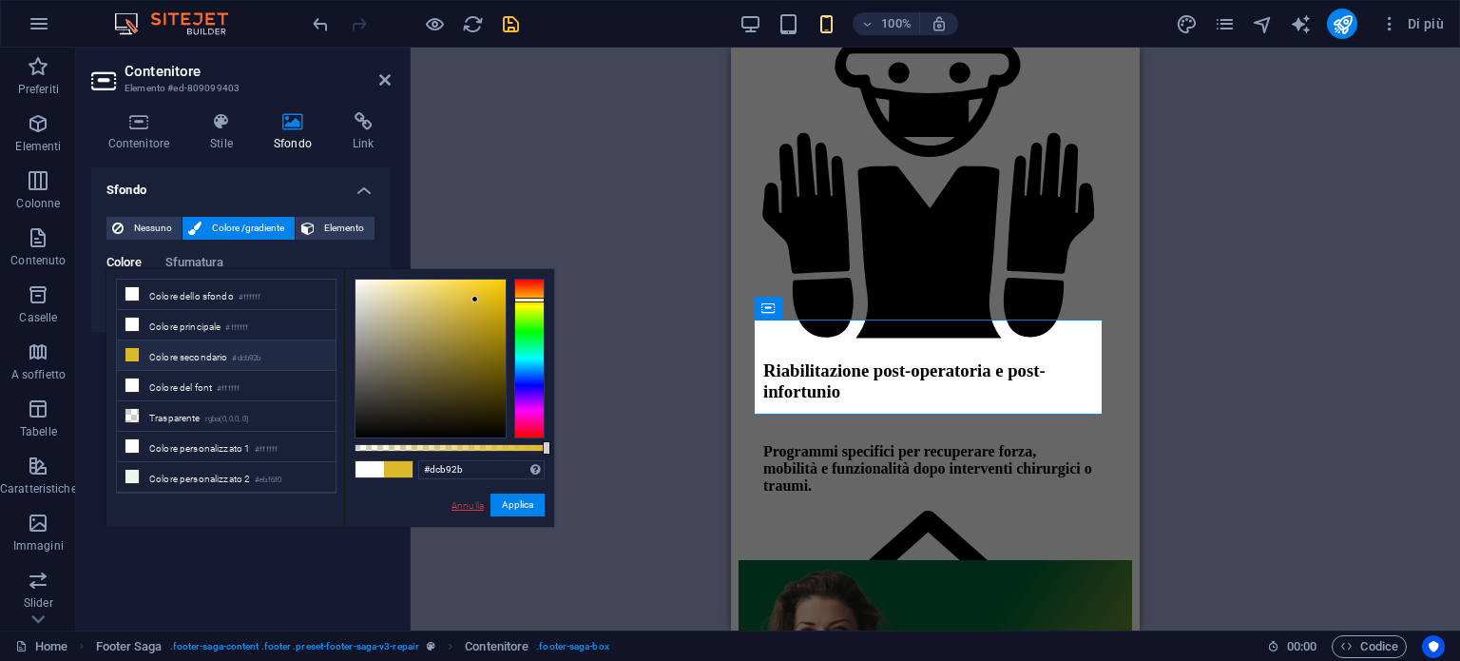
click at [472, 501] on link "Annulla" at bounding box center [468, 505] width 36 height 14
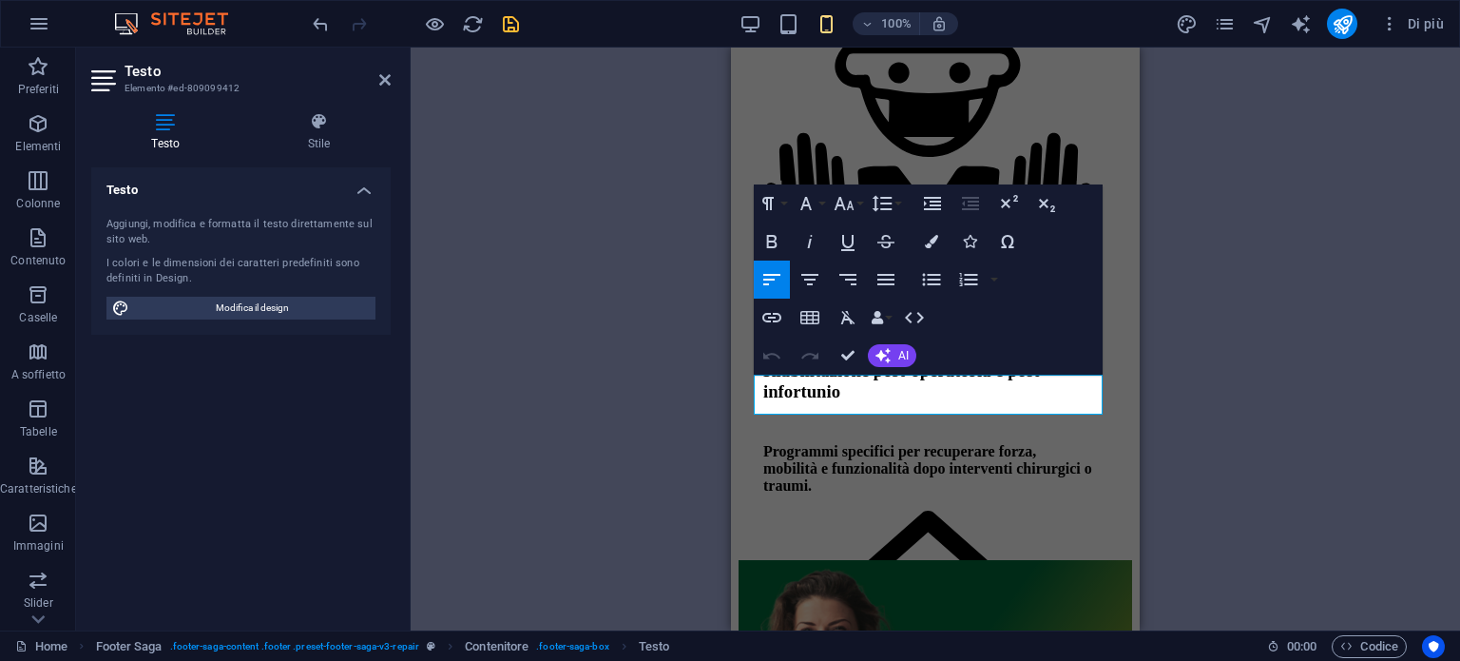
drag, startPoint x: 875, startPoint y: 411, endPoint x: 1453, endPoint y: 423, distance: 578.2
click at [328, 136] on h4 "Stile" at bounding box center [320, 132] width 144 height 40
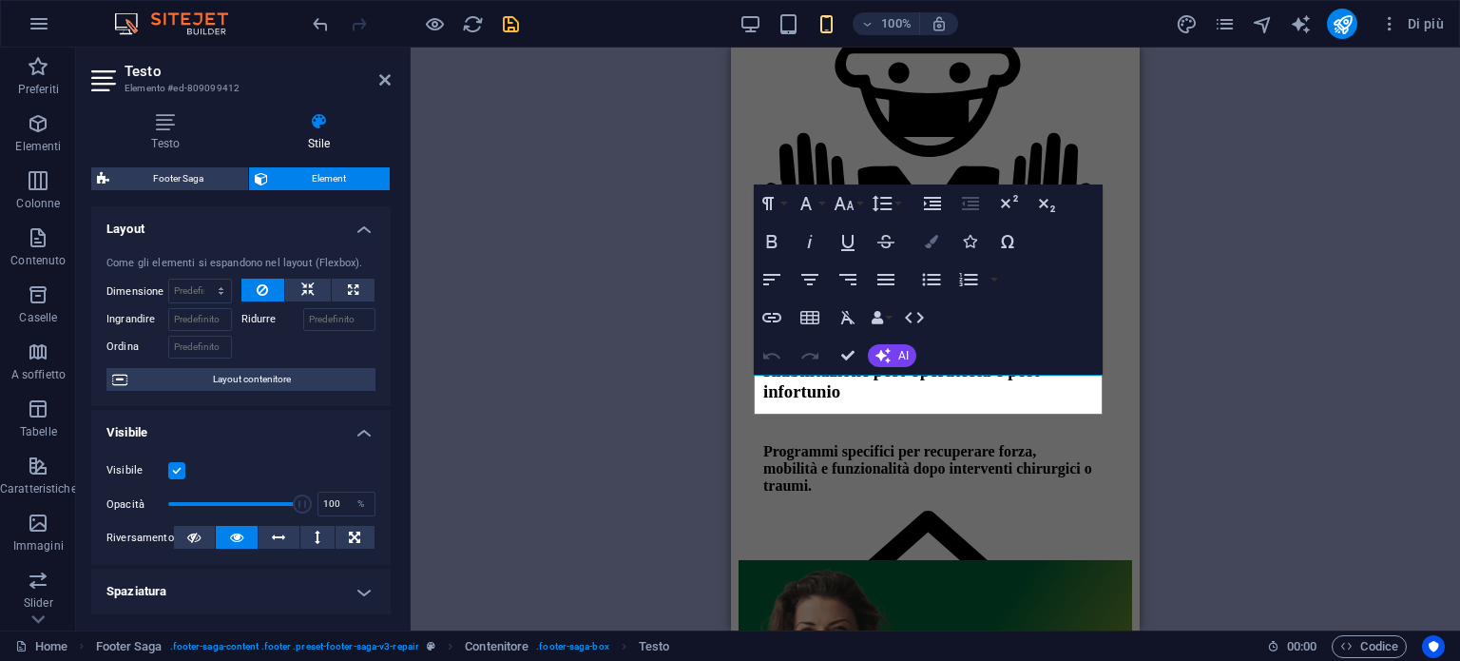
click at [940, 239] on button "Colors" at bounding box center [932, 241] width 36 height 38
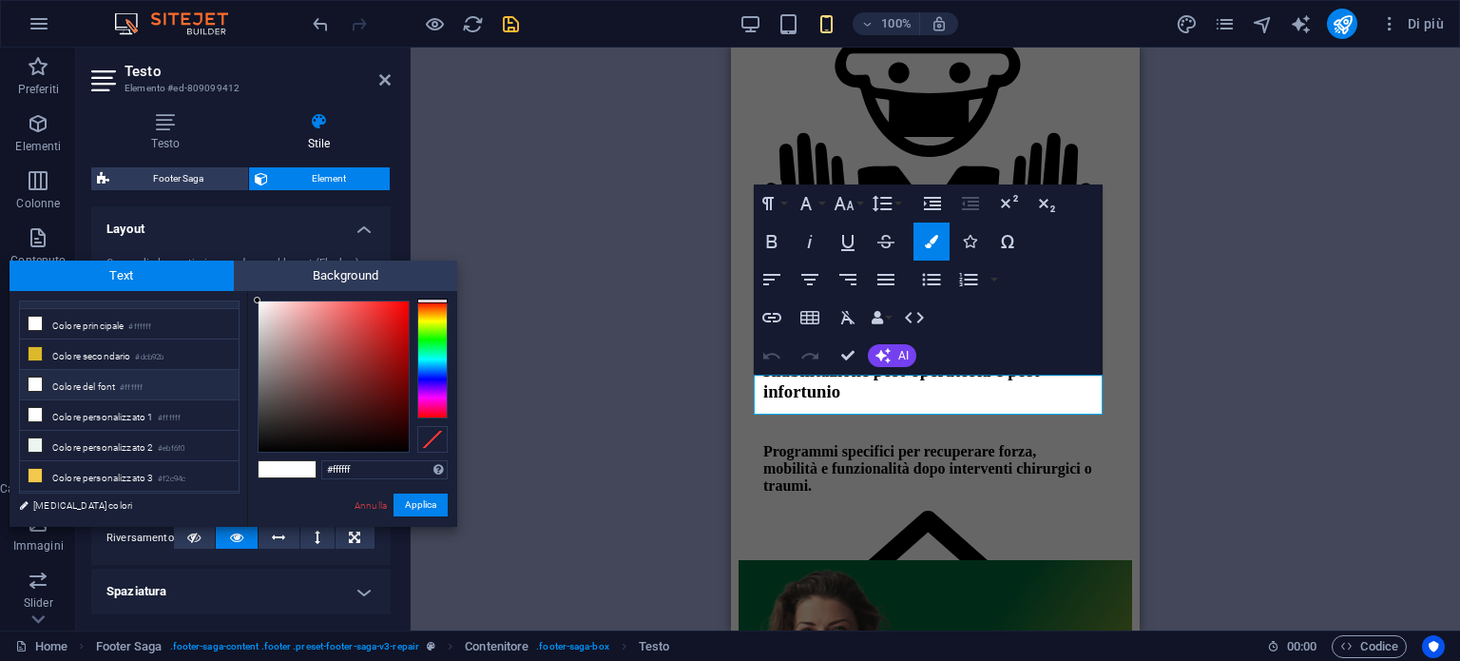
scroll to position [42, 0]
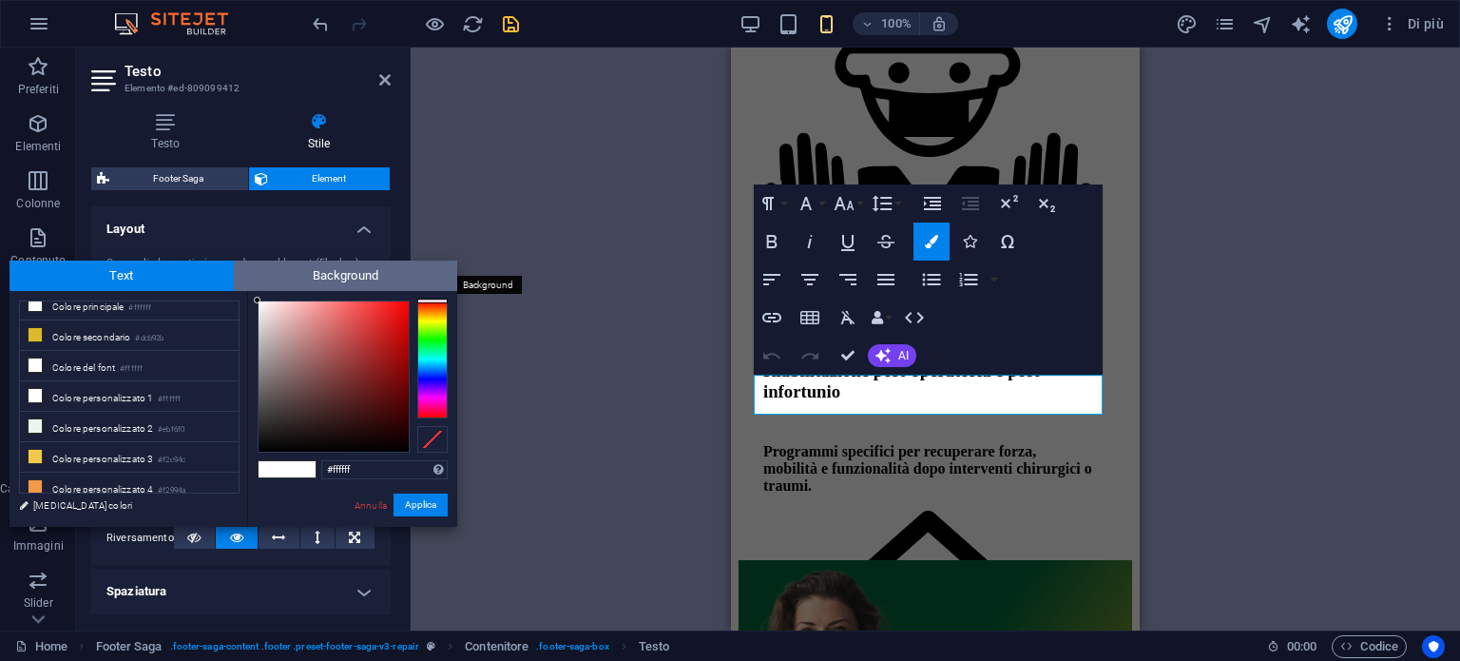
click at [343, 270] on span "Background" at bounding box center [346, 275] width 224 height 30
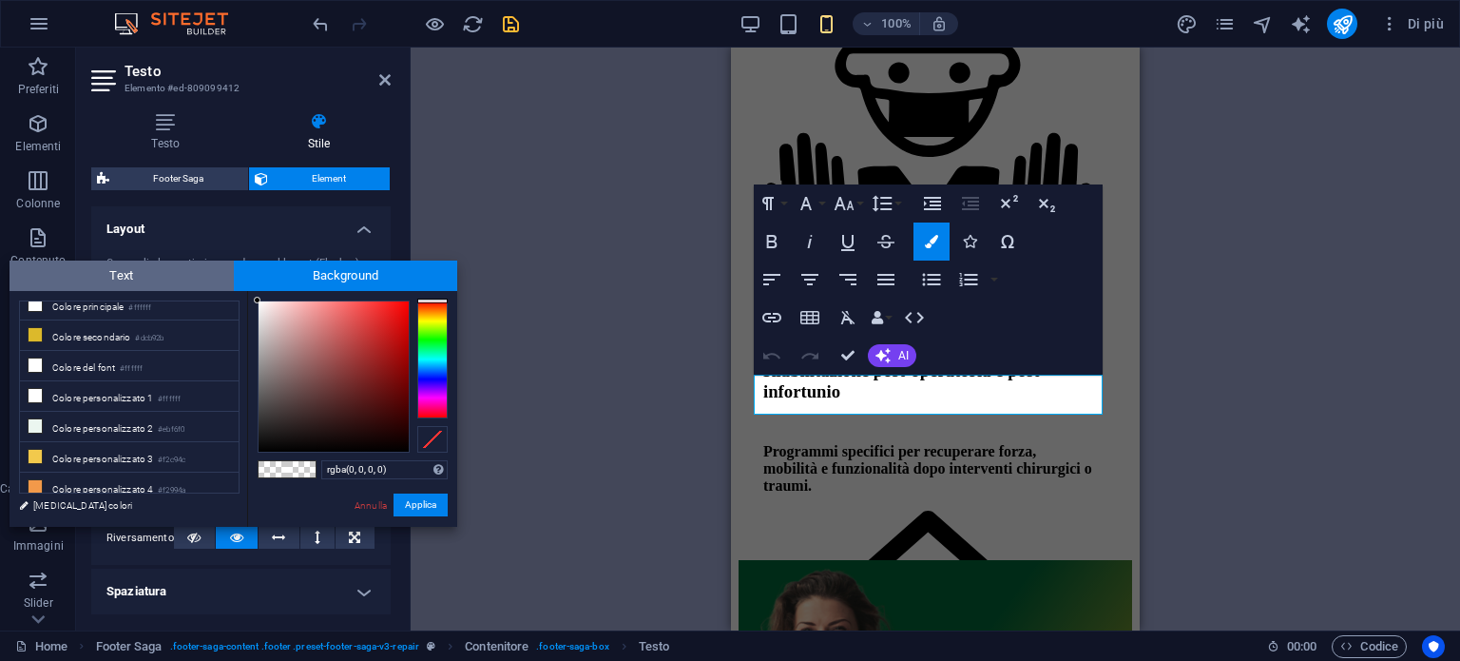
click at [124, 266] on span "Text" at bounding box center [122, 275] width 224 height 30
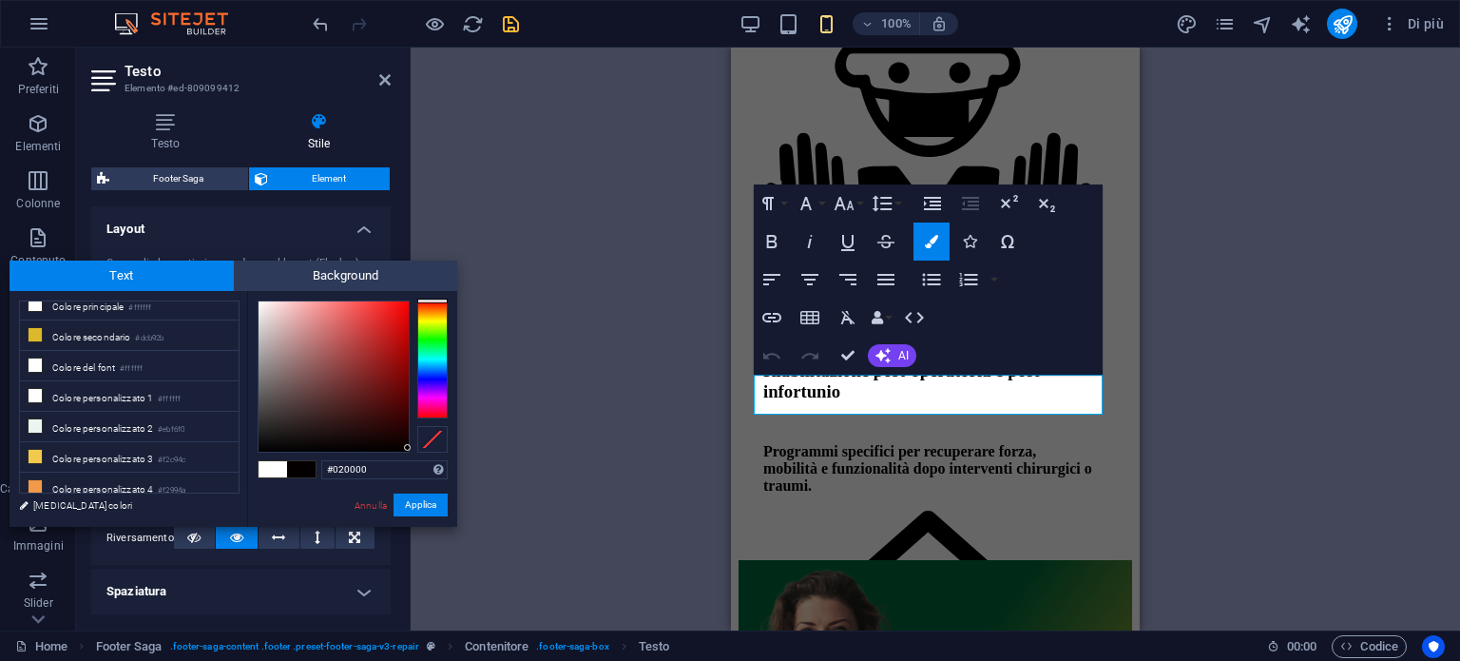
type input "#000000"
drag, startPoint x: 342, startPoint y: 428, endPoint x: 426, endPoint y: 500, distance: 110.5
click at [450, 454] on div "#000000 Formati supportati #0852ed rgb(8, 82, 237) rgba(8, 82, 237, 90%) hsv(22…" at bounding box center [352, 546] width 210 height 511
click at [416, 506] on button "Applica" at bounding box center [421, 504] width 54 height 23
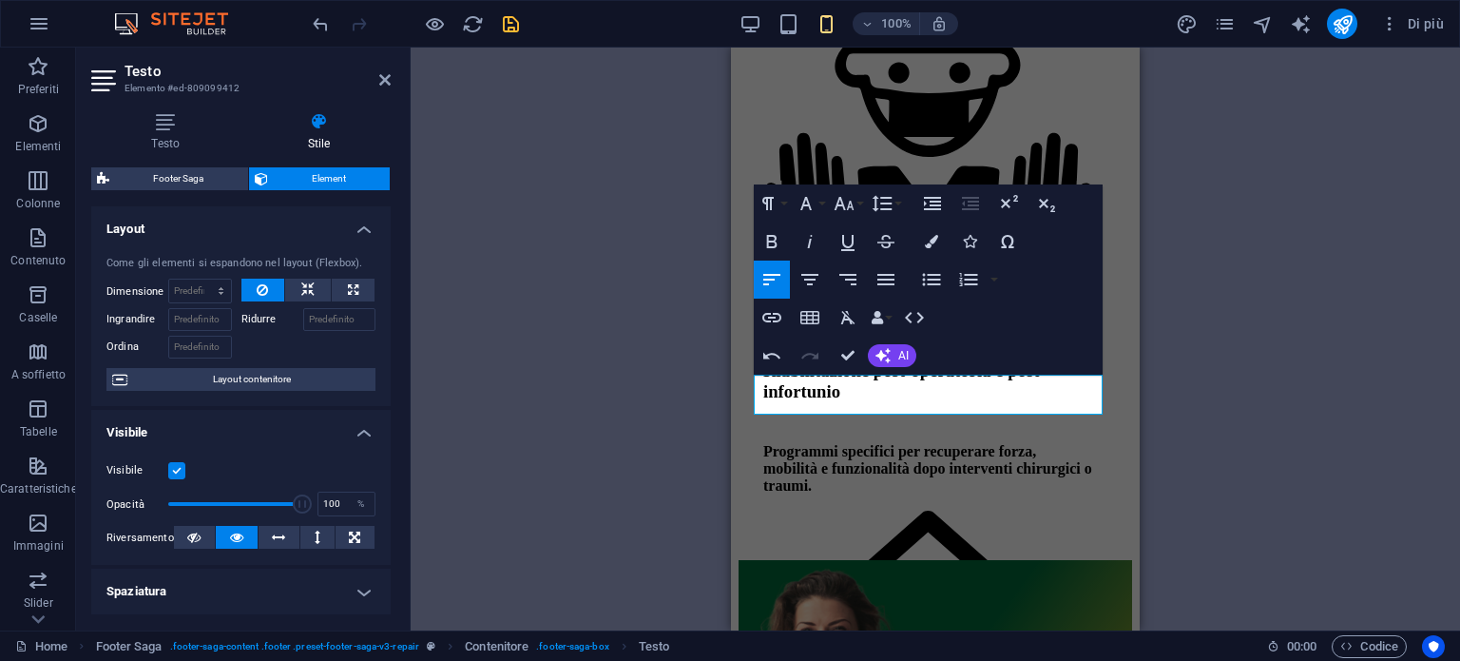
click at [887, 469] on div "H1 Séparateur Séparateur H2 Testo sullo sfondo Contenitore Spaziatore Testo Spa…" at bounding box center [935, 339] width 409 height 583
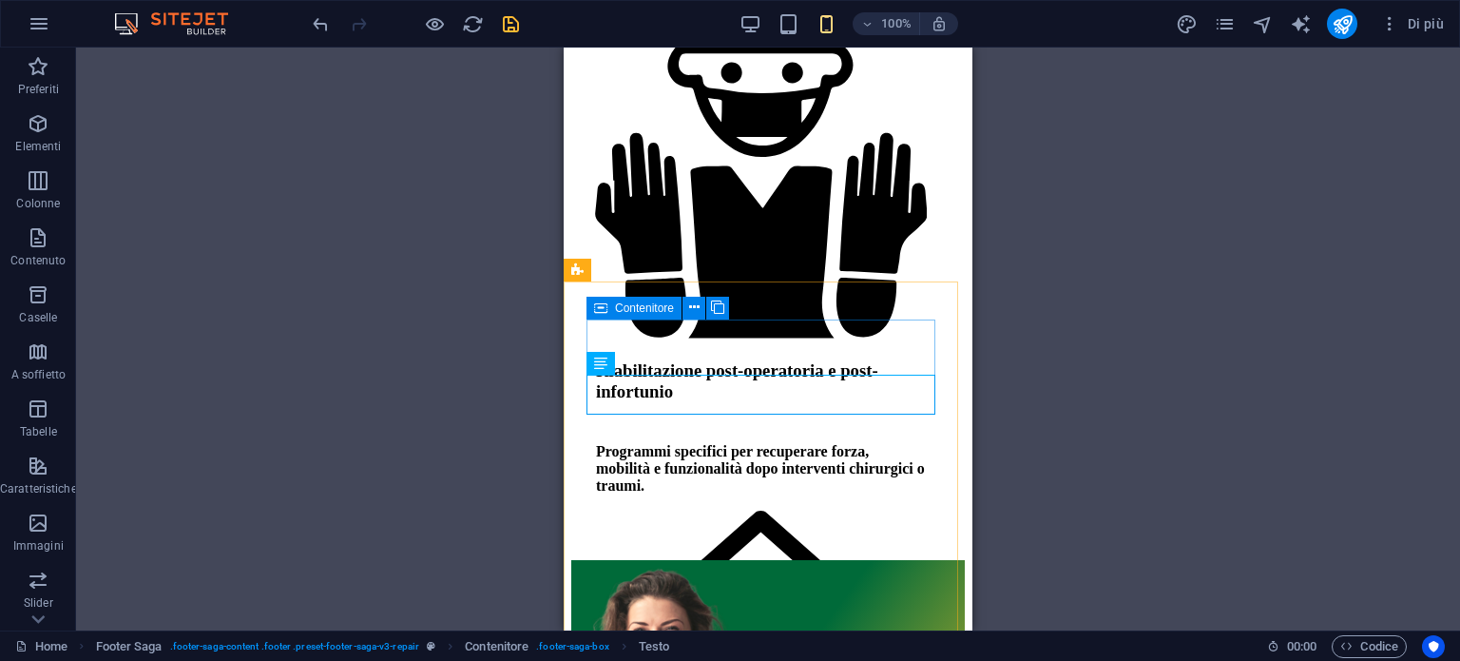
click at [610, 311] on div "Contenitore" at bounding box center [634, 308] width 95 height 23
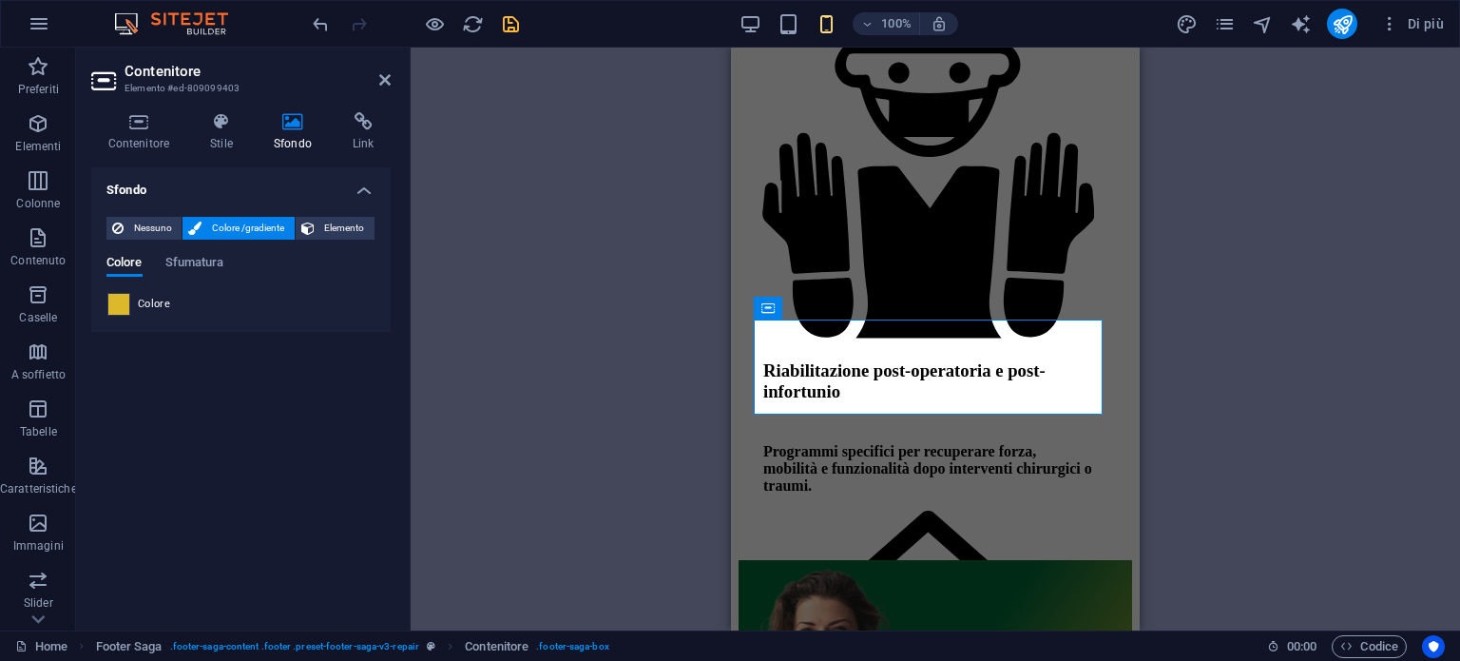
click at [118, 303] on span at bounding box center [118, 304] width 21 height 21
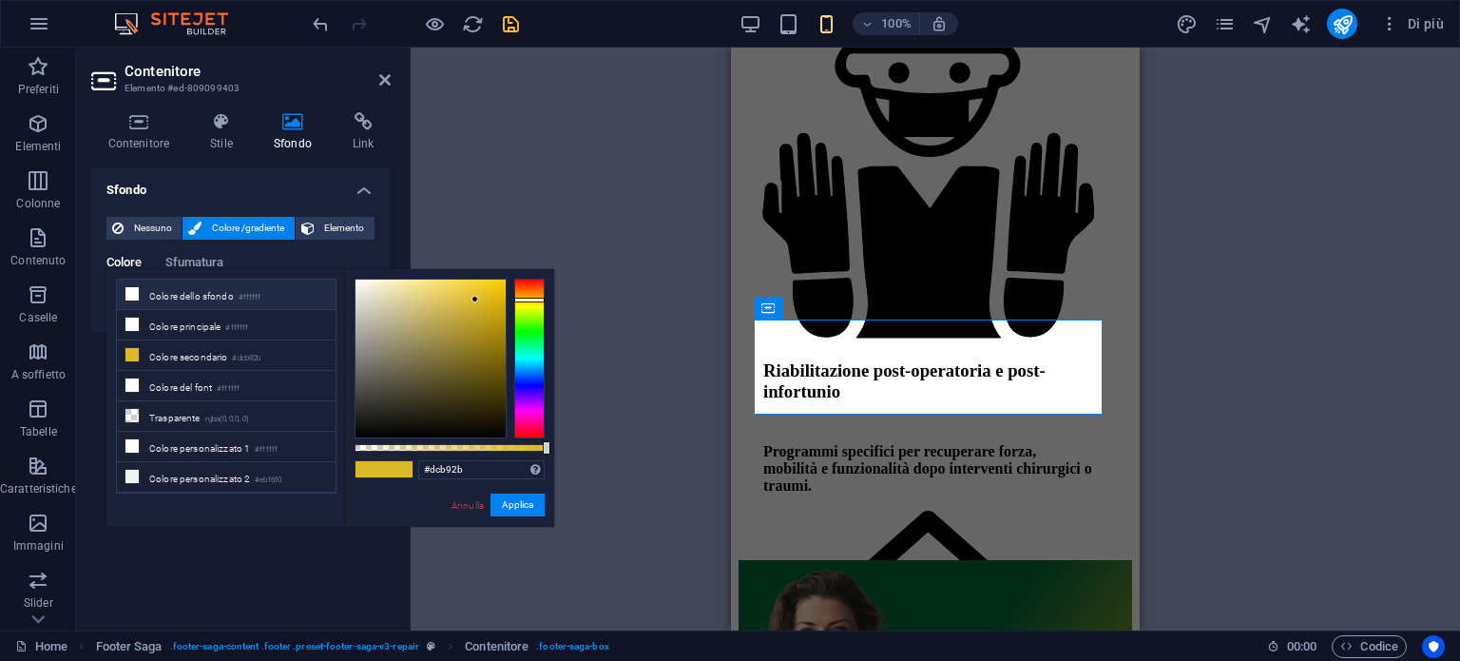
click at [133, 293] on icon at bounding box center [131, 293] width 13 height 13
type input "#ffffff"
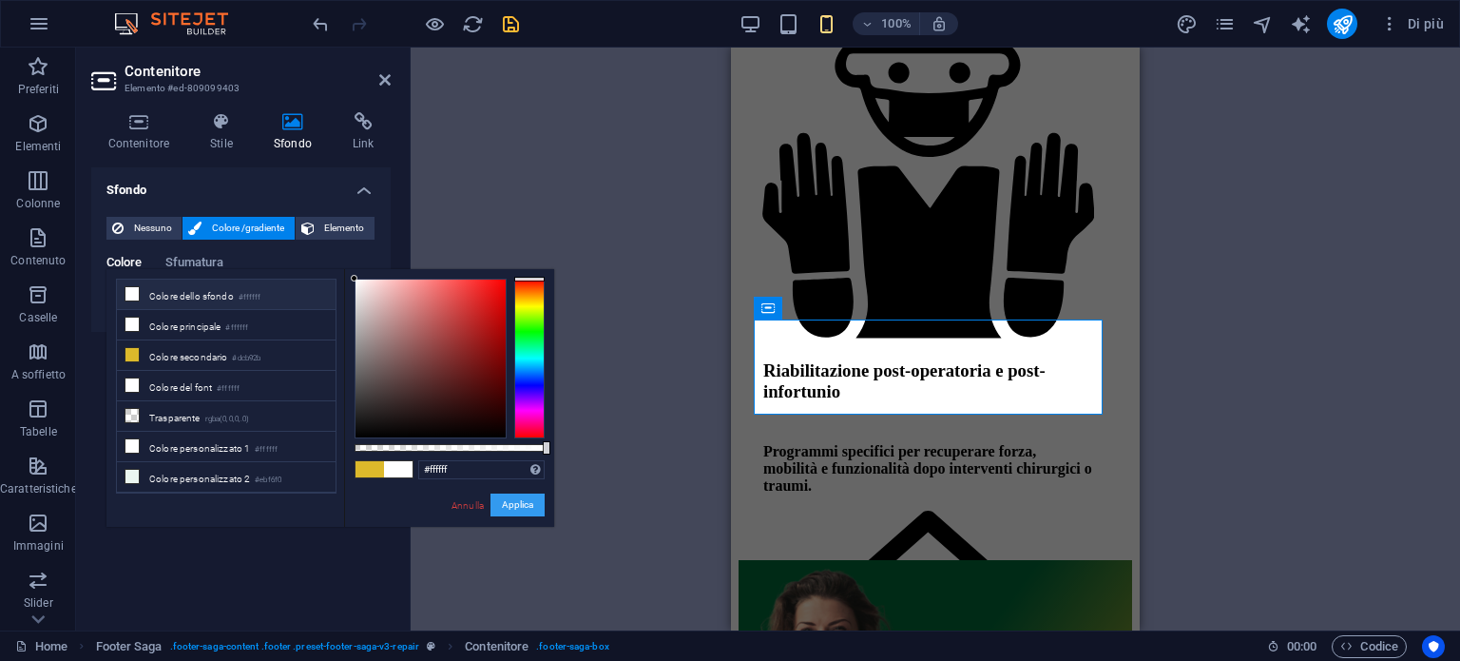
click at [499, 503] on button "Applica" at bounding box center [518, 504] width 54 height 23
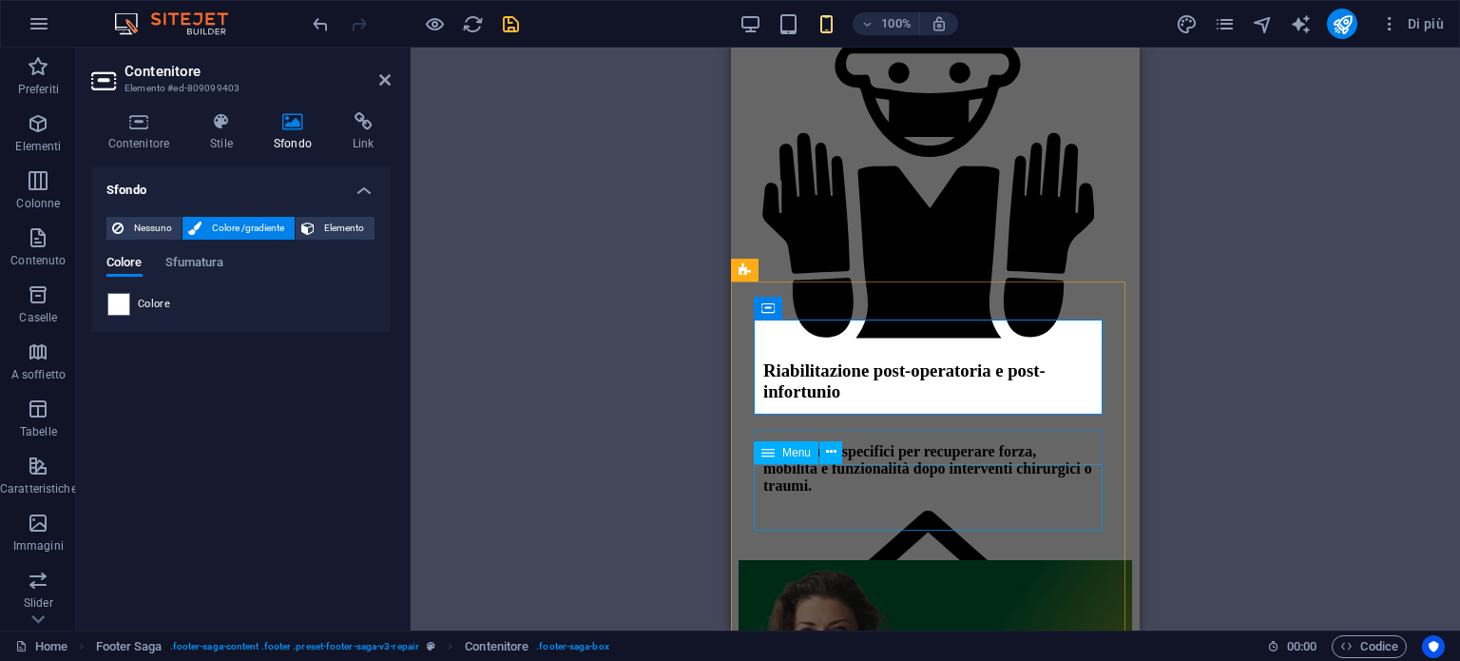
click at [769, 458] on icon at bounding box center [768, 452] width 13 height 23
select select "4"
select select
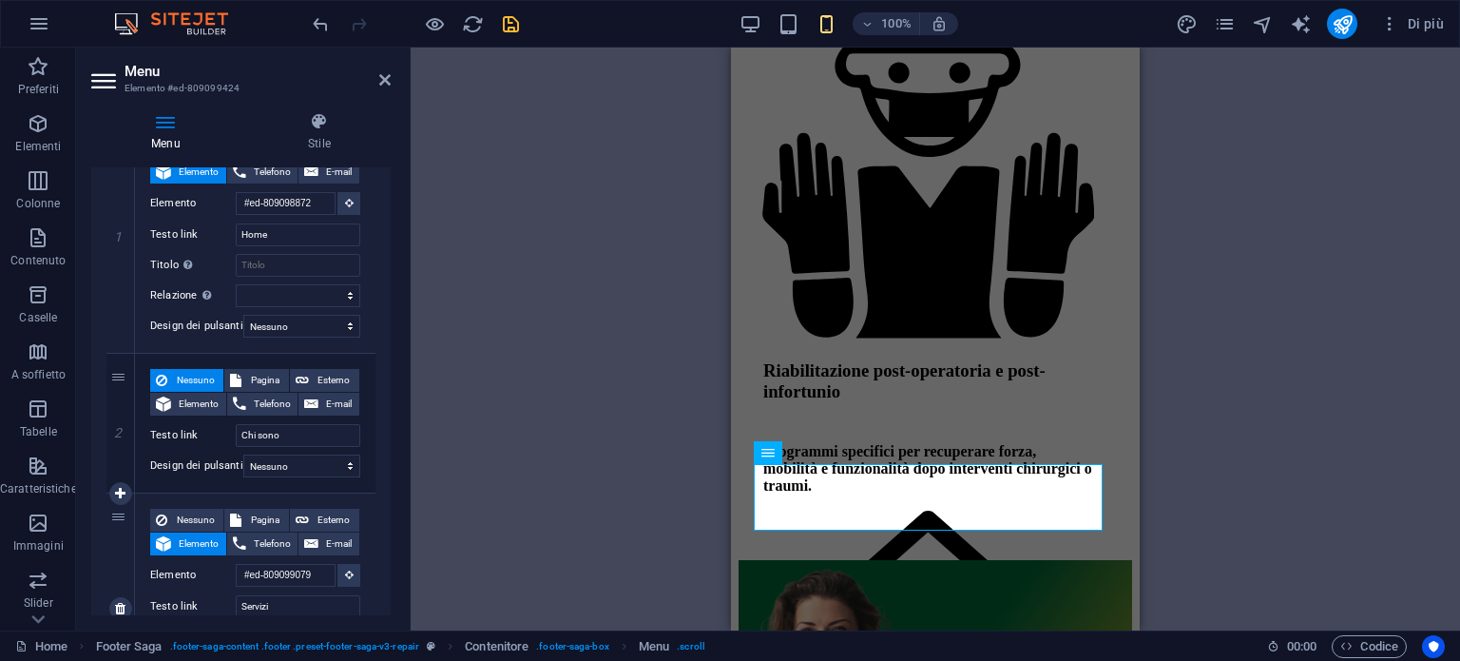
scroll to position [0, 0]
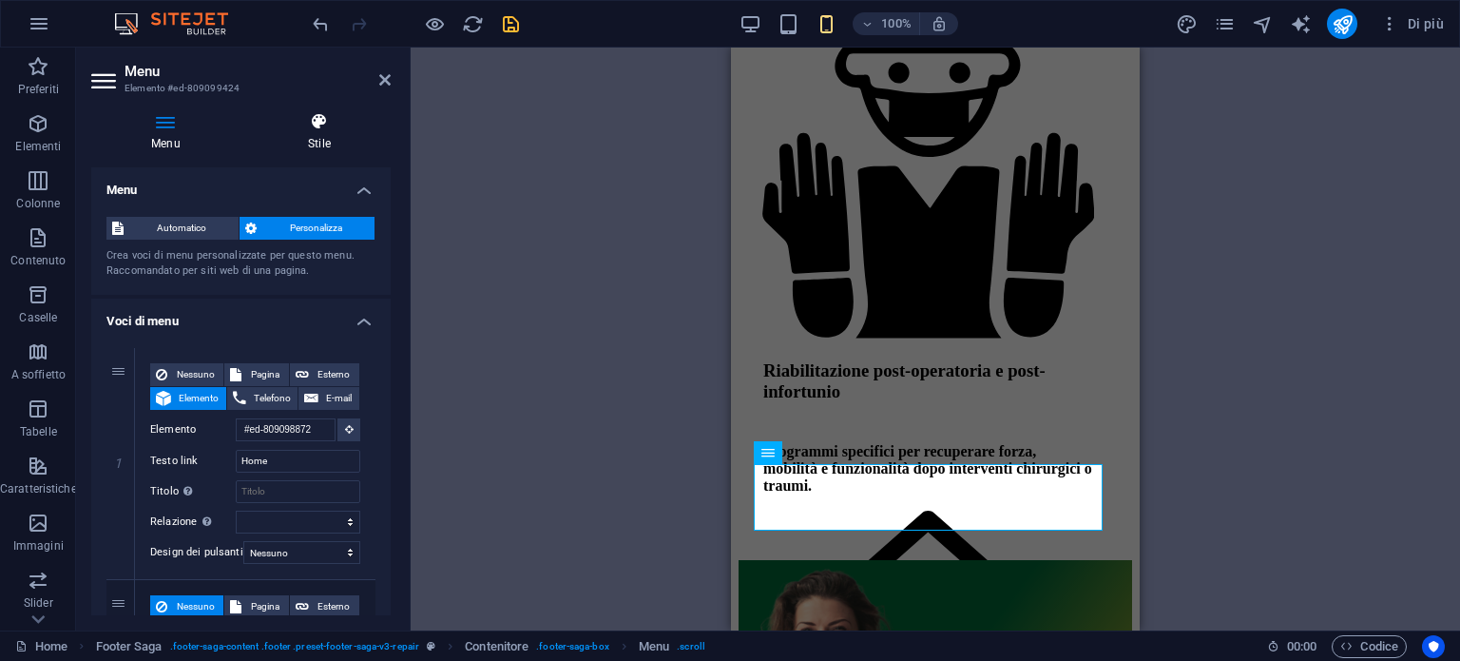
click at [299, 137] on h4 "Stile" at bounding box center [319, 132] width 143 height 40
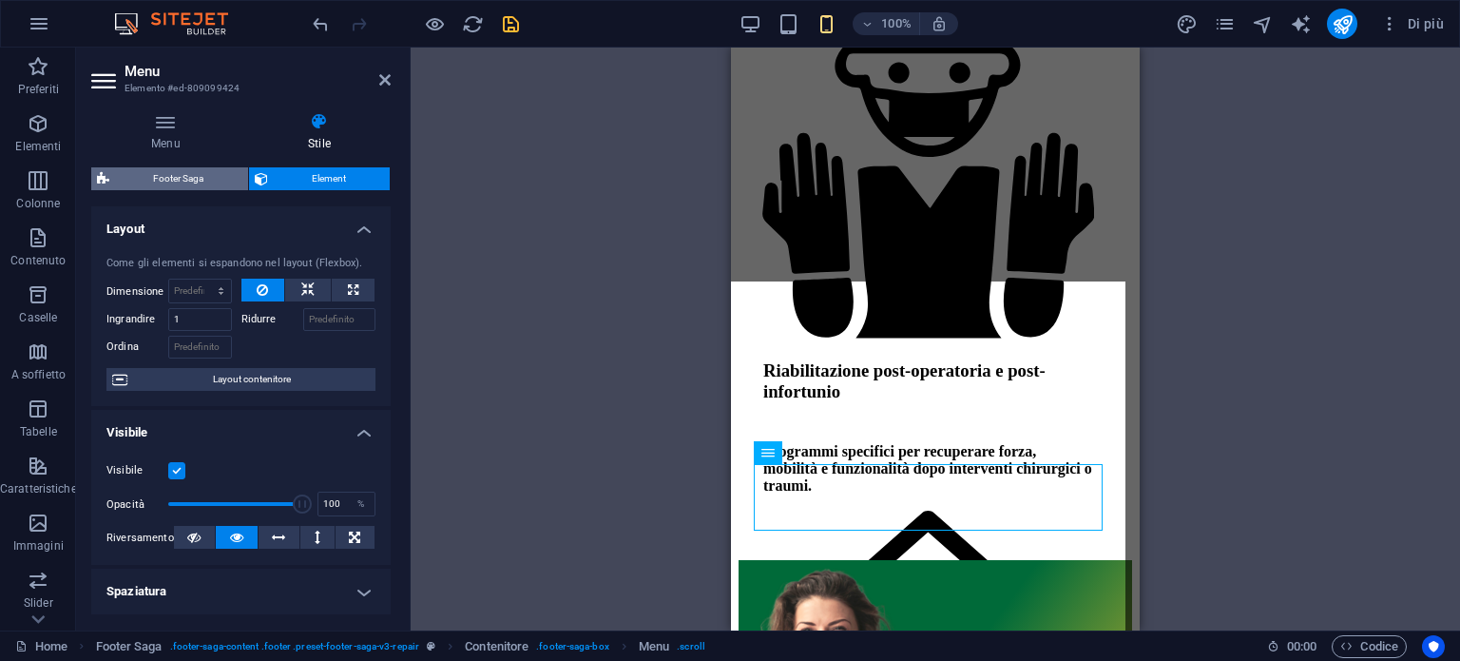
click at [166, 175] on span "Footer Saga" at bounding box center [178, 178] width 127 height 23
select select "rem"
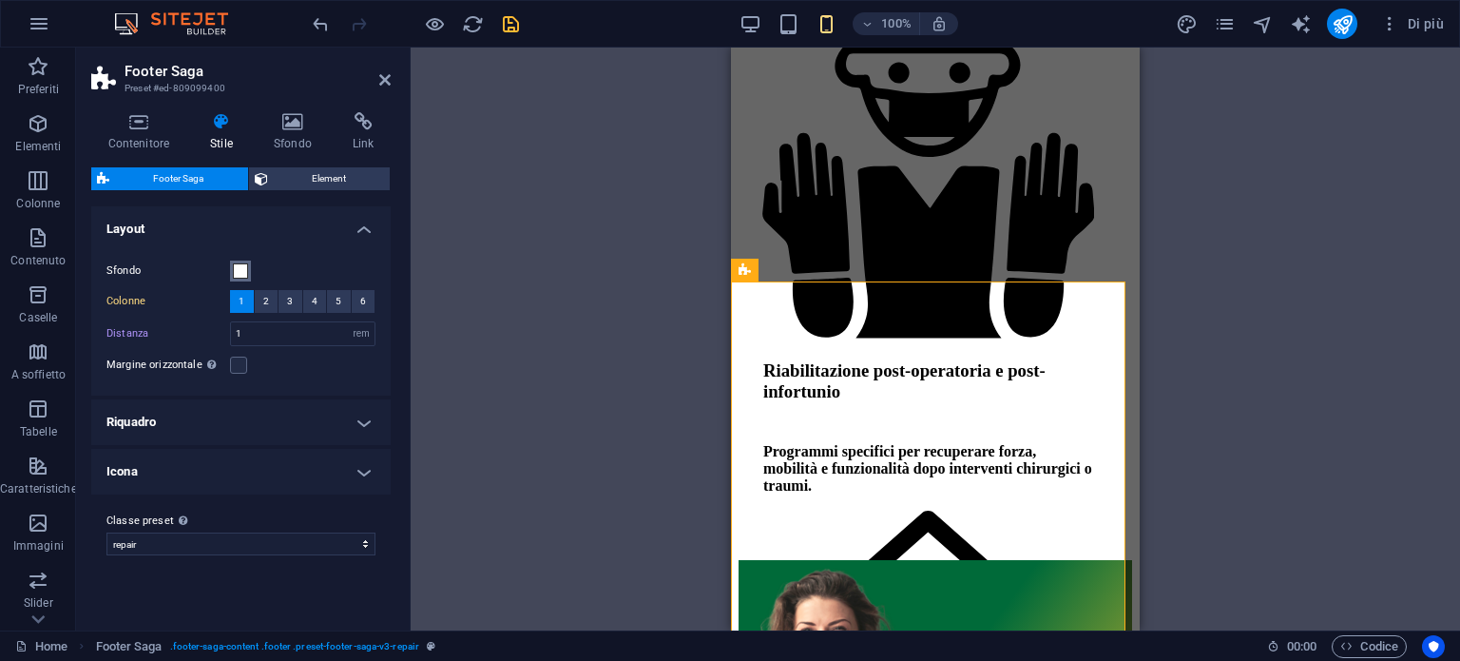
click at [243, 269] on span at bounding box center [240, 270] width 15 height 15
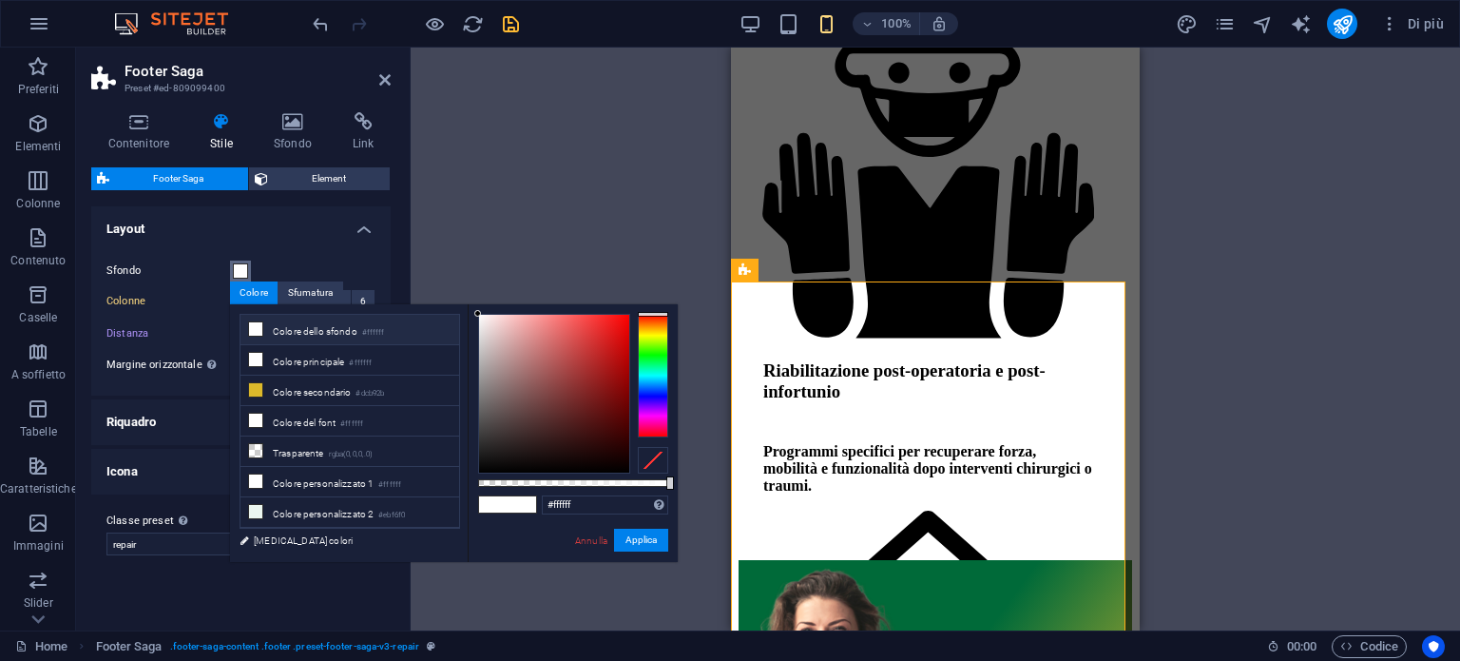
click at [243, 269] on span at bounding box center [240, 270] width 15 height 15
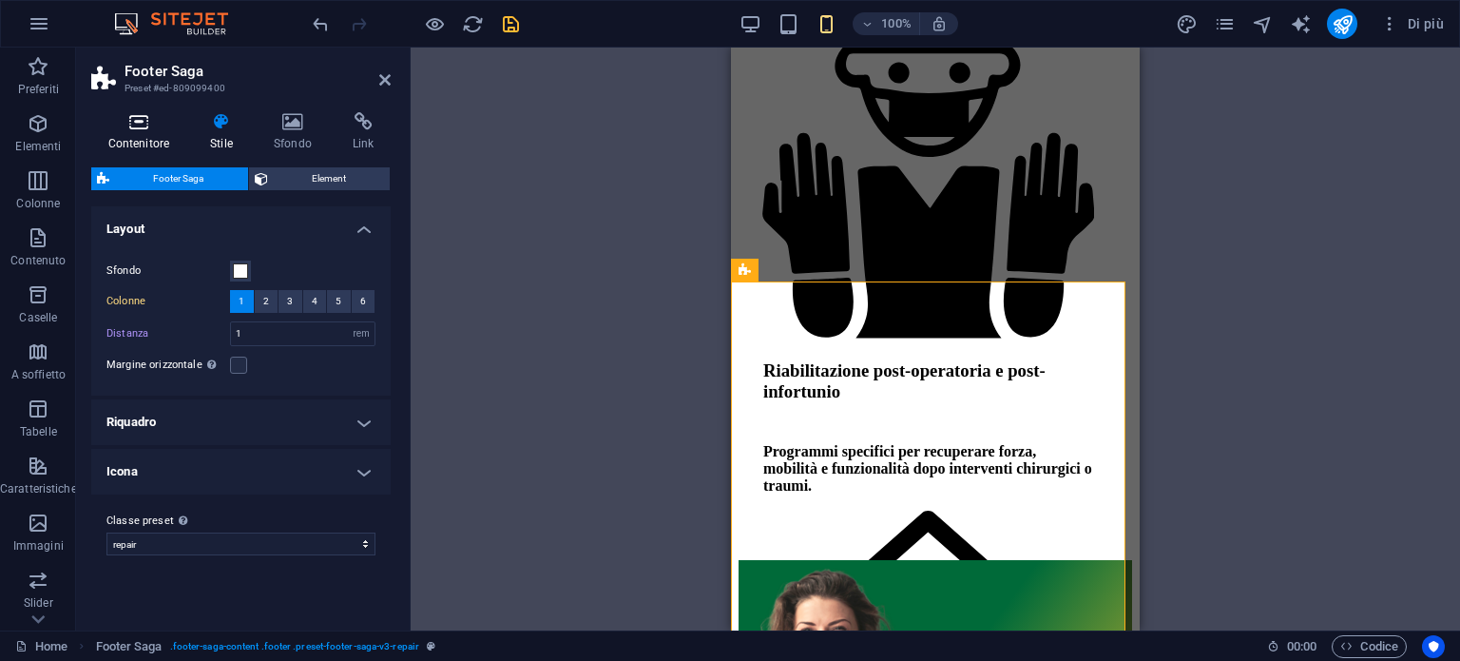
click at [155, 114] on icon at bounding box center [138, 121] width 95 height 19
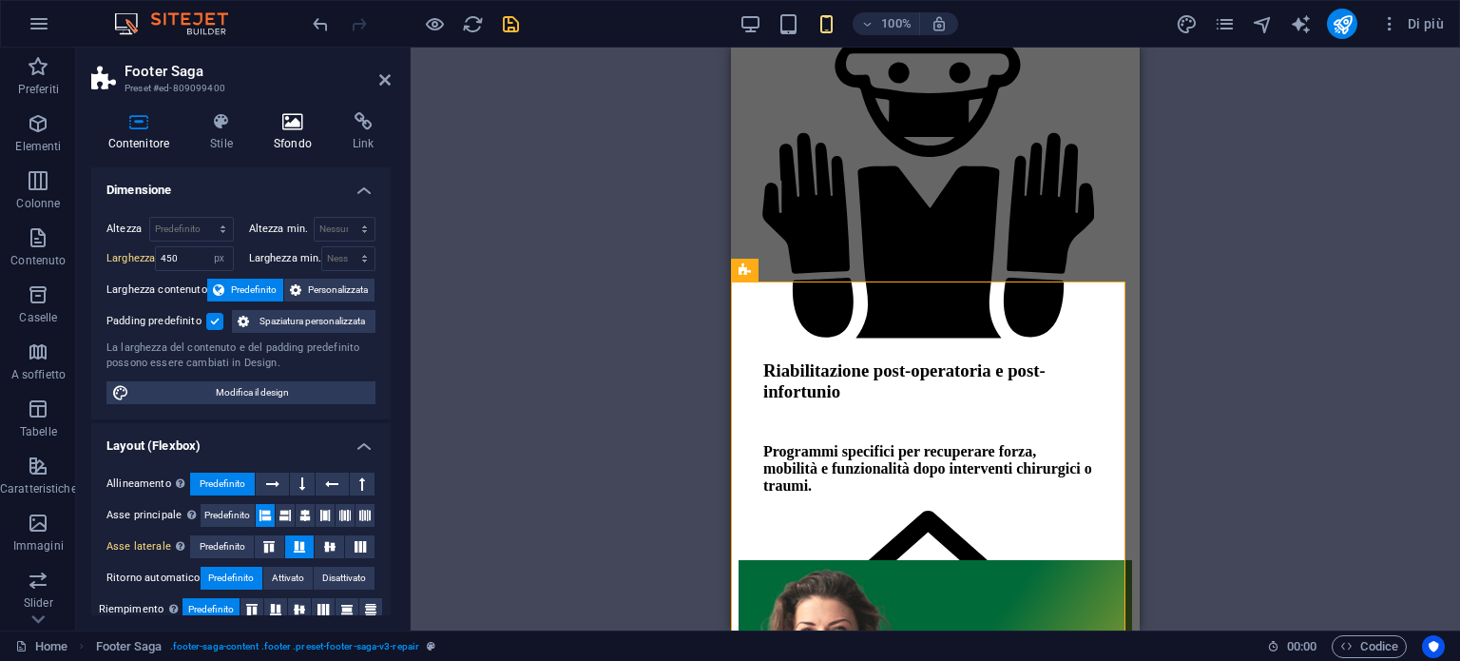
click at [291, 117] on icon at bounding box center [292, 121] width 71 height 19
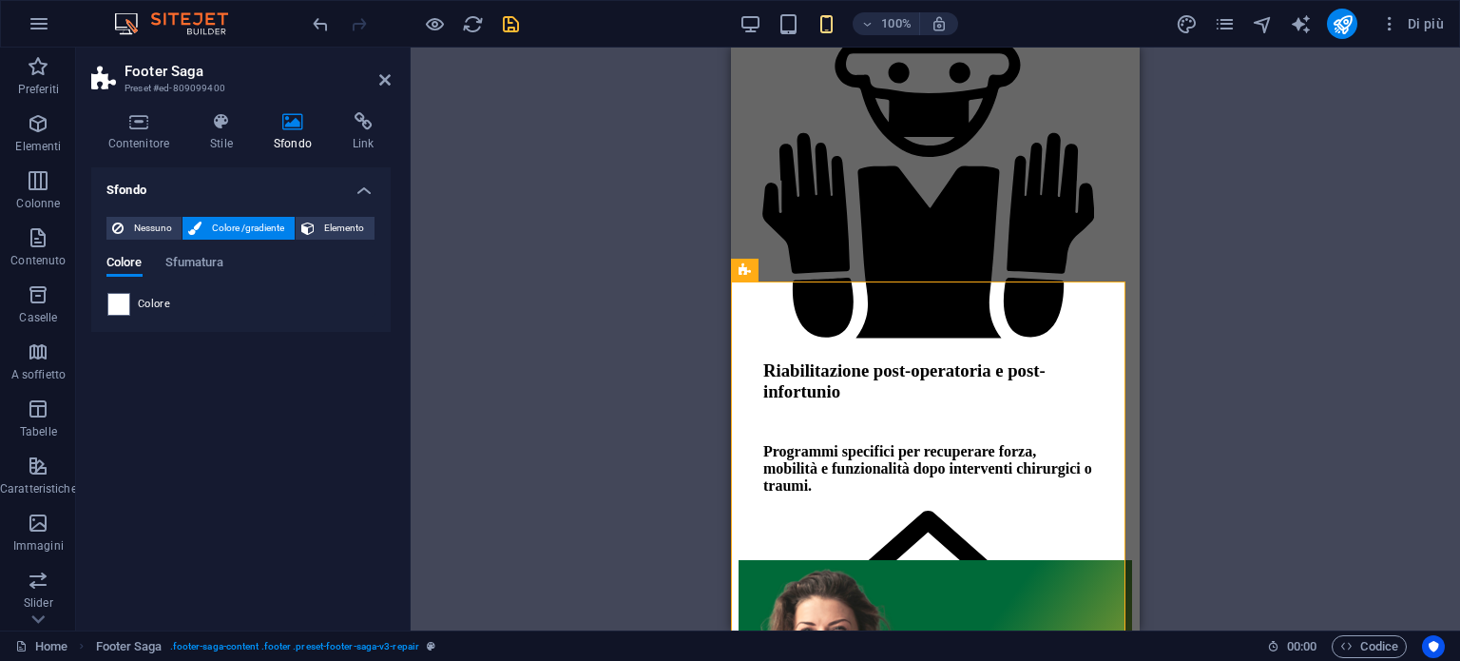
drag, startPoint x: 385, startPoint y: 82, endPoint x: 398, endPoint y: 96, distance: 19.5
click at [385, 82] on icon at bounding box center [384, 79] width 11 height 15
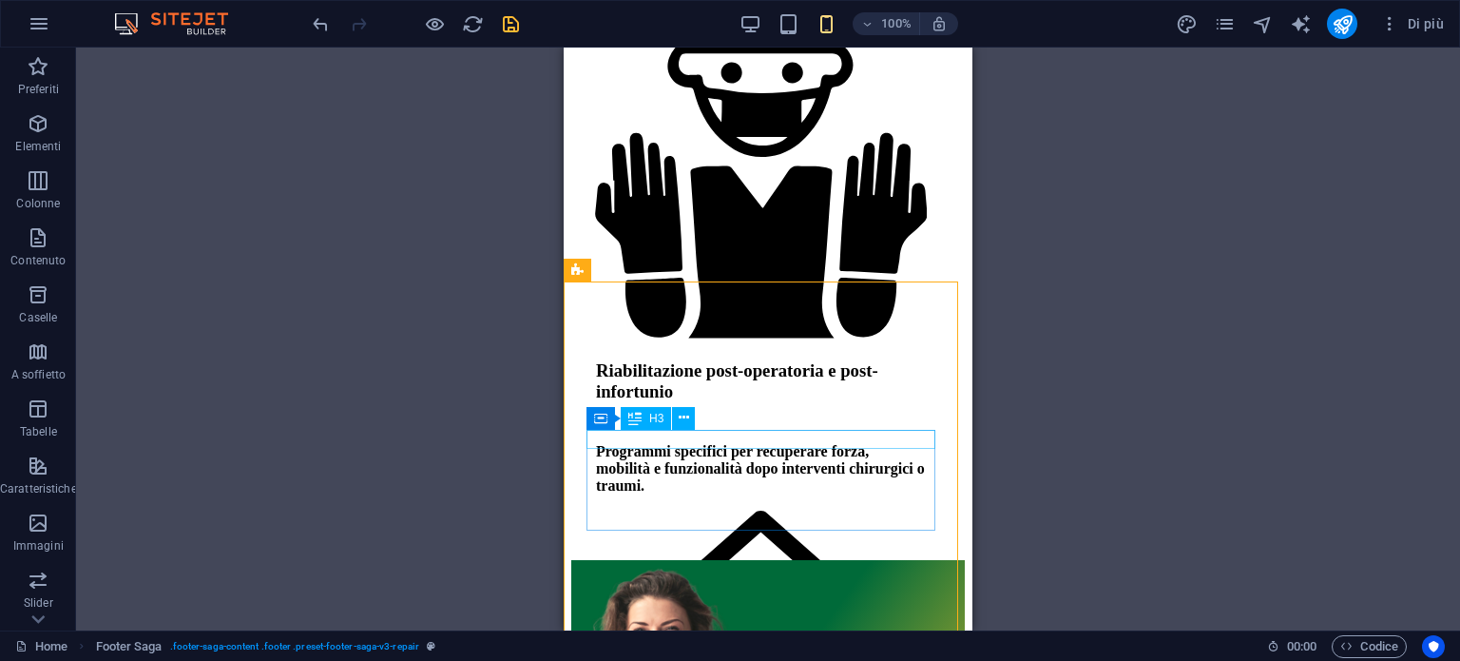
click at [643, 421] on div "H3" at bounding box center [646, 418] width 50 height 23
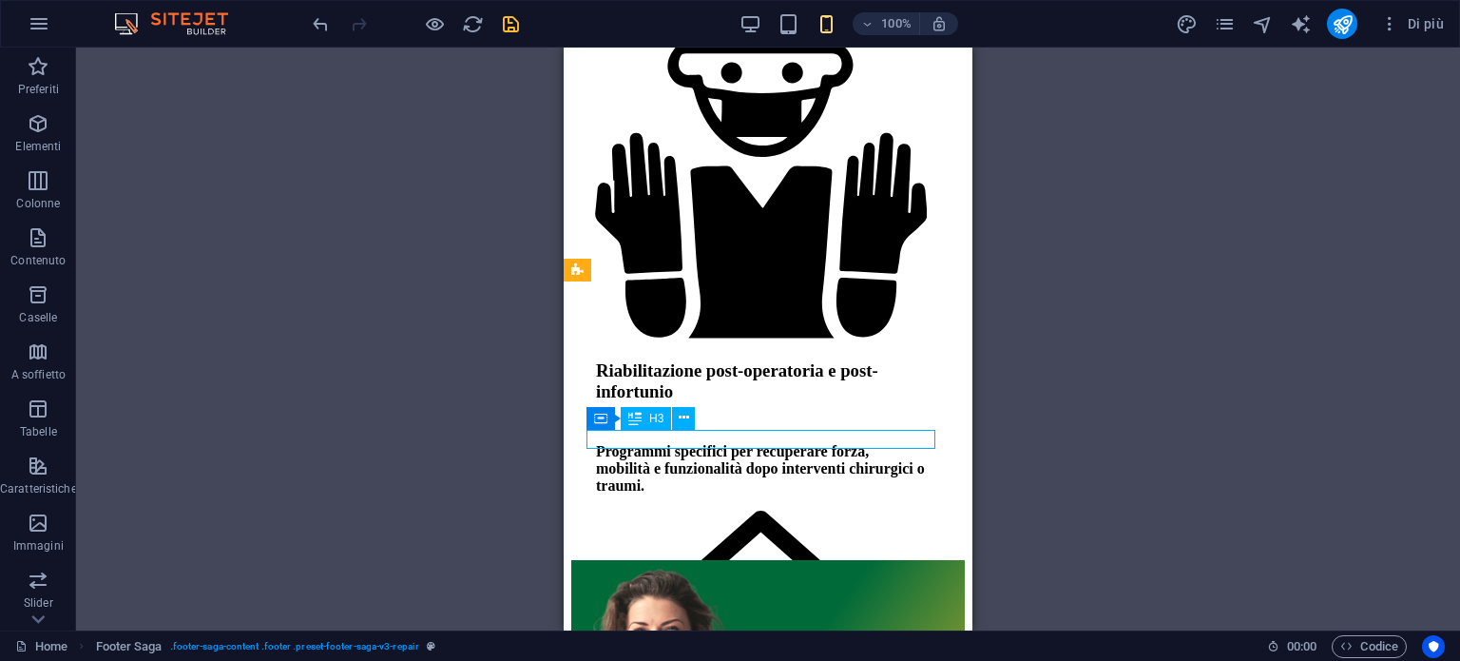
click at [643, 421] on div "H3" at bounding box center [646, 418] width 50 height 23
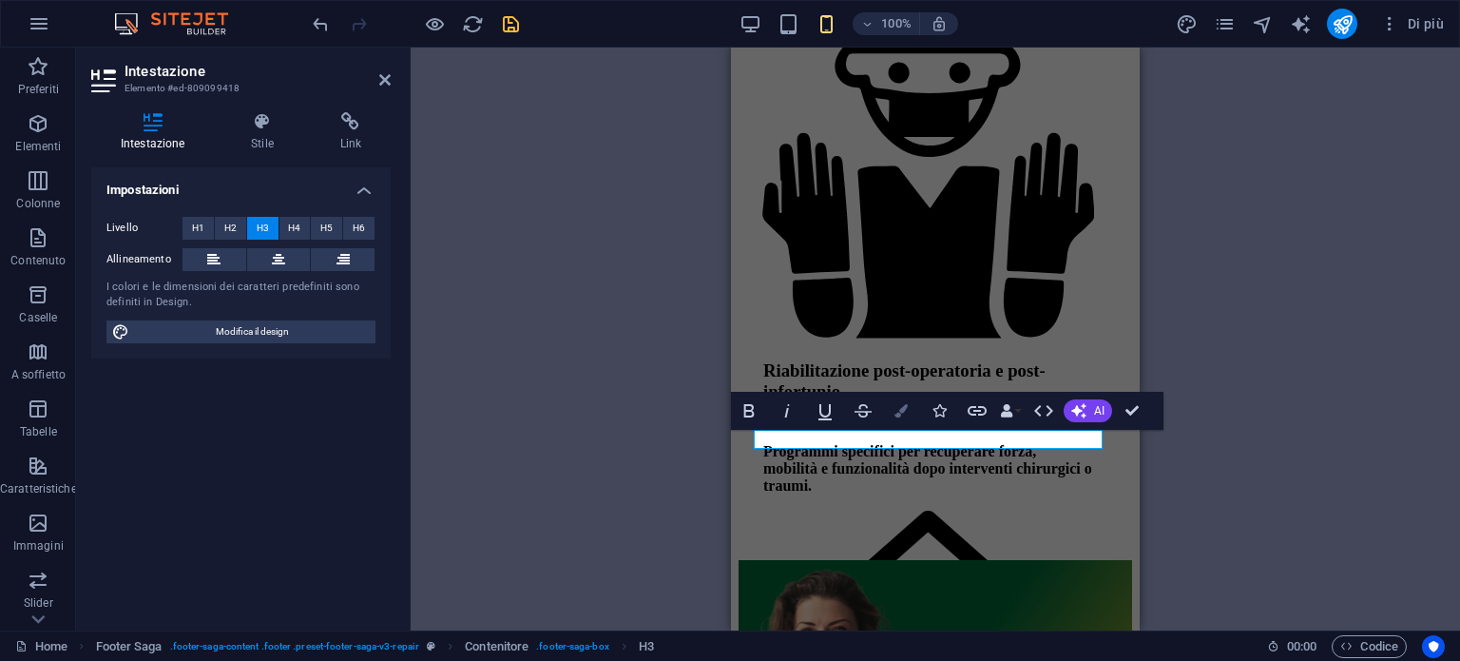
click at [906, 409] on icon "button" at bounding box center [901, 410] width 13 height 13
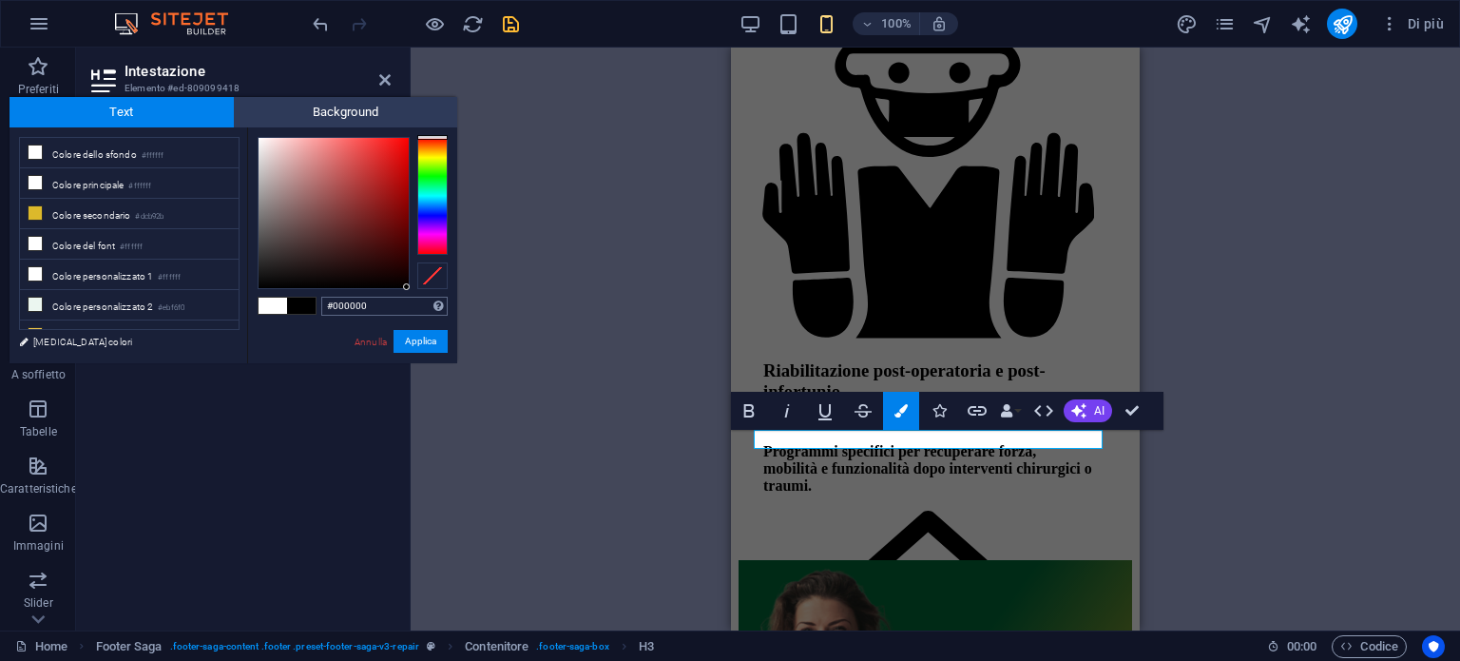
drag, startPoint x: 396, startPoint y: 263, endPoint x: 415, endPoint y: 309, distance: 49.1
click at [412, 306] on div "#000000 Formati supportati #0852ed rgb(8, 82, 237) rgba(8, 82, 237, 90%) hsv(22…" at bounding box center [352, 382] width 210 height 511
type input "#000000"
click at [436, 345] on button "Applica" at bounding box center [421, 341] width 54 height 23
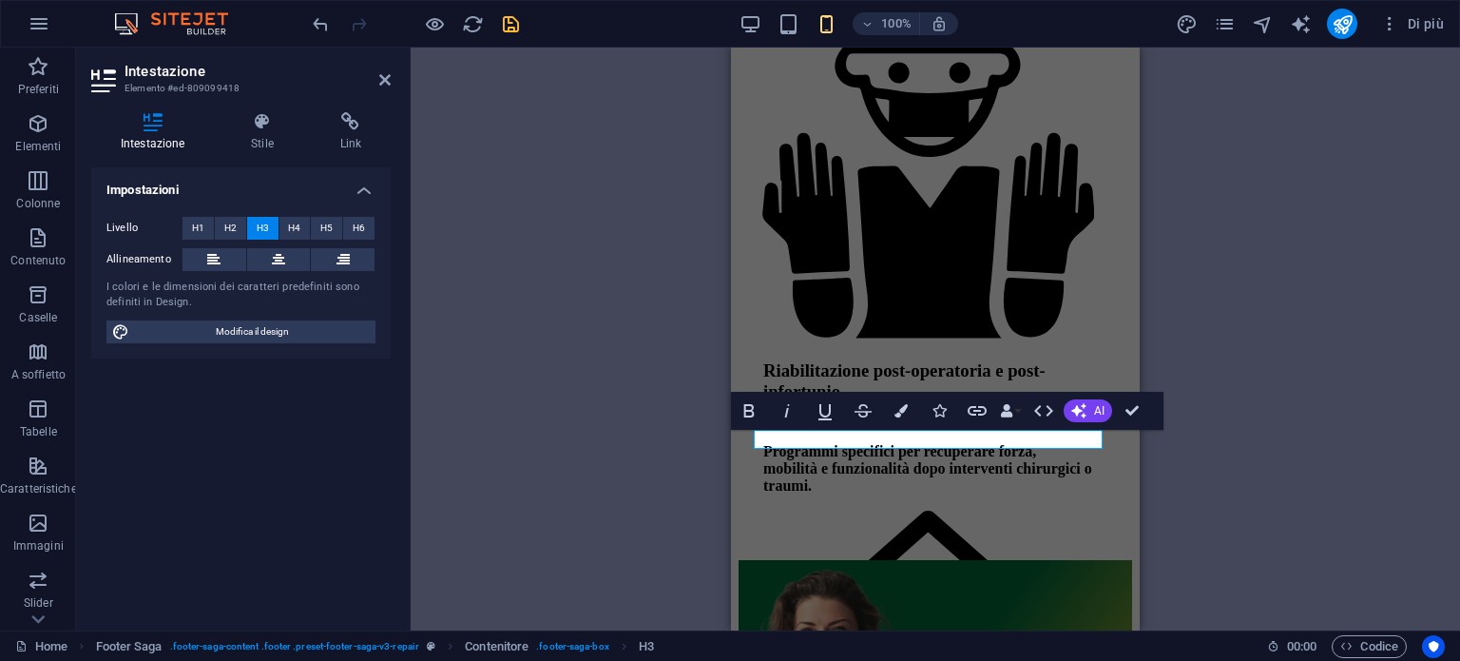
click at [804, 520] on div "H1 Séparateur Séparateur H2 Testo sullo sfondo Contenitore Spaziatore Testo Spa…" at bounding box center [935, 339] width 409 height 583
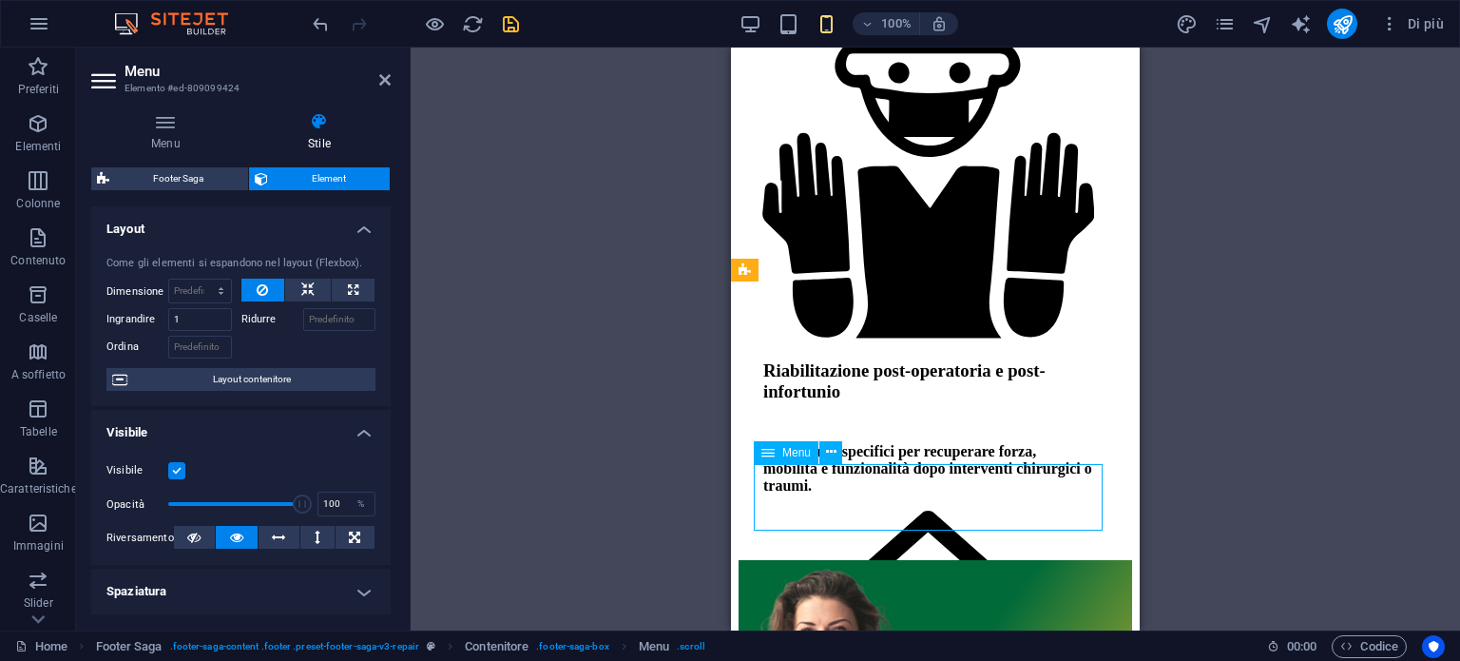
drag, startPoint x: 825, startPoint y: 523, endPoint x: 797, endPoint y: 524, distance: 28.5
click at [806, 453] on span "Menu" at bounding box center [796, 452] width 29 height 11
drag, startPoint x: 796, startPoint y: 516, endPoint x: 749, endPoint y: 453, distance: 78.1
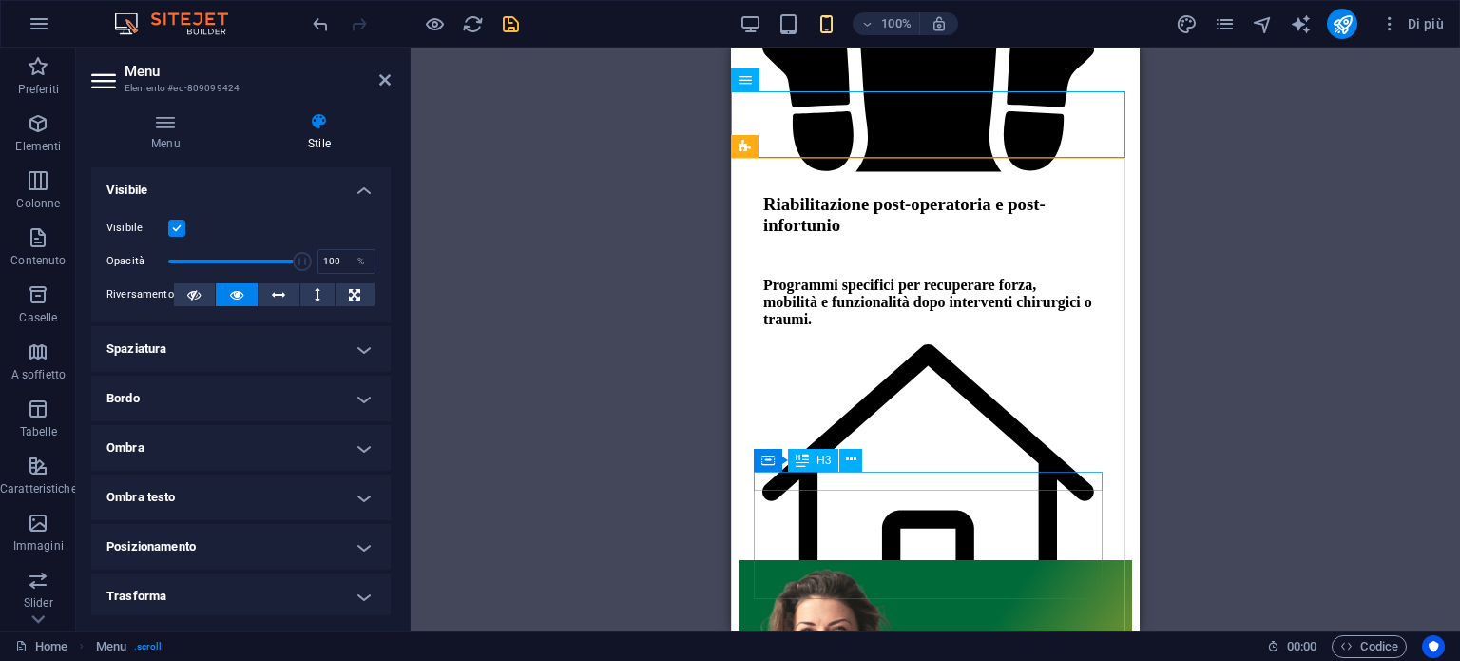
scroll to position [6966, 0]
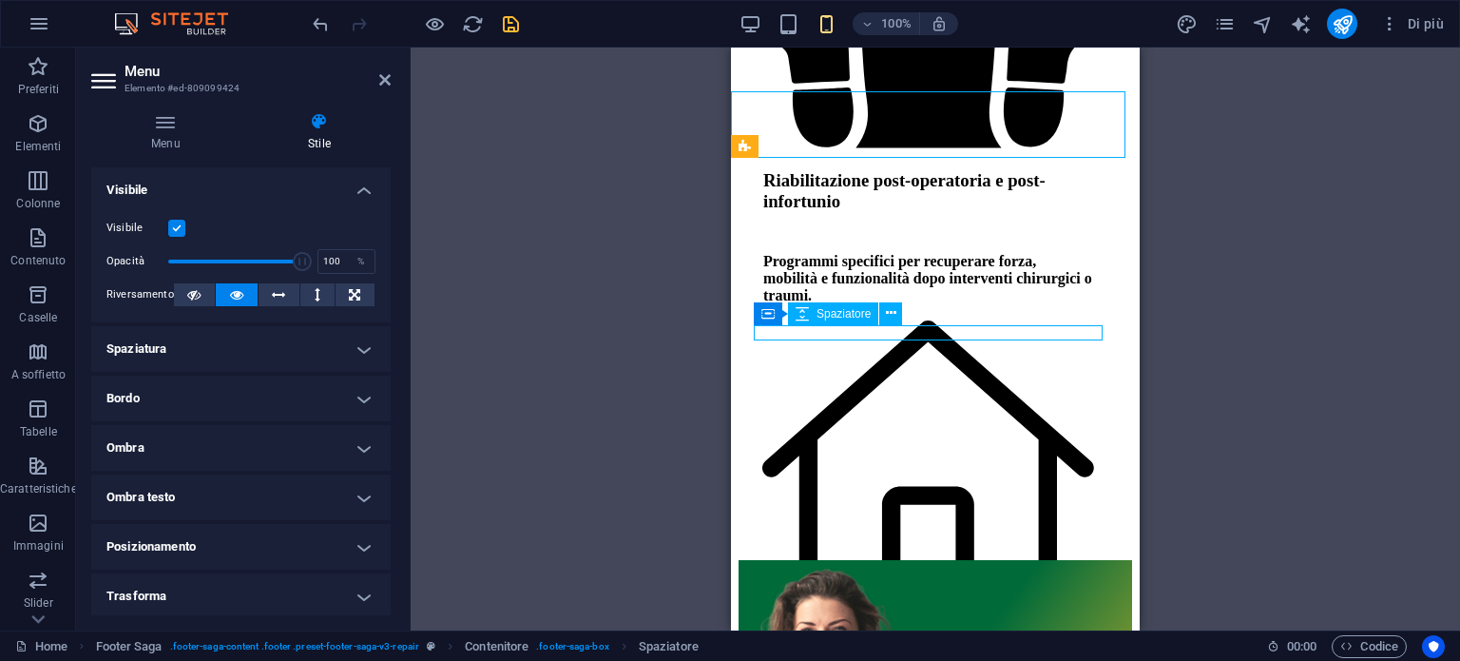
select select "px"
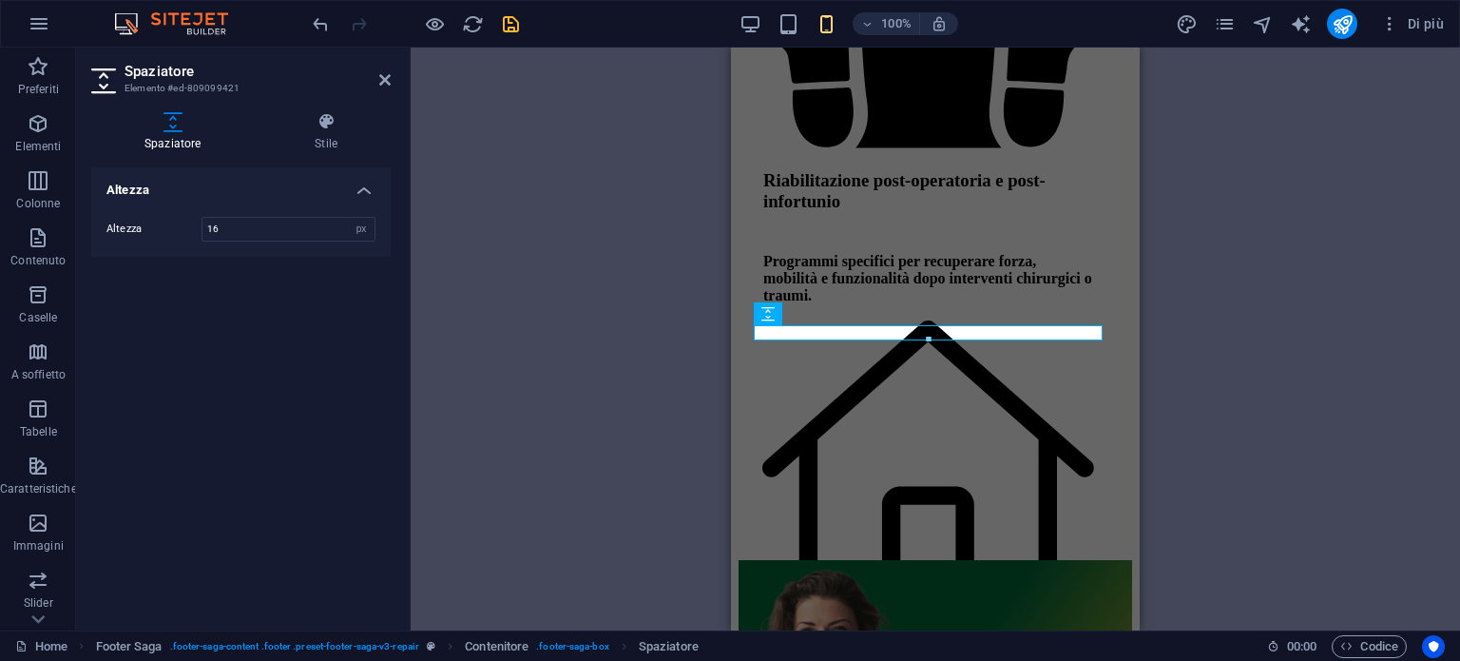
click at [392, 79] on aside "Spaziatore Elemento #ed-809099421 Spaziatore Stile Altezza Altezza 16 px rem vh…" at bounding box center [243, 339] width 335 height 583
click at [299, 14] on div "100% Di più" at bounding box center [730, 24] width 1458 height 46
click at [318, 24] on icon "undo" at bounding box center [321, 24] width 22 height 22
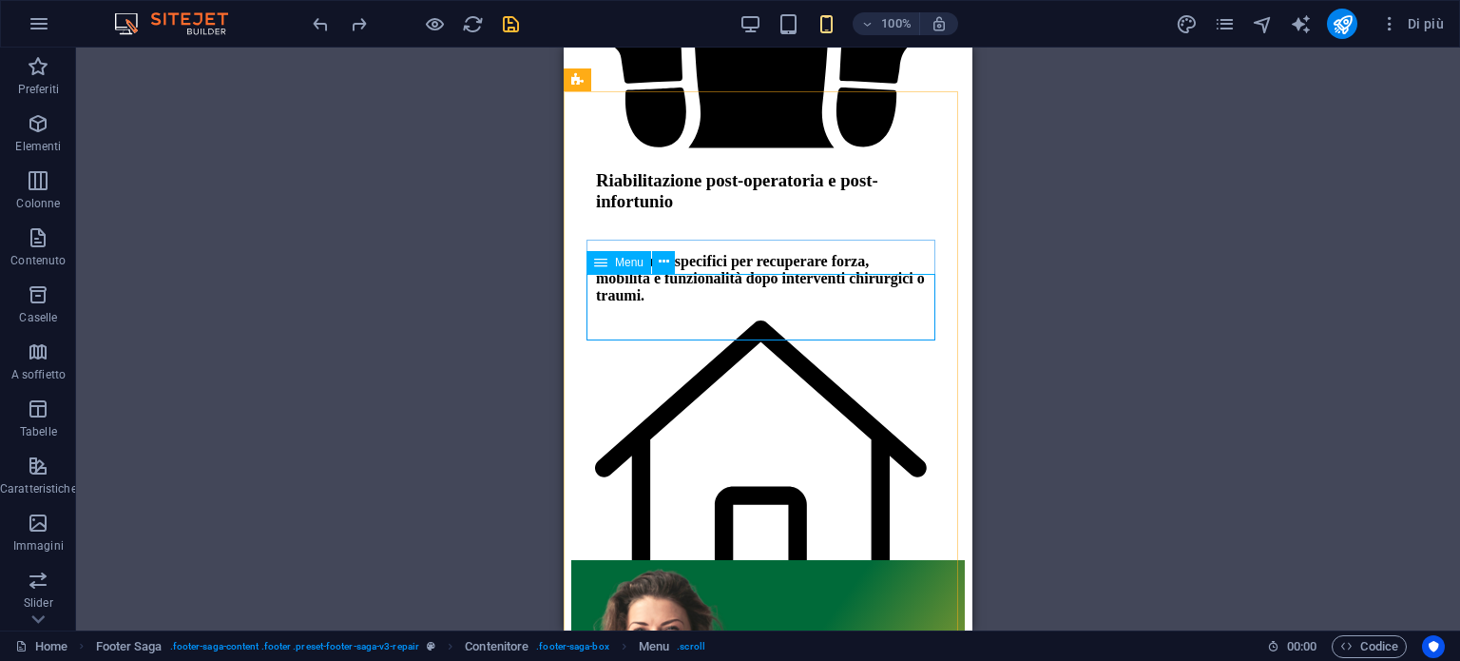
click at [631, 261] on span "Menu" at bounding box center [629, 262] width 29 height 11
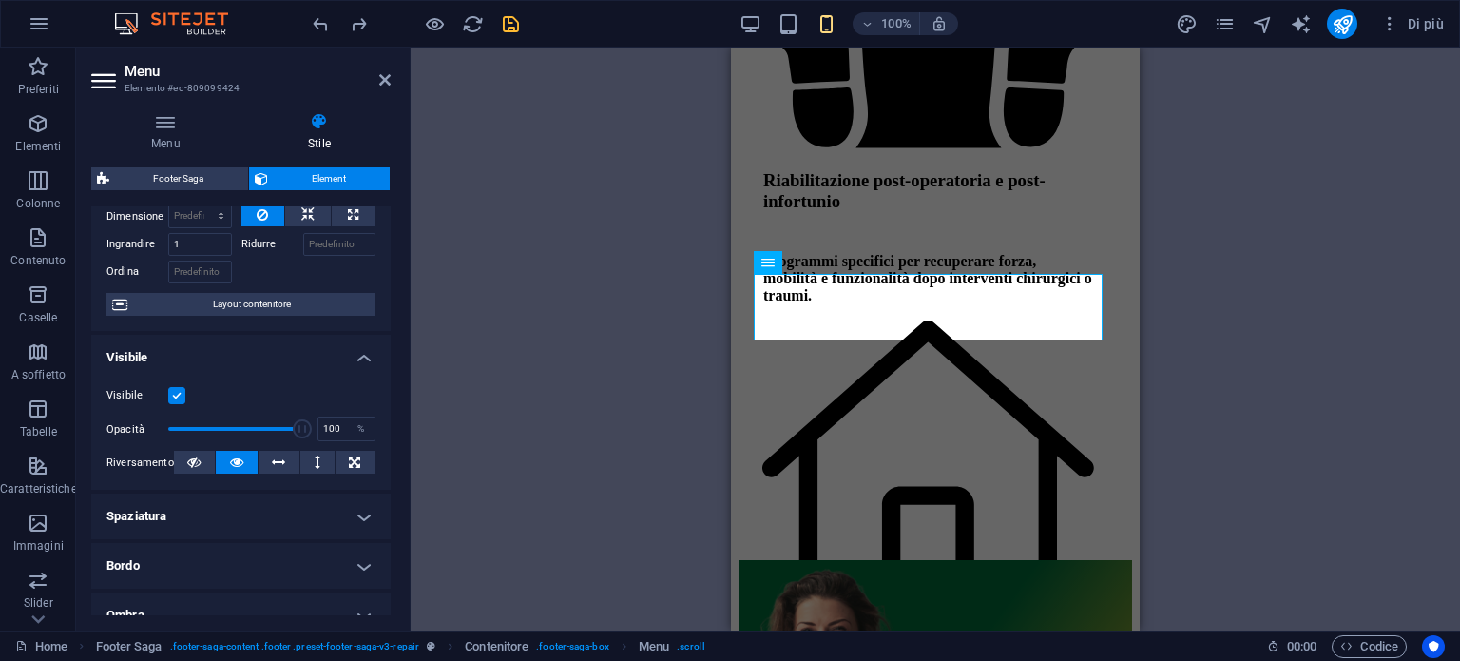
scroll to position [13, 0]
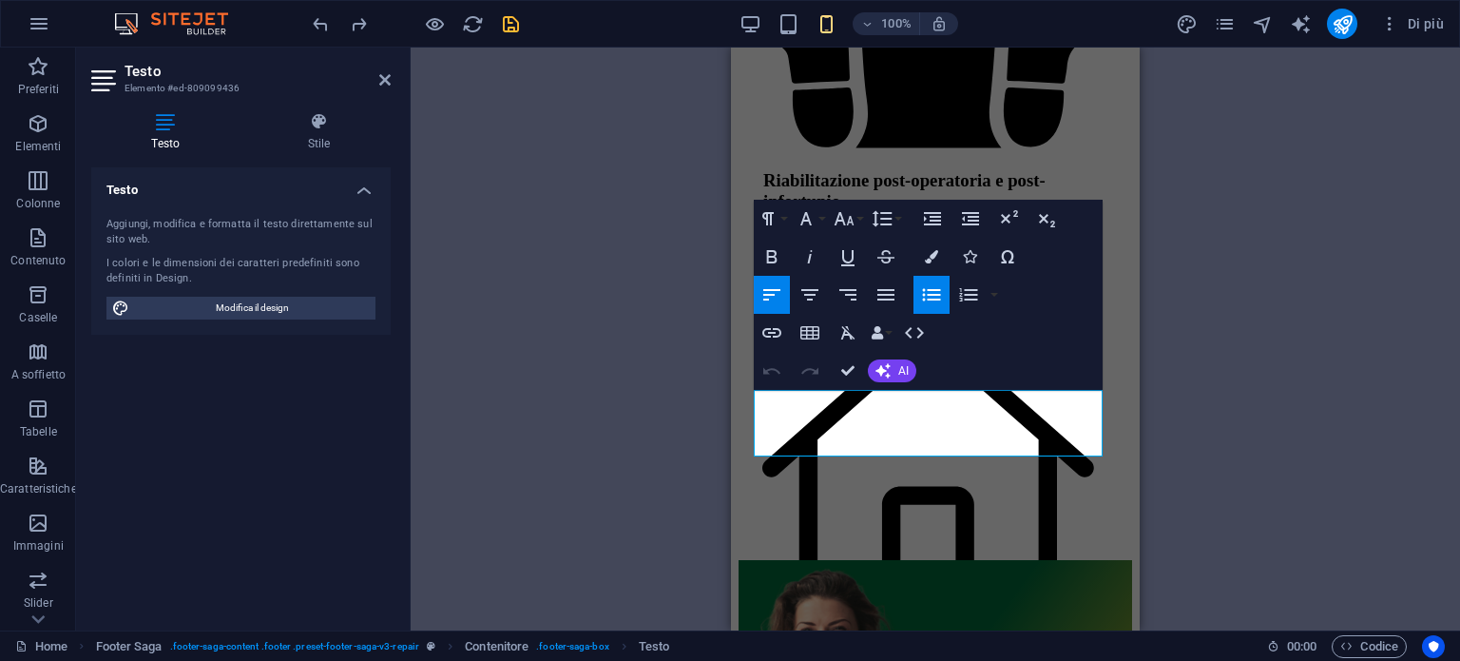
drag, startPoint x: 875, startPoint y: 425, endPoint x: 1443, endPoint y: 411, distance: 568.7
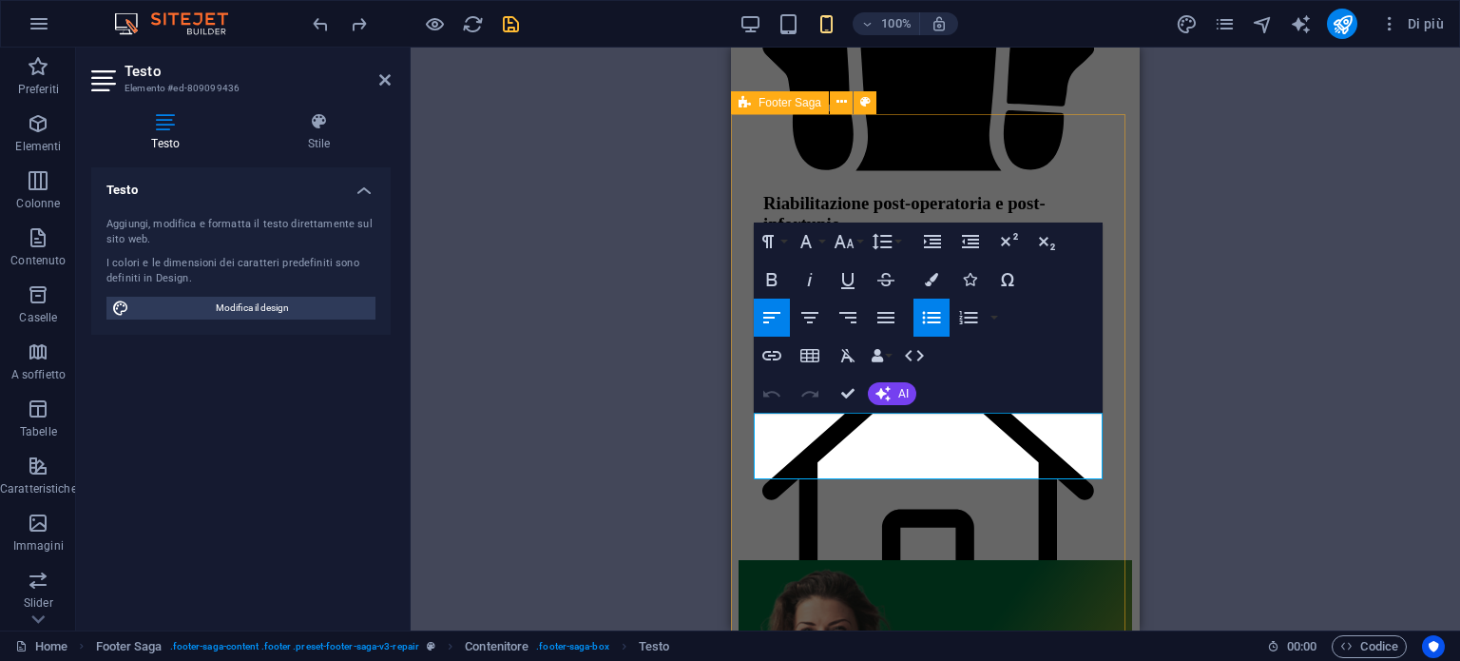
scroll to position [6966, 0]
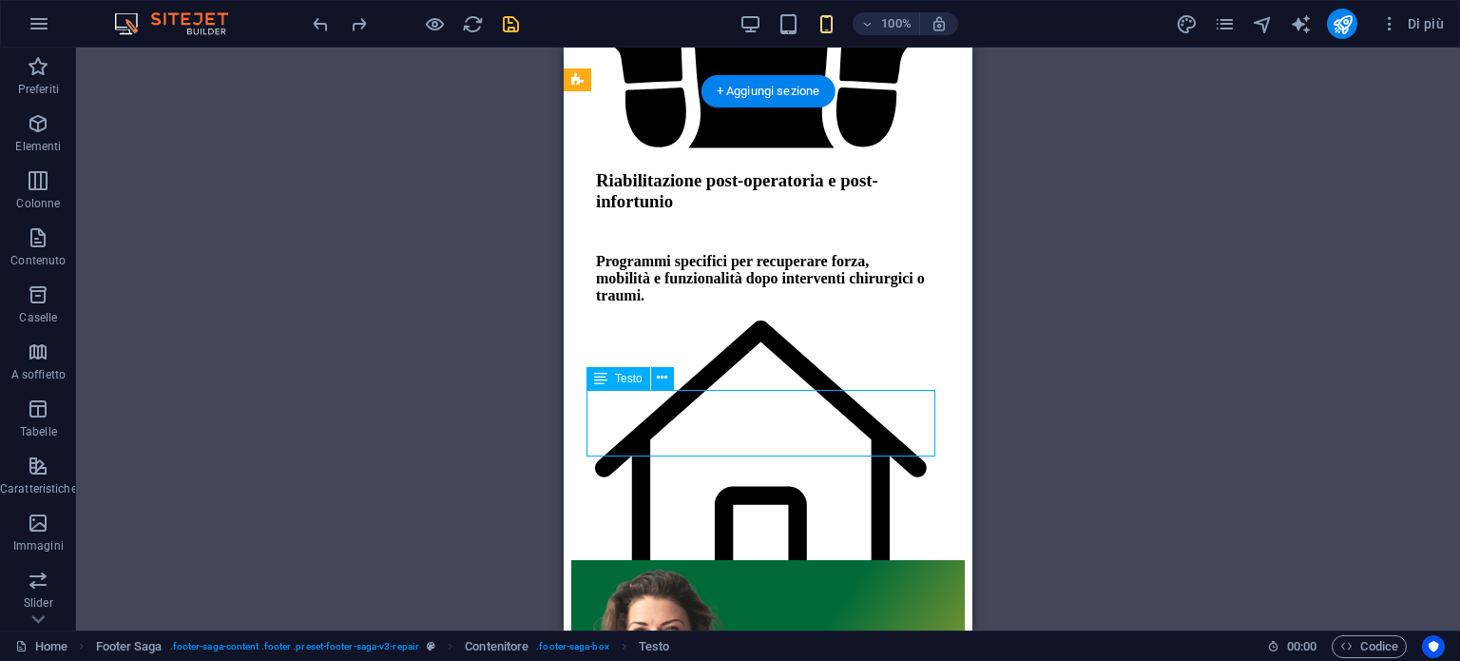
drag, startPoint x: 680, startPoint y: 420, endPoint x: 619, endPoint y: 405, distance: 62.7
drag, startPoint x: 639, startPoint y: 417, endPoint x: 1237, endPoint y: 467, distance: 600.0
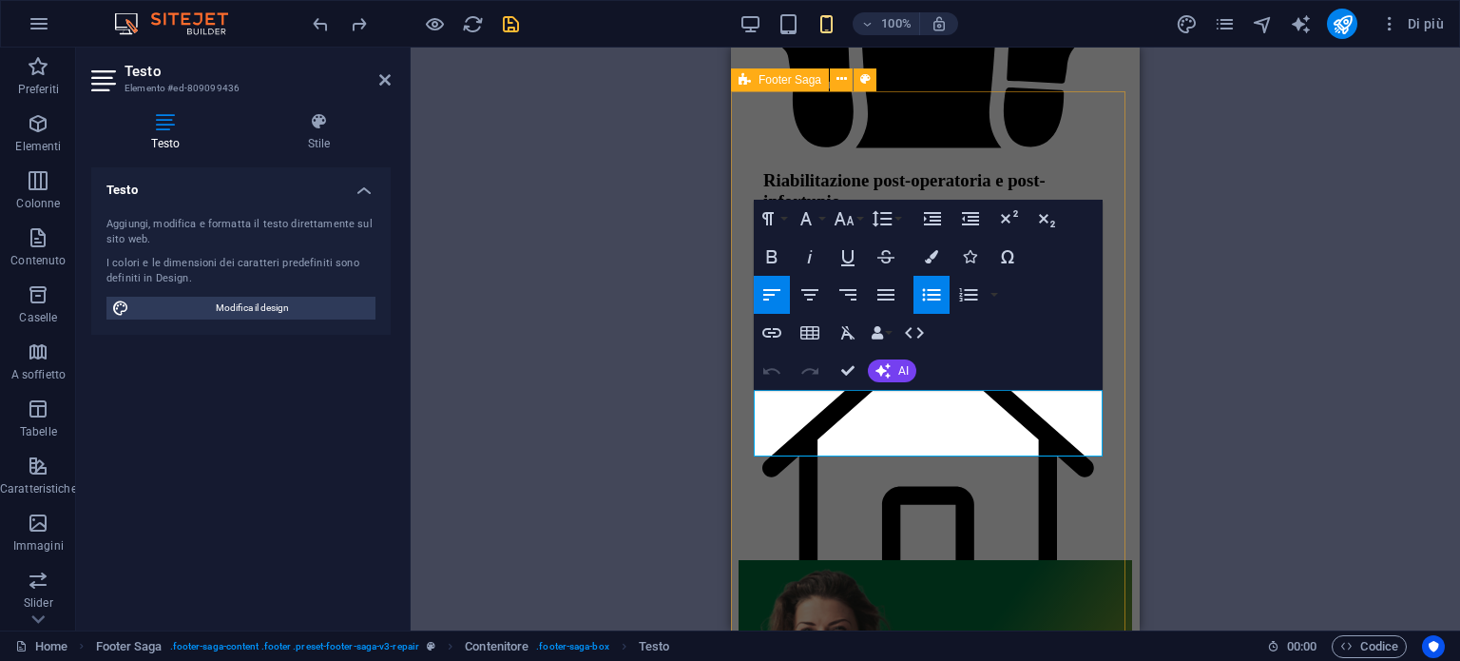
drag, startPoint x: 848, startPoint y: 426, endPoint x: 740, endPoint y: 387, distance: 115.2
click at [927, 250] on icon "button" at bounding box center [931, 256] width 13 height 13
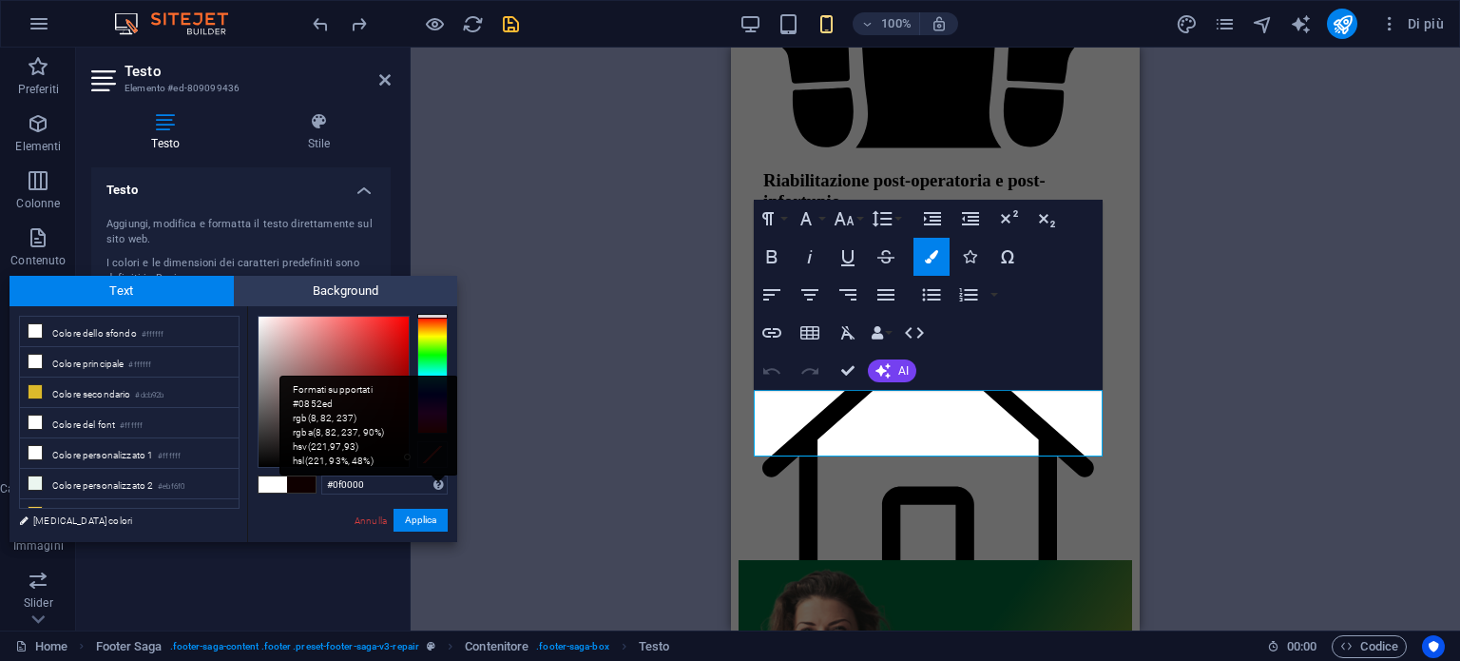
type input "#000000"
drag, startPoint x: 403, startPoint y: 446, endPoint x: 444, endPoint y: 484, distance: 55.8
click at [442, 482] on div "#000000 Formati supportati #0852ed rgb(8, 82, 237) rgba(8, 82, 237, 90%) hsv(22…" at bounding box center [352, 561] width 210 height 511
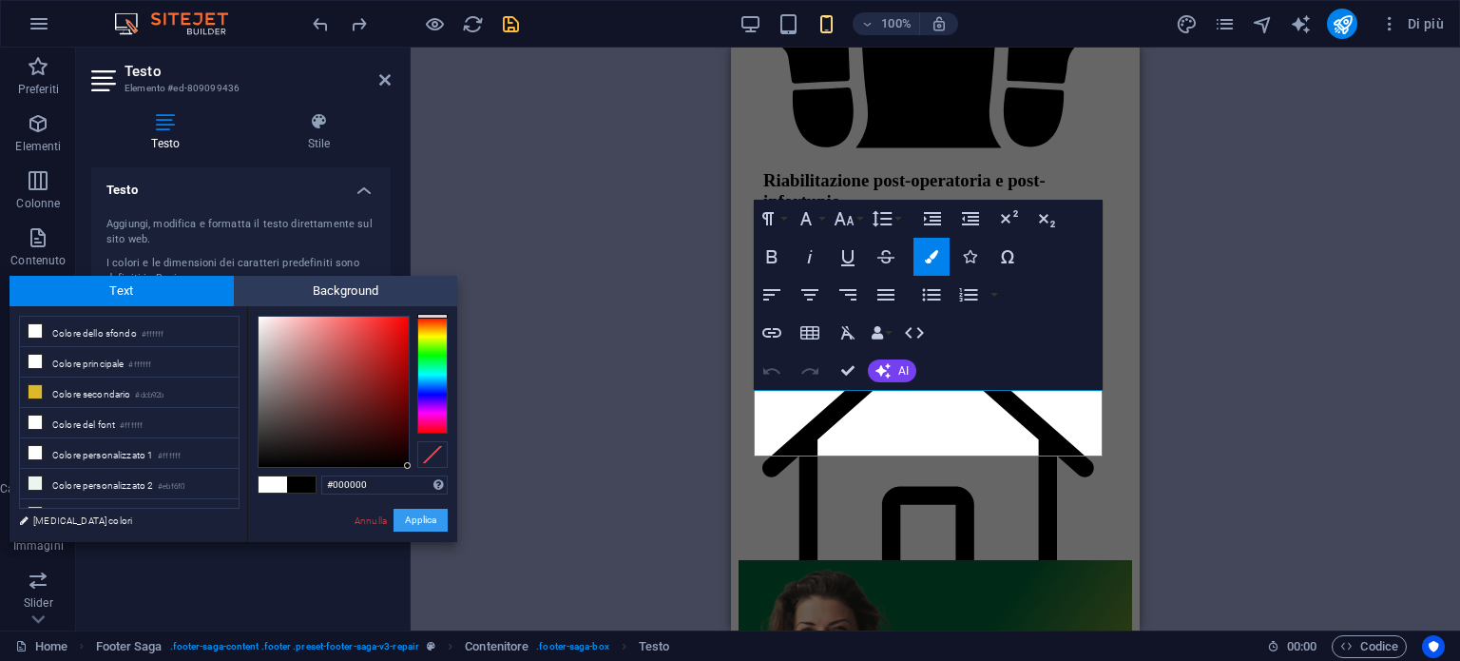
click at [416, 512] on button "Applica" at bounding box center [421, 520] width 54 height 23
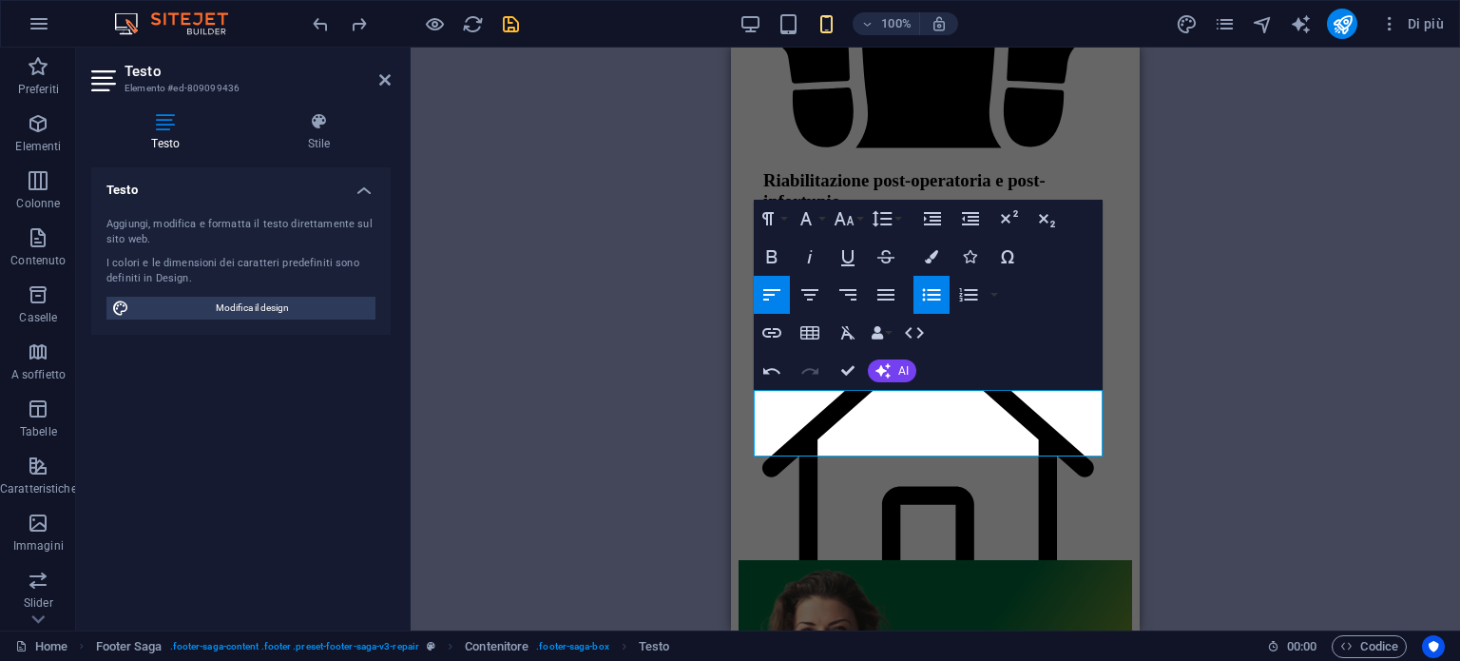
click at [988, 412] on div "H1 Séparateur Séparateur H2 Testo sullo sfondo Contenitore Spaziatore Testo Spa…" at bounding box center [935, 339] width 409 height 583
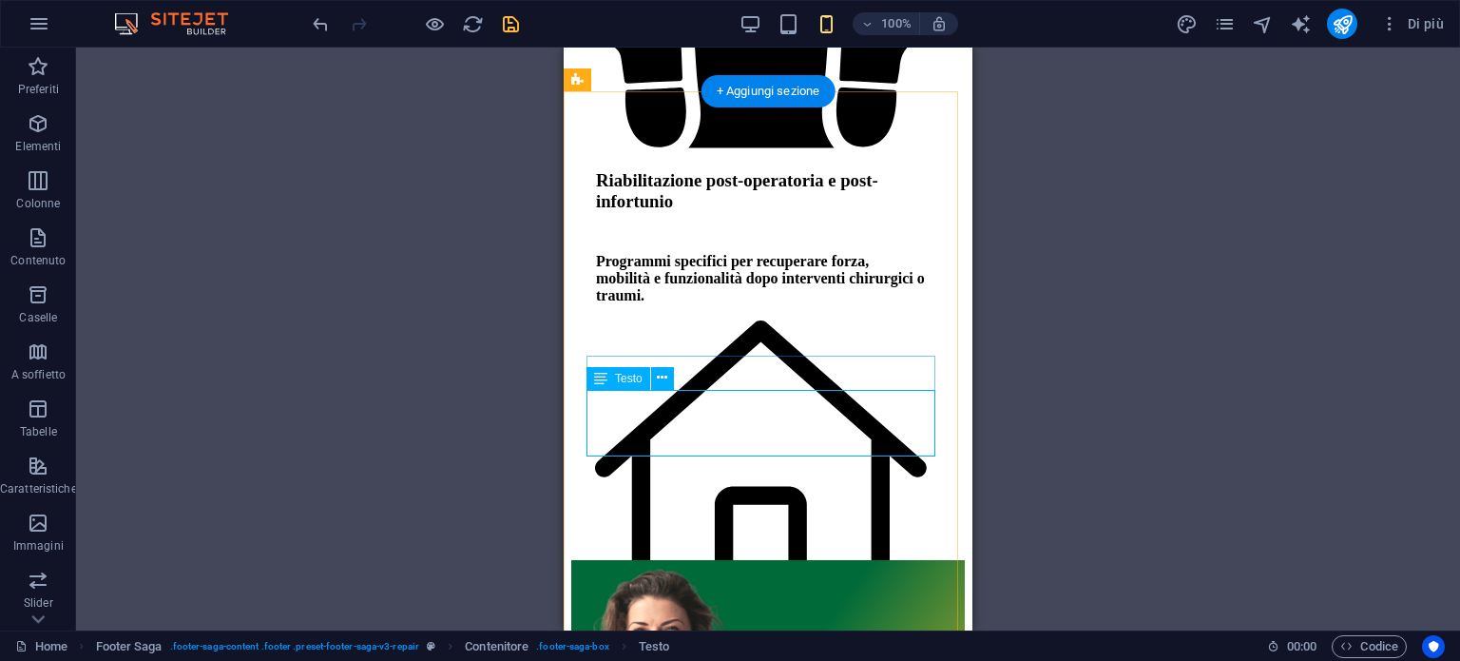
drag, startPoint x: 652, startPoint y: 428, endPoint x: 636, endPoint y: 421, distance: 17.5
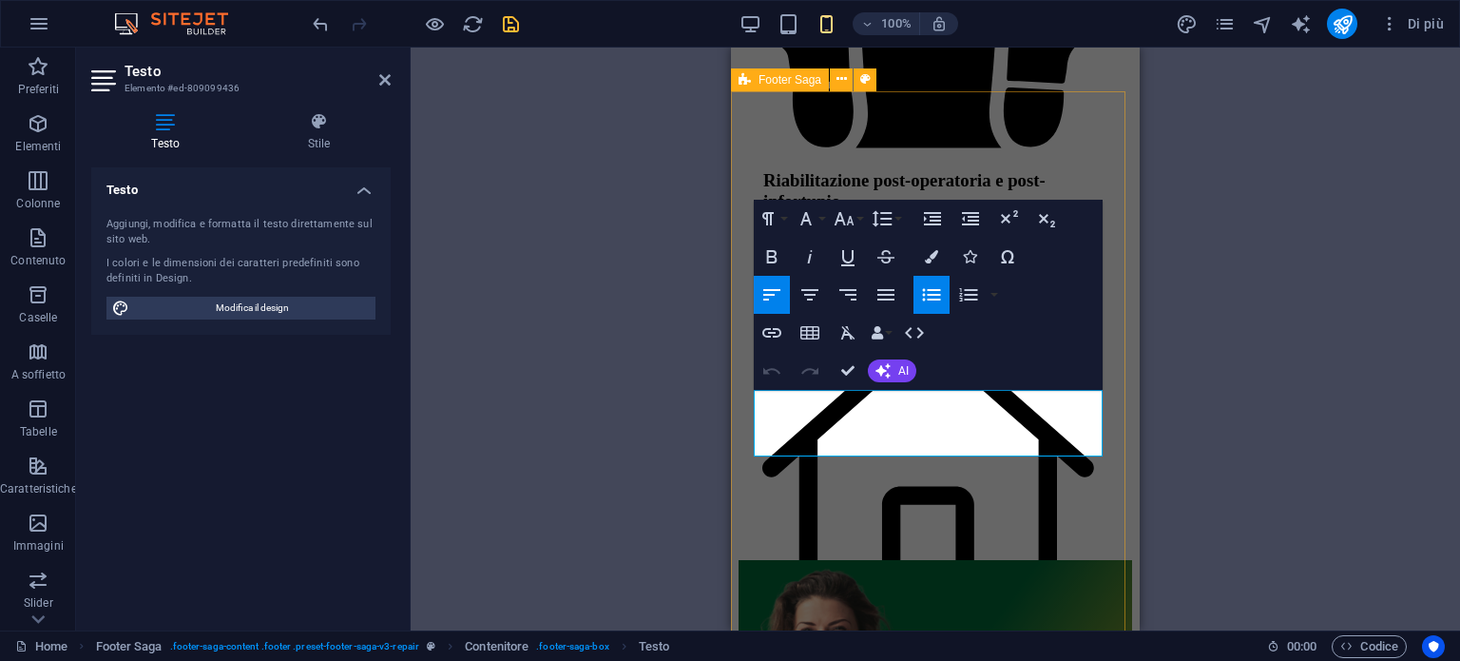
drag, startPoint x: 863, startPoint y: 434, endPoint x: 733, endPoint y: 370, distance: 145.0
click at [932, 257] on icon "button" at bounding box center [931, 256] width 13 height 13
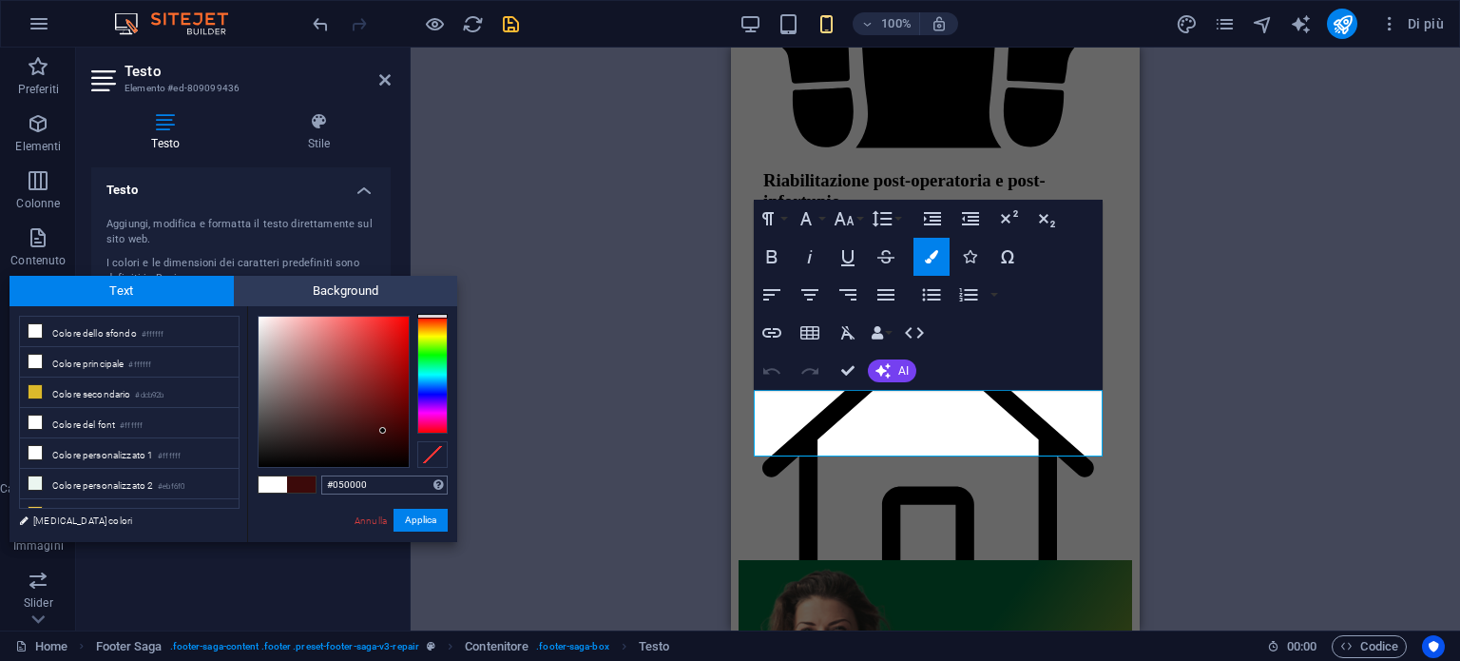
type input "#000000"
drag, startPoint x: 383, startPoint y: 431, endPoint x: 426, endPoint y: 493, distance: 75.9
click at [426, 493] on div "#000000 Formati supportati #0852ed rgb(8, 82, 237) rgba(8, 82, 237, 90%) hsv(22…" at bounding box center [352, 561] width 210 height 511
click at [427, 511] on button "Applica" at bounding box center [421, 520] width 54 height 23
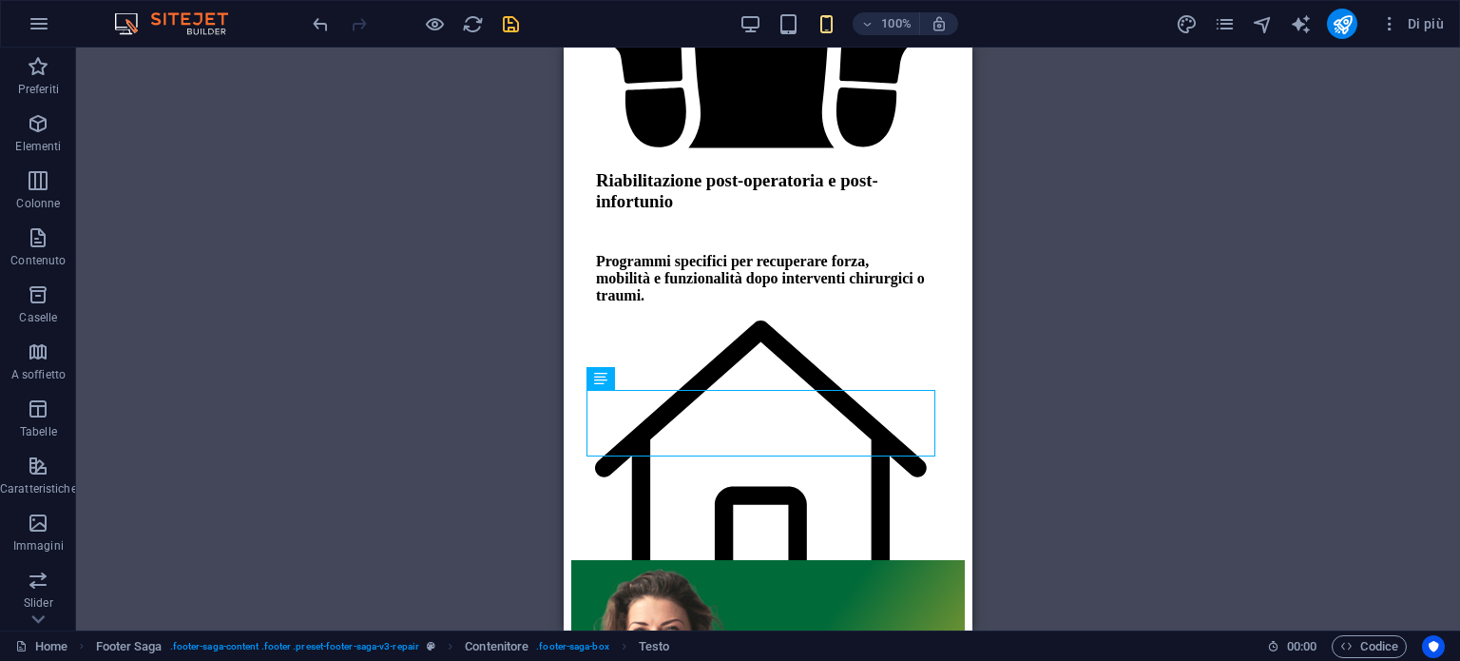
click at [805, 436] on div "H1 Séparateur Séparateur H2 Testo sullo sfondo Contenitore Spaziatore Testo Spa…" at bounding box center [768, 339] width 409 height 583
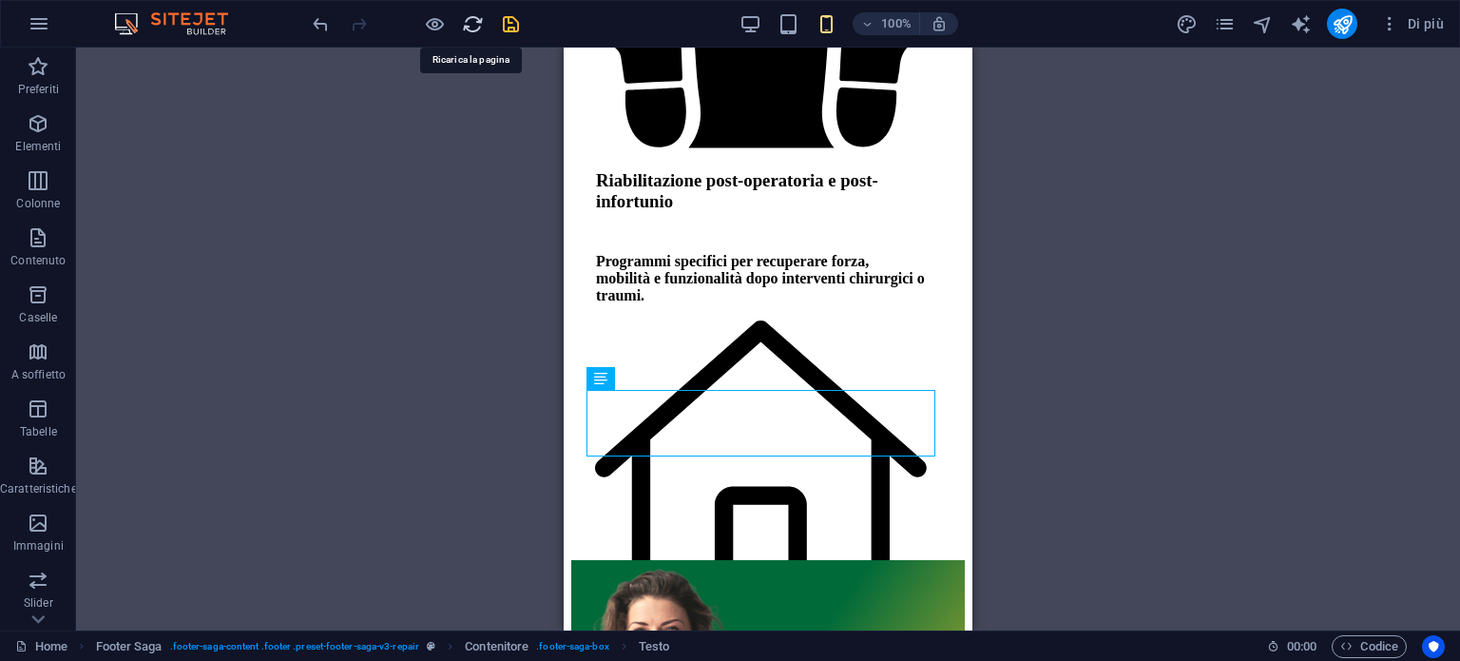
click at [478, 14] on icon "reload" at bounding box center [473, 24] width 22 height 22
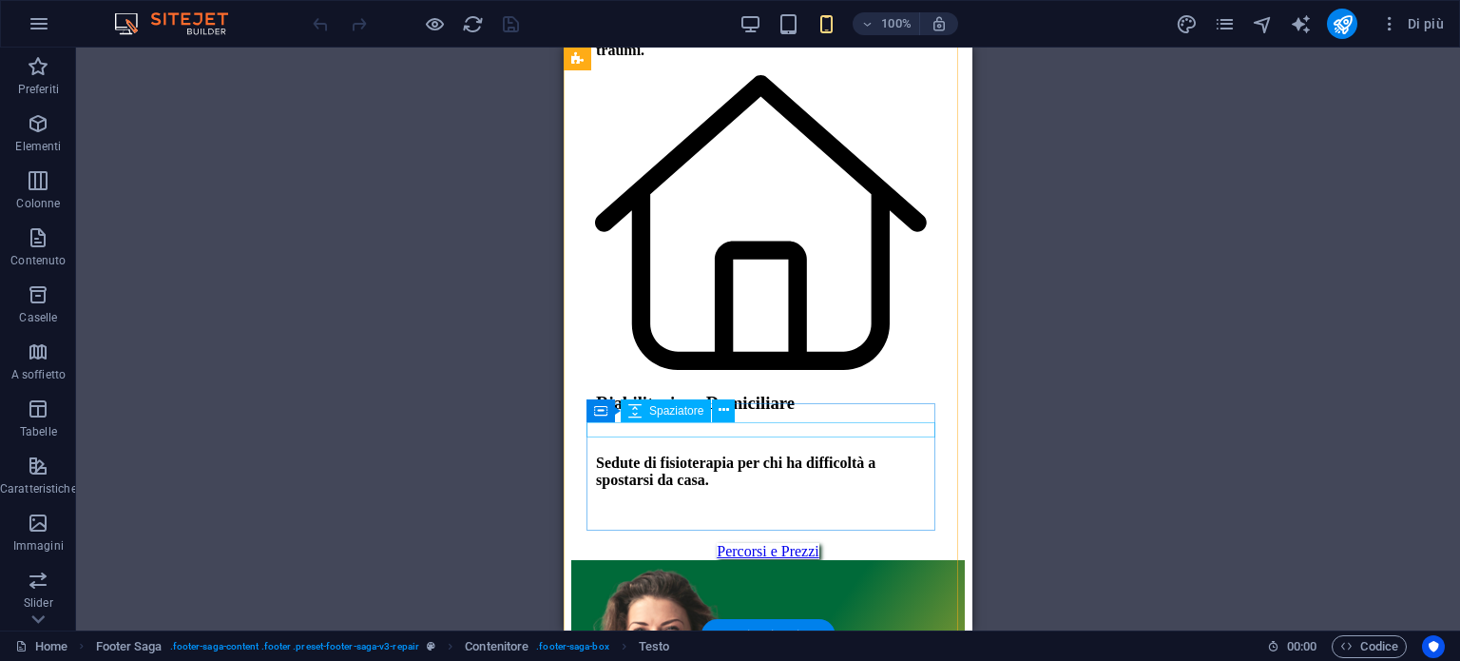
scroll to position [7225, 0]
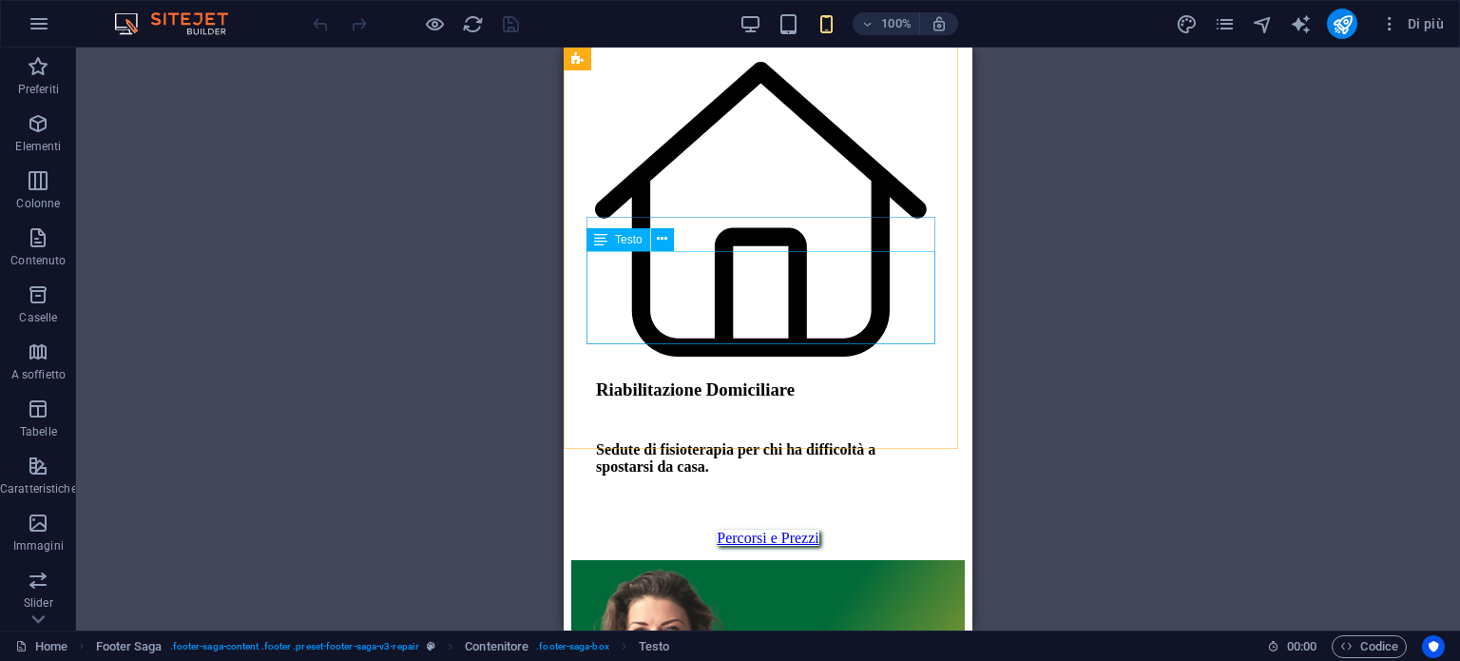
click at [628, 241] on span "Testo" at bounding box center [629, 239] width 28 height 11
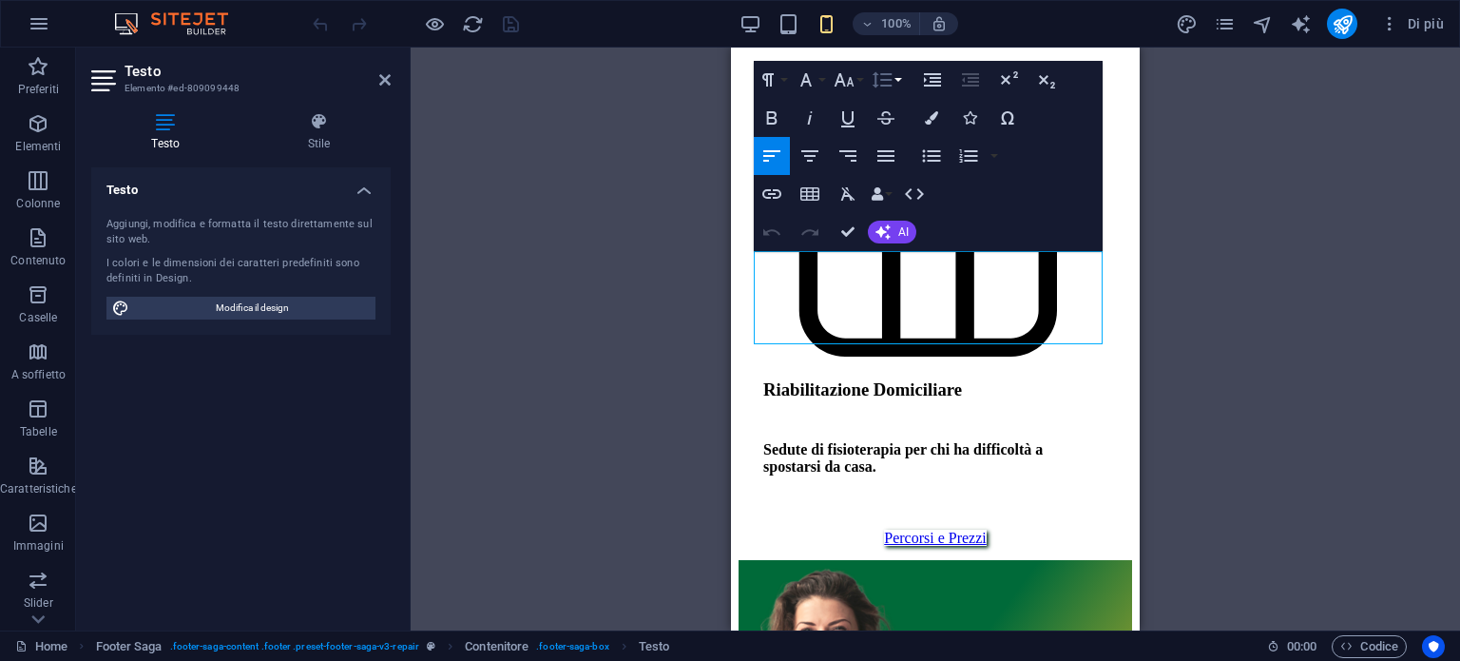
click at [881, 78] on icon "button" at bounding box center [882, 79] width 23 height 23
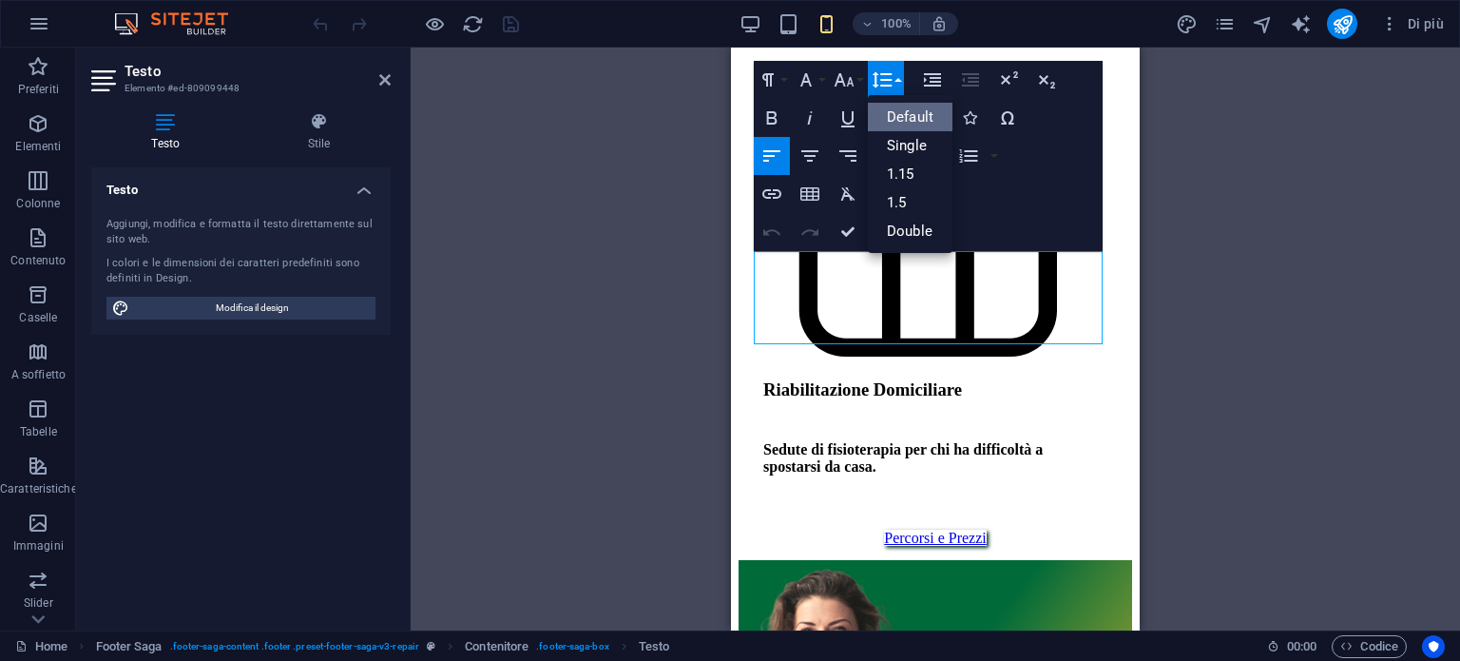
scroll to position [0, 0]
click at [901, 180] on link "1.15" at bounding box center [910, 174] width 85 height 29
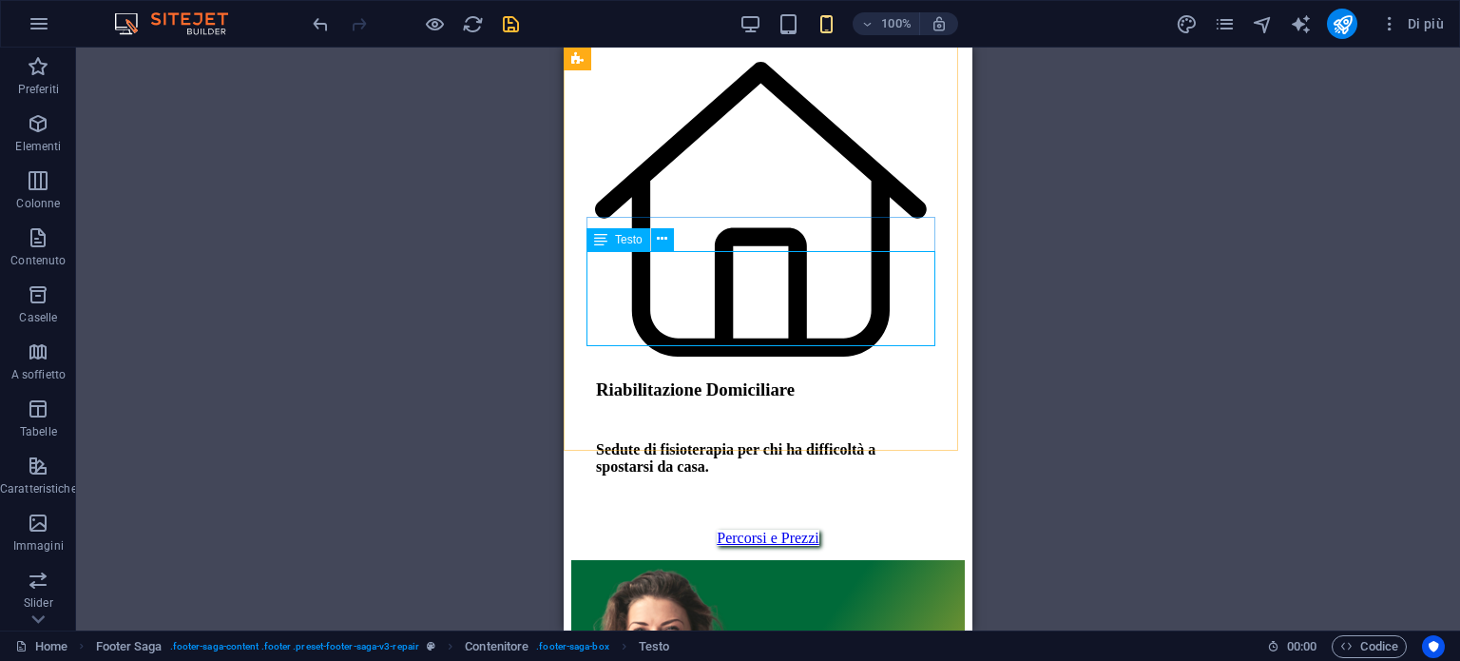
click at [608, 241] on div "Testo" at bounding box center [619, 239] width 64 height 23
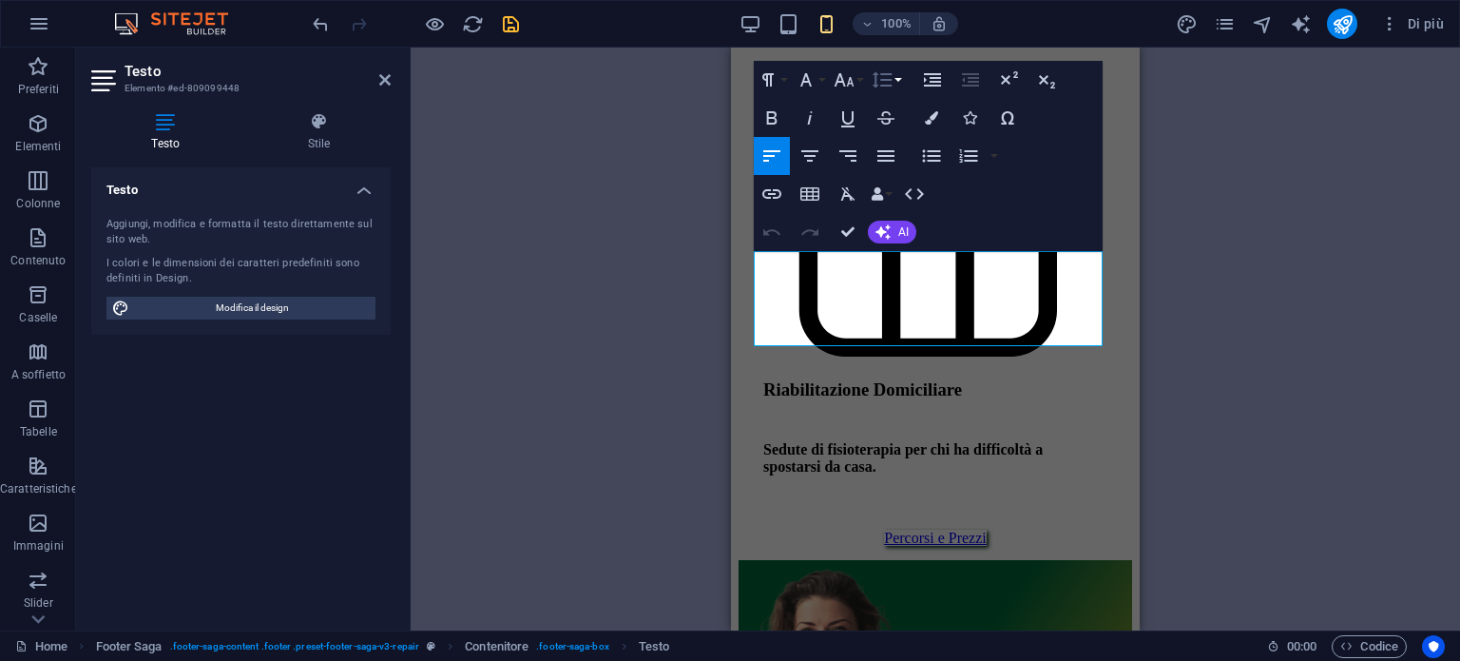
click at [886, 87] on icon "button" at bounding box center [882, 79] width 23 height 23
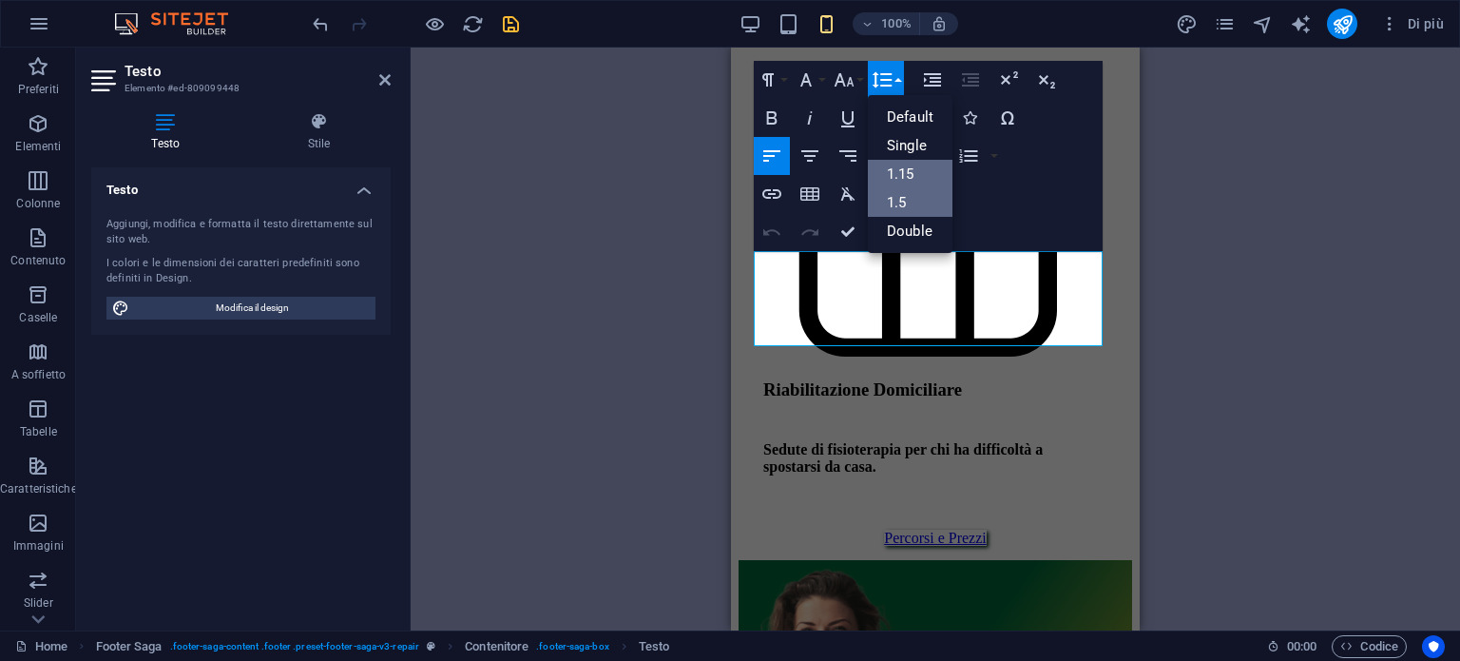
click at [894, 208] on link "1.5" at bounding box center [910, 202] width 85 height 29
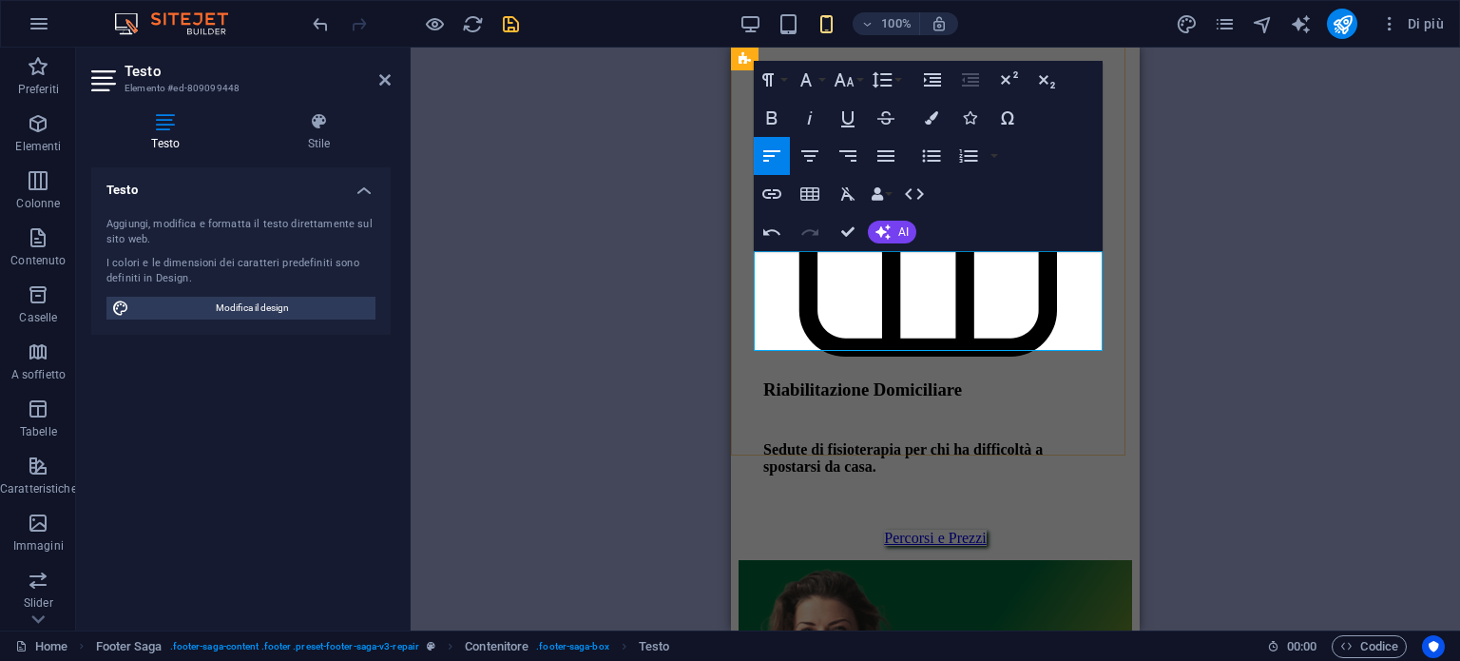
drag, startPoint x: 1023, startPoint y: 337, endPoint x: 723, endPoint y: 254, distance: 310.9
click at [882, 84] on icon "button" at bounding box center [882, 79] width 23 height 23
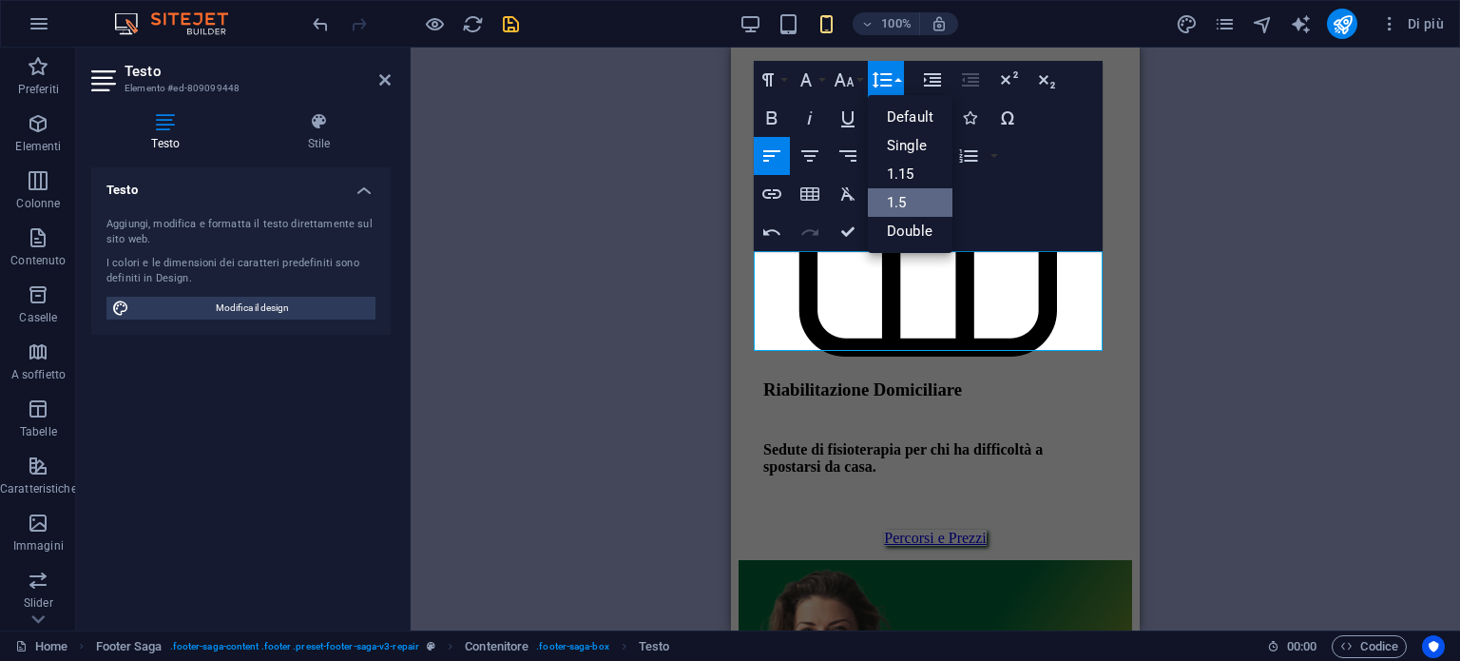
click at [887, 199] on link "1.5" at bounding box center [910, 202] width 85 height 29
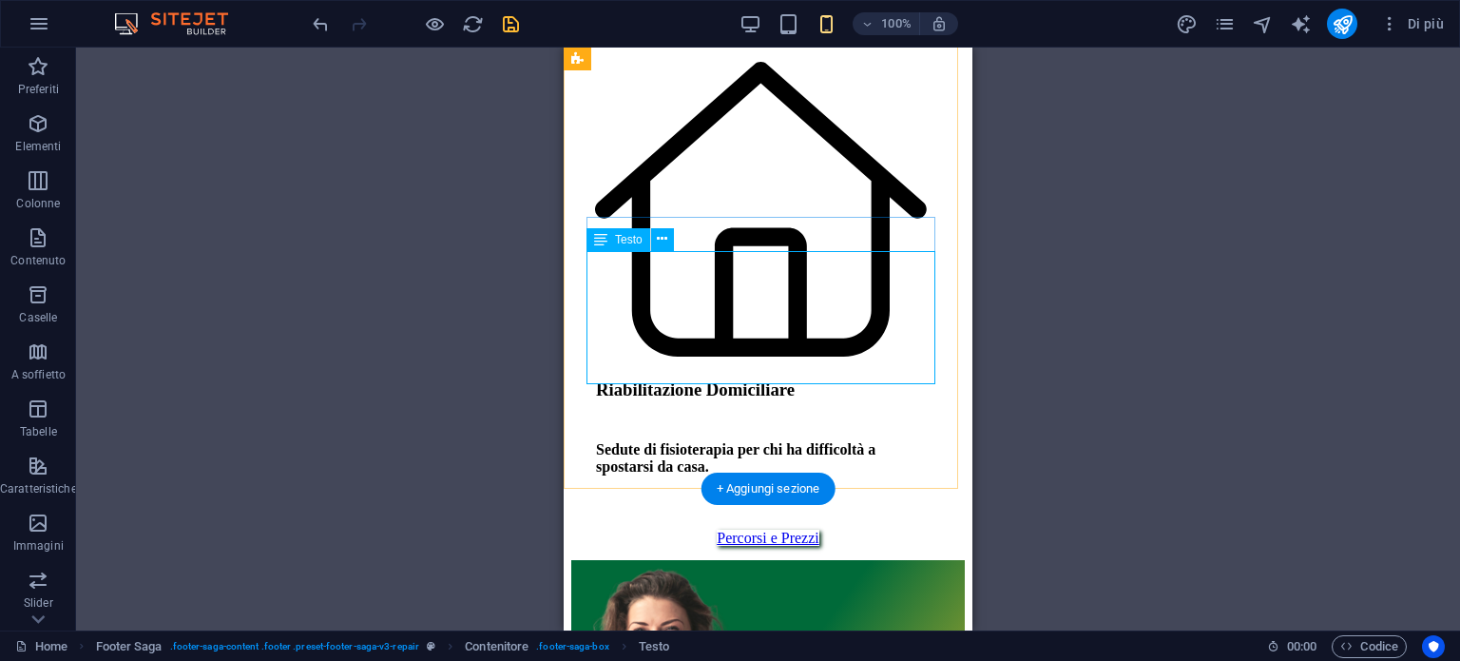
scroll to position [7035, 0]
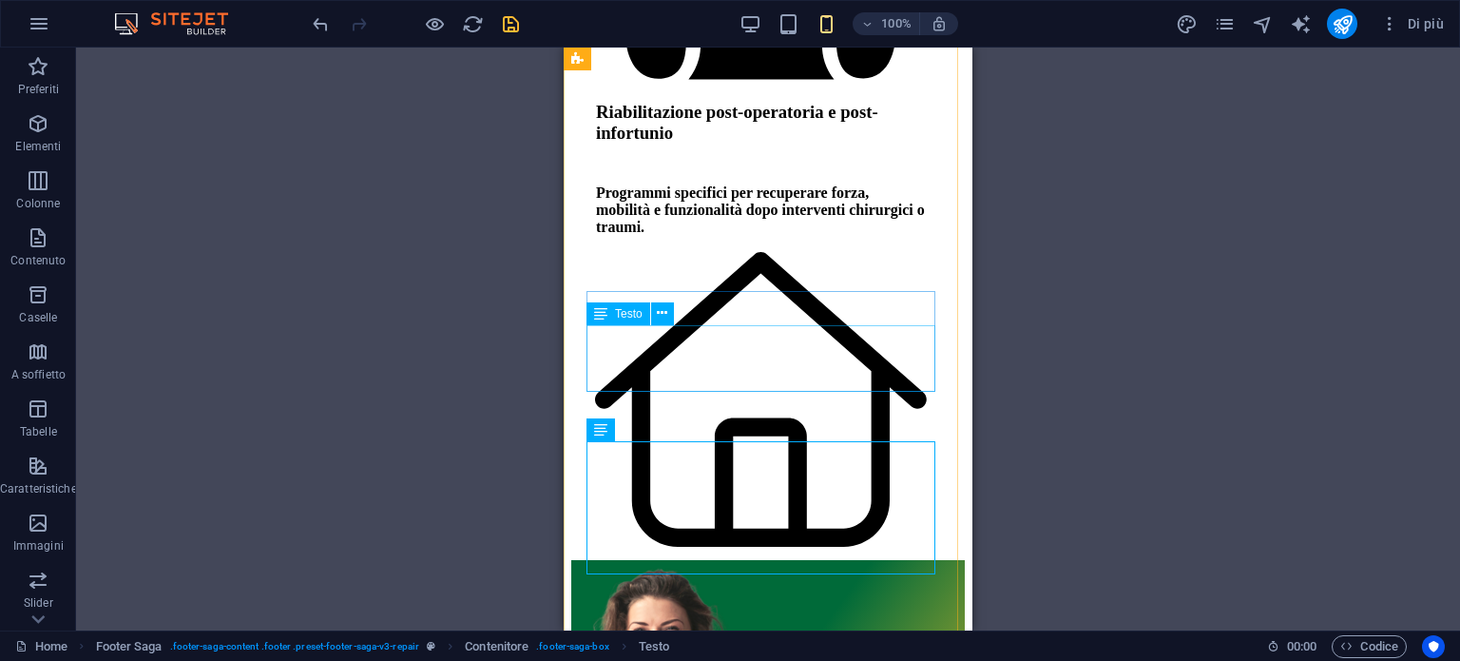
click at [618, 316] on span "Testo" at bounding box center [629, 313] width 28 height 11
click at [667, 350] on div "Contenitore Testo sullo sfondo Testo H2 Testo 2 colonne Contenitore Contenitore…" at bounding box center [768, 339] width 1384 height 583
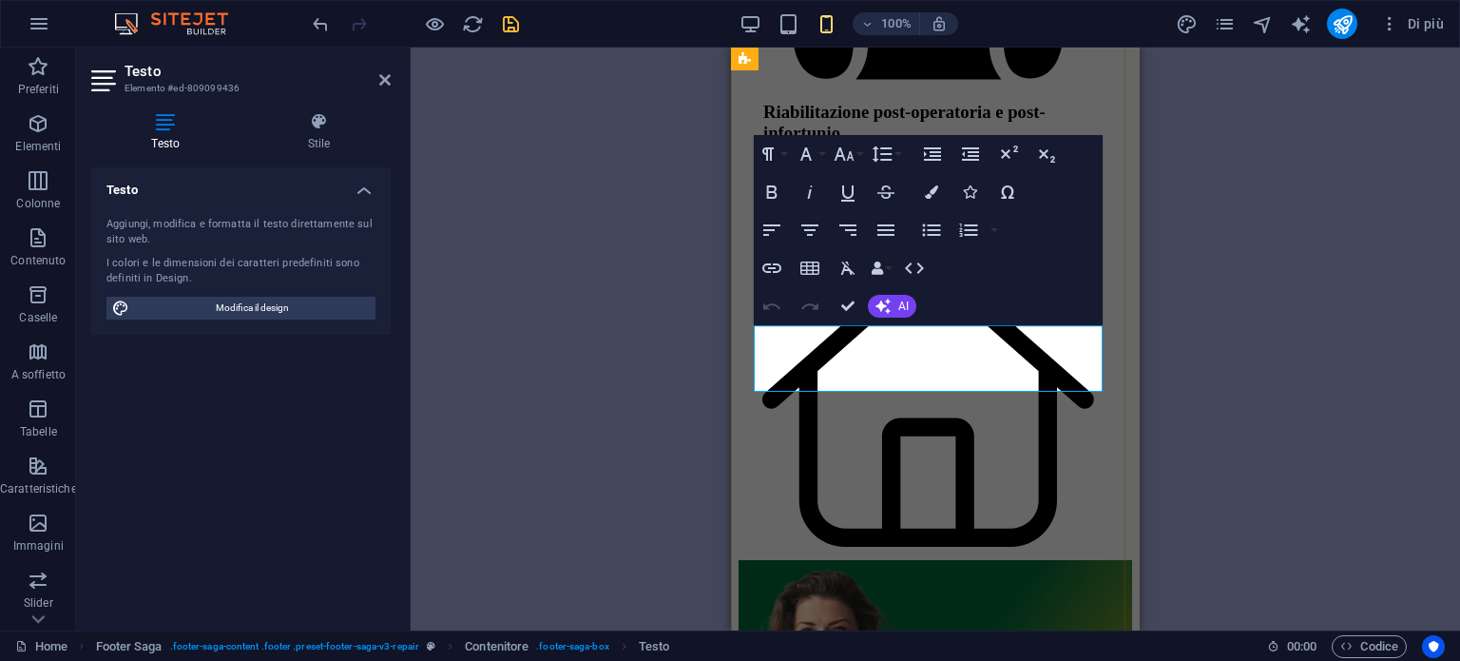
drag, startPoint x: 853, startPoint y: 365, endPoint x: 729, endPoint y: 312, distance: 134.6
click at [873, 156] on icon "button" at bounding box center [882, 154] width 23 height 23
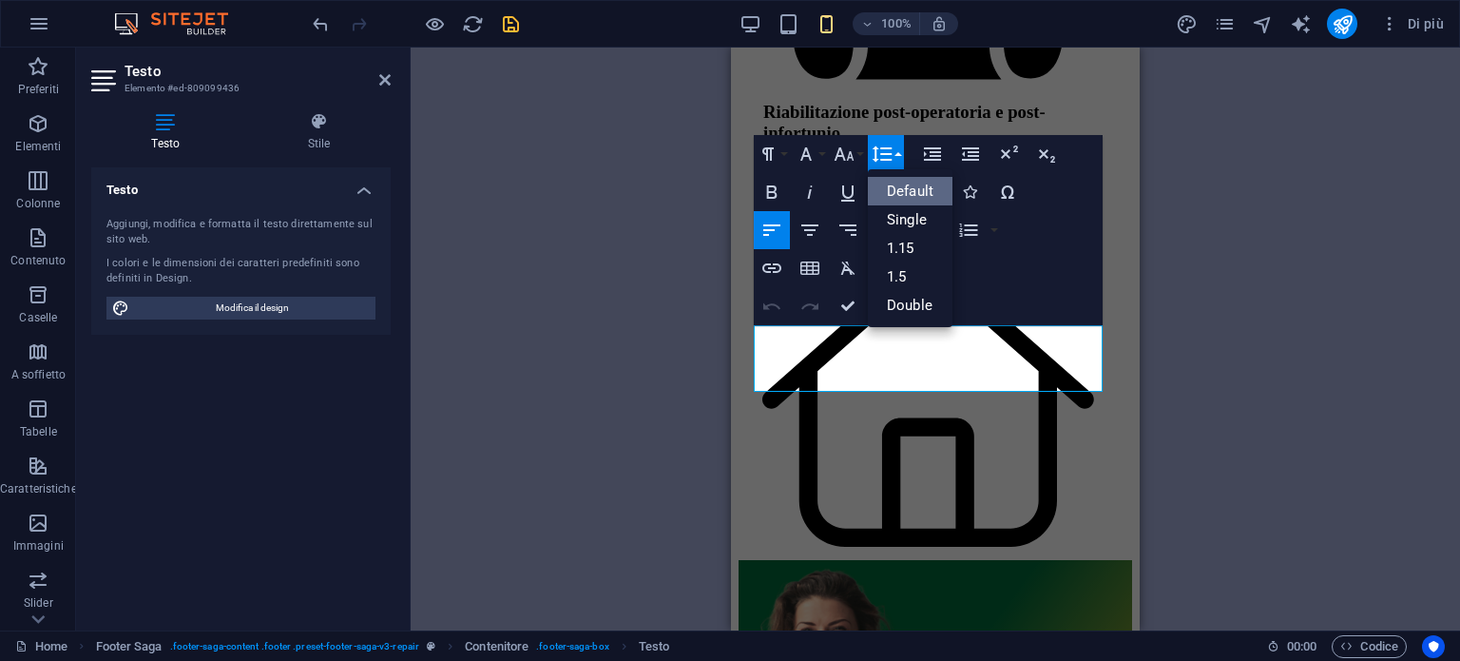
scroll to position [0, 0]
click at [892, 279] on link "1.5" at bounding box center [910, 276] width 85 height 29
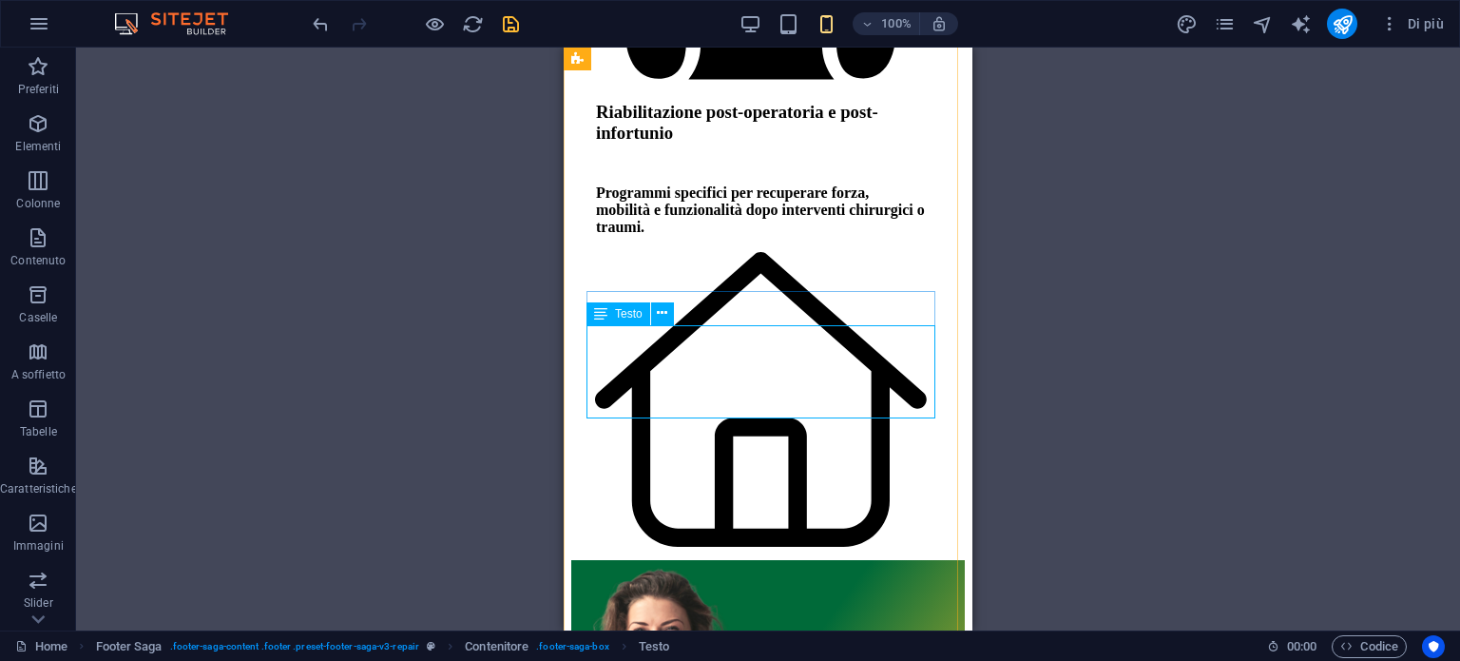
select select "4"
select select
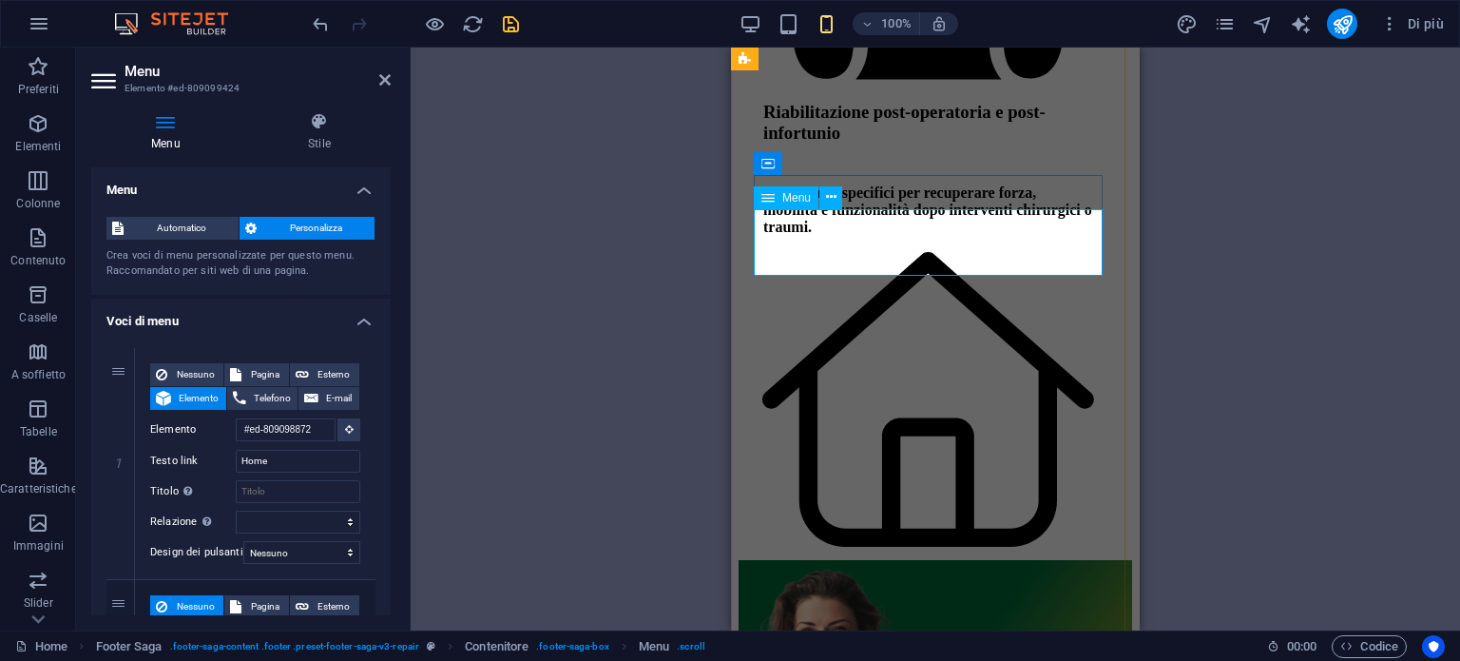
drag, startPoint x: 818, startPoint y: 257, endPoint x: 783, endPoint y: 252, distance: 34.6
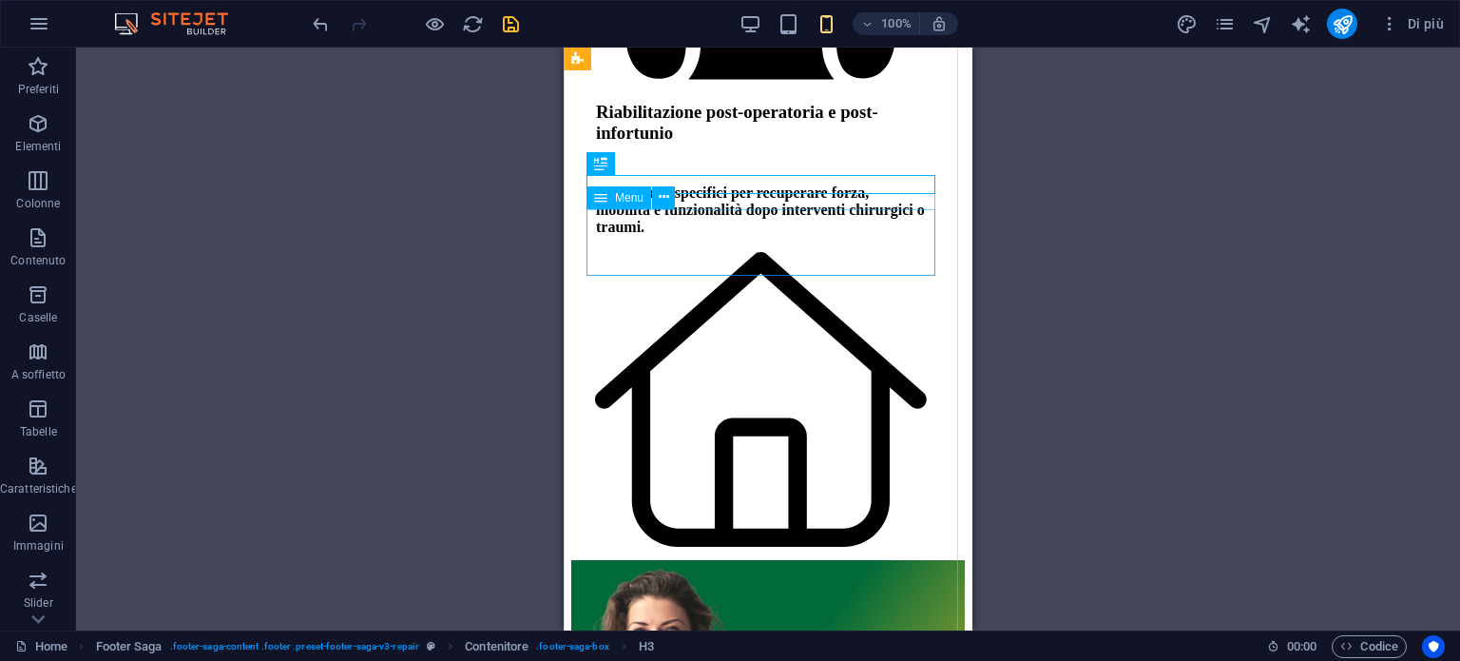
click at [708, 242] on div "Contenitore Testo sullo sfondo Testo H2 Testo 2 colonne Contenitore Contenitore…" at bounding box center [768, 339] width 1384 height 583
select select "4"
select select
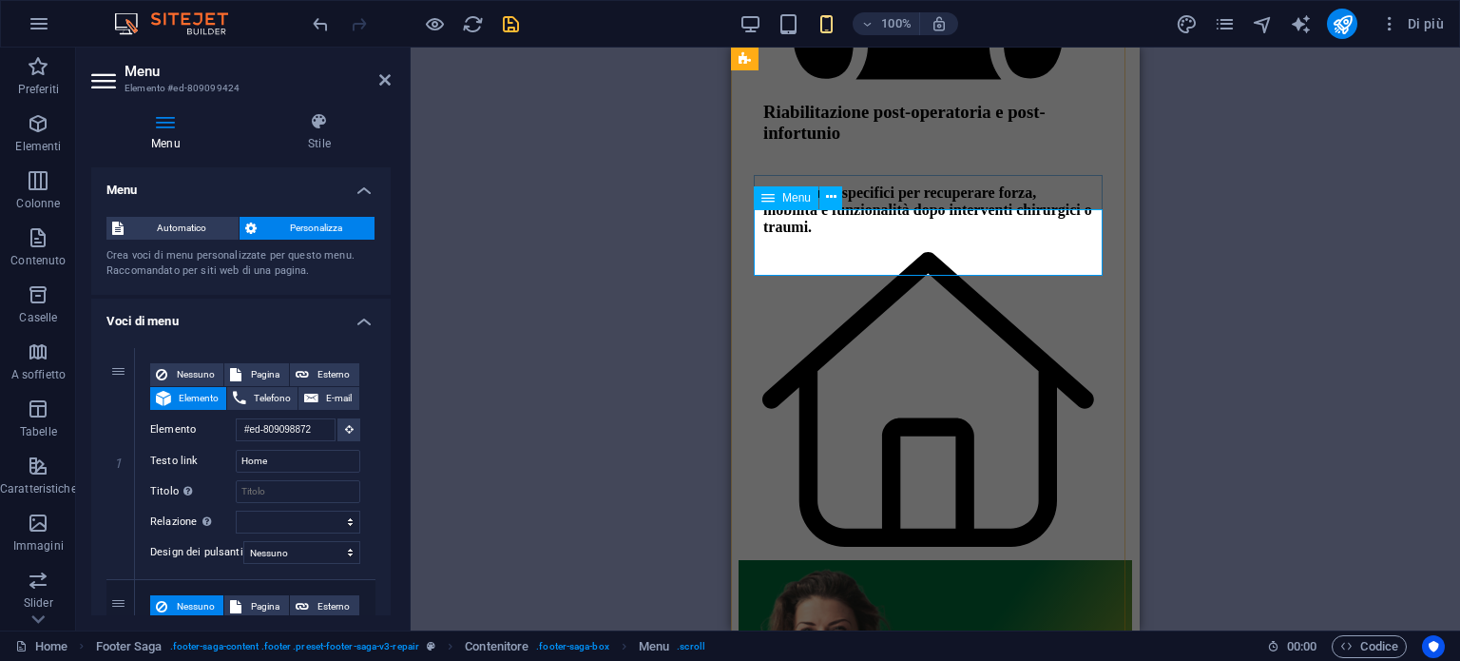
drag, startPoint x: 822, startPoint y: 269, endPoint x: 782, endPoint y: 260, distance: 40.8
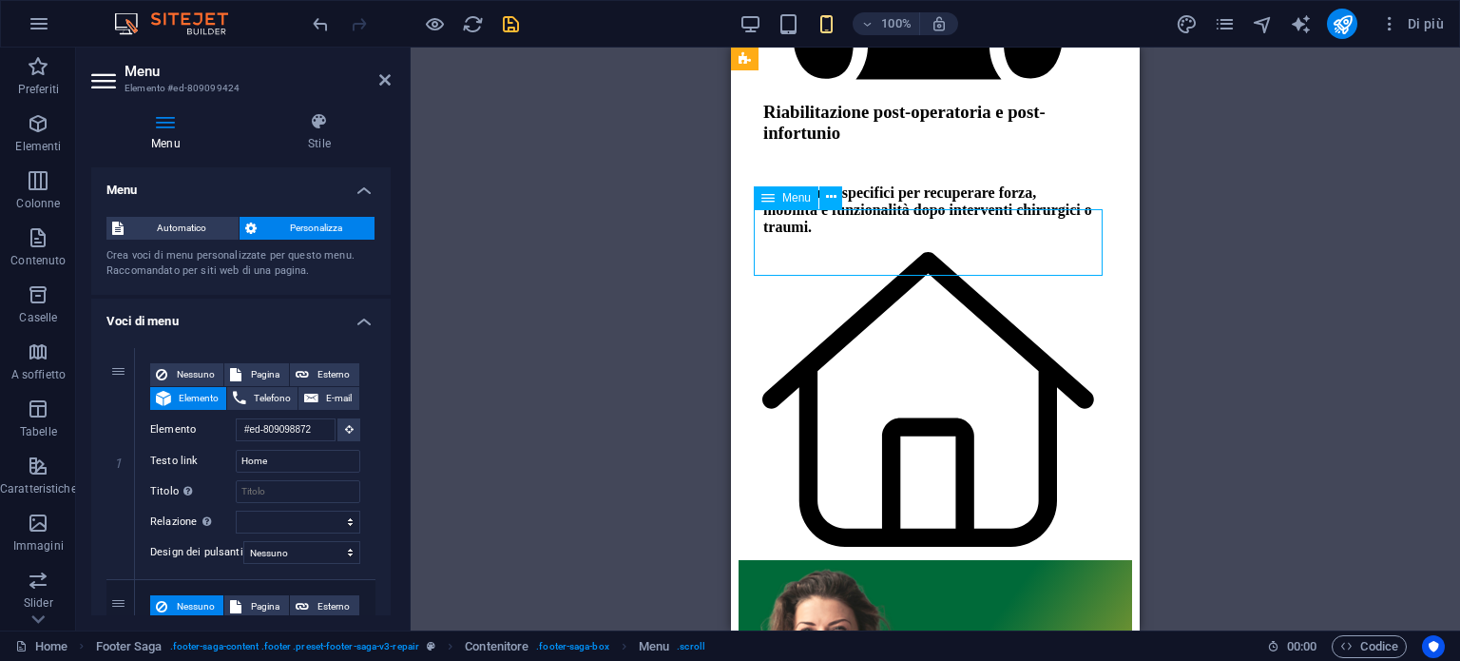
drag, startPoint x: 840, startPoint y: 232, endPoint x: 851, endPoint y: 265, distance: 34.9
drag, startPoint x: 851, startPoint y: 265, endPoint x: 795, endPoint y: 226, distance: 68.3
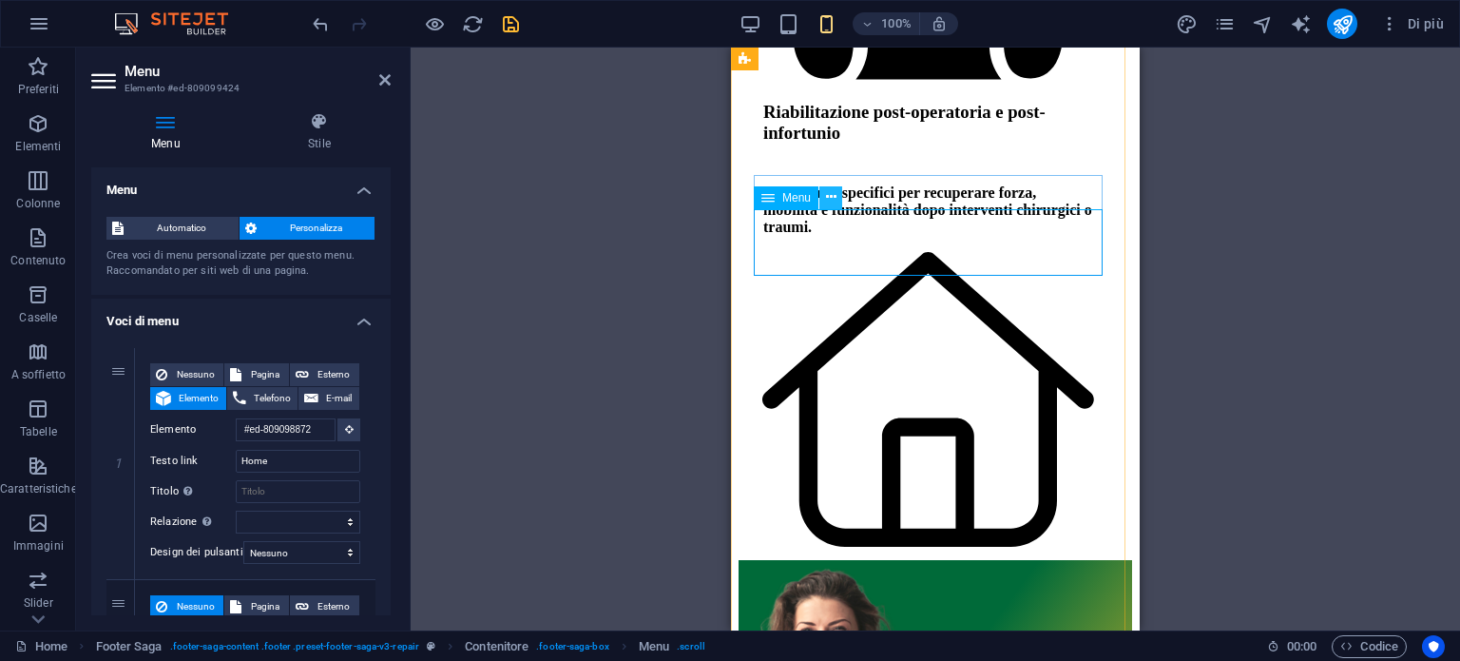
click at [824, 201] on button at bounding box center [830, 197] width 23 height 23
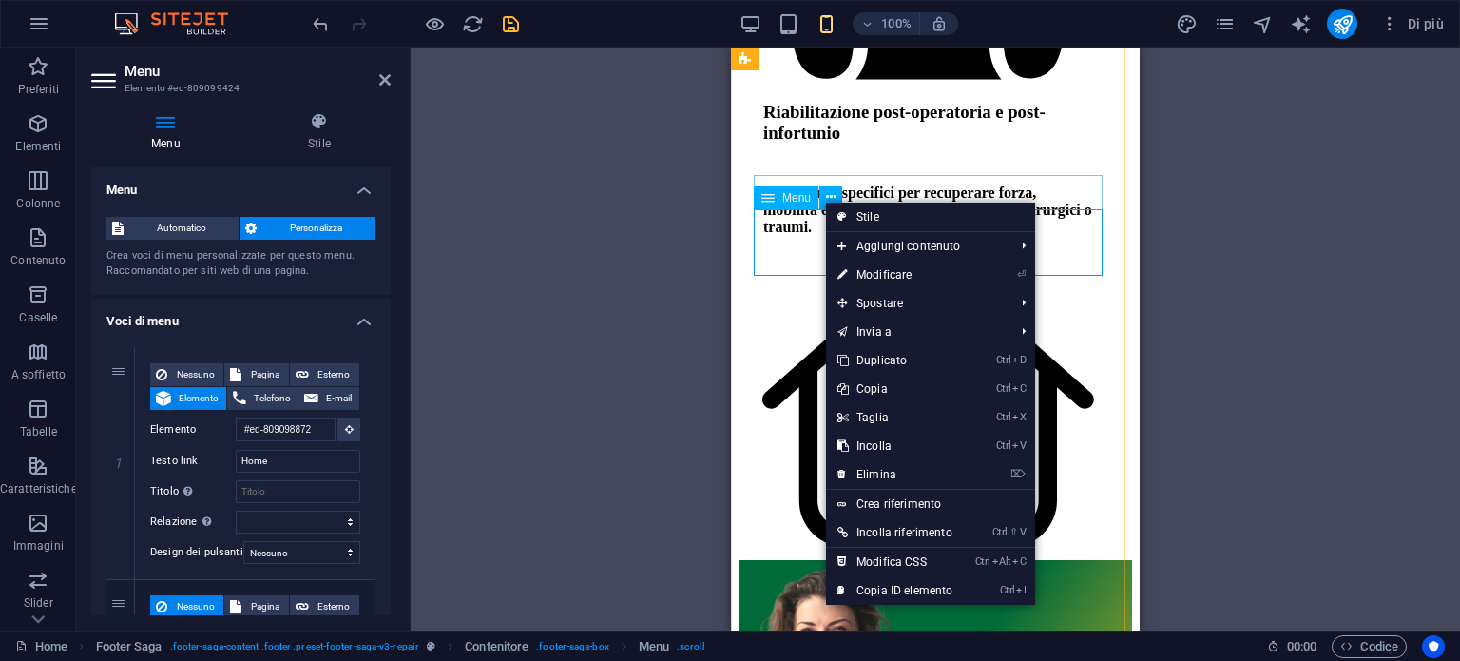
click at [799, 204] on div "Menu" at bounding box center [786, 197] width 65 height 23
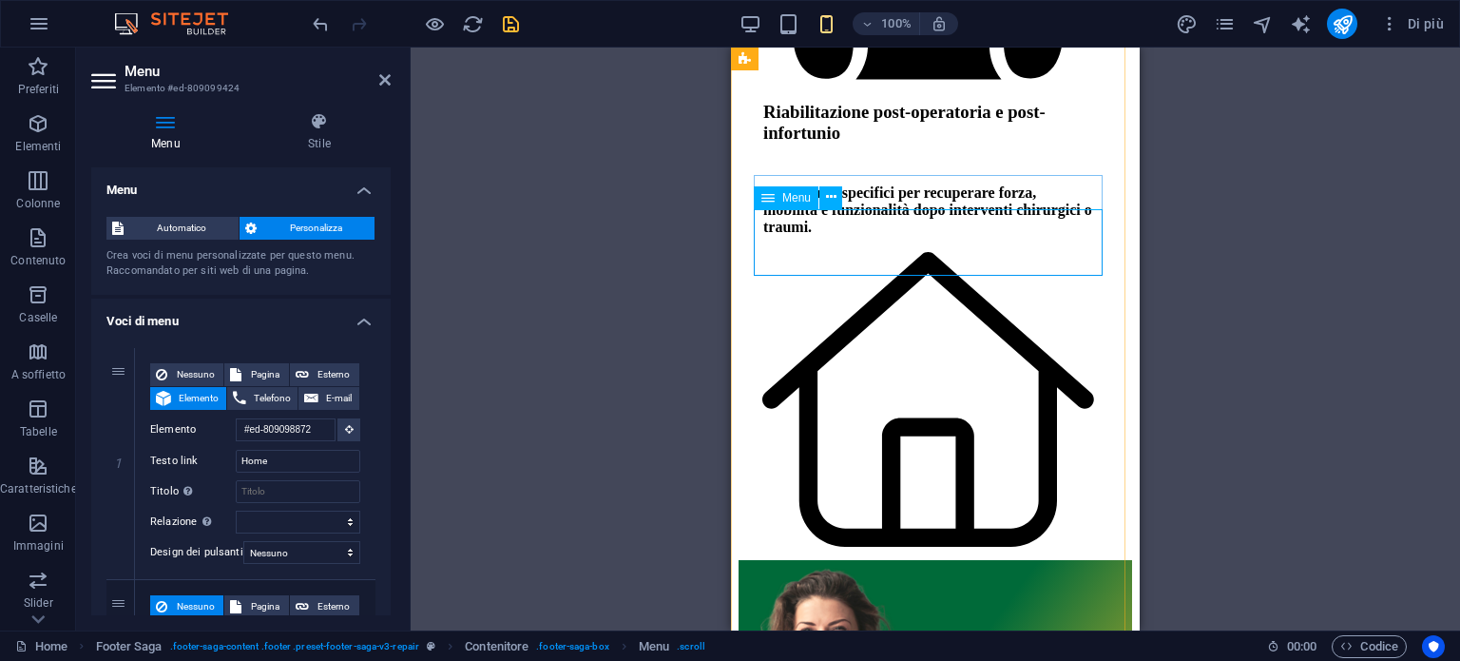
click at [799, 204] on div "Menu" at bounding box center [786, 197] width 65 height 23
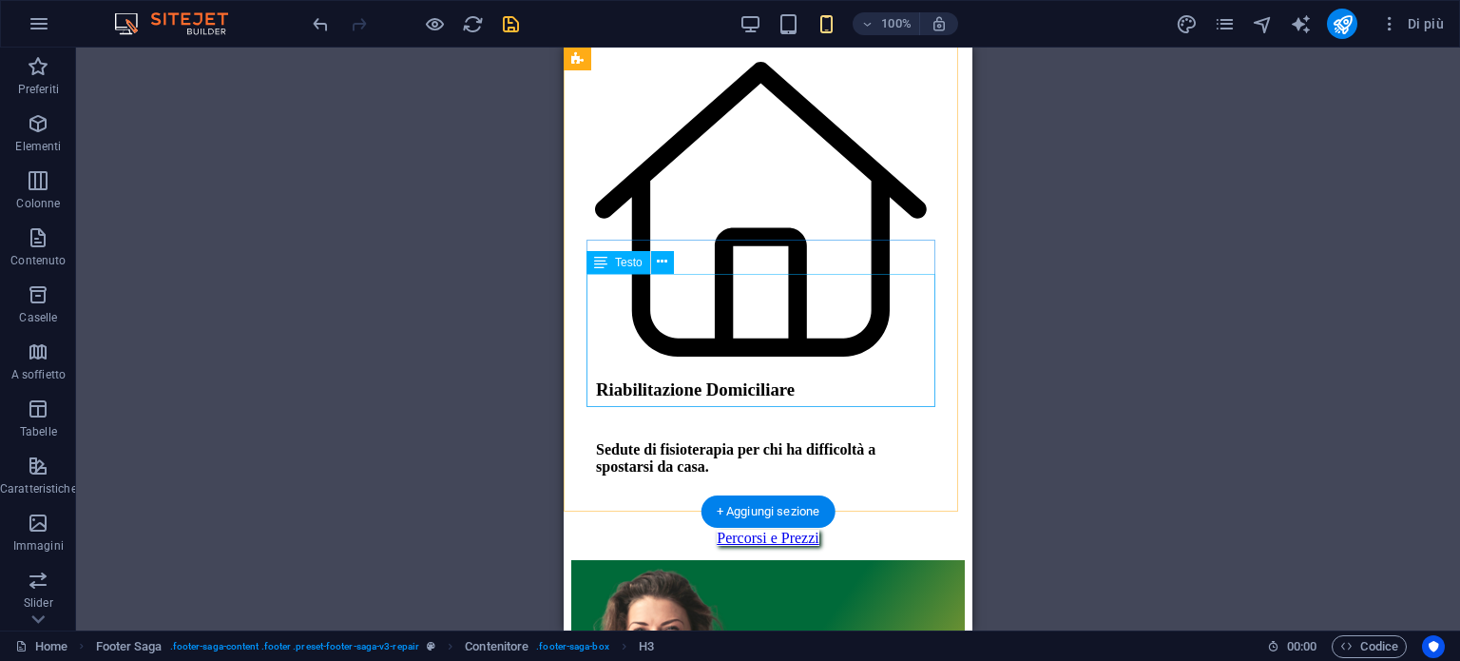
scroll to position [7415, 0]
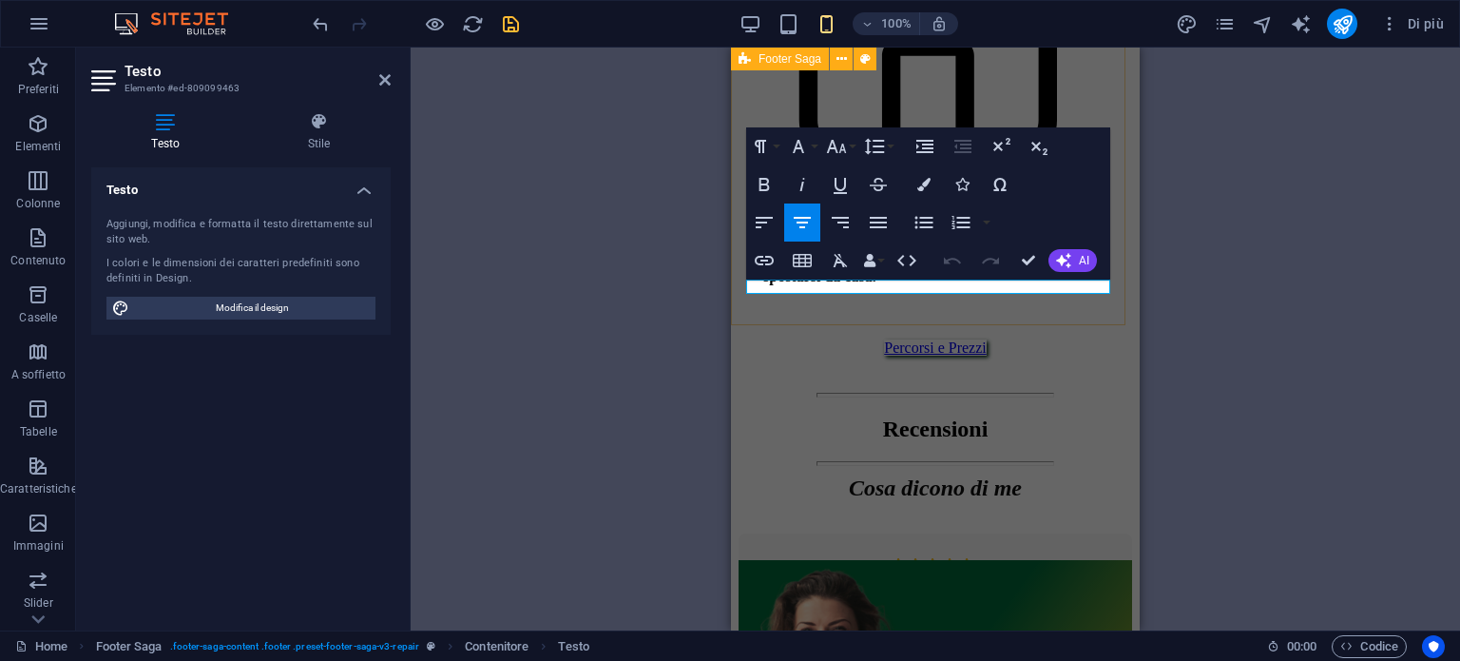
scroll to position [0, 0]
drag, startPoint x: 890, startPoint y: 285, endPoint x: 901, endPoint y: 290, distance: 12.4
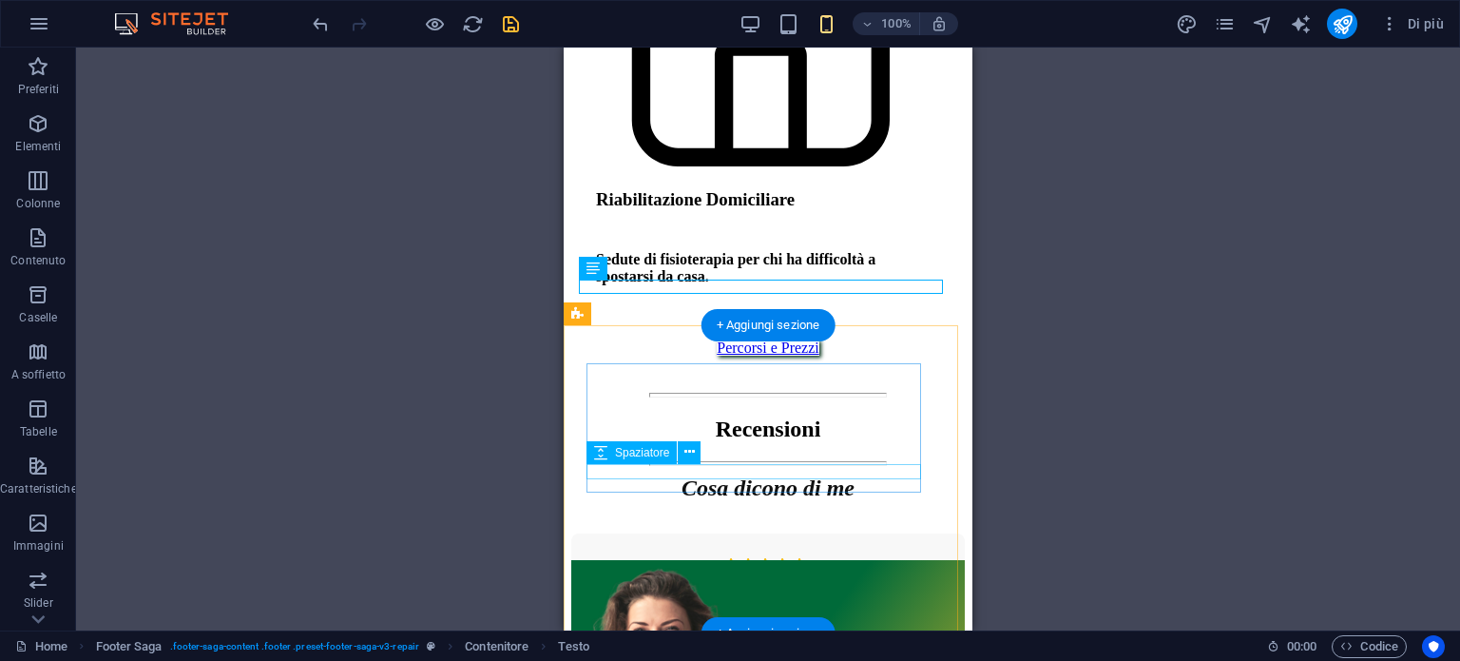
scroll to position [4, 0]
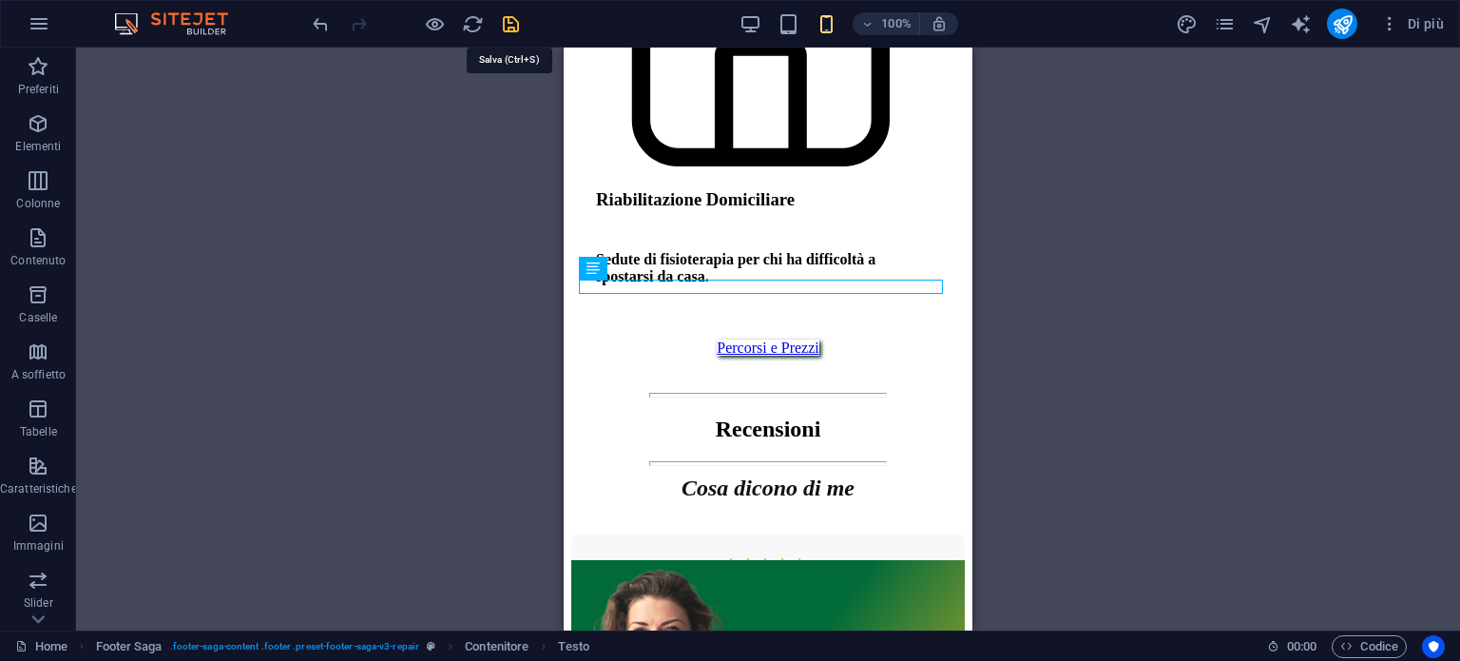
click at [500, 20] on icon "save" at bounding box center [511, 24] width 22 height 22
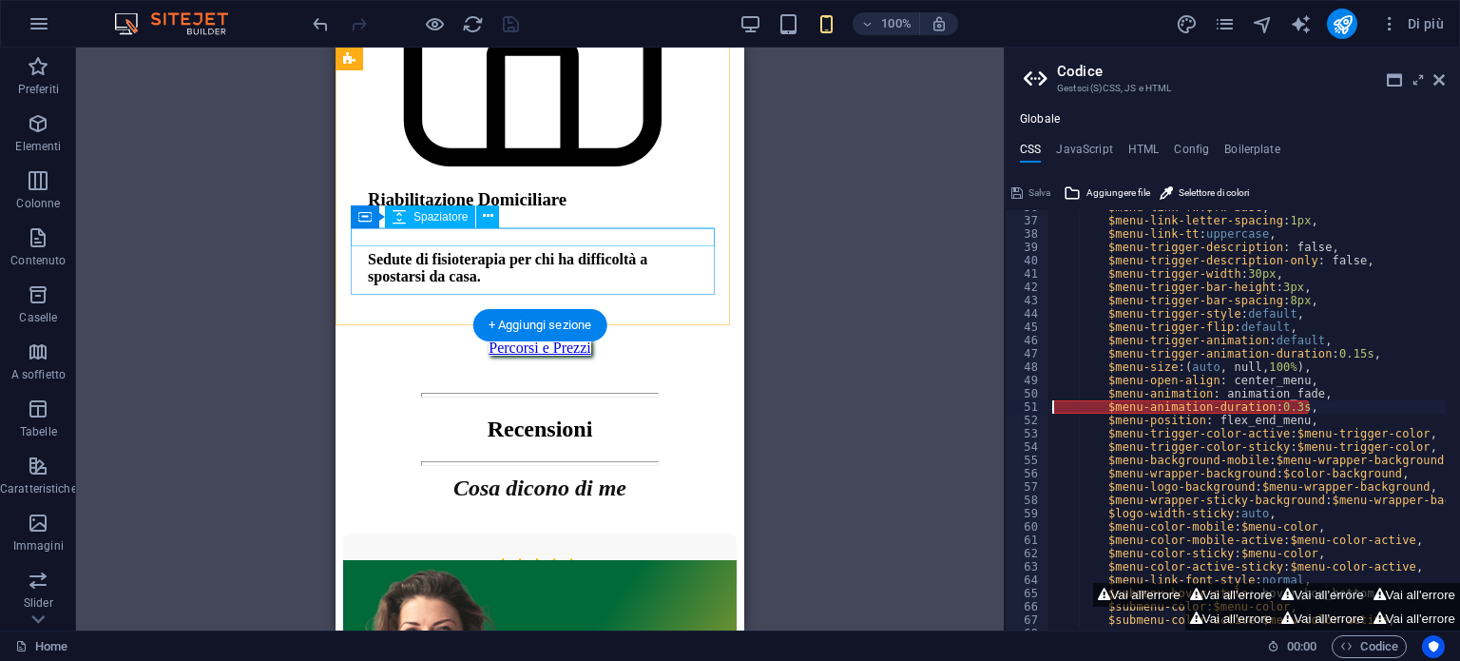
scroll to position [6845, 0]
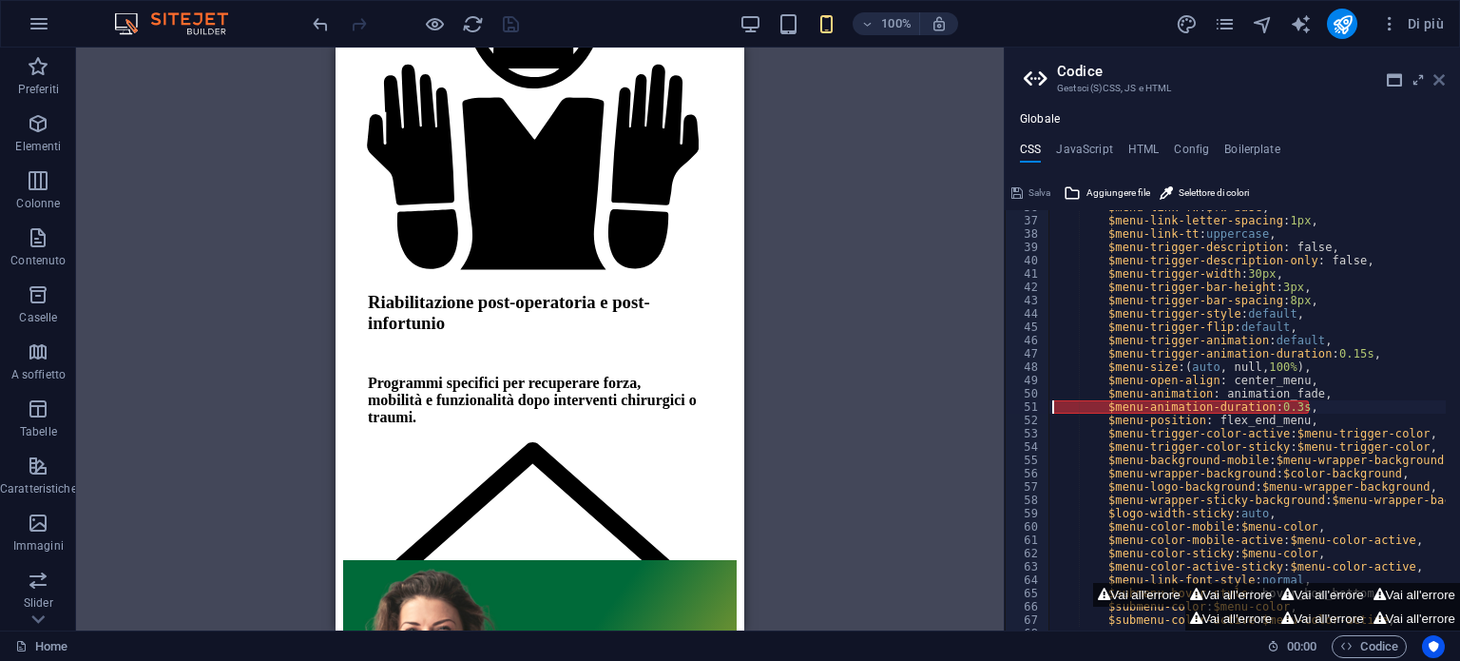
click at [1439, 83] on icon at bounding box center [1439, 79] width 11 height 15
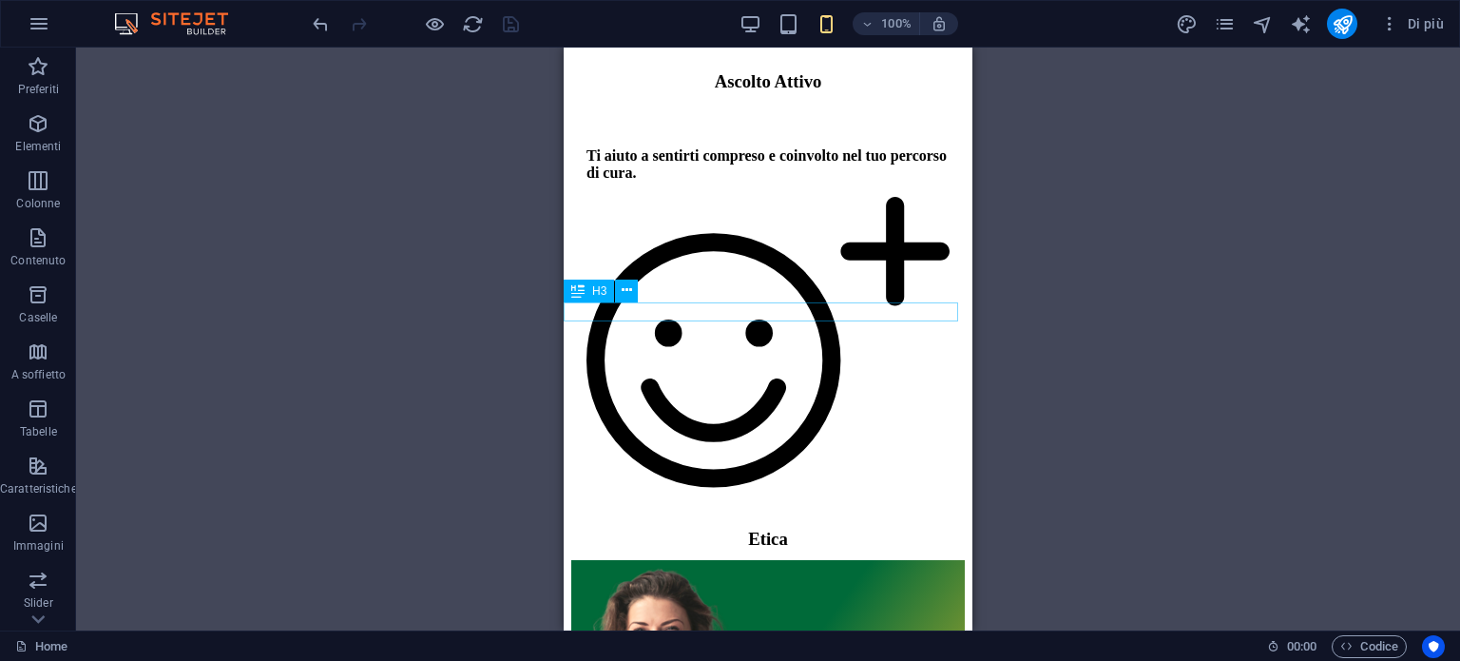
scroll to position [1711, 0]
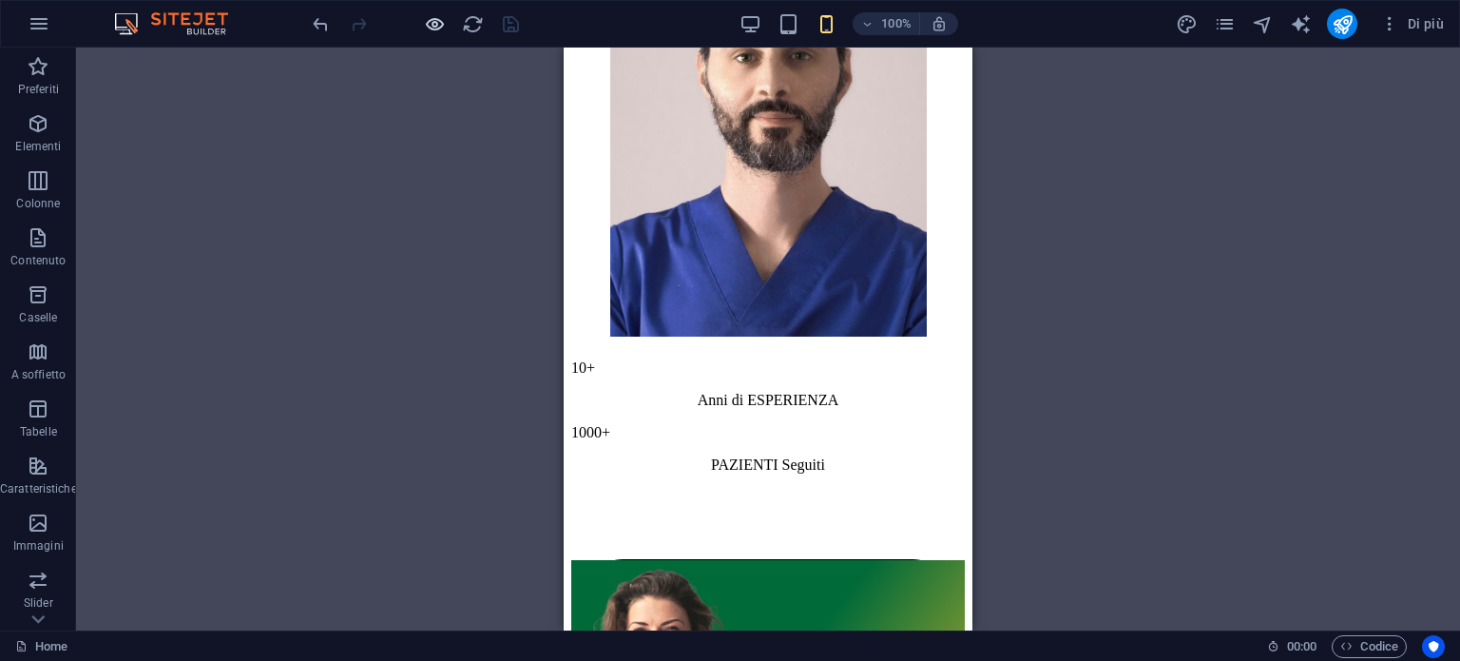
click at [439, 21] on icon "button" at bounding box center [435, 24] width 22 height 22
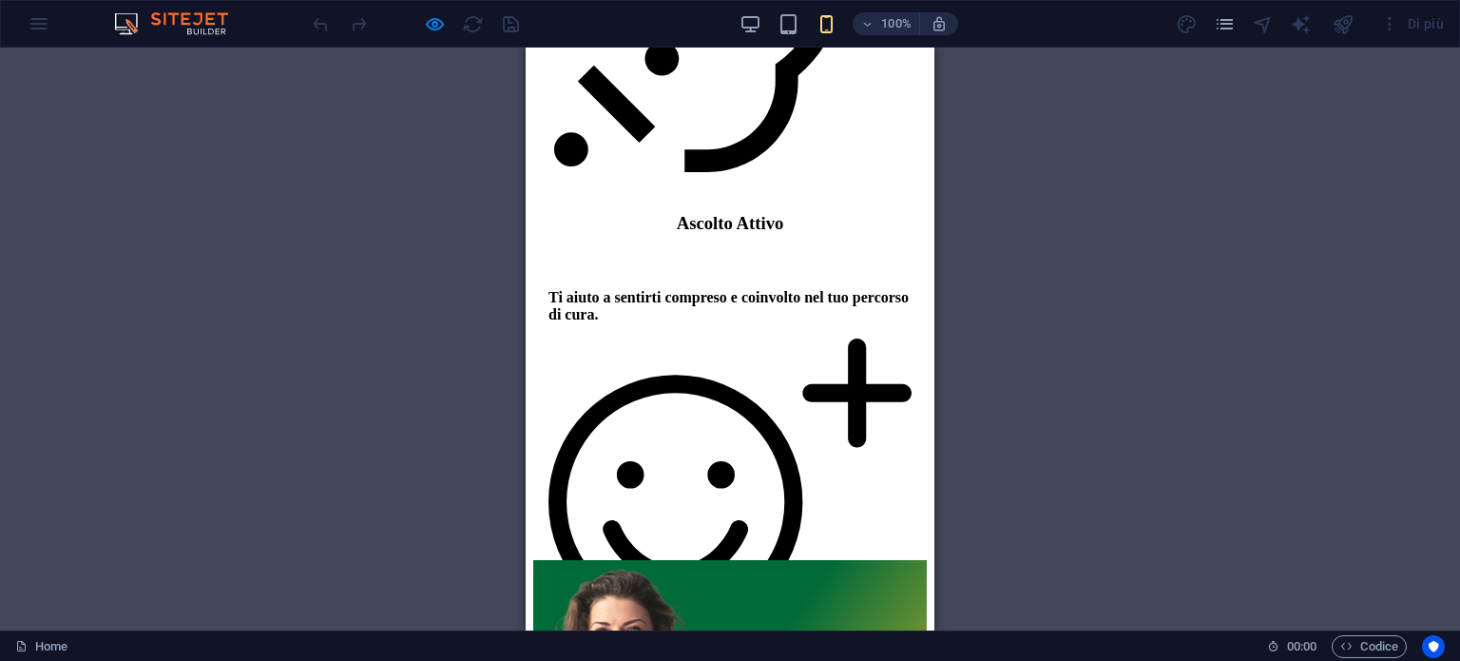
scroll to position [2852, 0]
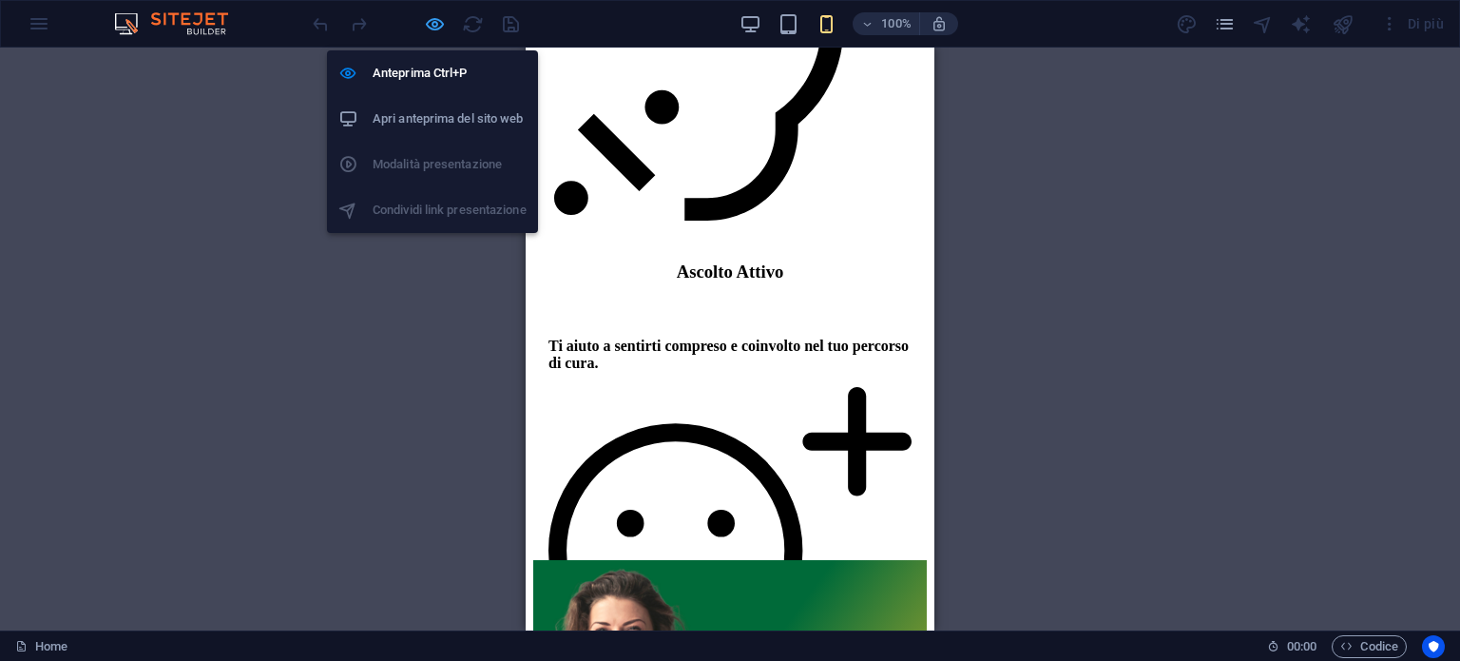
click at [424, 18] on icon "button" at bounding box center [435, 24] width 22 height 22
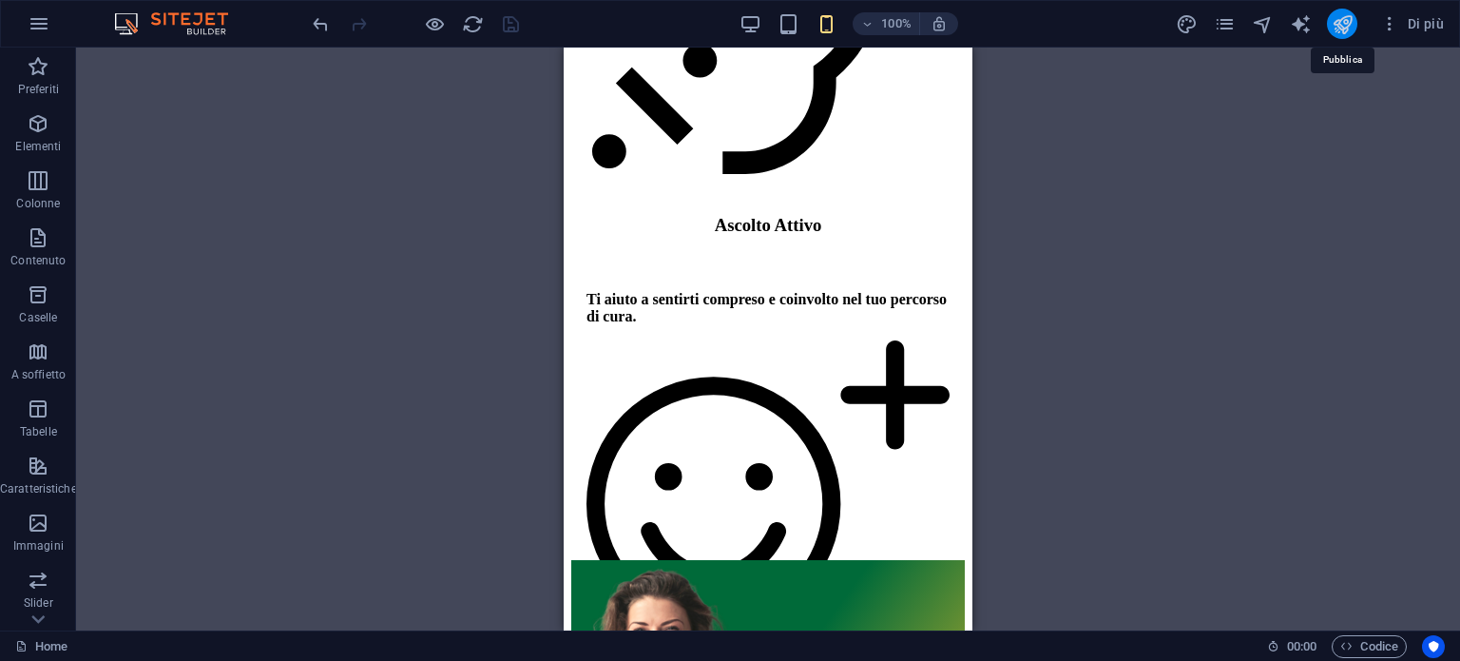
click at [1349, 22] on icon "publish" at bounding box center [1343, 24] width 22 height 22
